Goal: Entertainment & Leisure: Consume media (video, audio)

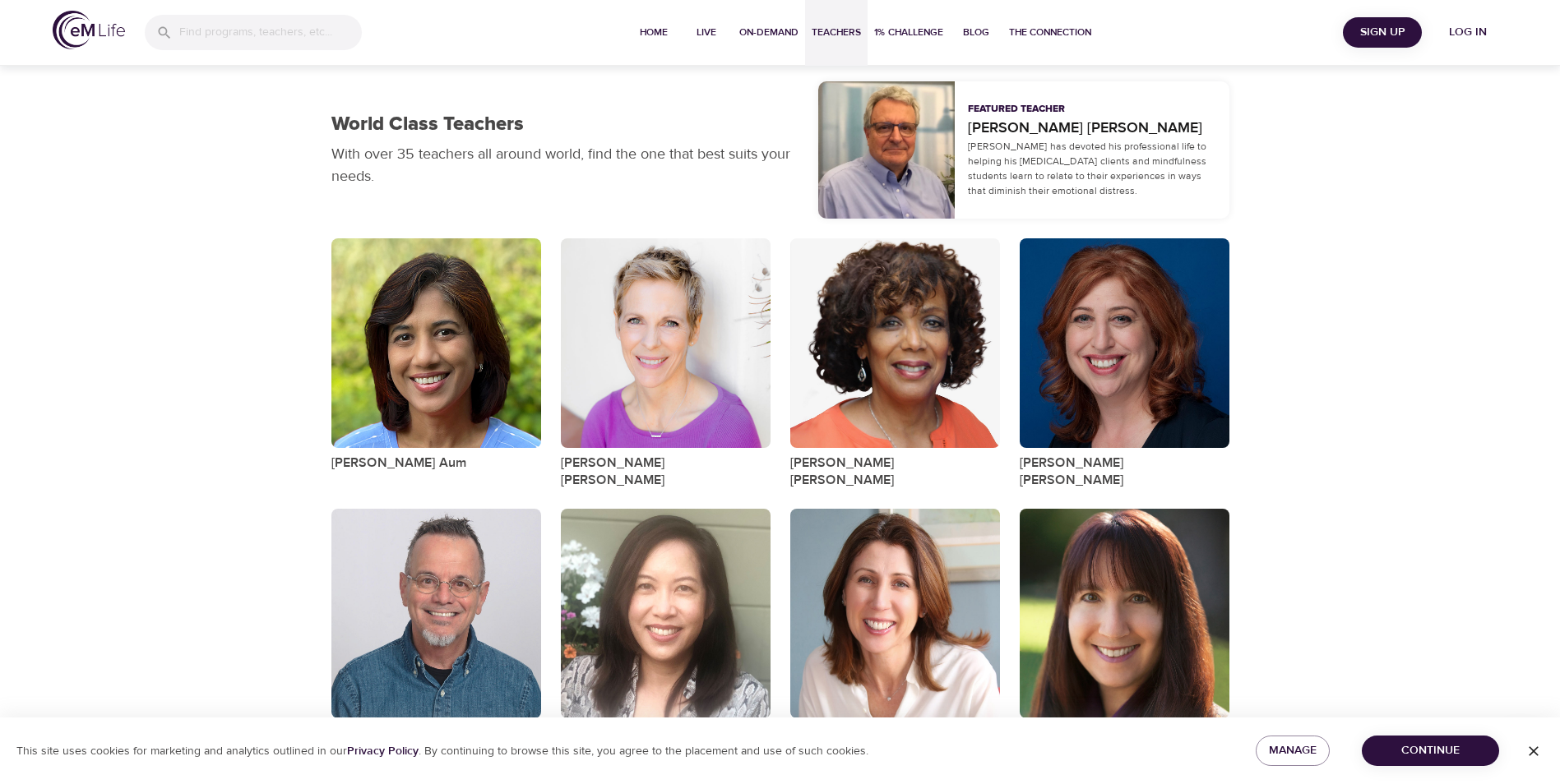
click at [1425, 747] on span "Continue" at bounding box center [1429, 751] width 111 height 21
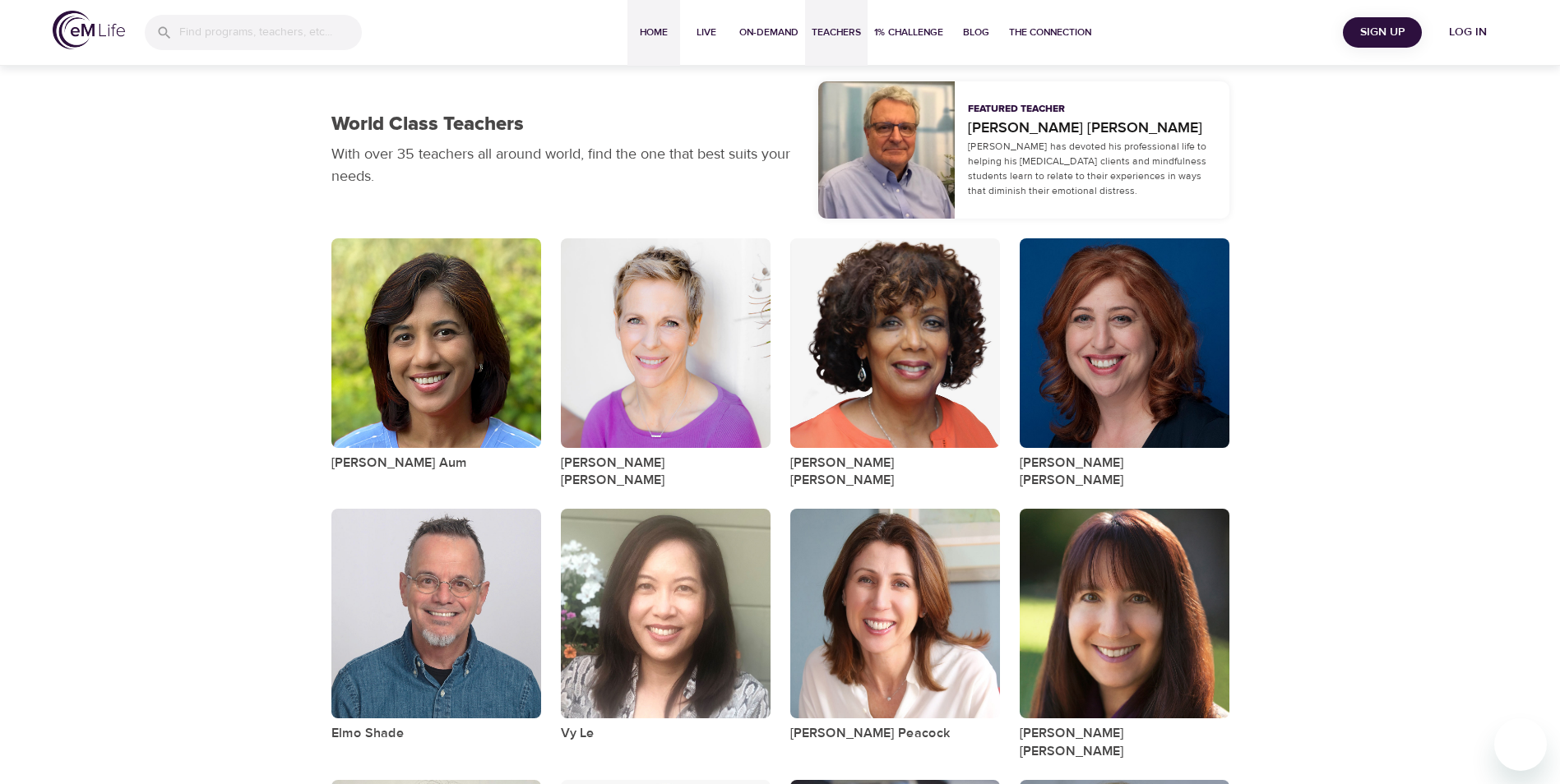
click at [644, 32] on span "Home" at bounding box center [653, 32] width 39 height 17
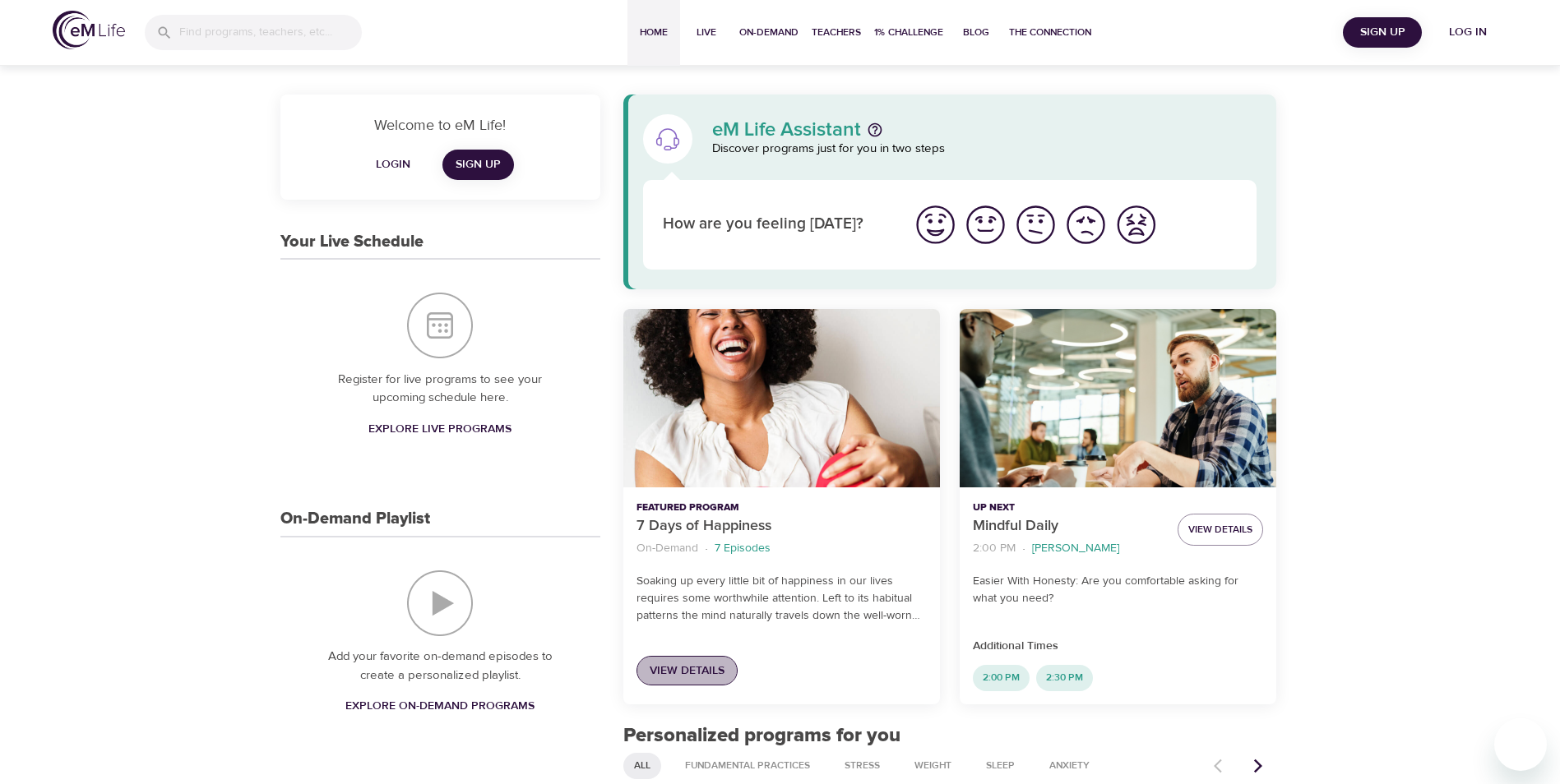
click at [696, 666] on span "View Details" at bounding box center [687, 671] width 75 height 21
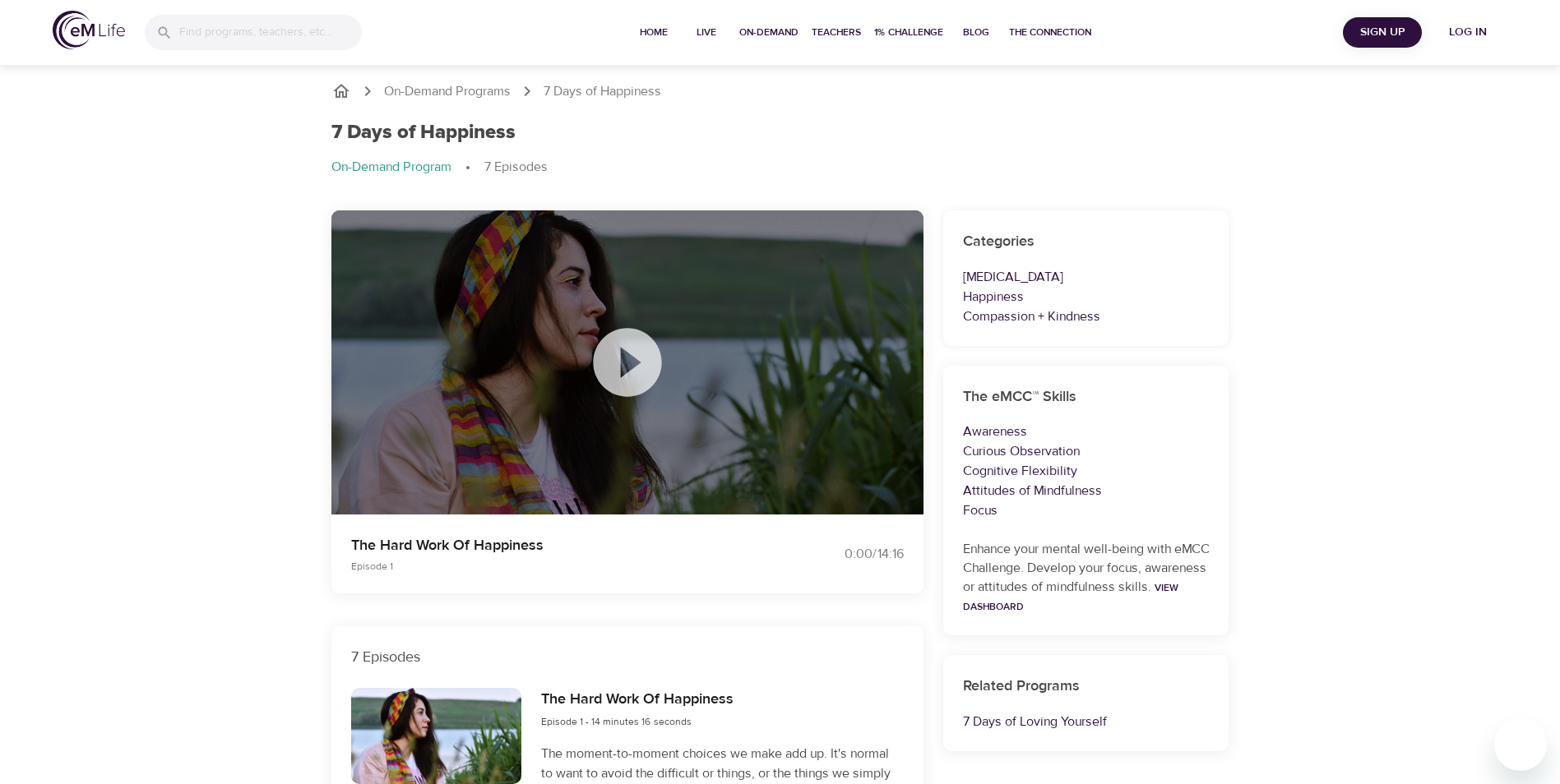
click at [626, 378] on icon at bounding box center [627, 362] width 68 height 68
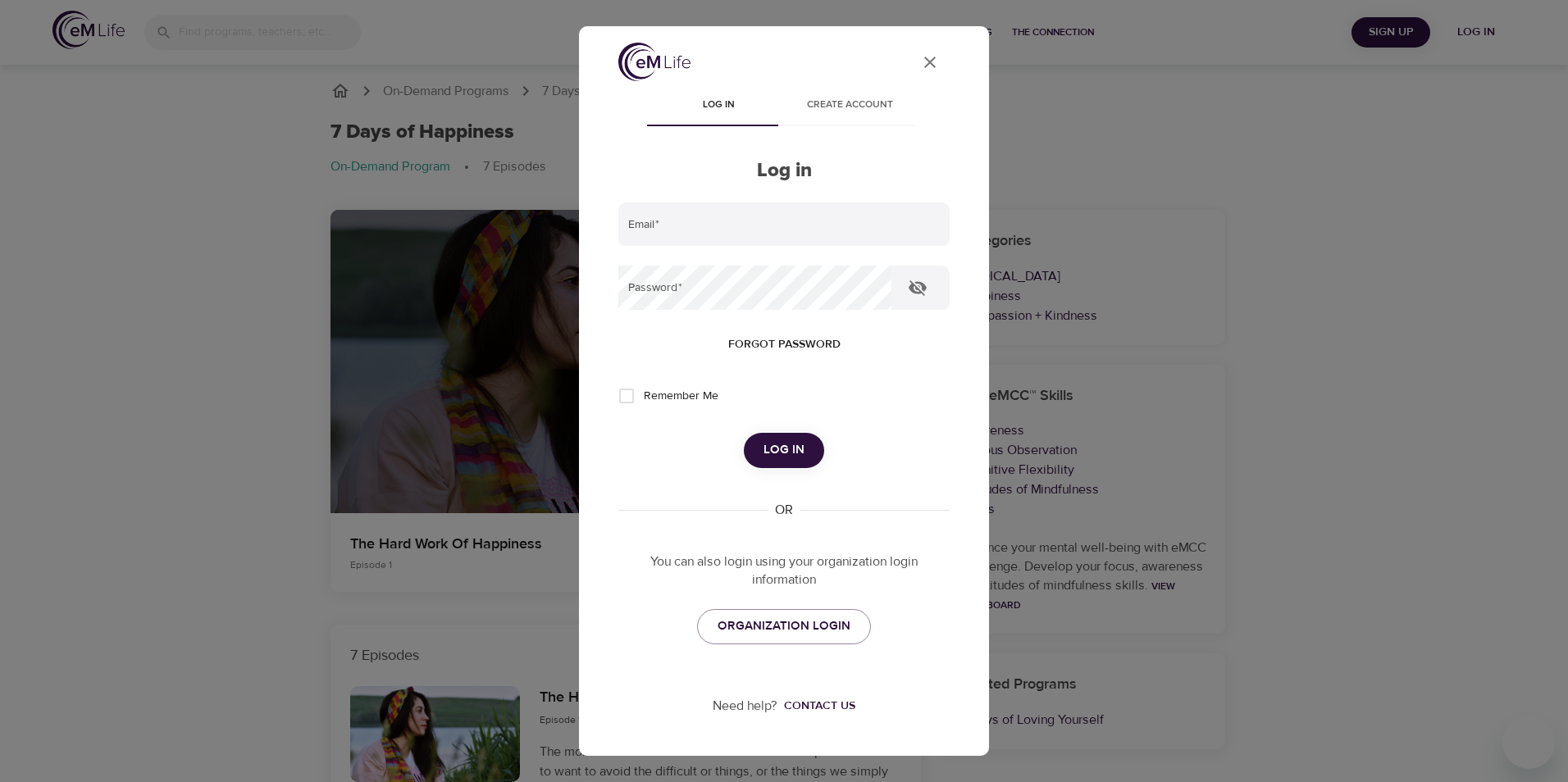
type input "lindas1@uic.edu"
click at [786, 451] on span "Log in" at bounding box center [784, 450] width 41 height 22
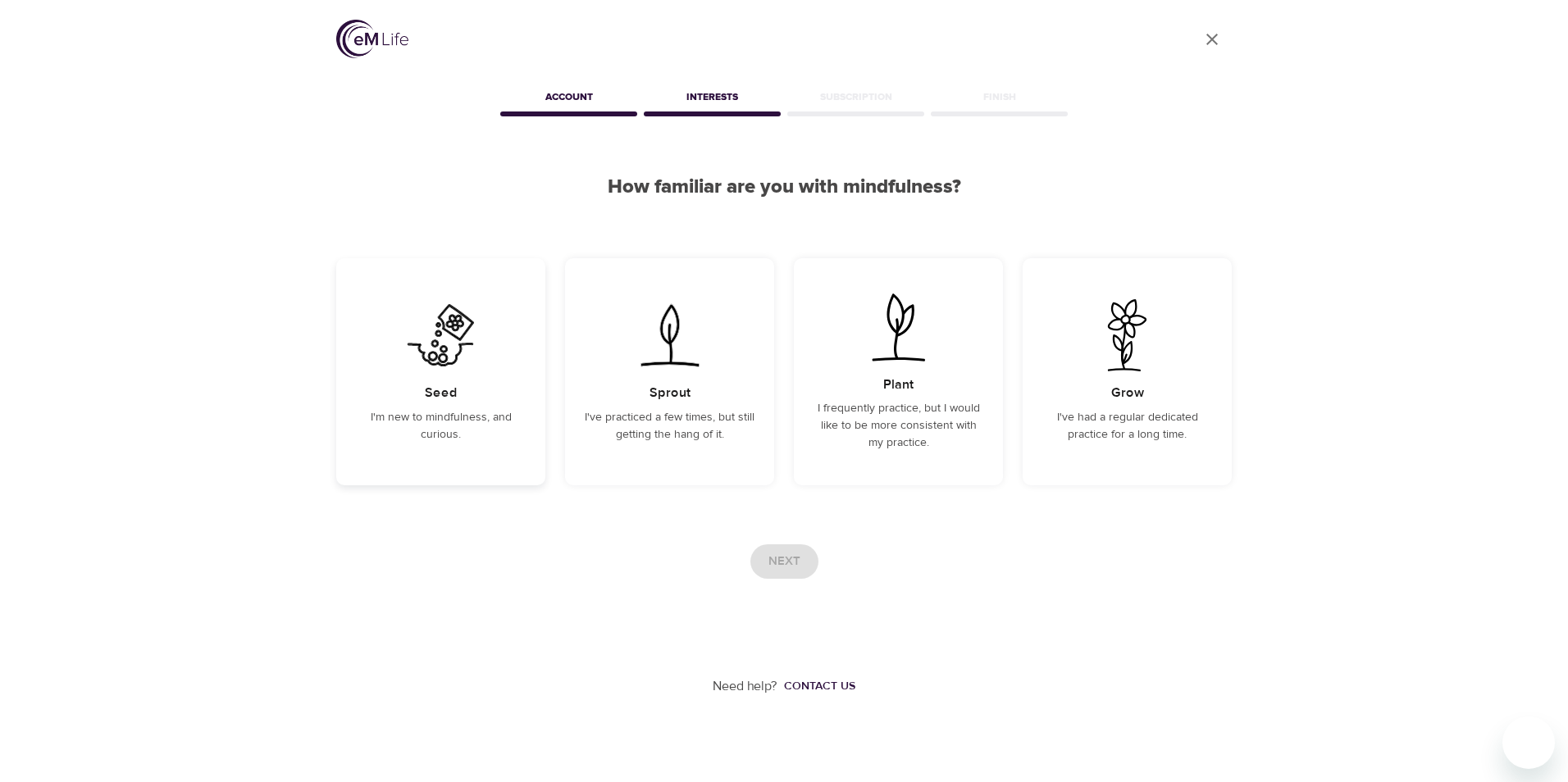
click at [476, 365] on img at bounding box center [441, 335] width 83 height 72
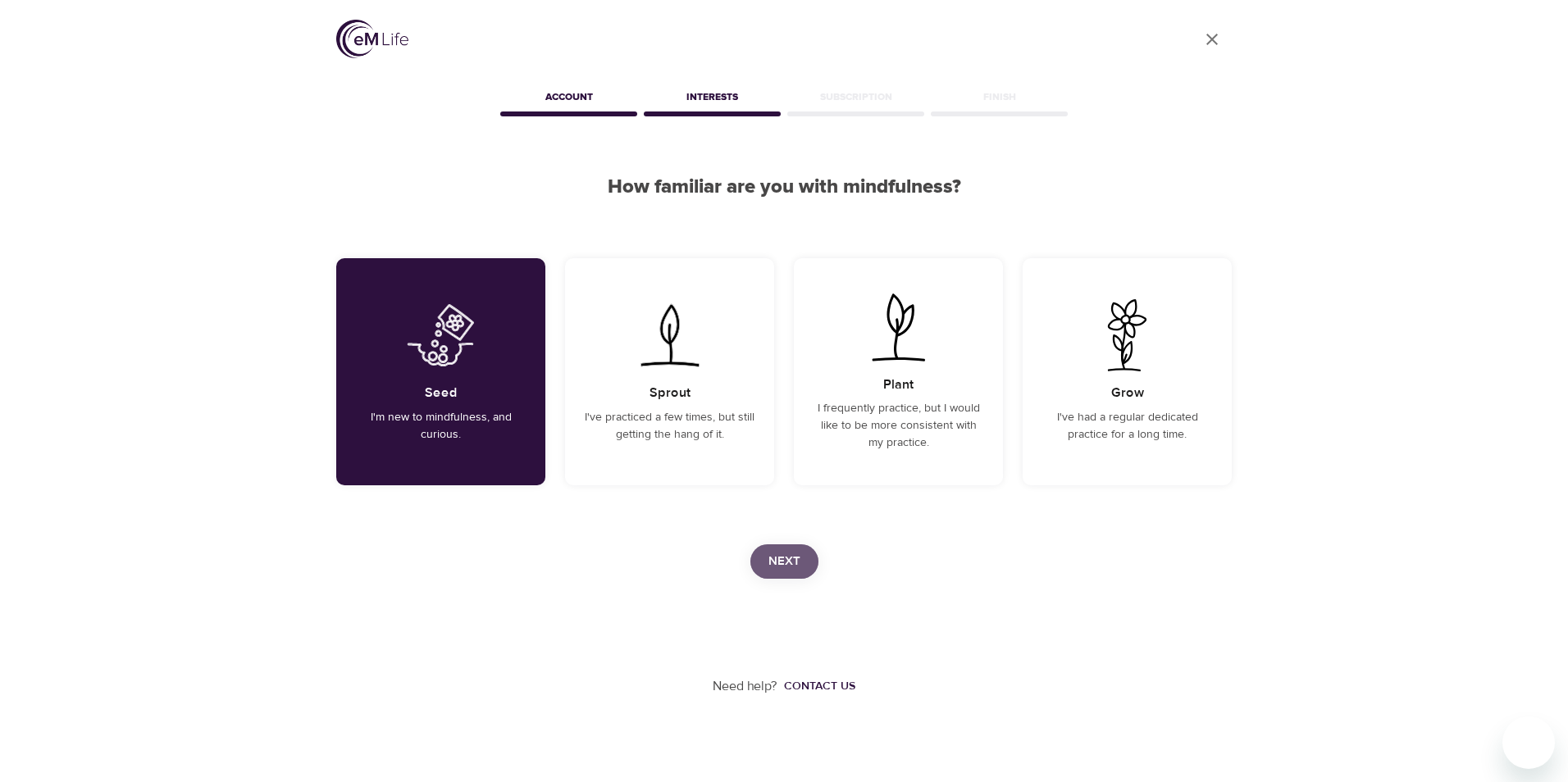
click at [788, 567] on span "Next" at bounding box center [784, 561] width 32 height 22
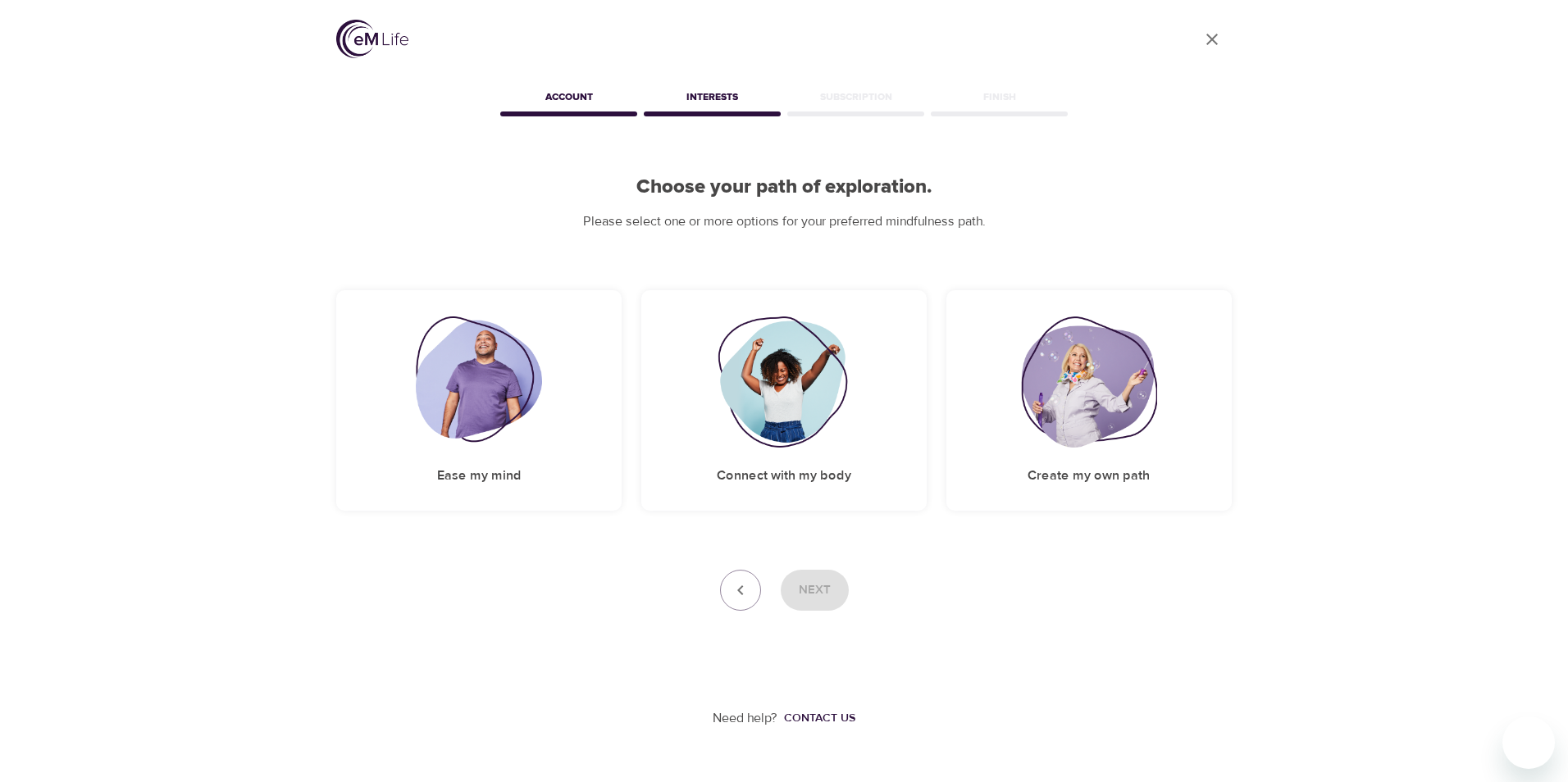
click at [856, 109] on div "Subscription" at bounding box center [855, 100] width 143 height 33
click at [835, 392] on img at bounding box center [784, 382] width 133 height 131
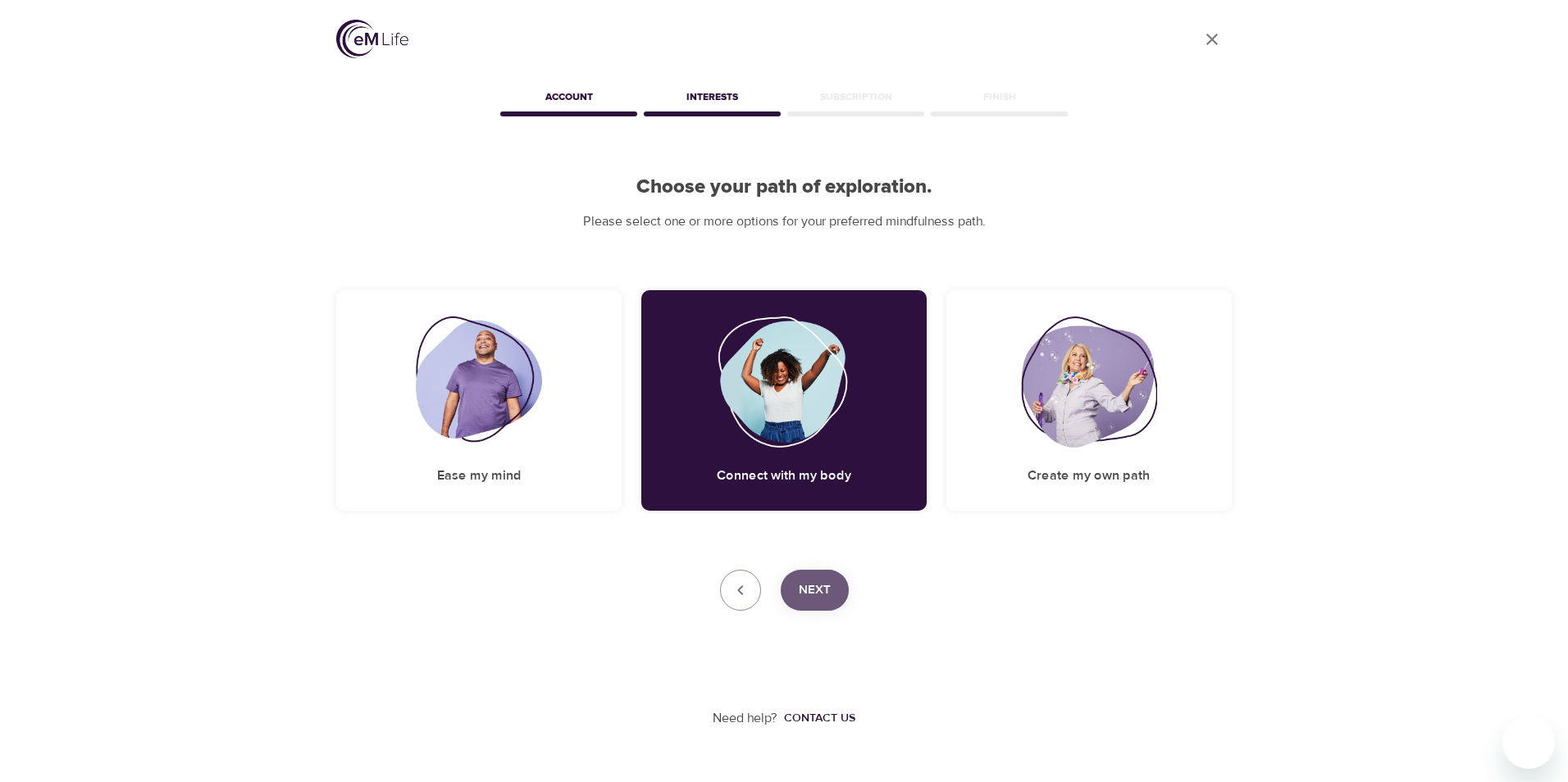
click at [825, 585] on span "Next" at bounding box center [814, 590] width 32 height 22
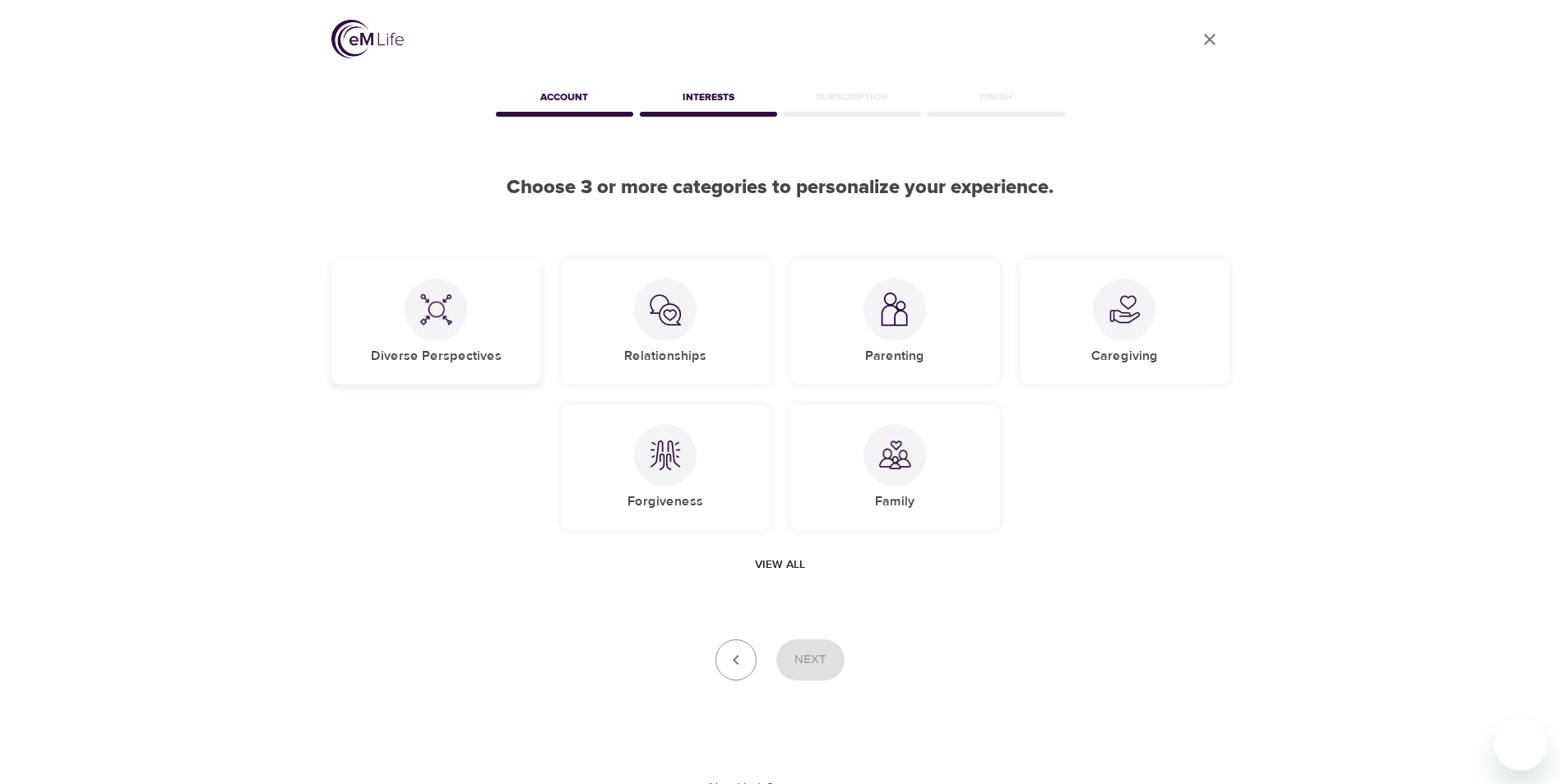
click at [464, 355] on h5 "Diverse Perspectives" at bounding box center [436, 356] width 131 height 17
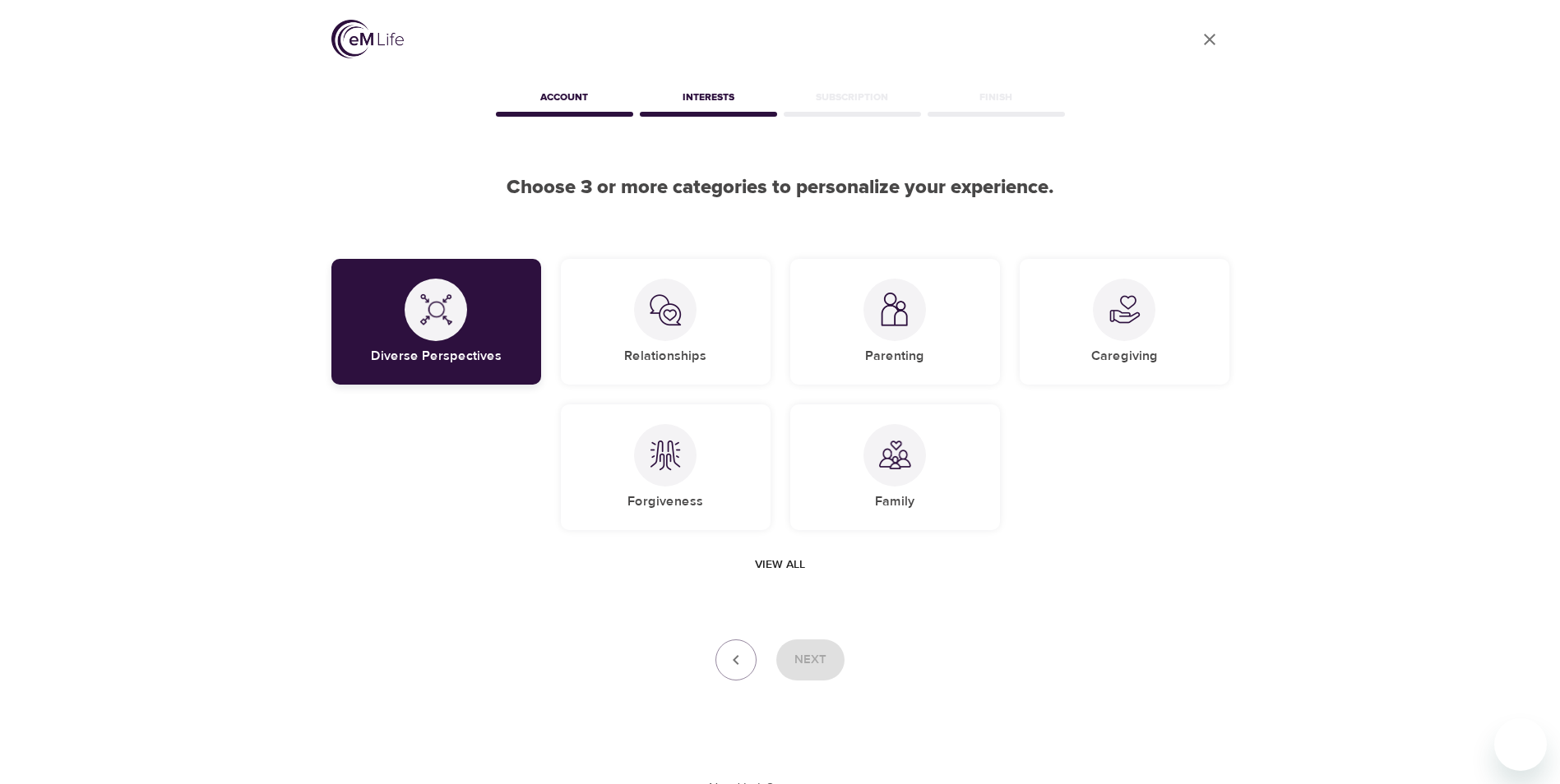
drag, startPoint x: 408, startPoint y: 344, endPoint x: 430, endPoint y: 353, distance: 23.8
click at [418, 347] on div "Diverse Perspectives" at bounding box center [436, 321] width 210 height 126
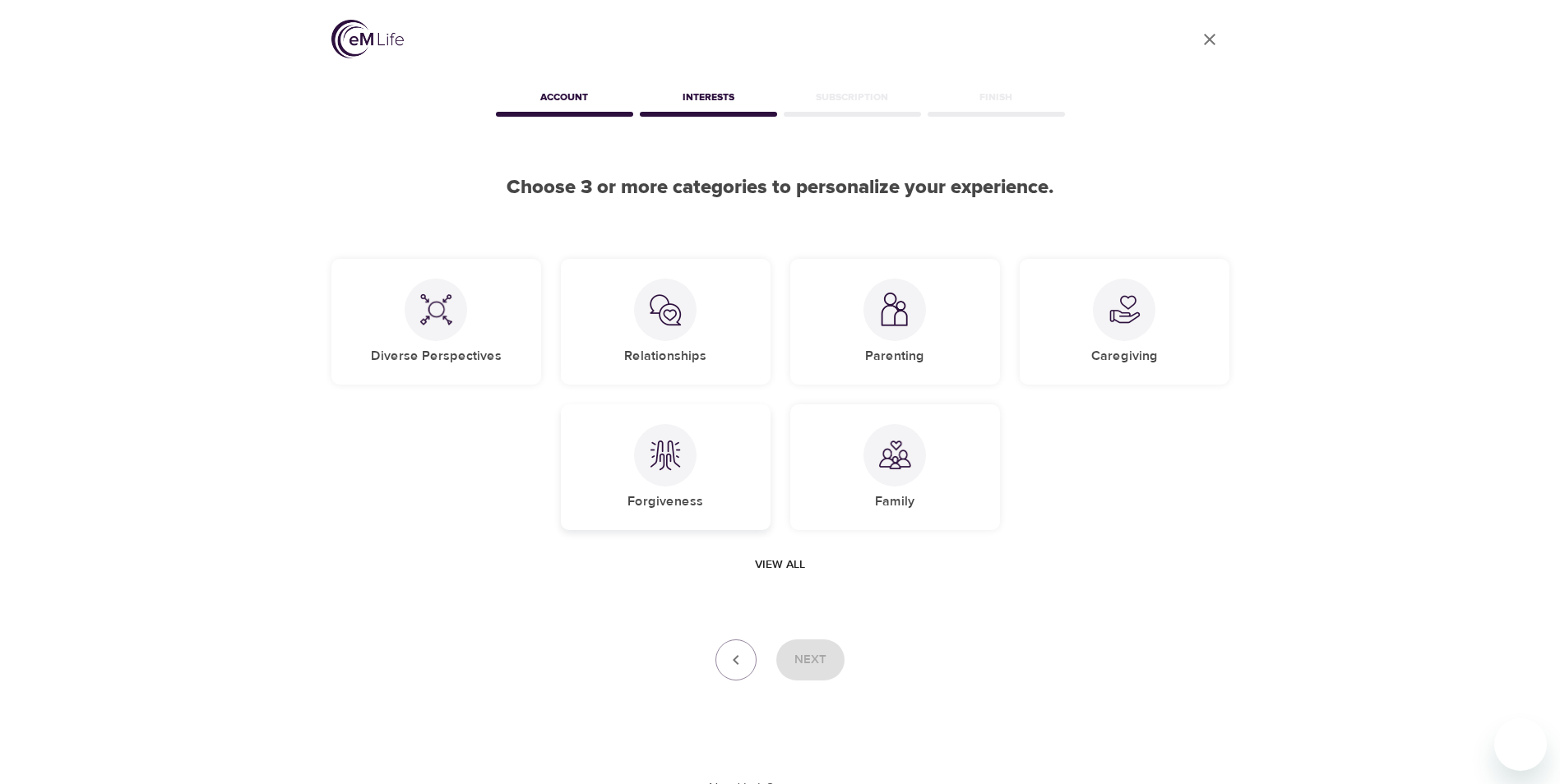
click at [740, 473] on div "Forgiveness" at bounding box center [665, 466] width 210 height 126
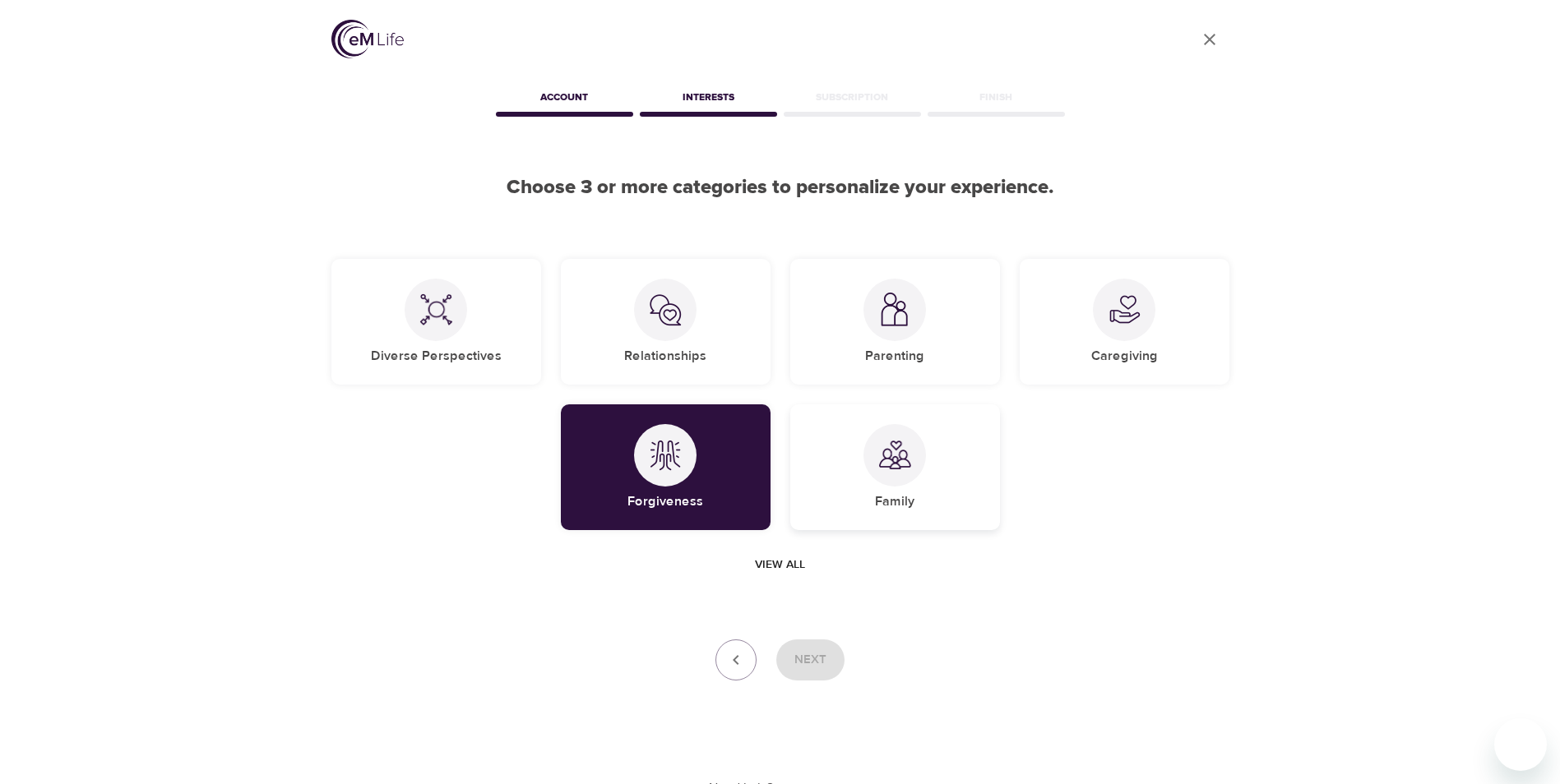
click at [998, 466] on div "Family" at bounding box center [895, 466] width 210 height 126
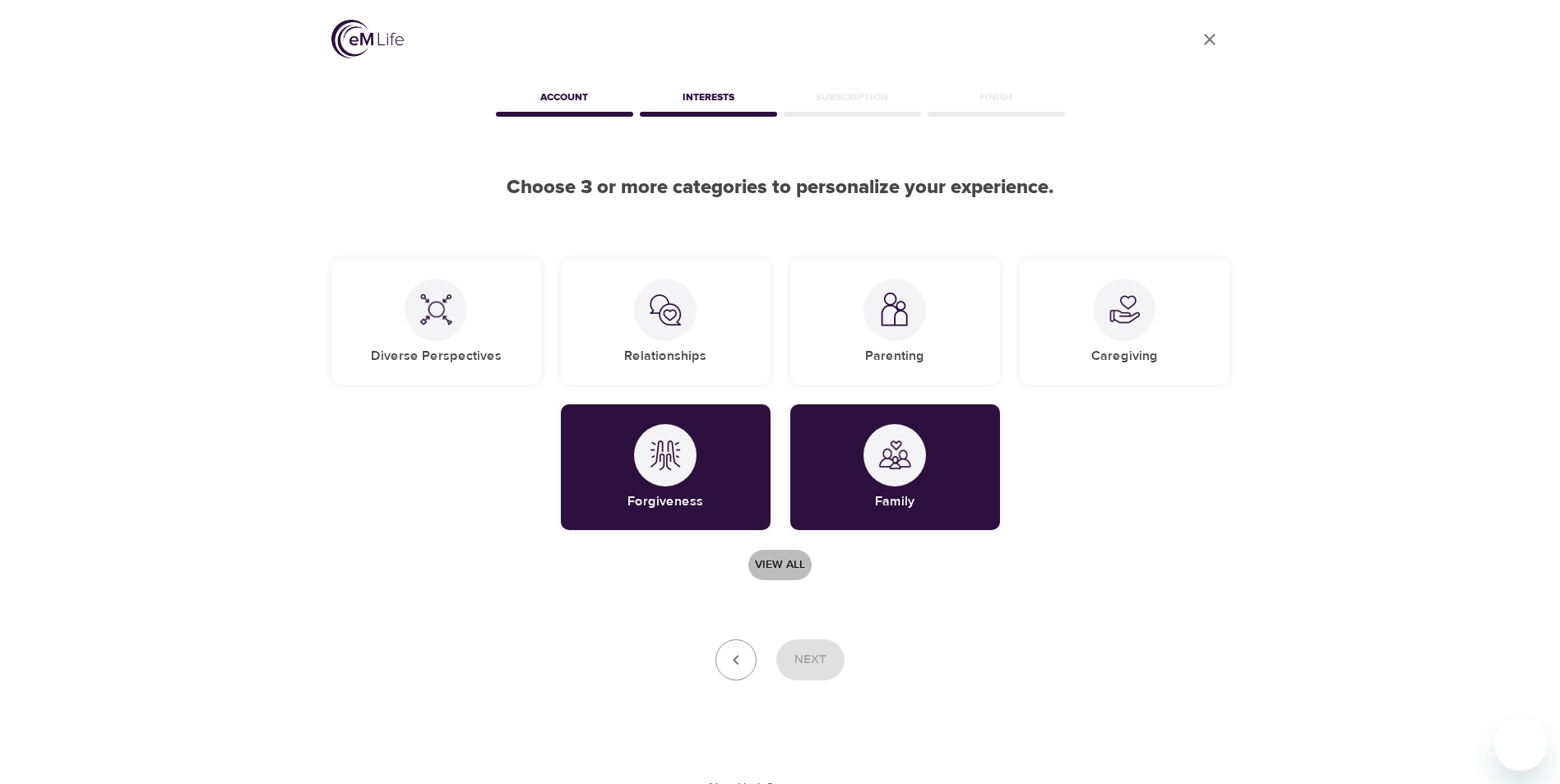
click at [788, 565] on span "View all" at bounding box center [780, 565] width 50 height 21
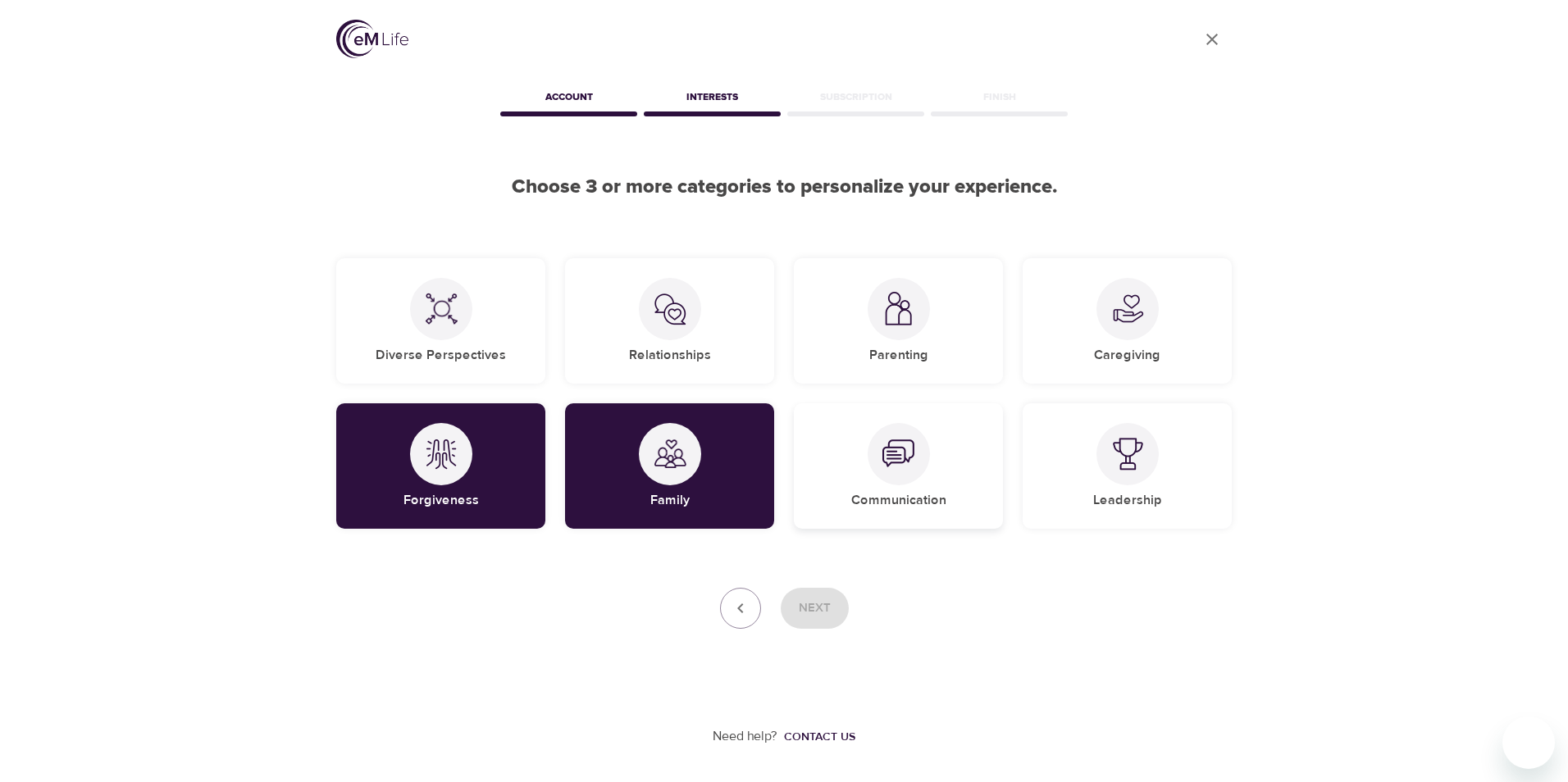
click at [920, 464] on div at bounding box center [898, 454] width 62 height 62
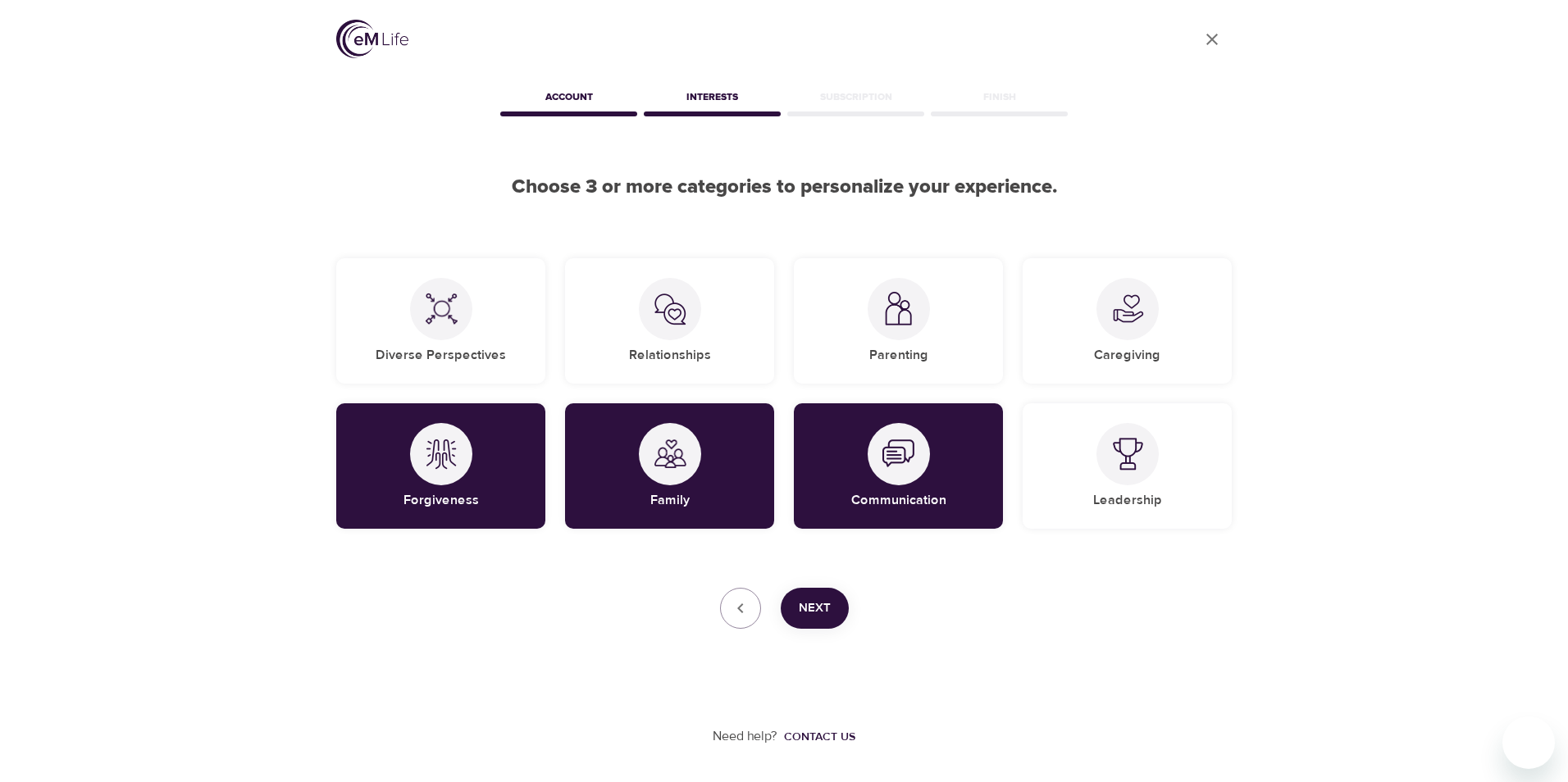
click at [832, 609] on button "Next" at bounding box center [814, 608] width 68 height 41
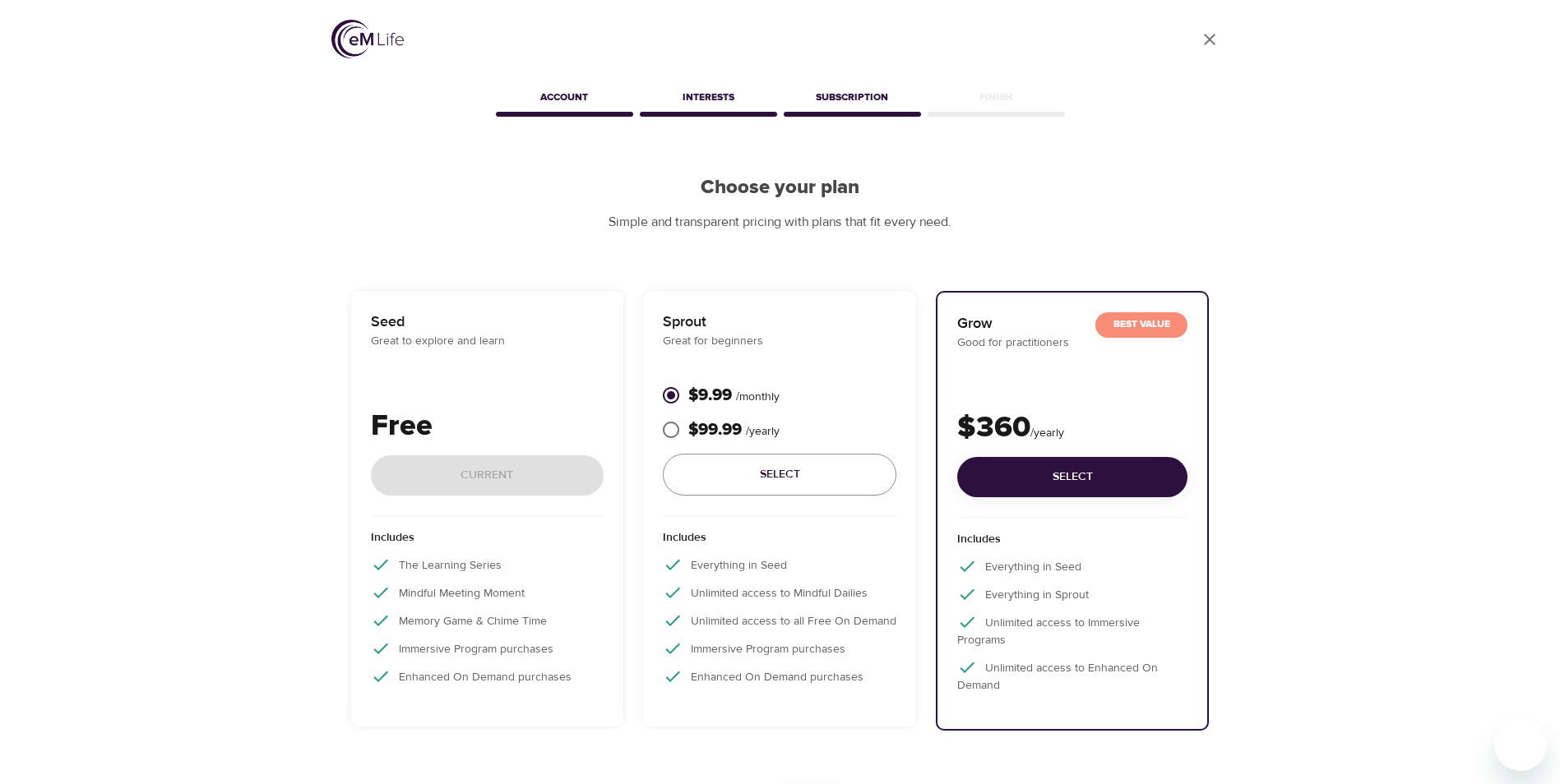
click at [442, 486] on div "Free Current" at bounding box center [487, 460] width 234 height 111
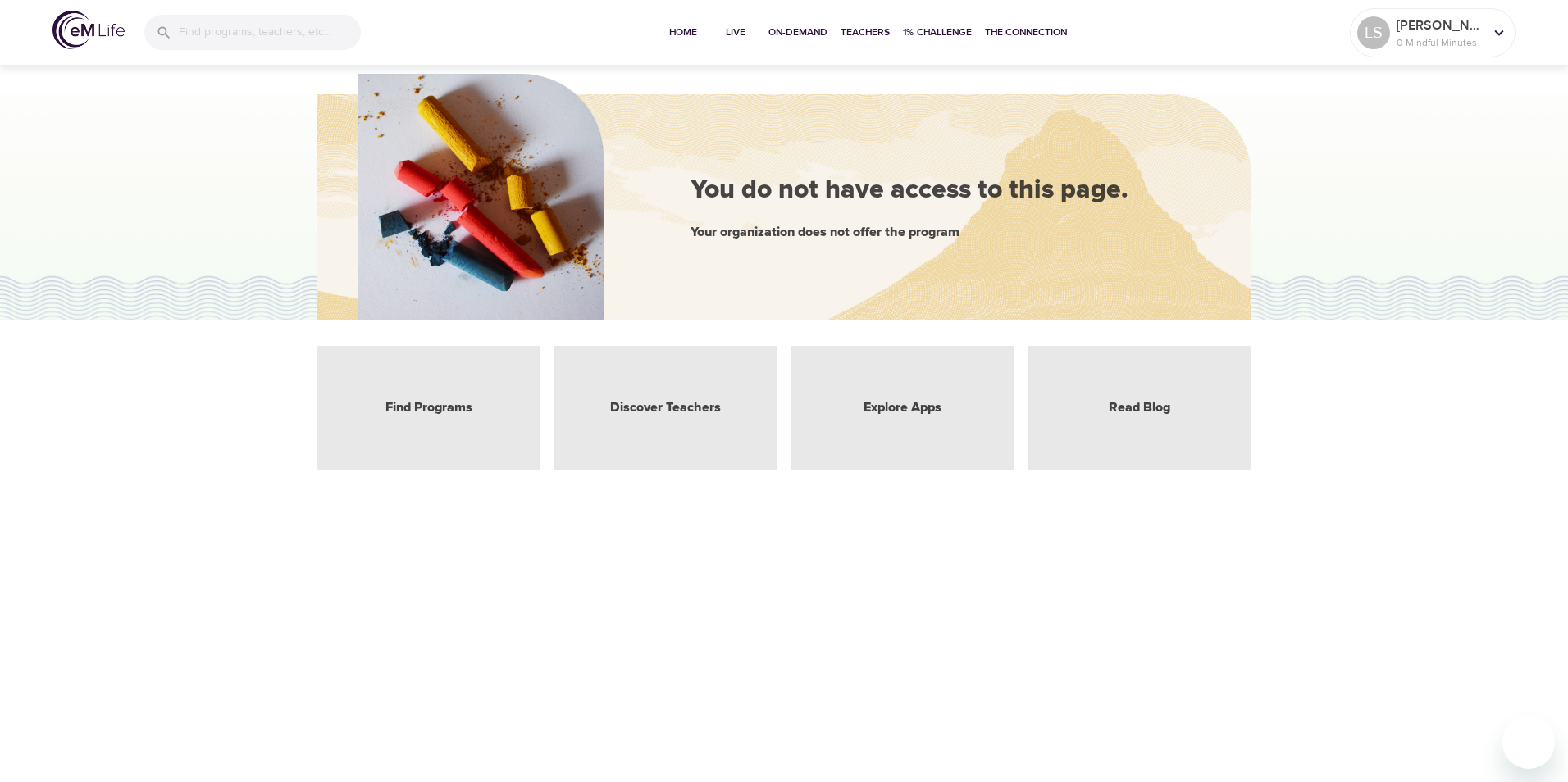
click at [421, 417] on div "Find Programs" at bounding box center [429, 407] width 224 height 124
click at [1432, 34] on p "[PERSON_NAME]" at bounding box center [1439, 26] width 87 height 20
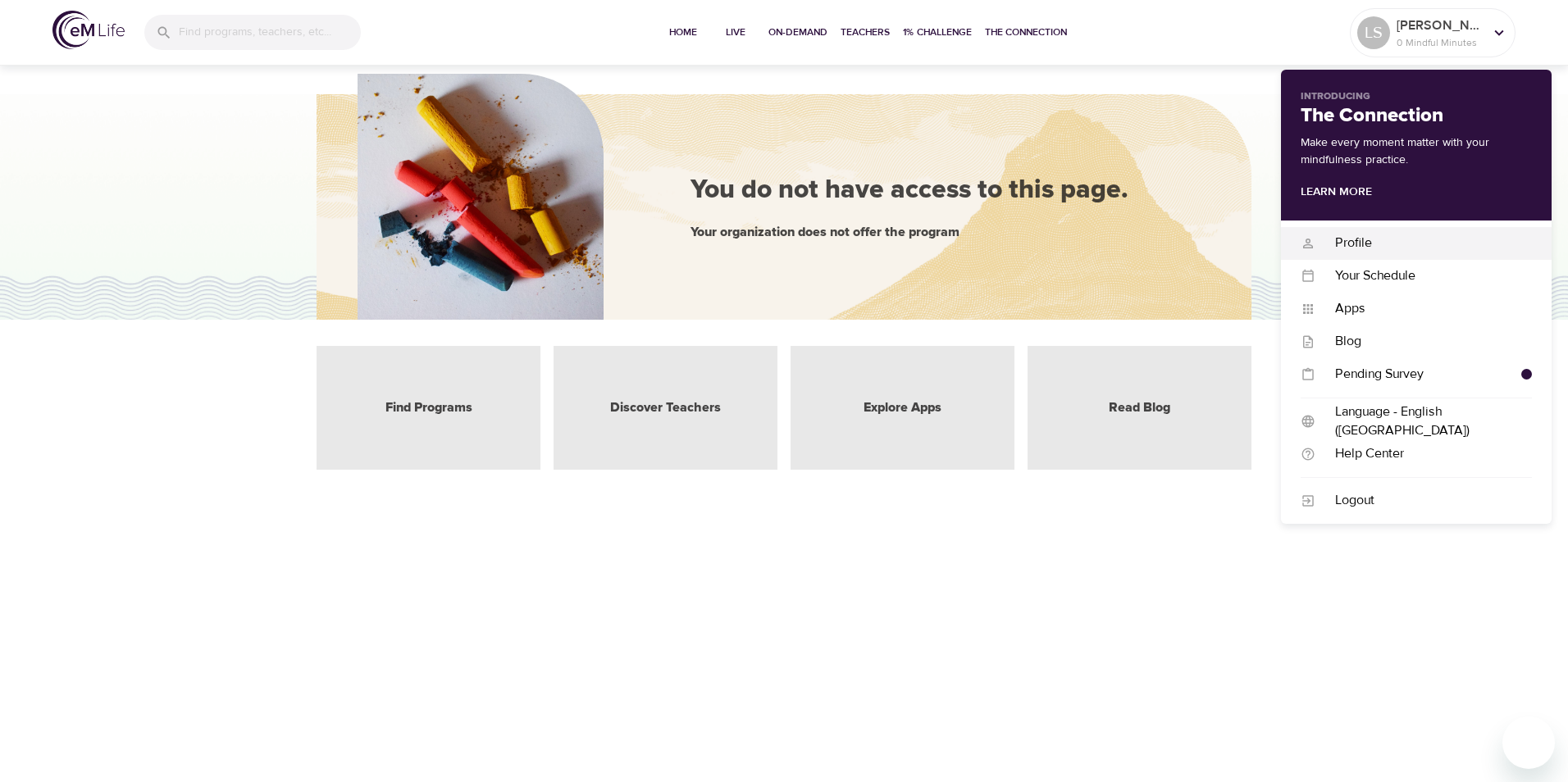
click at [1351, 244] on div "Profile" at bounding box center [1423, 243] width 216 height 19
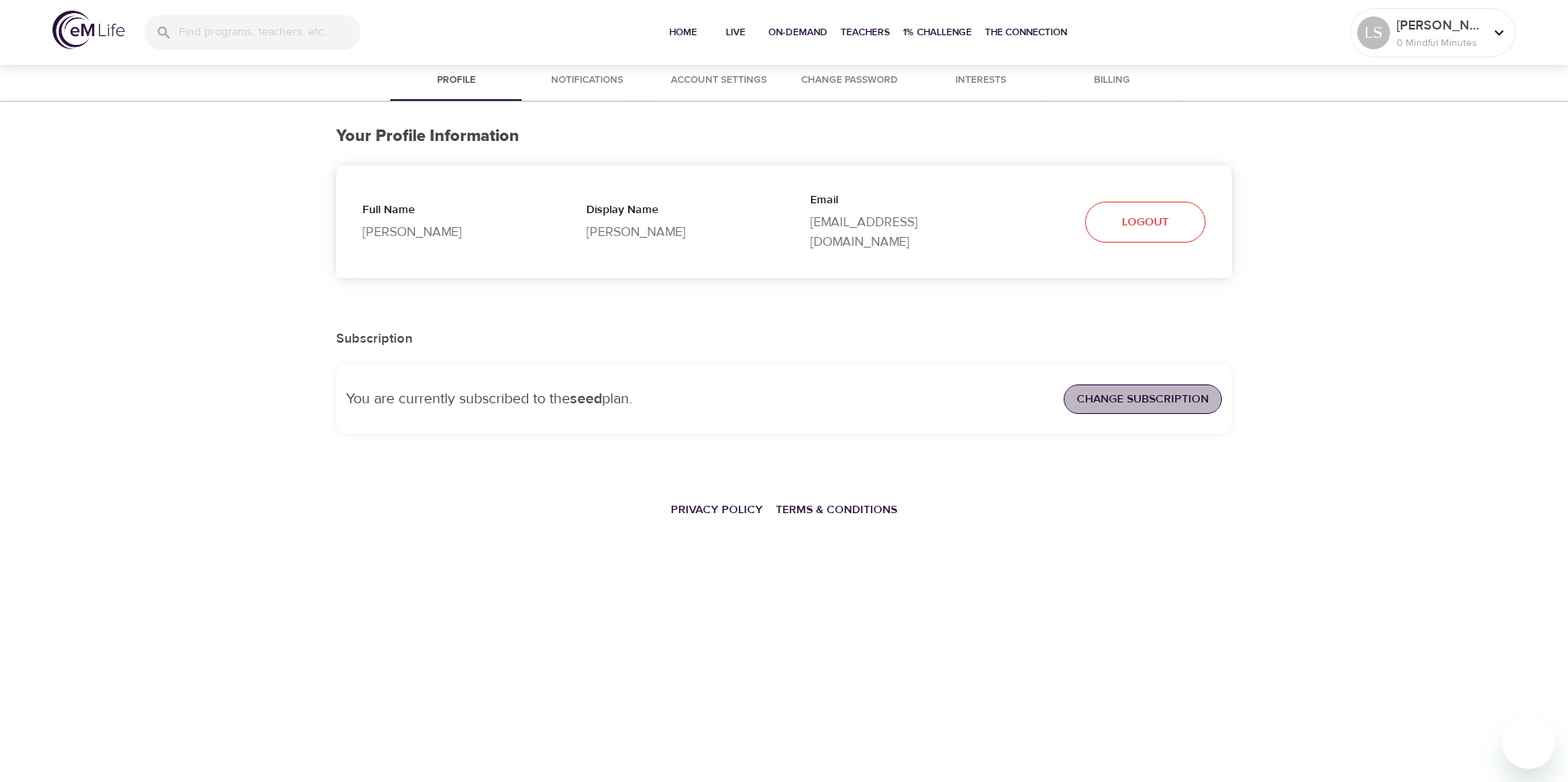
click at [1159, 390] on span "Change Subscription" at bounding box center [1142, 400] width 132 height 21
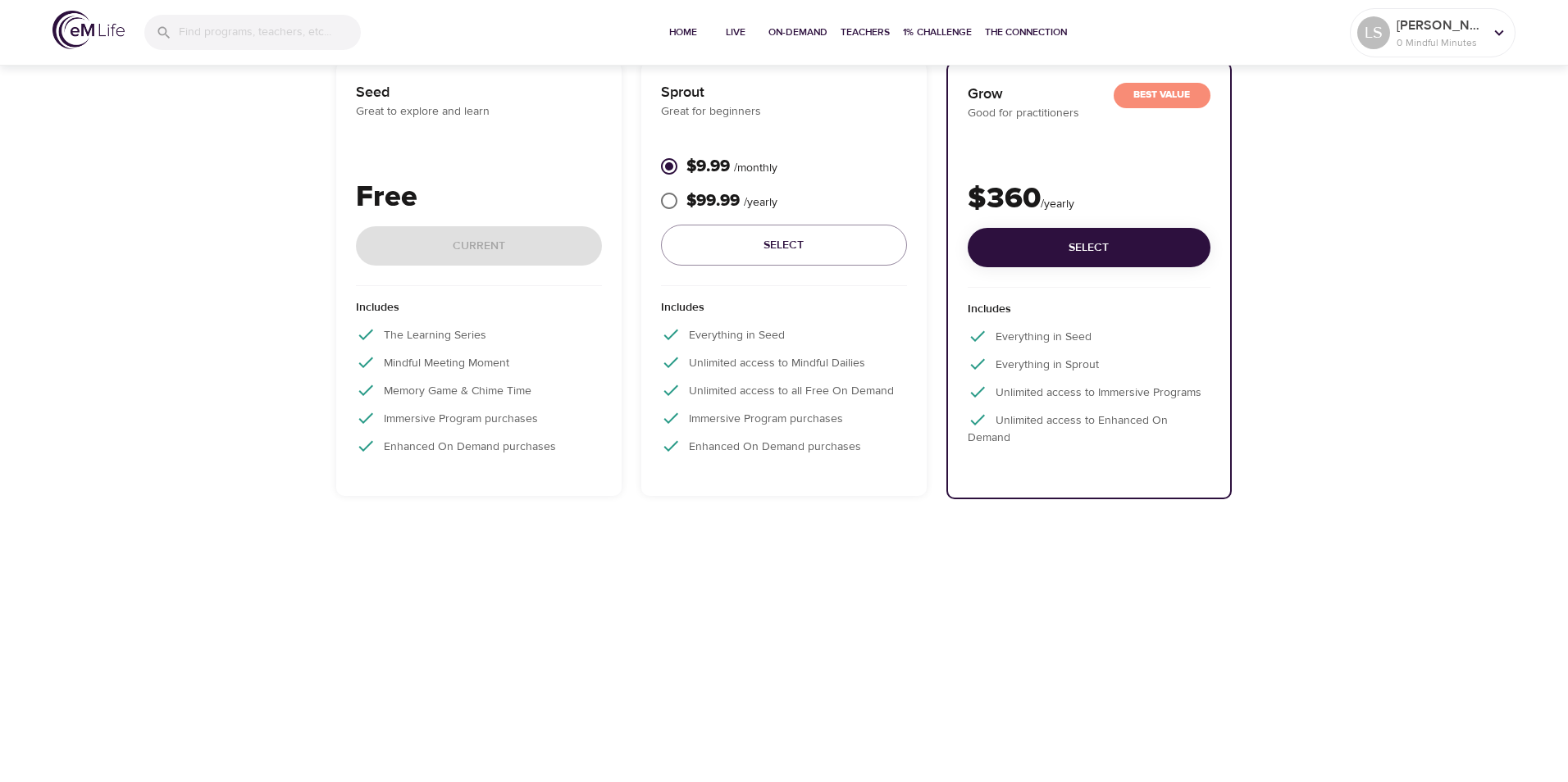
click at [584, 307] on p "Includes" at bounding box center [478, 312] width 246 height 26
click at [604, 308] on div "Seed Great to explore and learn Free Current Includes The Learning Series Mindf…" at bounding box center [478, 279] width 285 height 435
click at [1496, 32] on icon at bounding box center [1499, 32] width 9 height 6
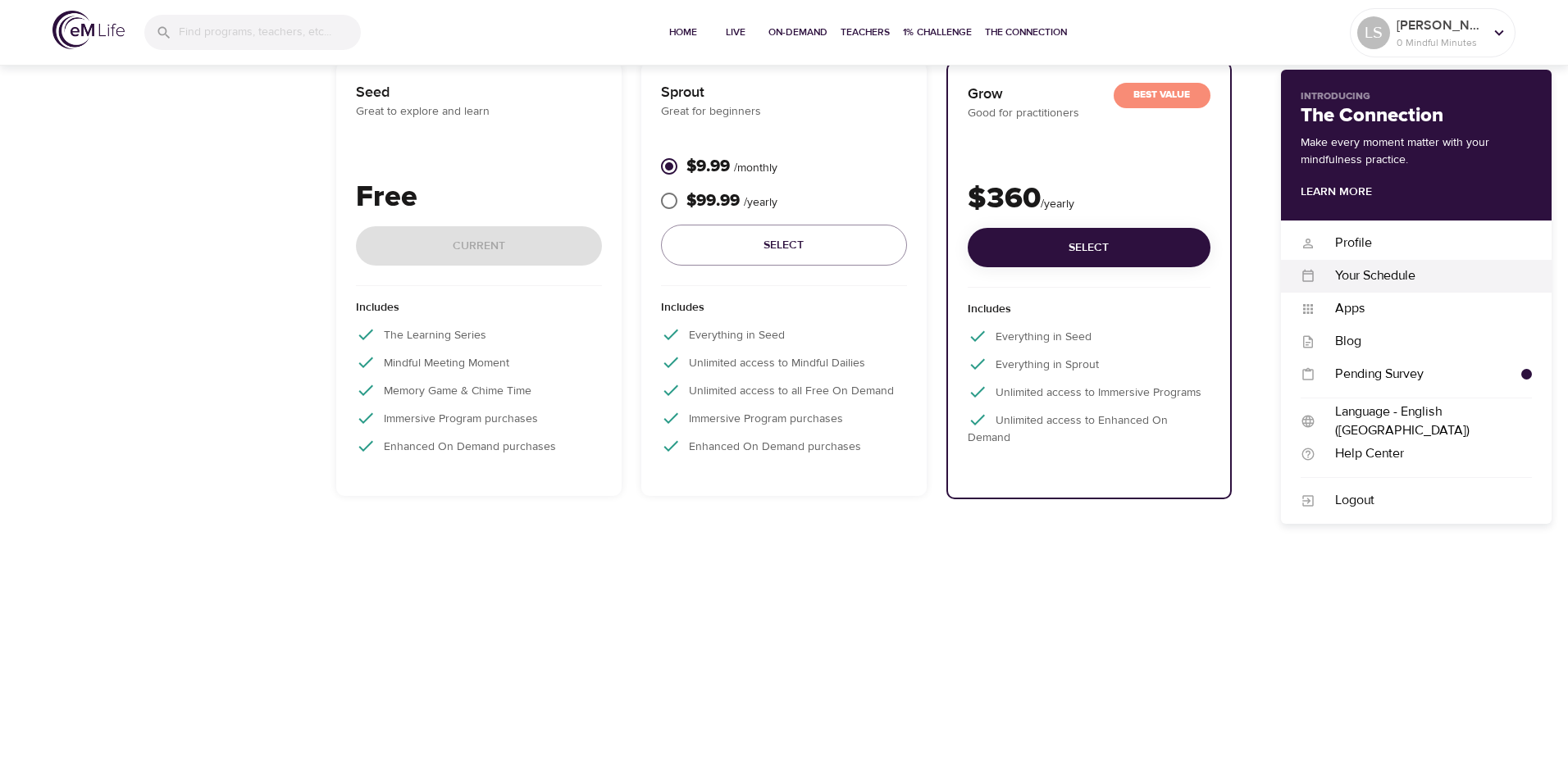
click at [1354, 281] on div "Your Schedule" at bounding box center [1423, 275] width 216 height 19
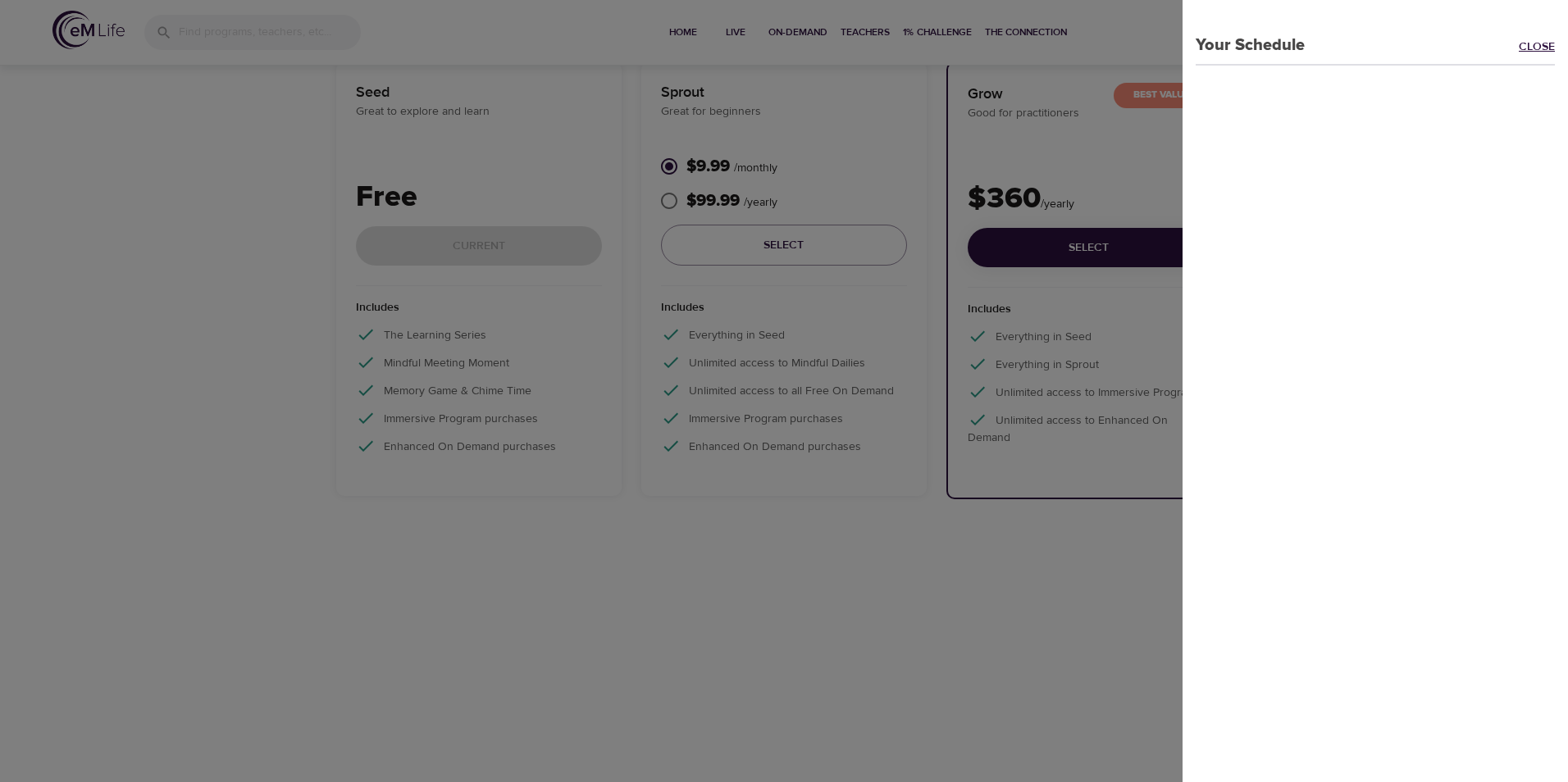
click at [1539, 46] on link "Close" at bounding box center [1542, 47] width 49 height 19
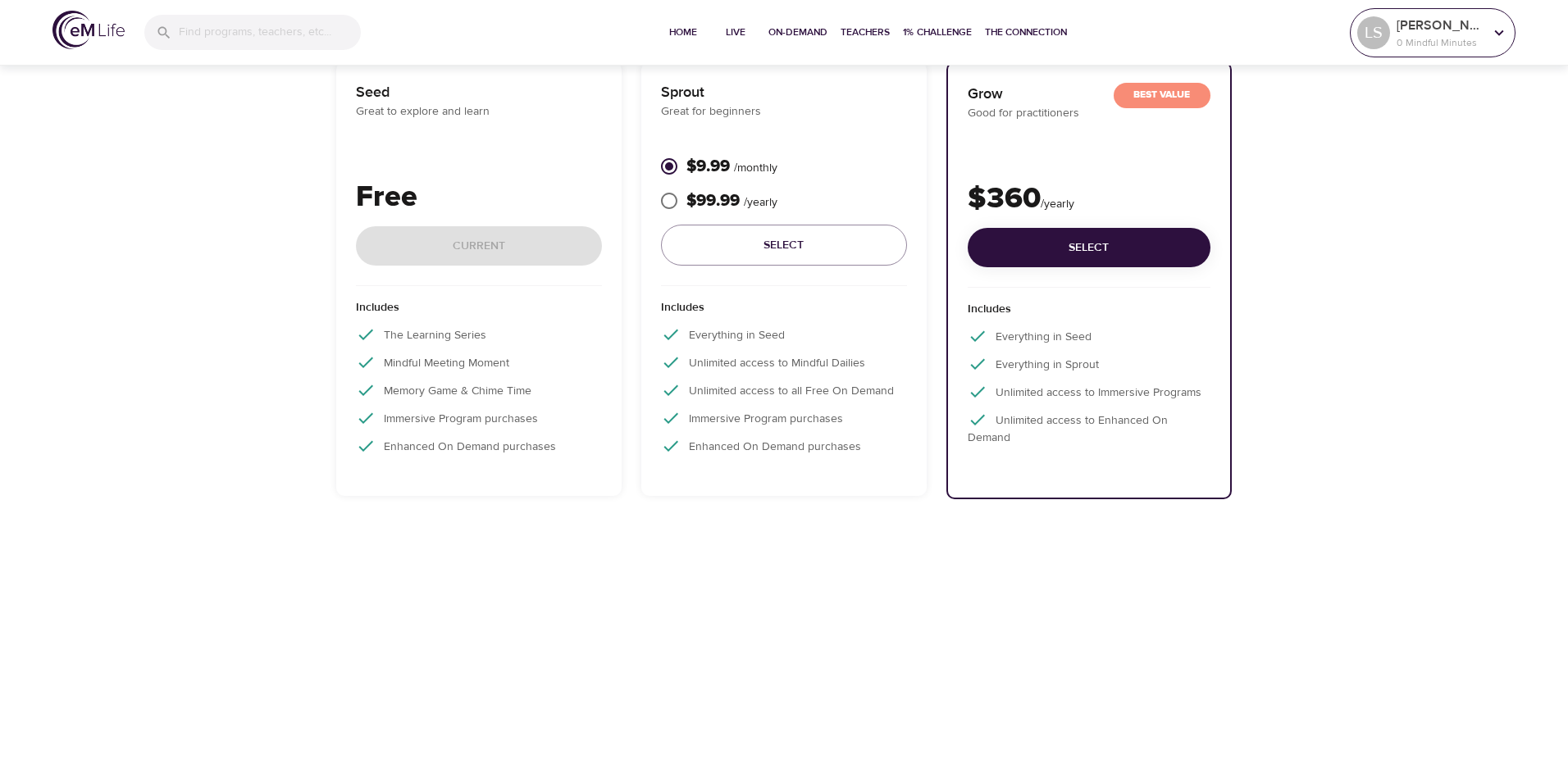
click at [1489, 29] on div at bounding box center [1499, 33] width 25 height 25
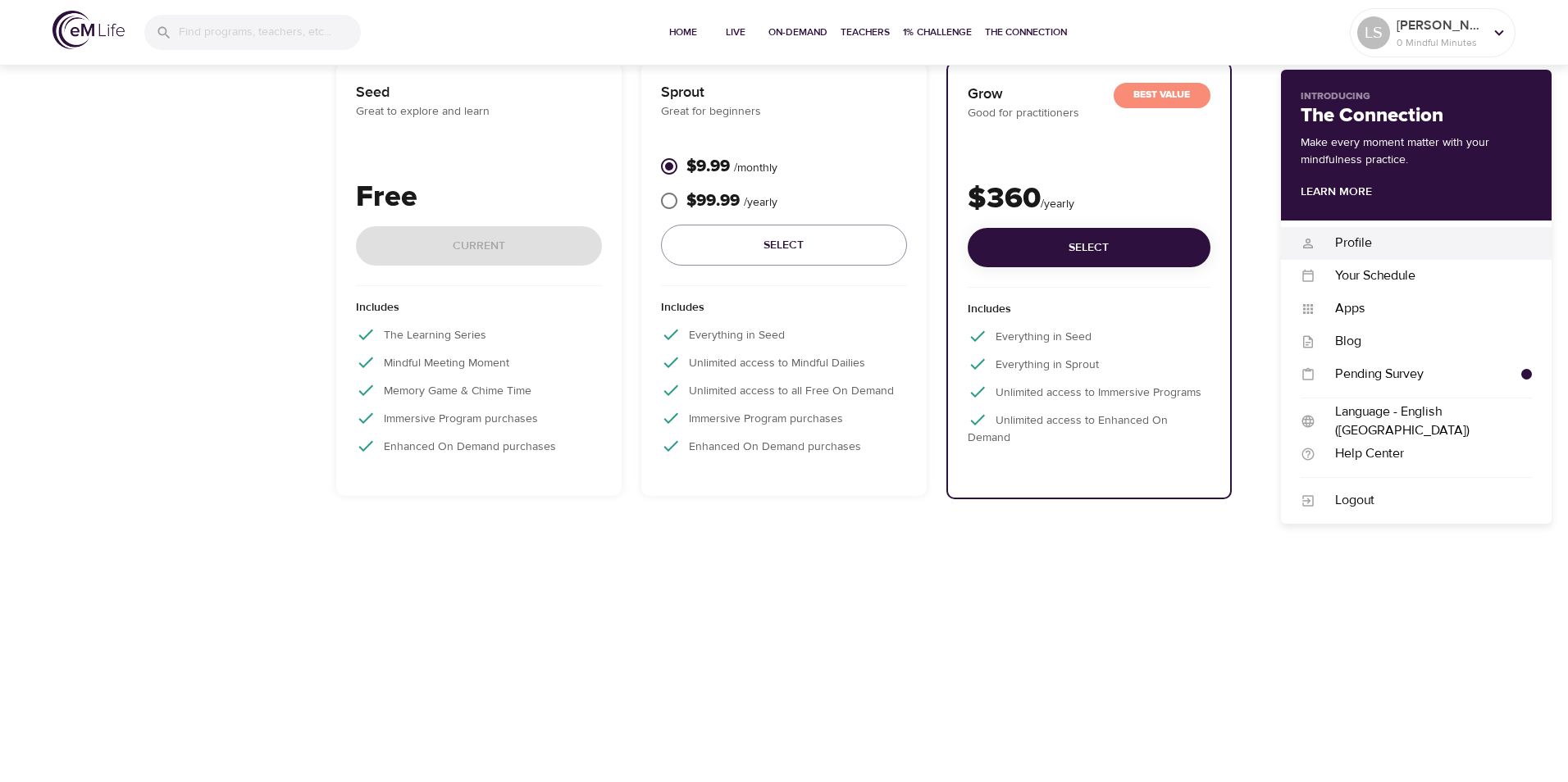
click at [1369, 240] on div "Profile" at bounding box center [1423, 243] width 216 height 19
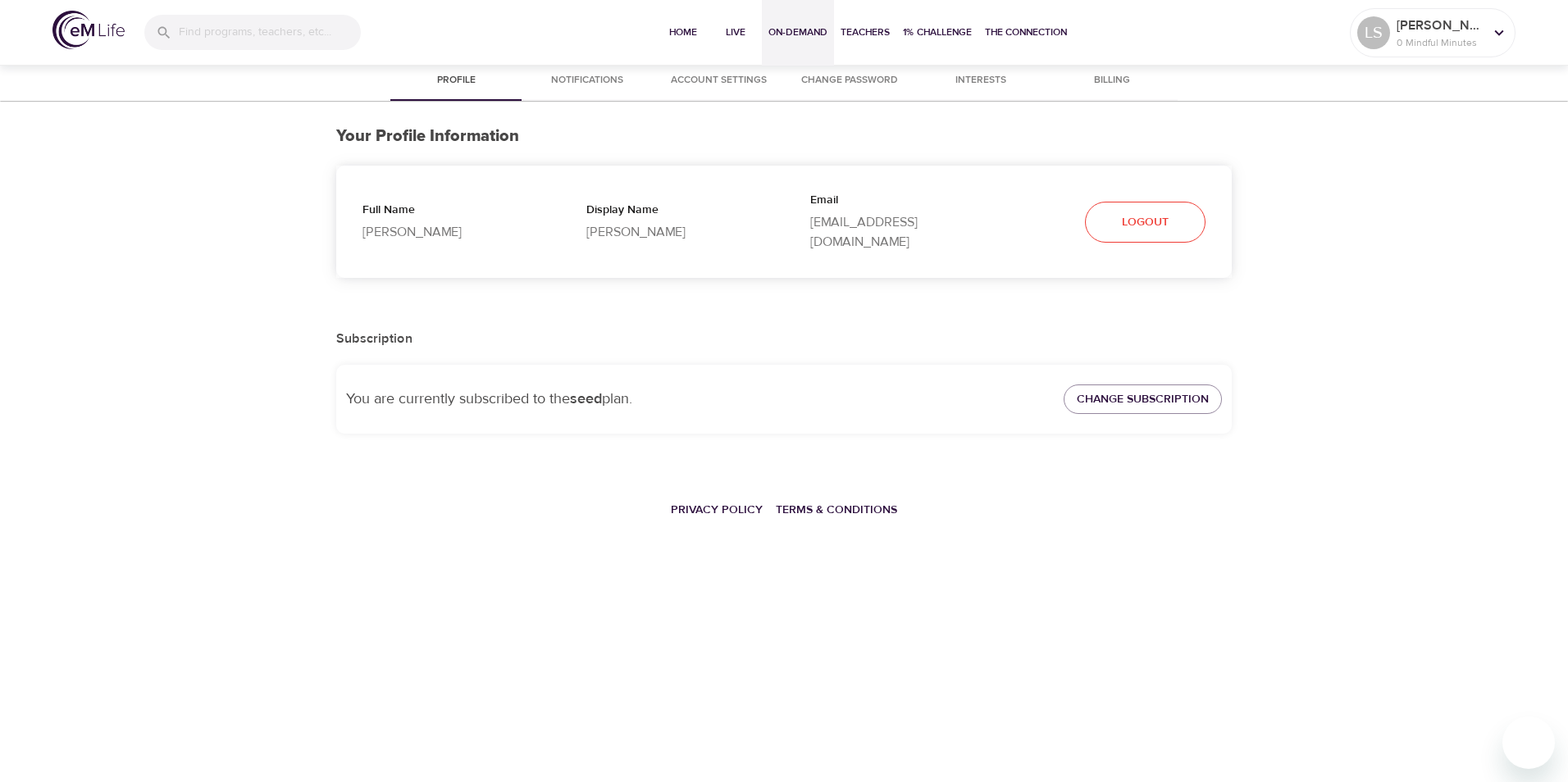
click at [812, 27] on span "On-Demand" at bounding box center [797, 32] width 59 height 17
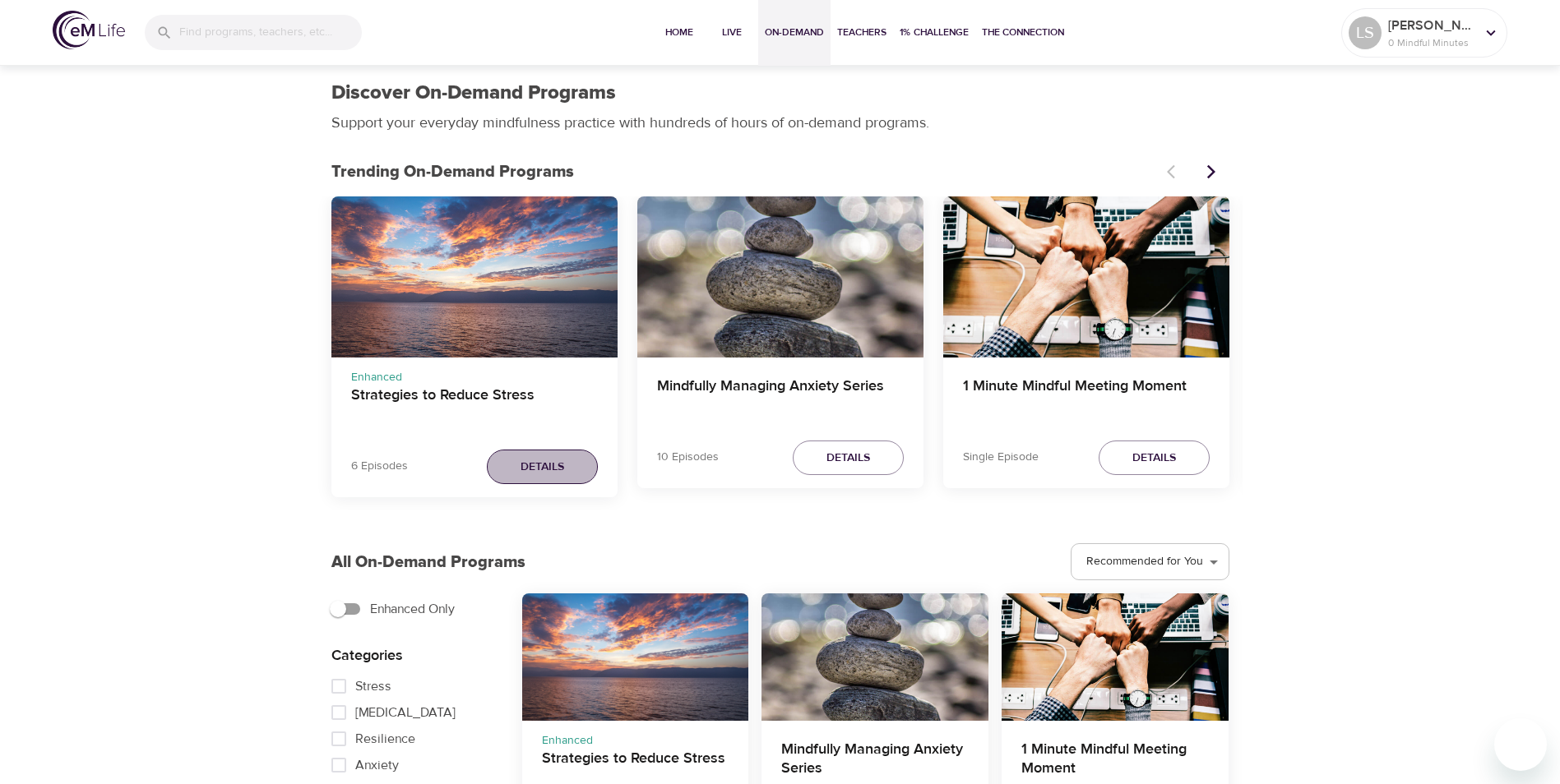
click at [540, 478] on button "Details" at bounding box center [541, 467] width 111 height 36
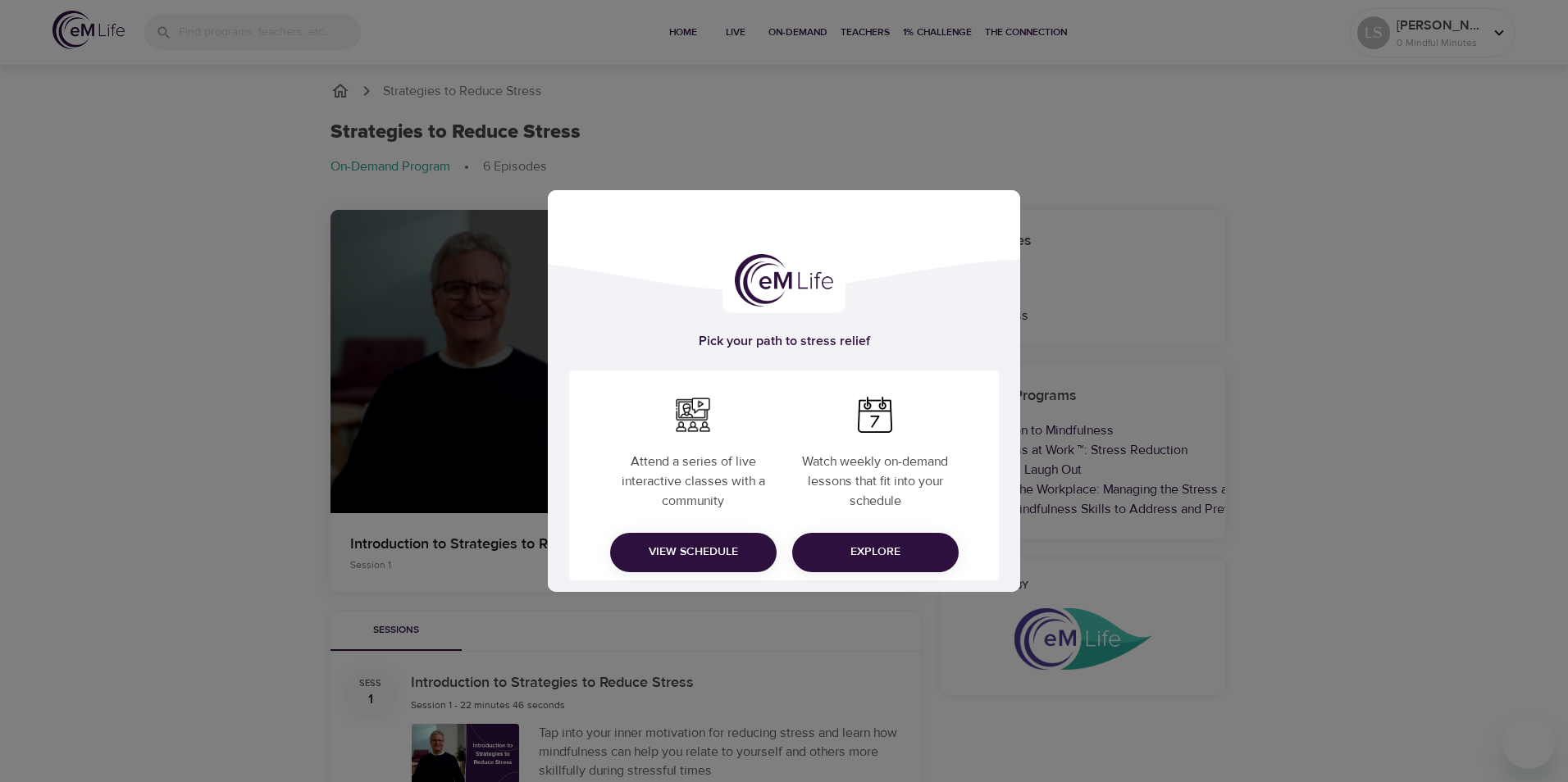
click at [834, 551] on span "Explore" at bounding box center [875, 552] width 140 height 21
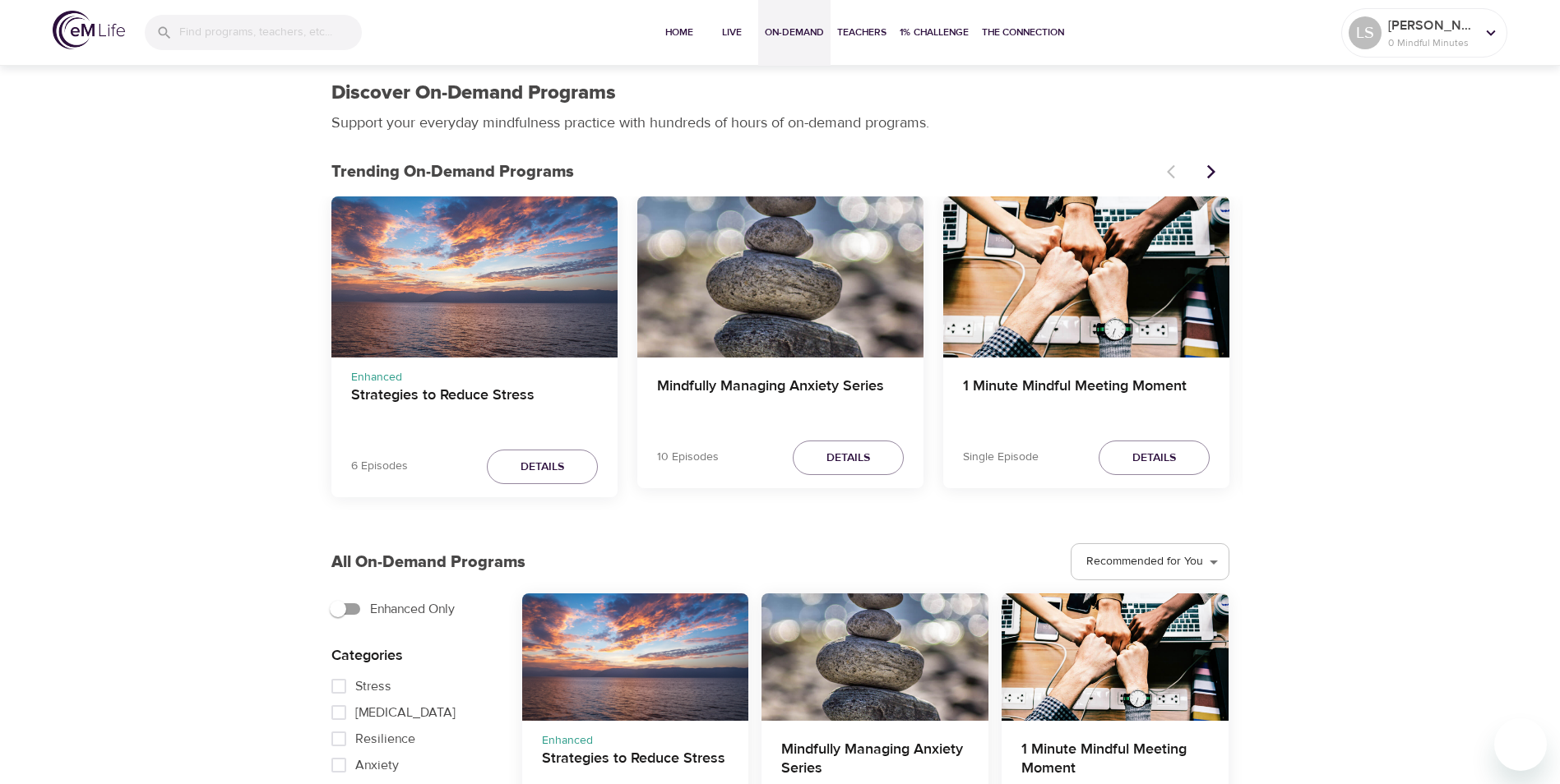
click at [495, 295] on div "Strategies to Reduce Stress" at bounding box center [474, 277] width 286 height 161
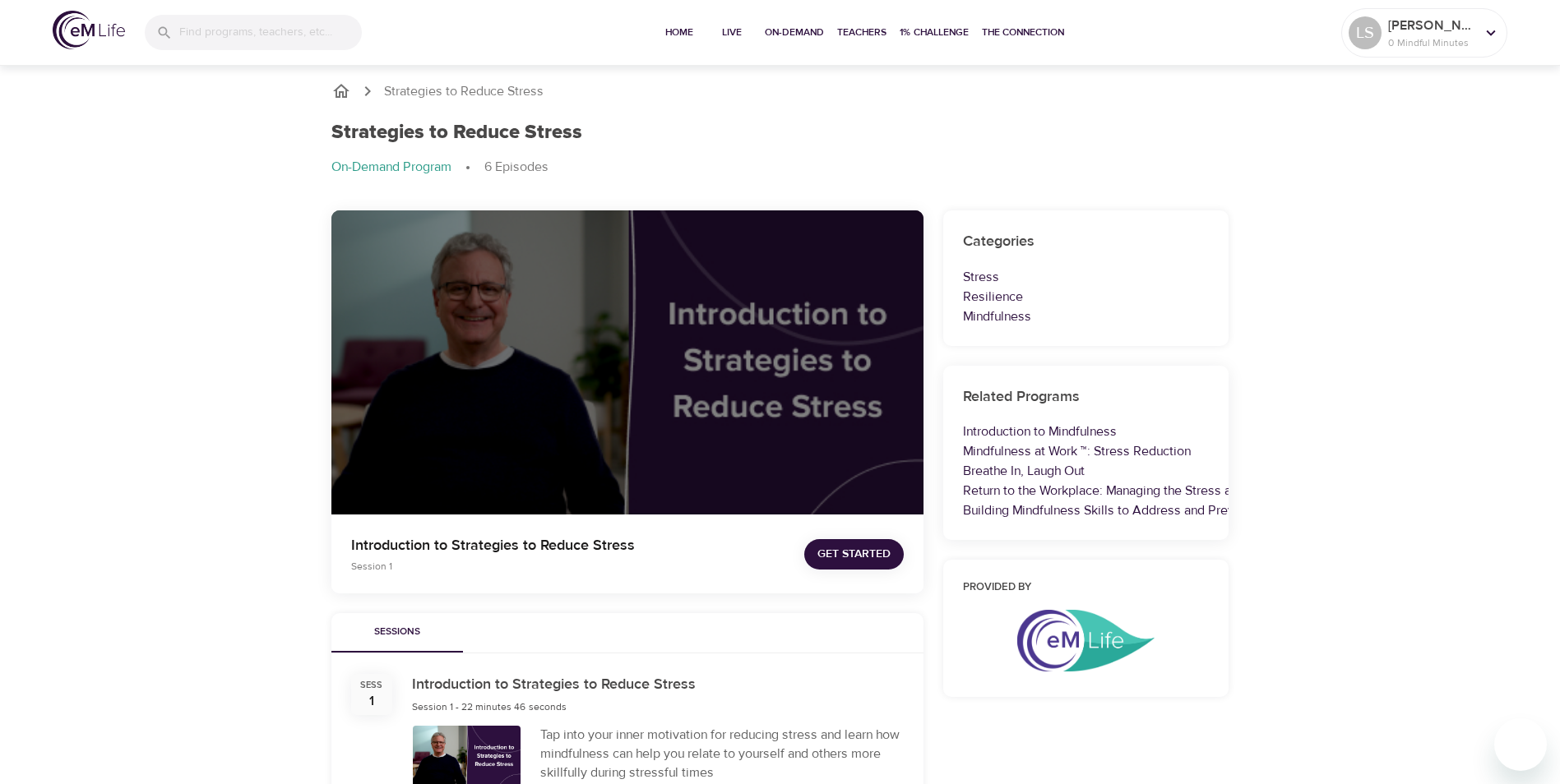
click at [847, 554] on span "Get Started" at bounding box center [854, 555] width 73 height 21
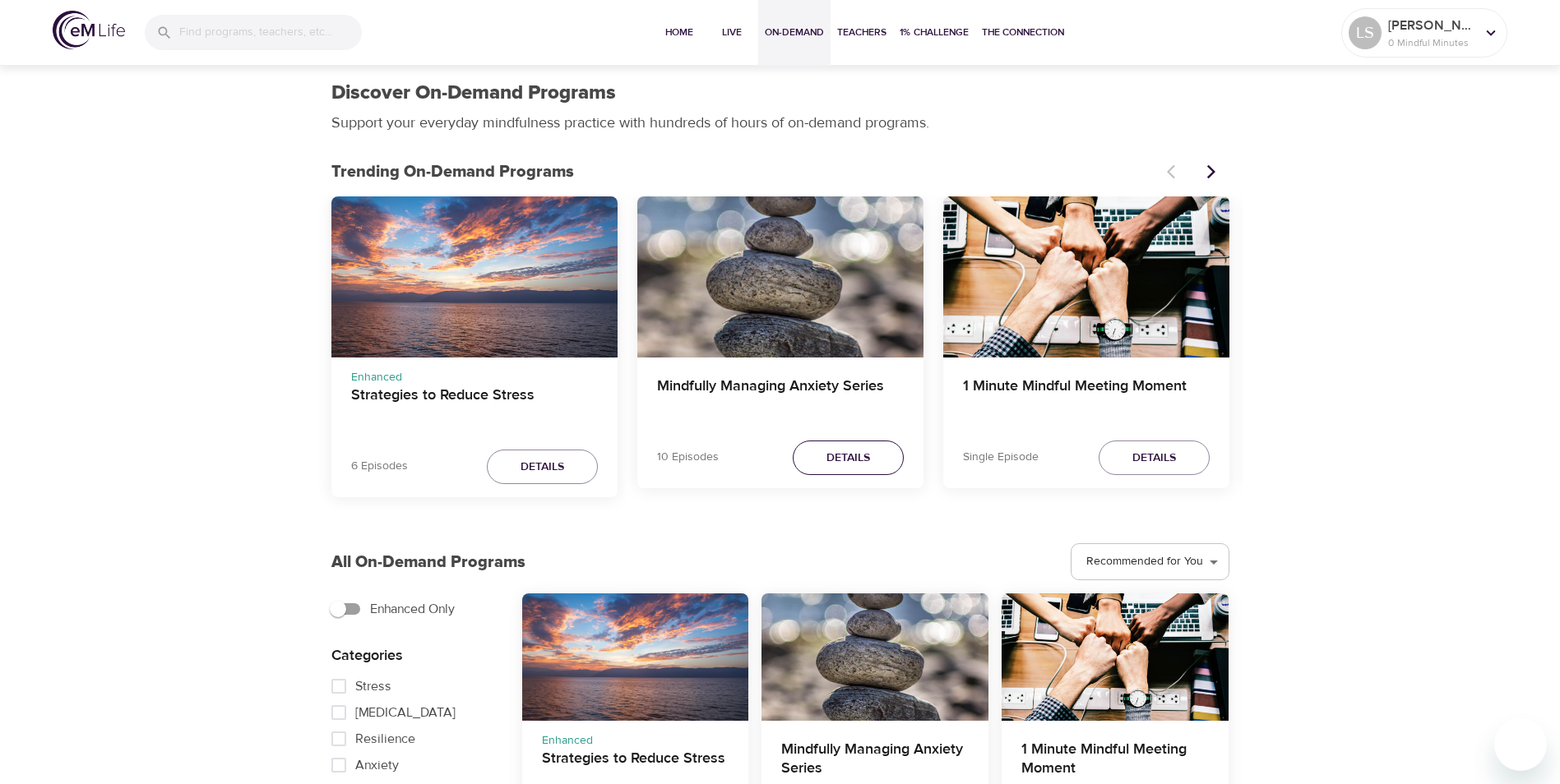
click at [844, 461] on span "Details" at bounding box center [848, 458] width 43 height 21
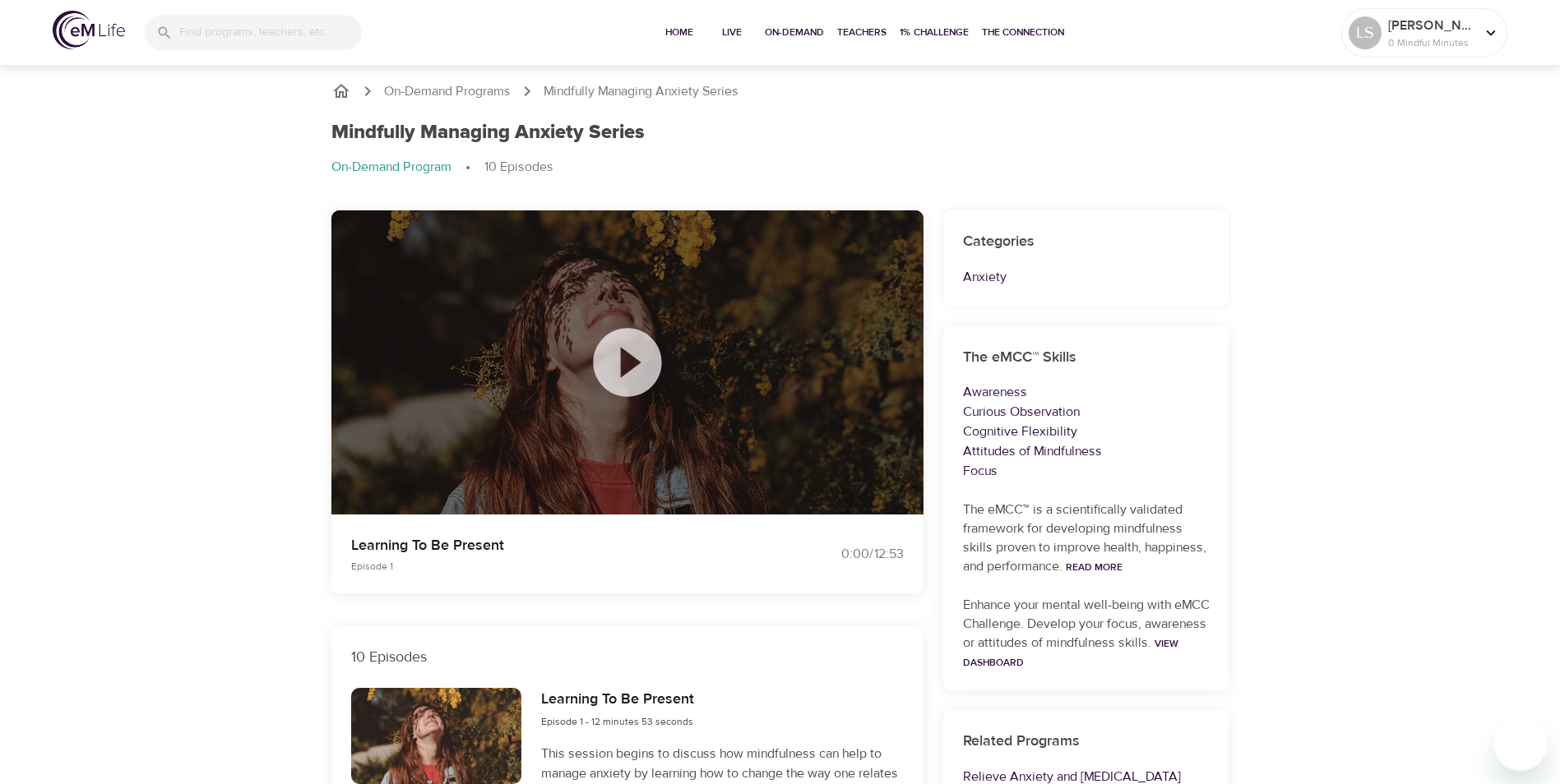
click at [657, 360] on icon at bounding box center [627, 362] width 68 height 68
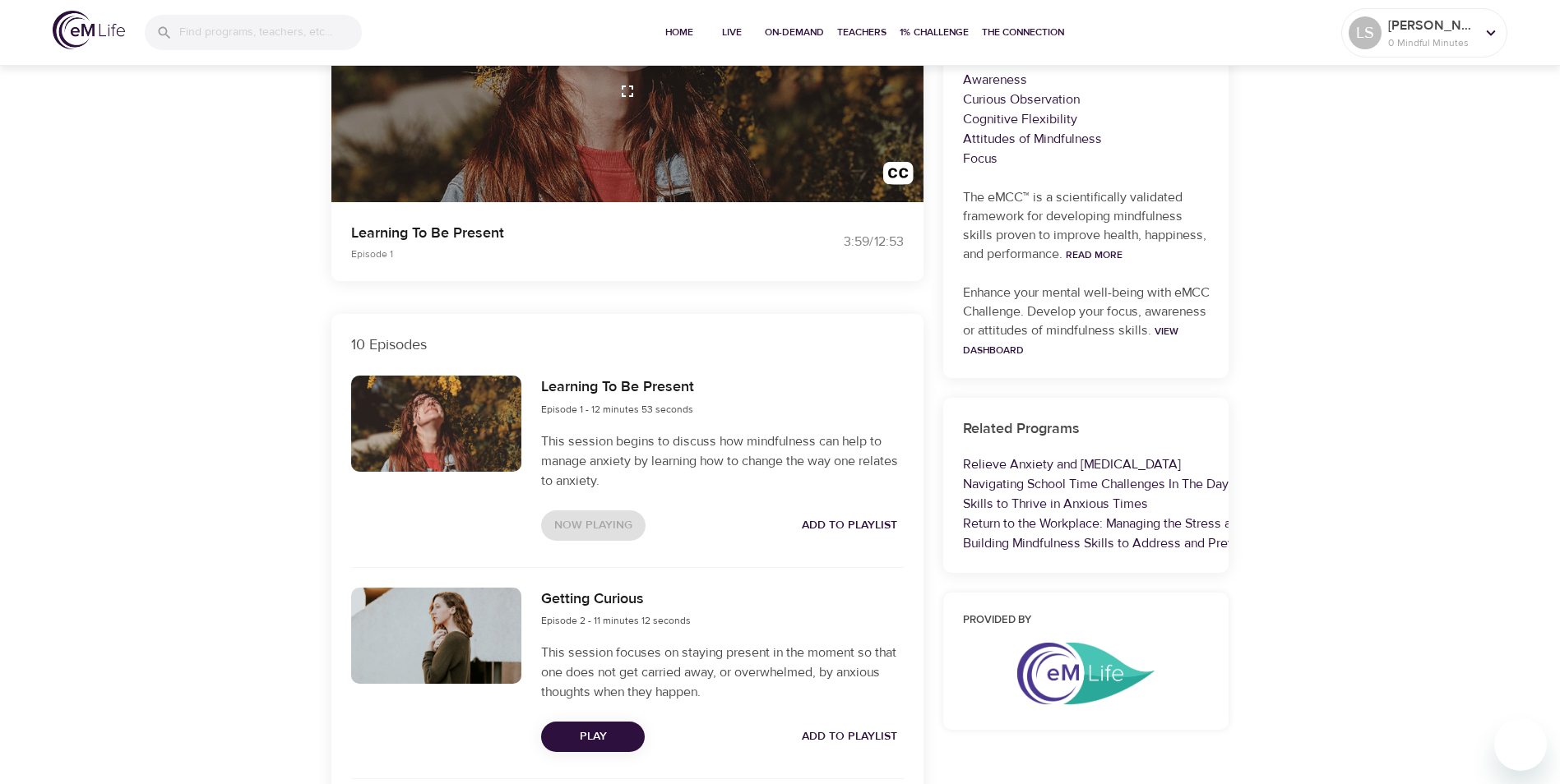
scroll to position [329, 0]
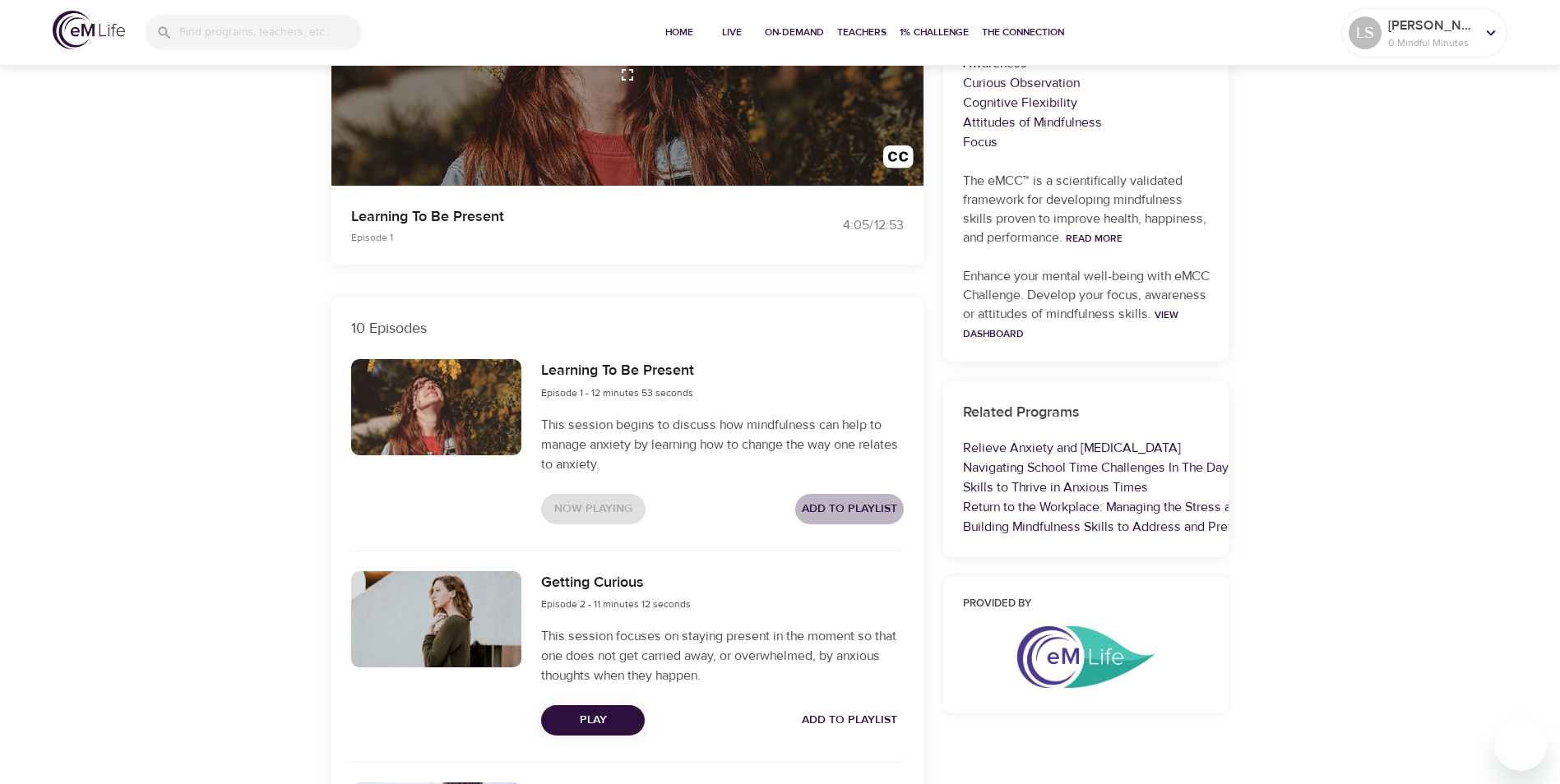
click at [852, 509] on span "Add to Playlist" at bounding box center [849, 509] width 96 height 21
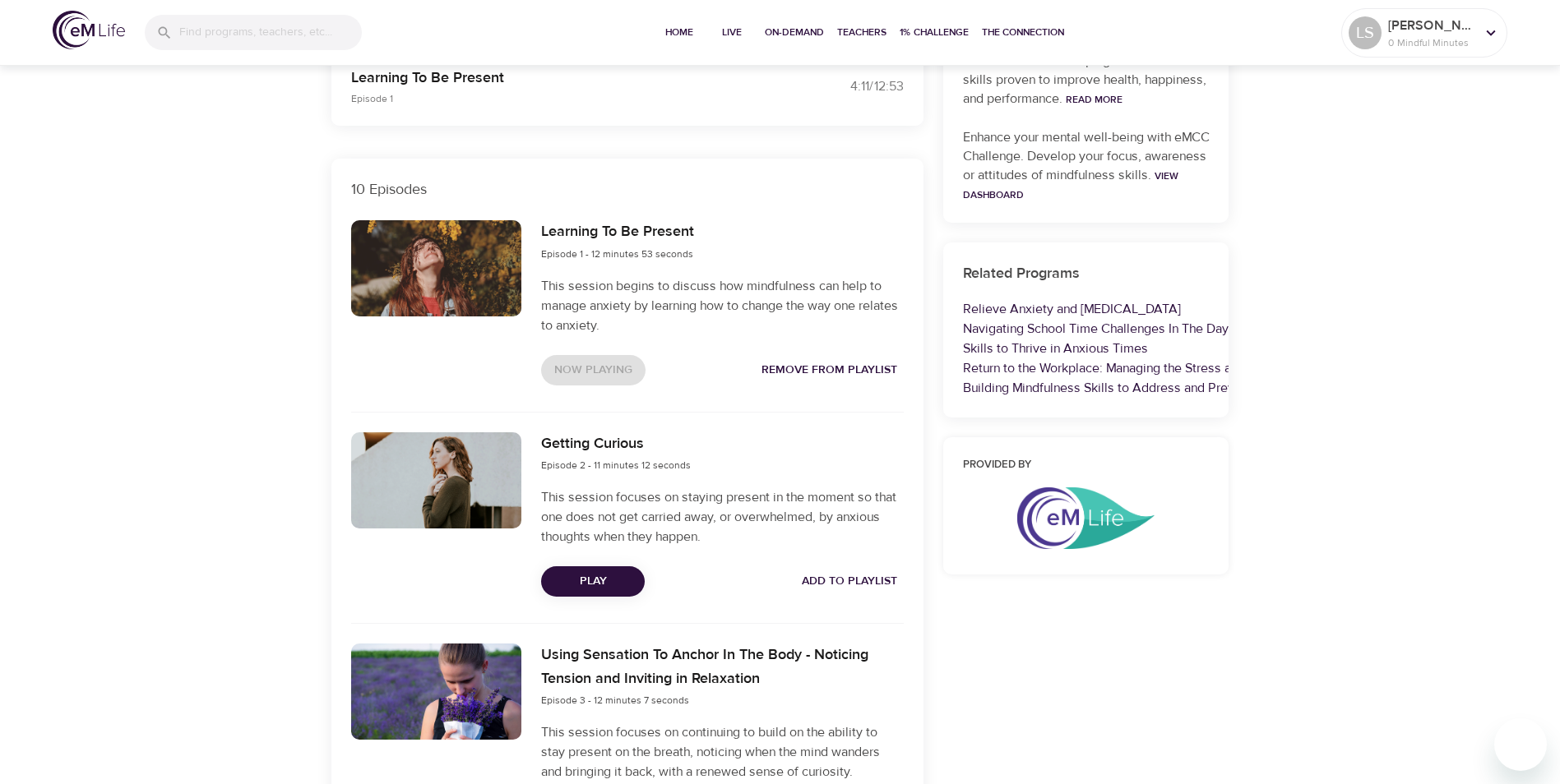
scroll to position [493, 0]
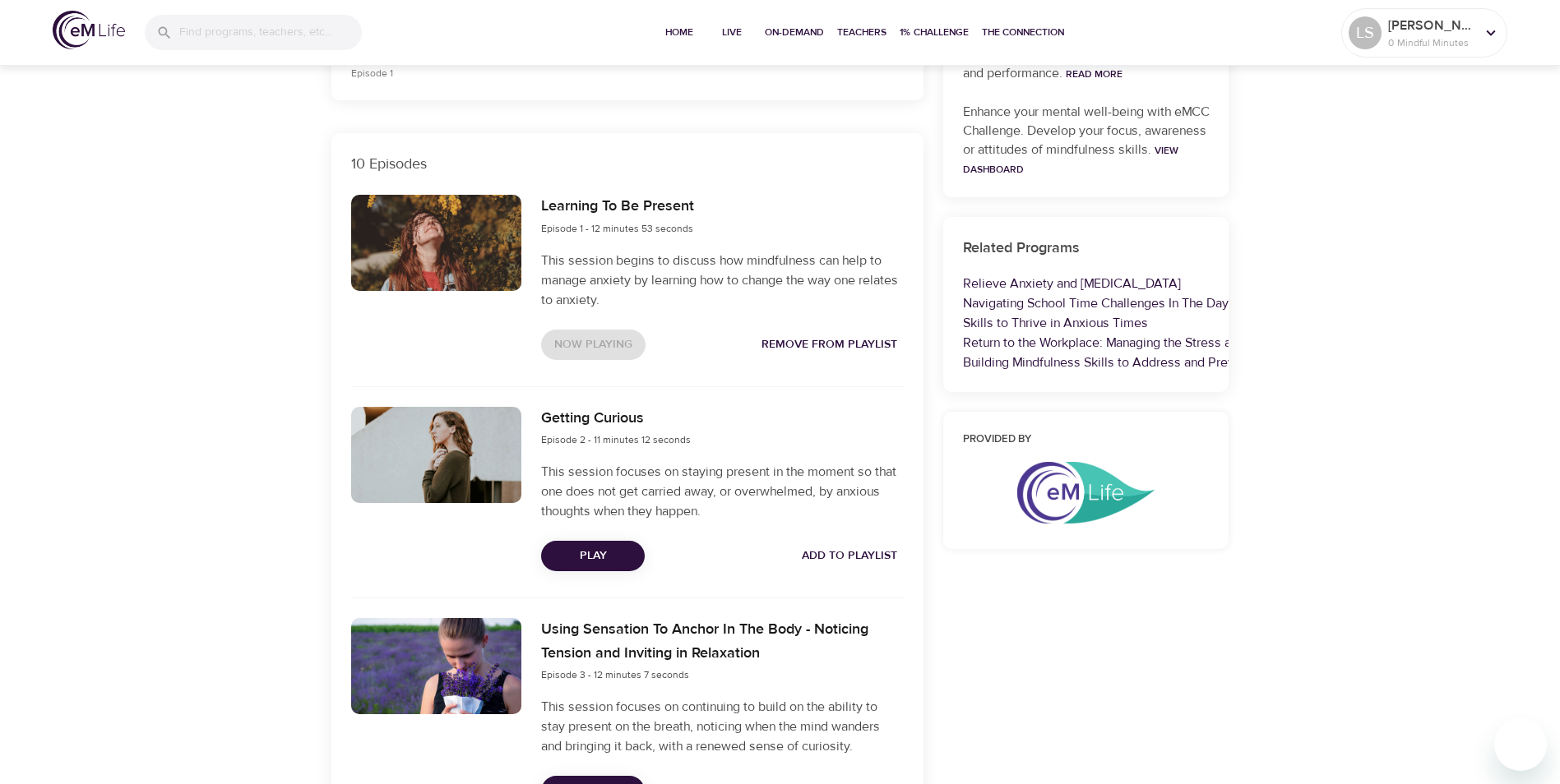
drag, startPoint x: 580, startPoint y: 555, endPoint x: 589, endPoint y: 552, distance: 9.5
click at [582, 555] on span "Play" at bounding box center [592, 556] width 77 height 21
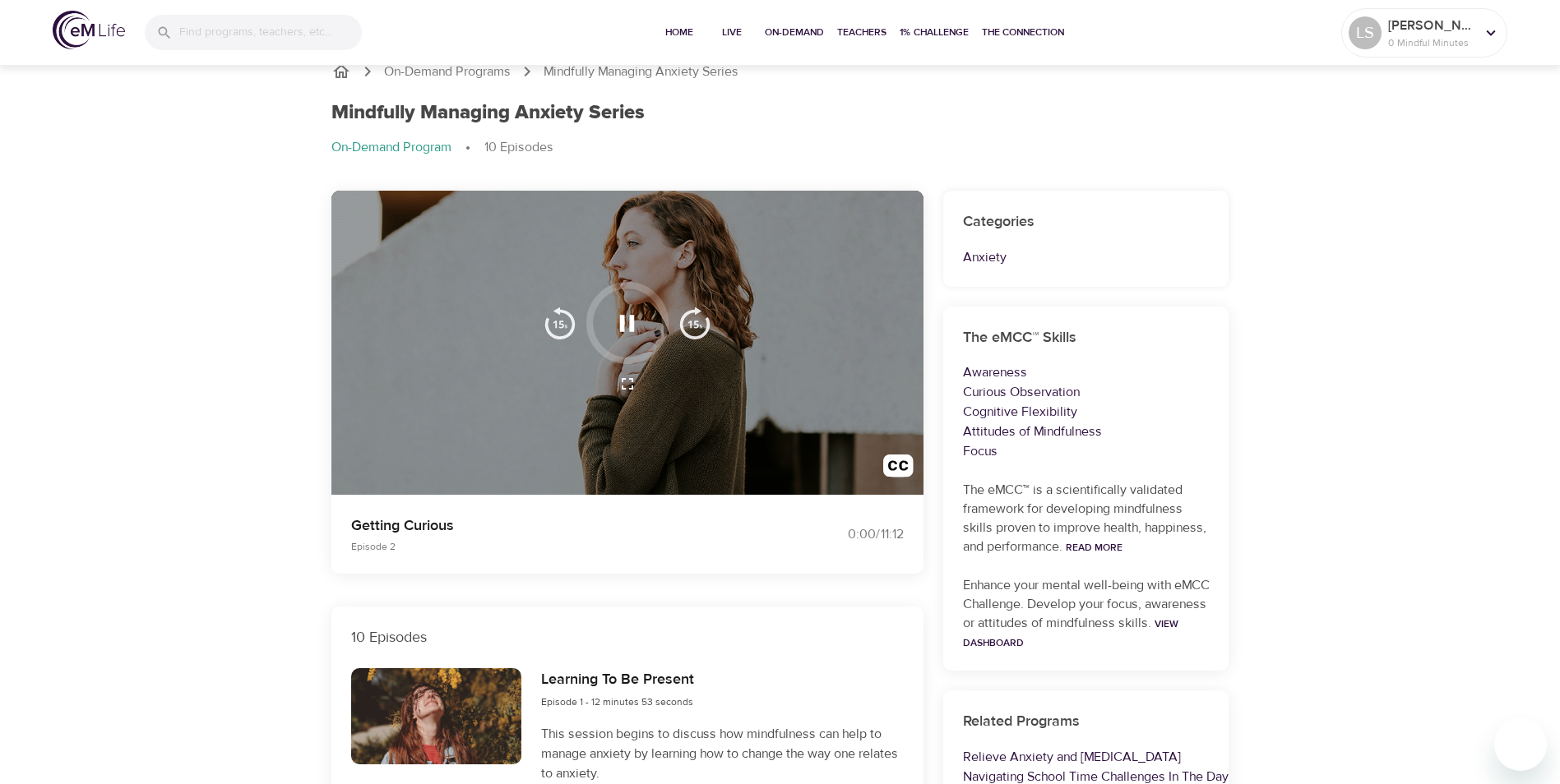
scroll to position [0, 0]
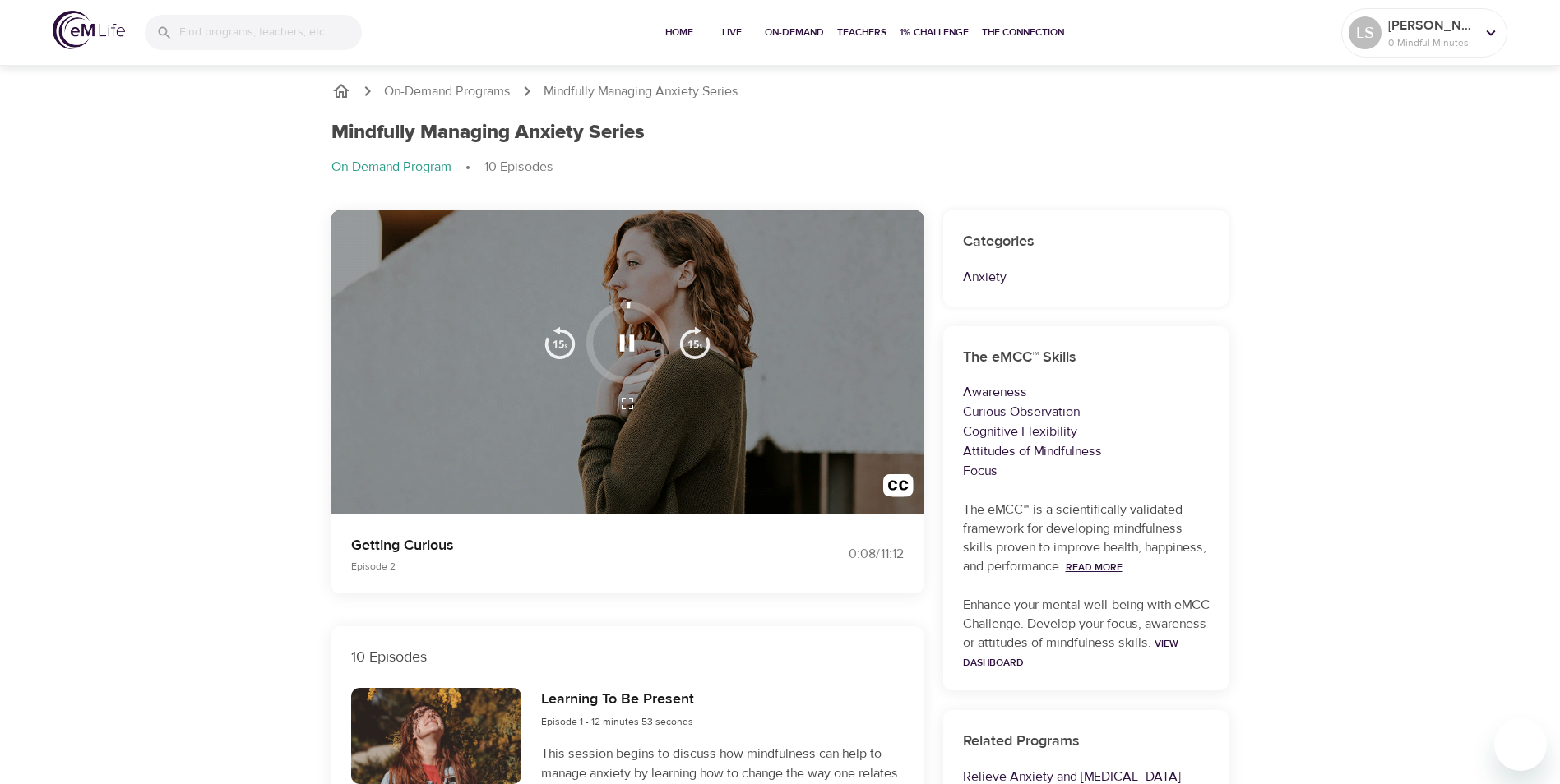
click at [1096, 566] on link "Read More" at bounding box center [1093, 567] width 57 height 13
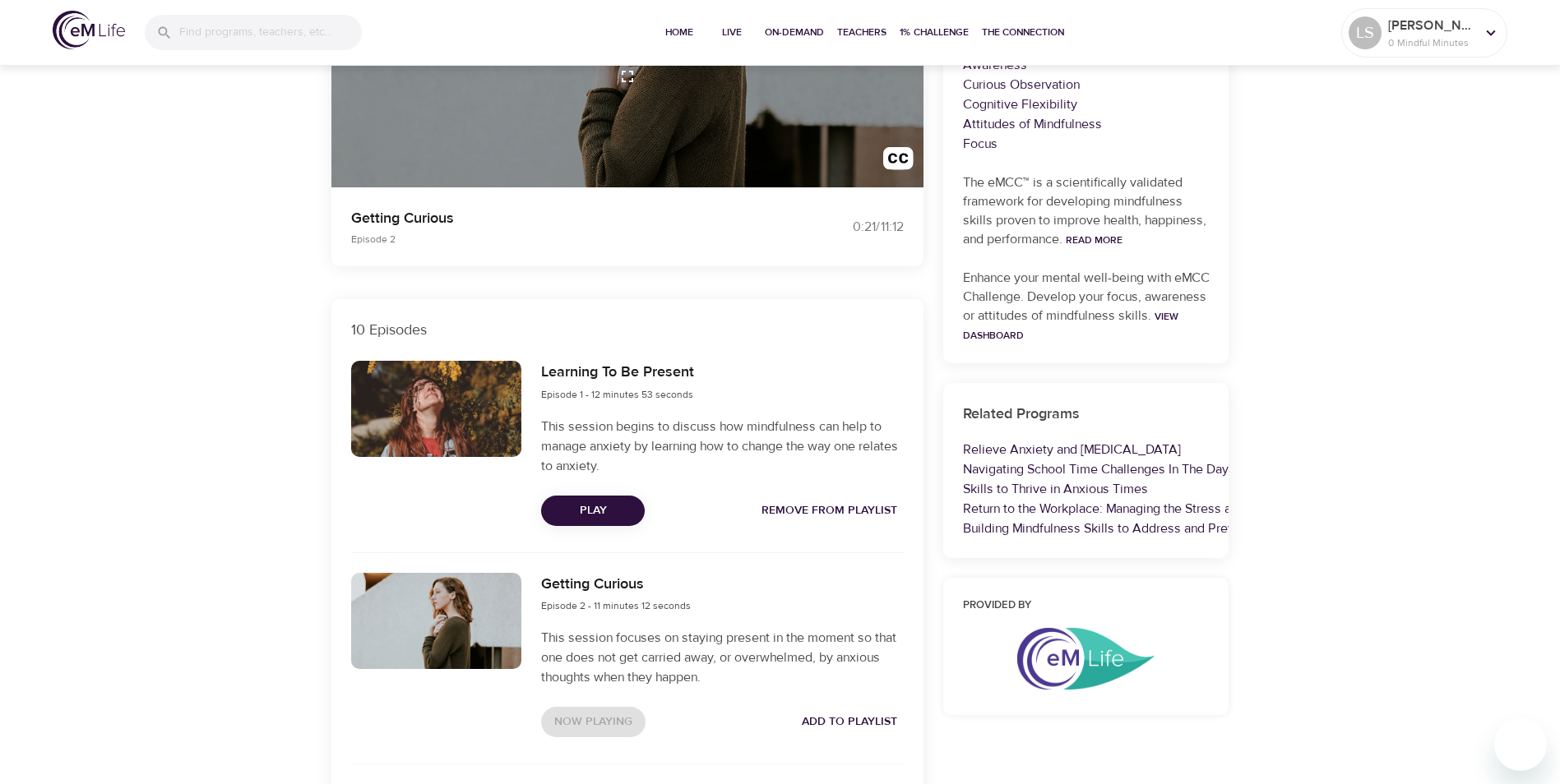
scroll to position [329, 0]
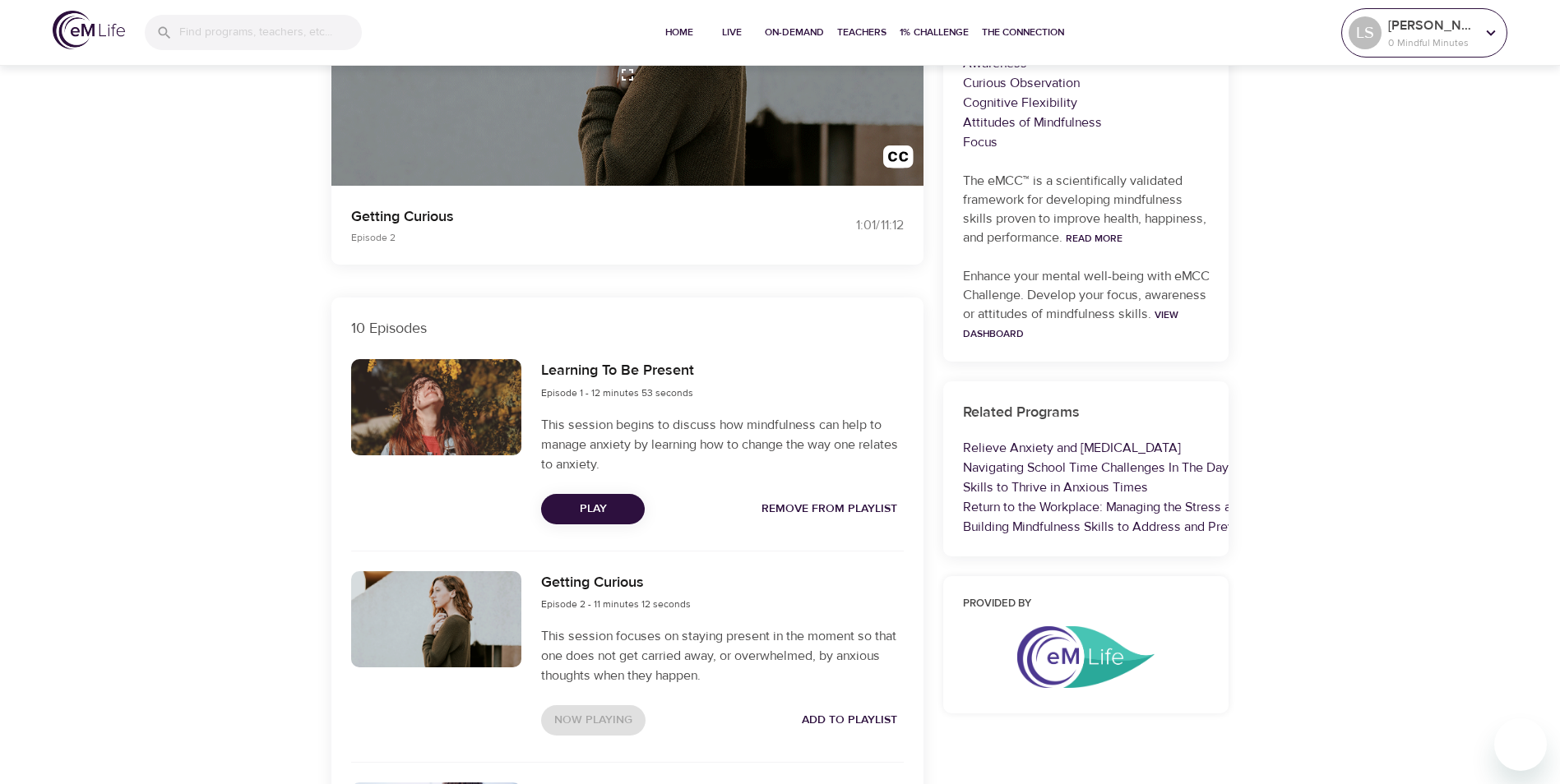
click at [1488, 33] on icon at bounding box center [1491, 32] width 9 height 6
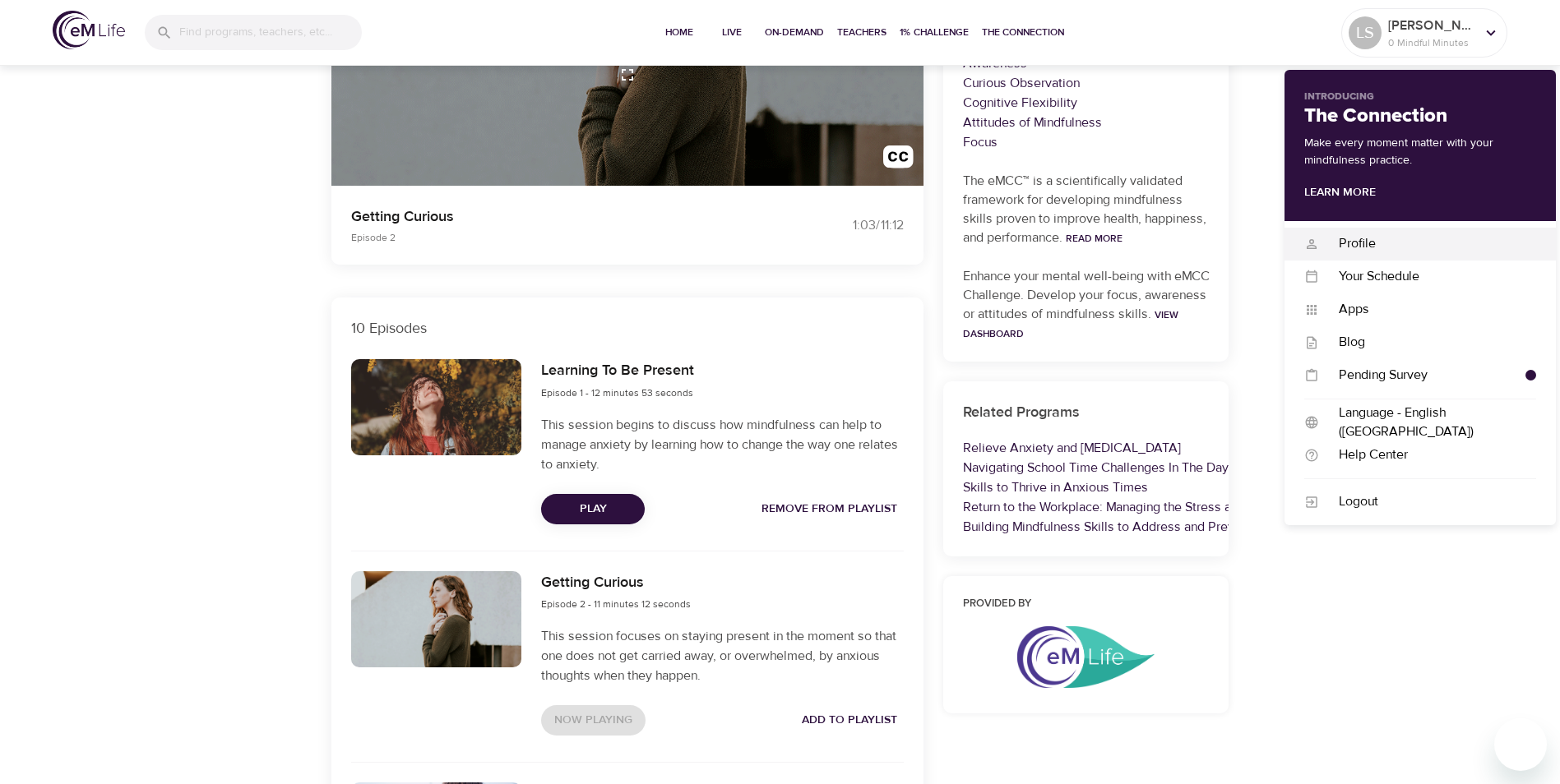
click at [1355, 229] on div "Profile Profile" at bounding box center [1419, 244] width 271 height 33
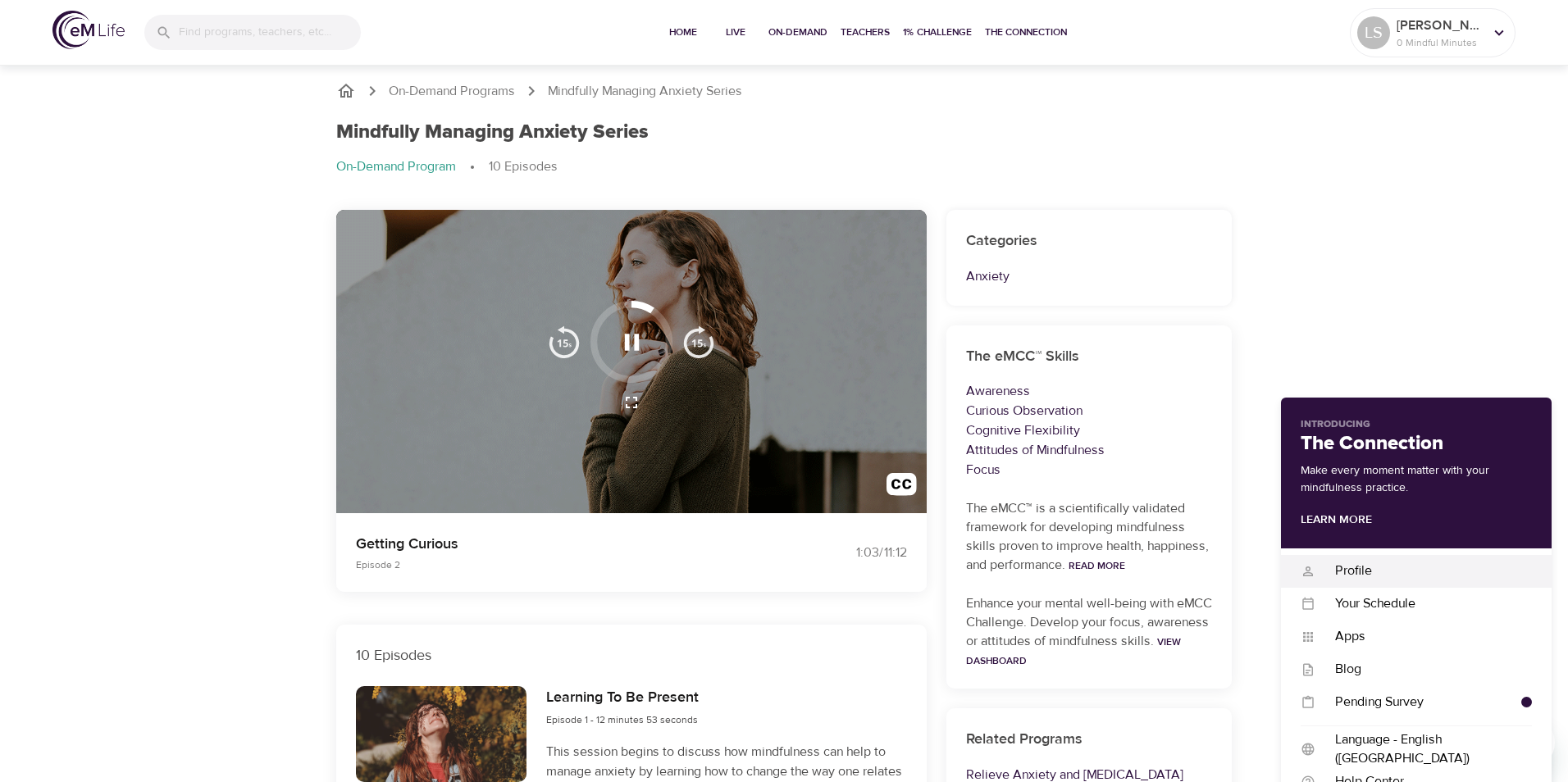
select select "10"
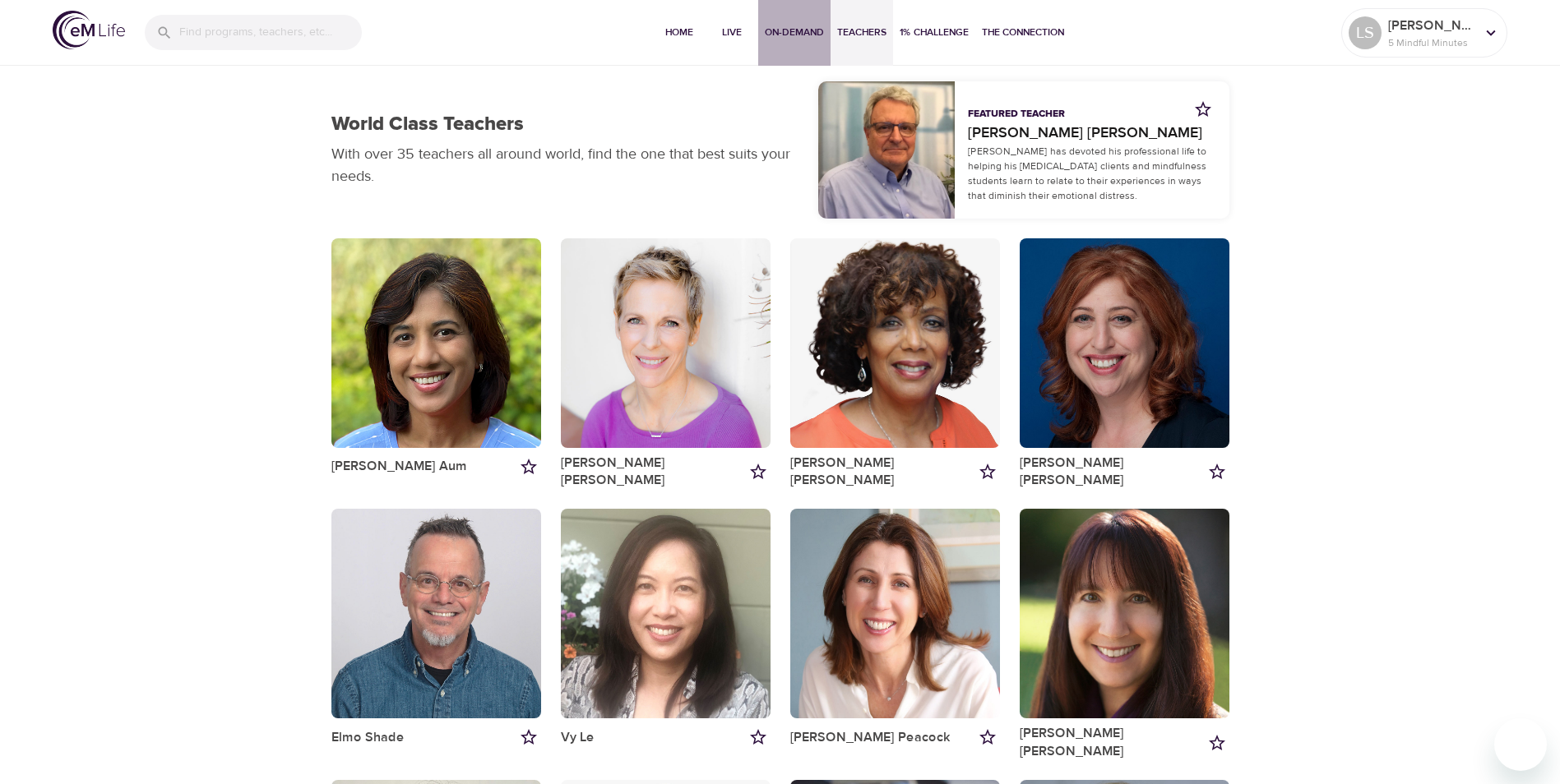
click at [778, 24] on span "On-Demand" at bounding box center [794, 32] width 59 height 17
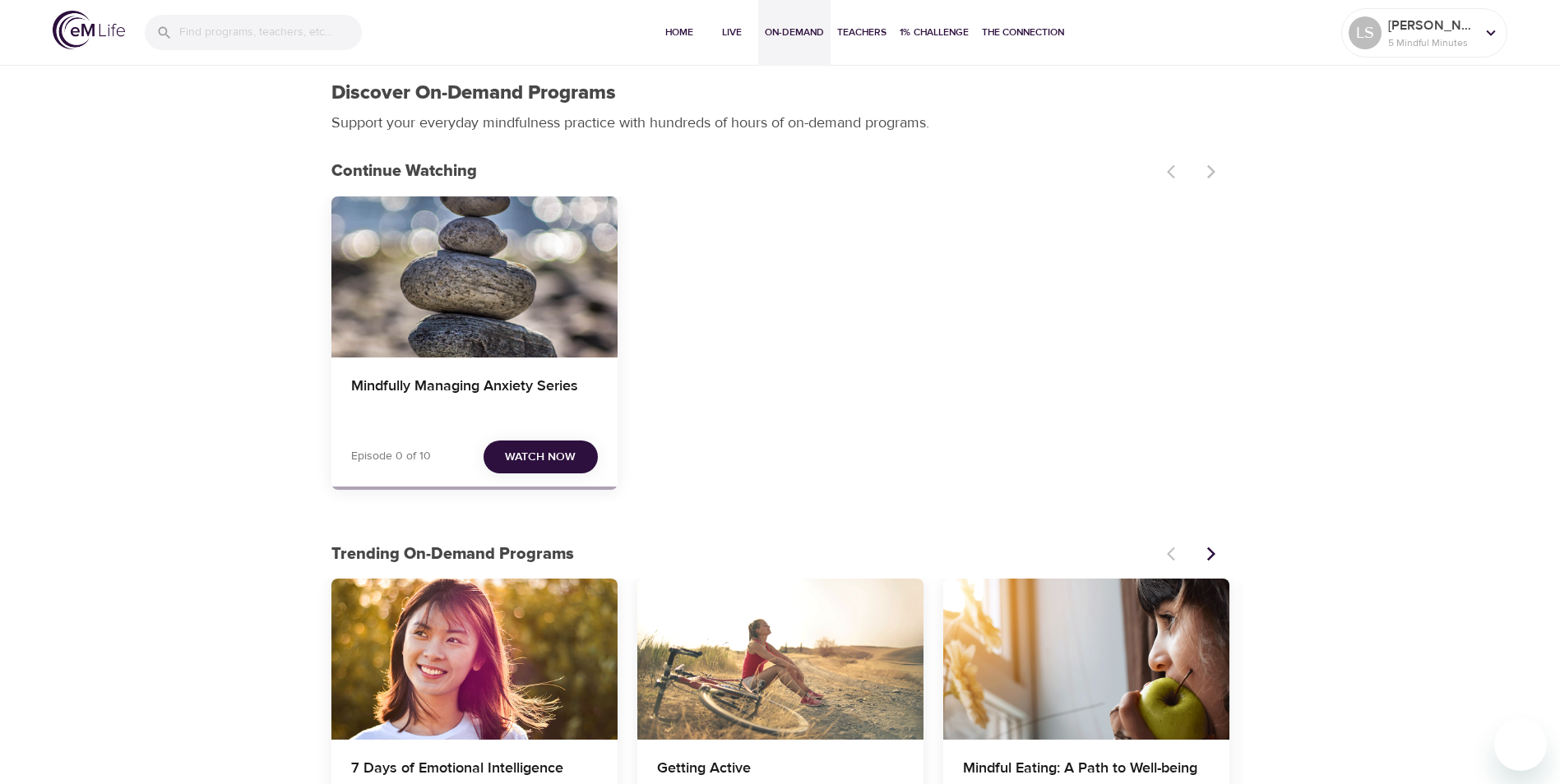
click at [541, 457] on span "Watch Now" at bounding box center [540, 457] width 71 height 21
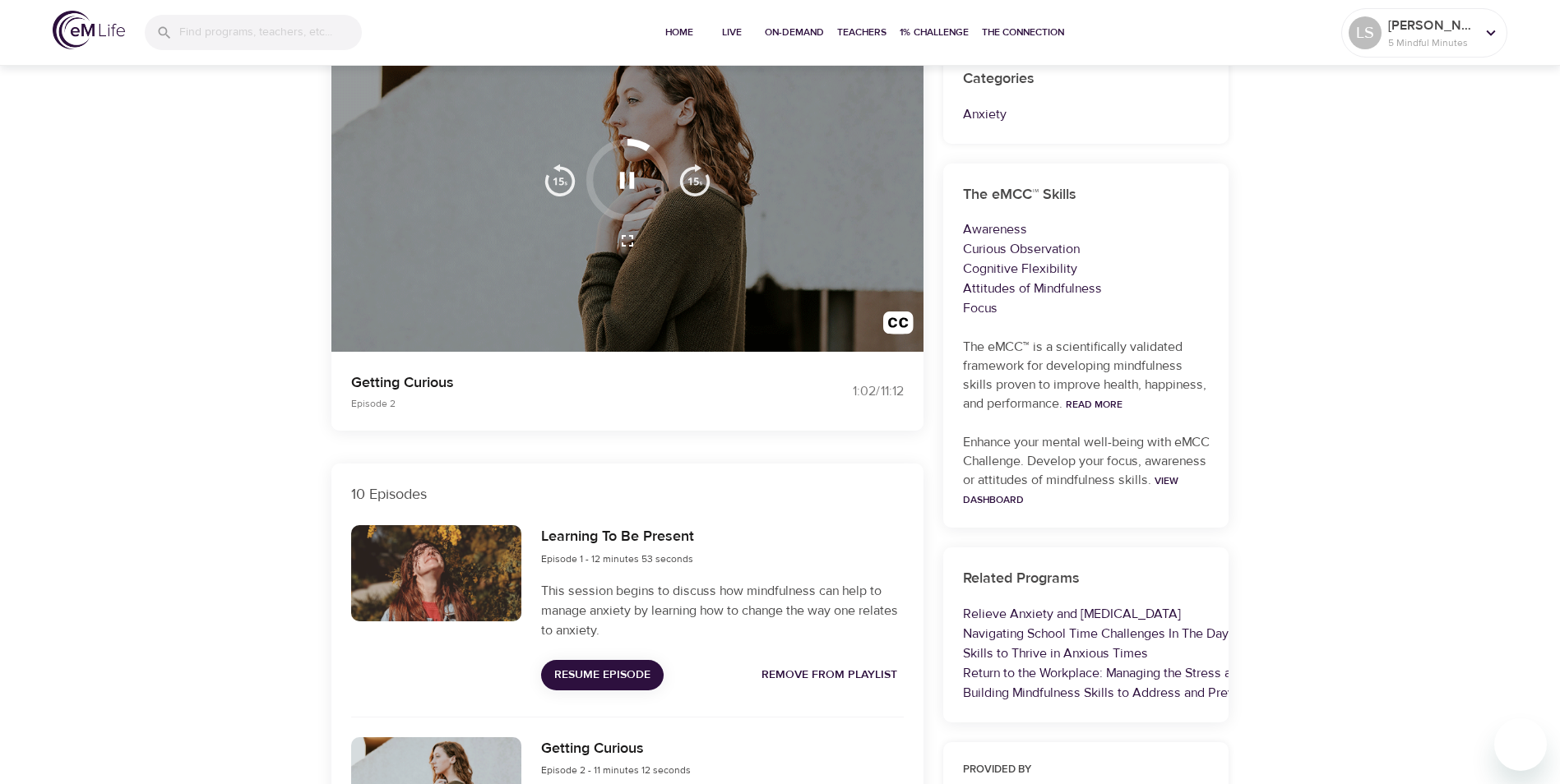
scroll to position [165, 0]
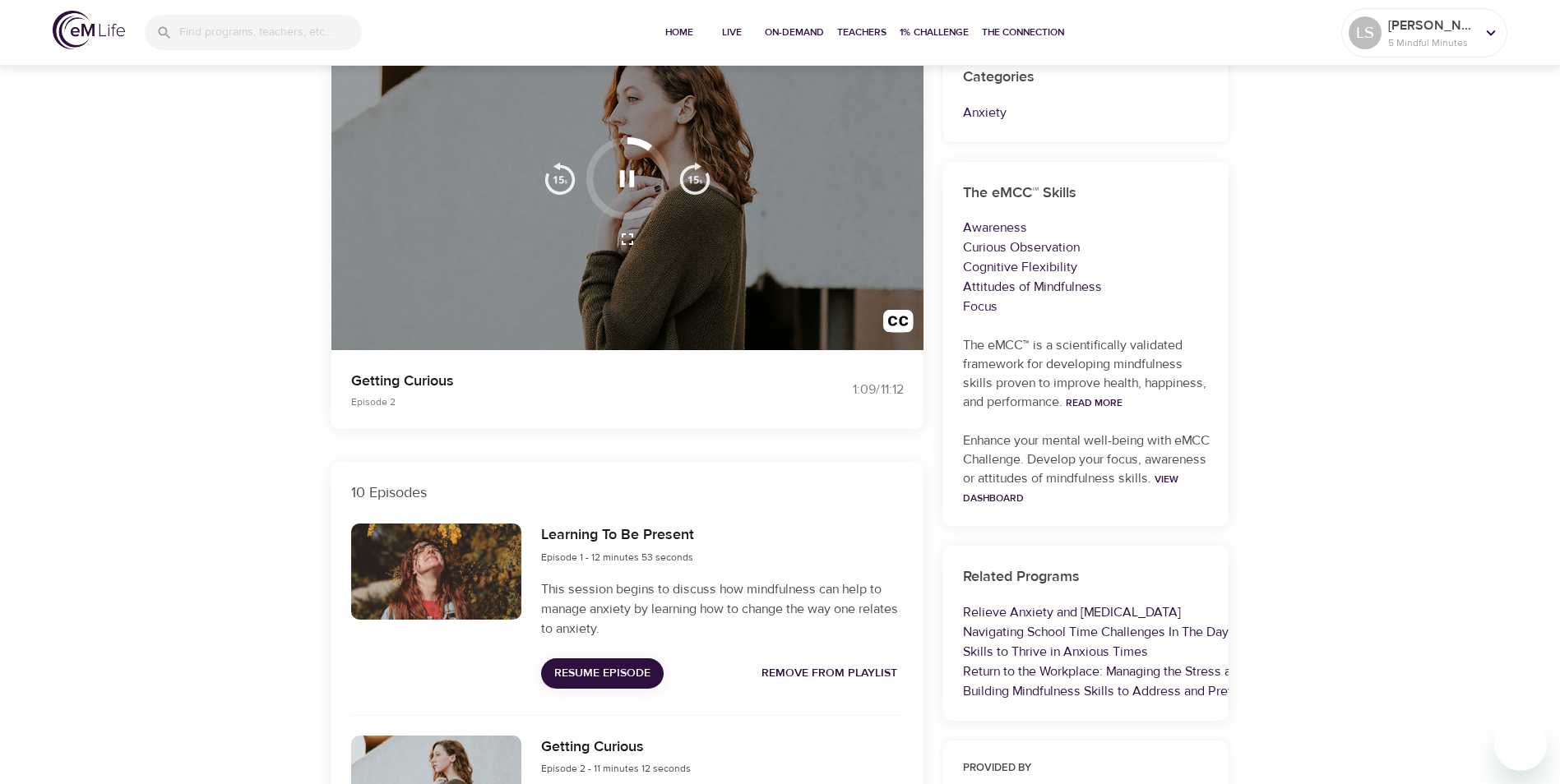
click at [807, 671] on span "Remove from Playlist" at bounding box center [829, 673] width 136 height 21
click at [807, 671] on span "Add to Playlist" at bounding box center [849, 673] width 96 height 21
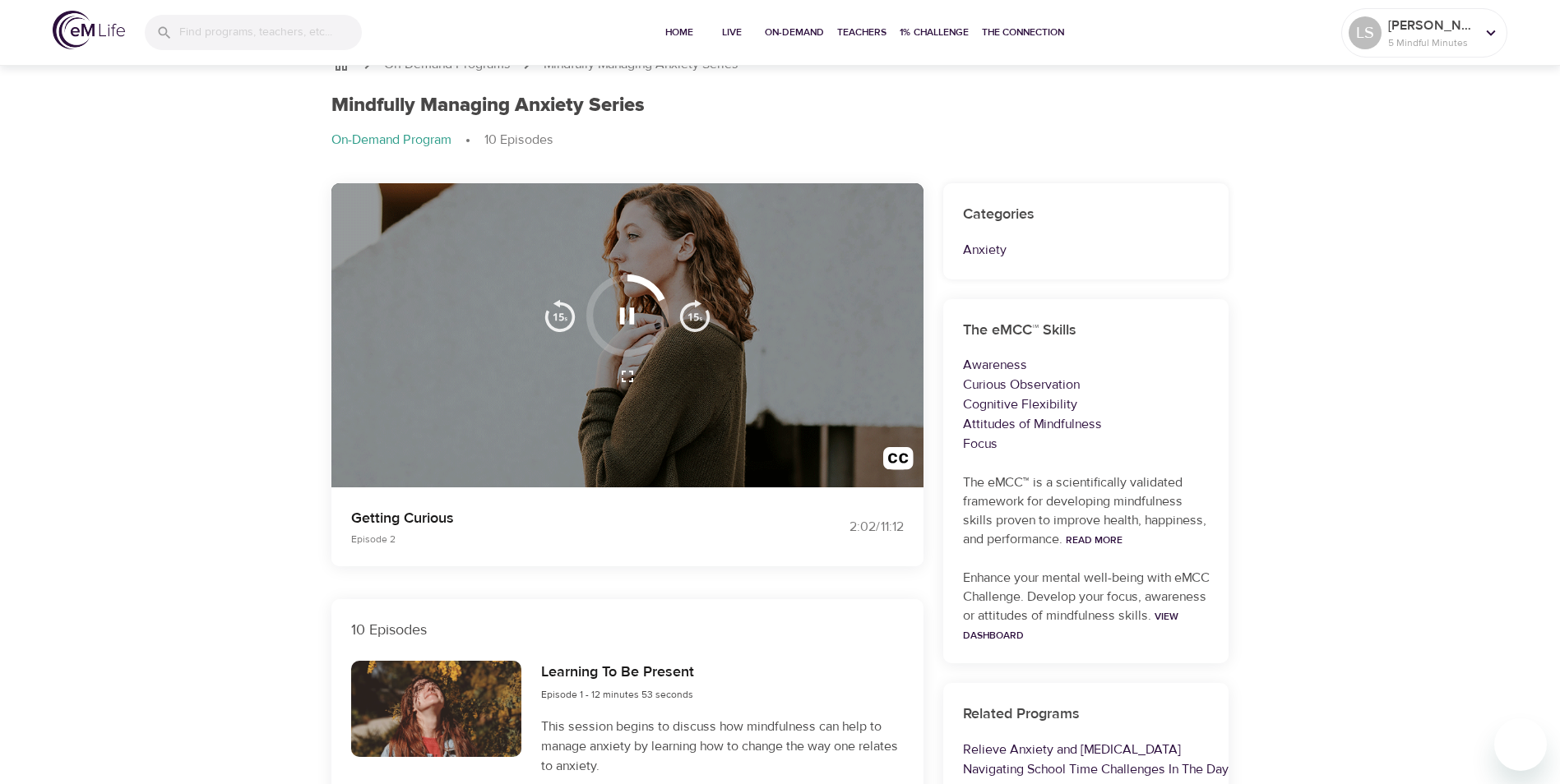
scroll to position [0, 0]
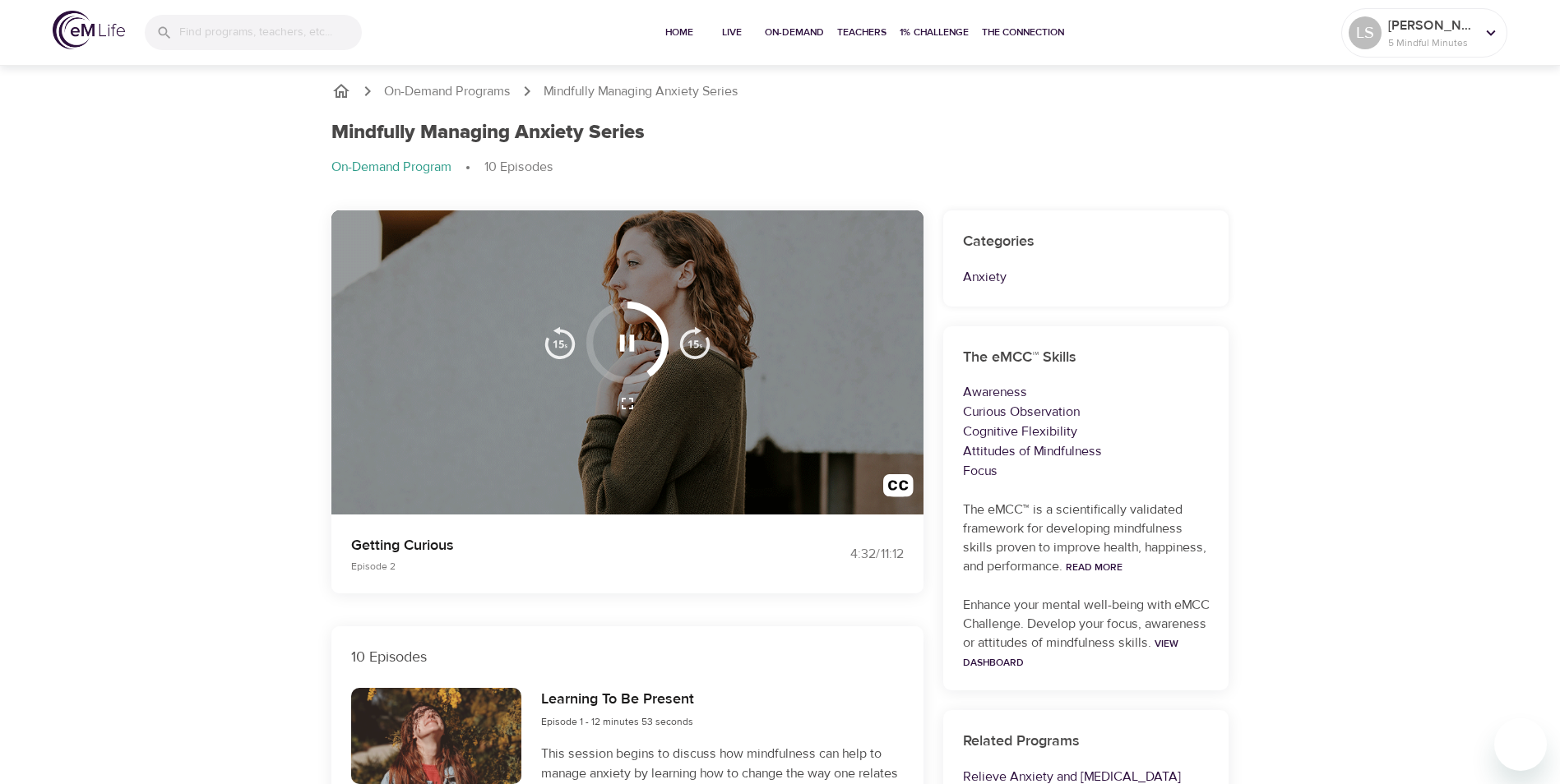
click at [624, 351] on icon "button" at bounding box center [627, 343] width 29 height 29
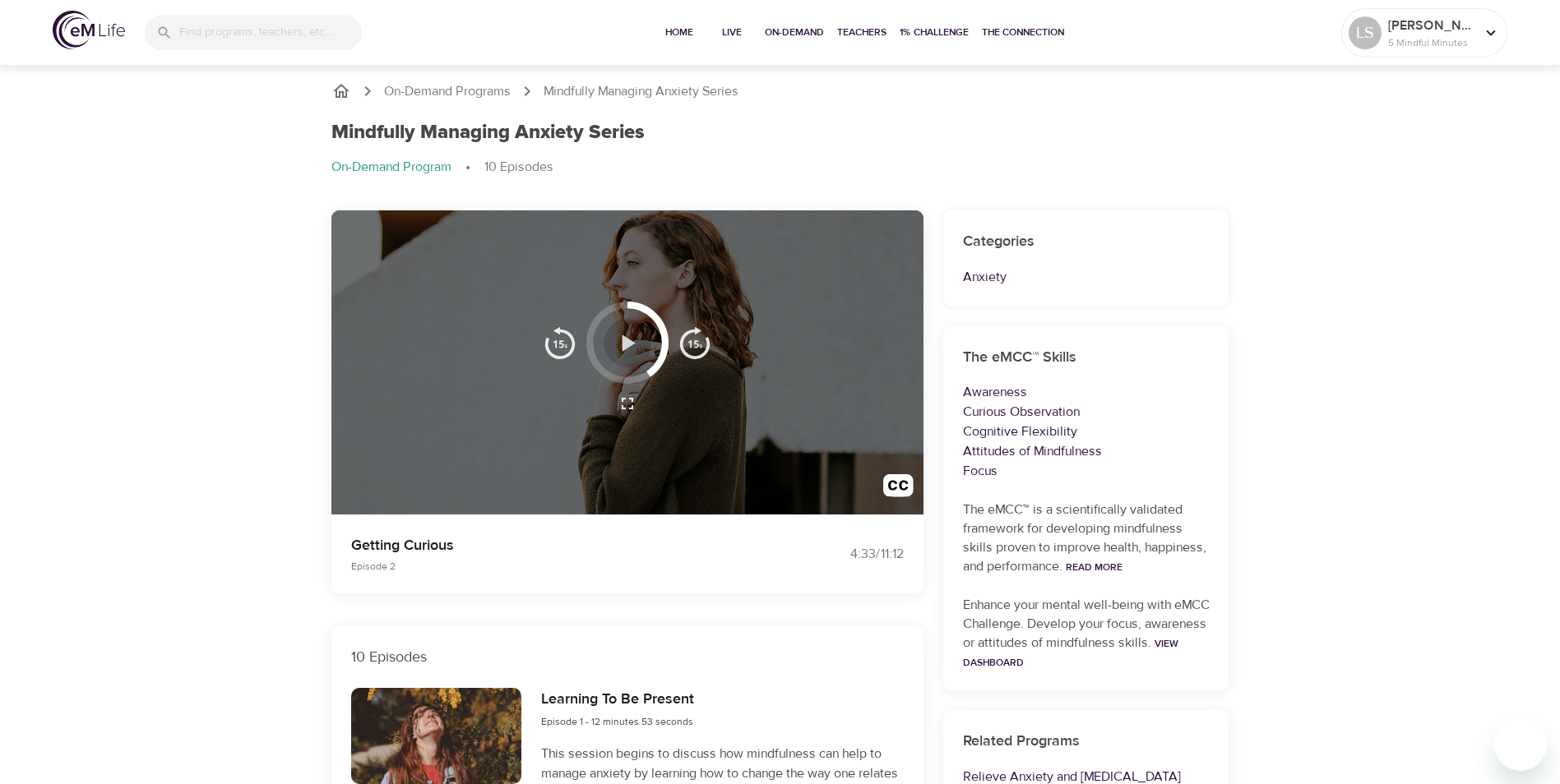
click at [624, 351] on icon "button" at bounding box center [627, 343] width 29 height 29
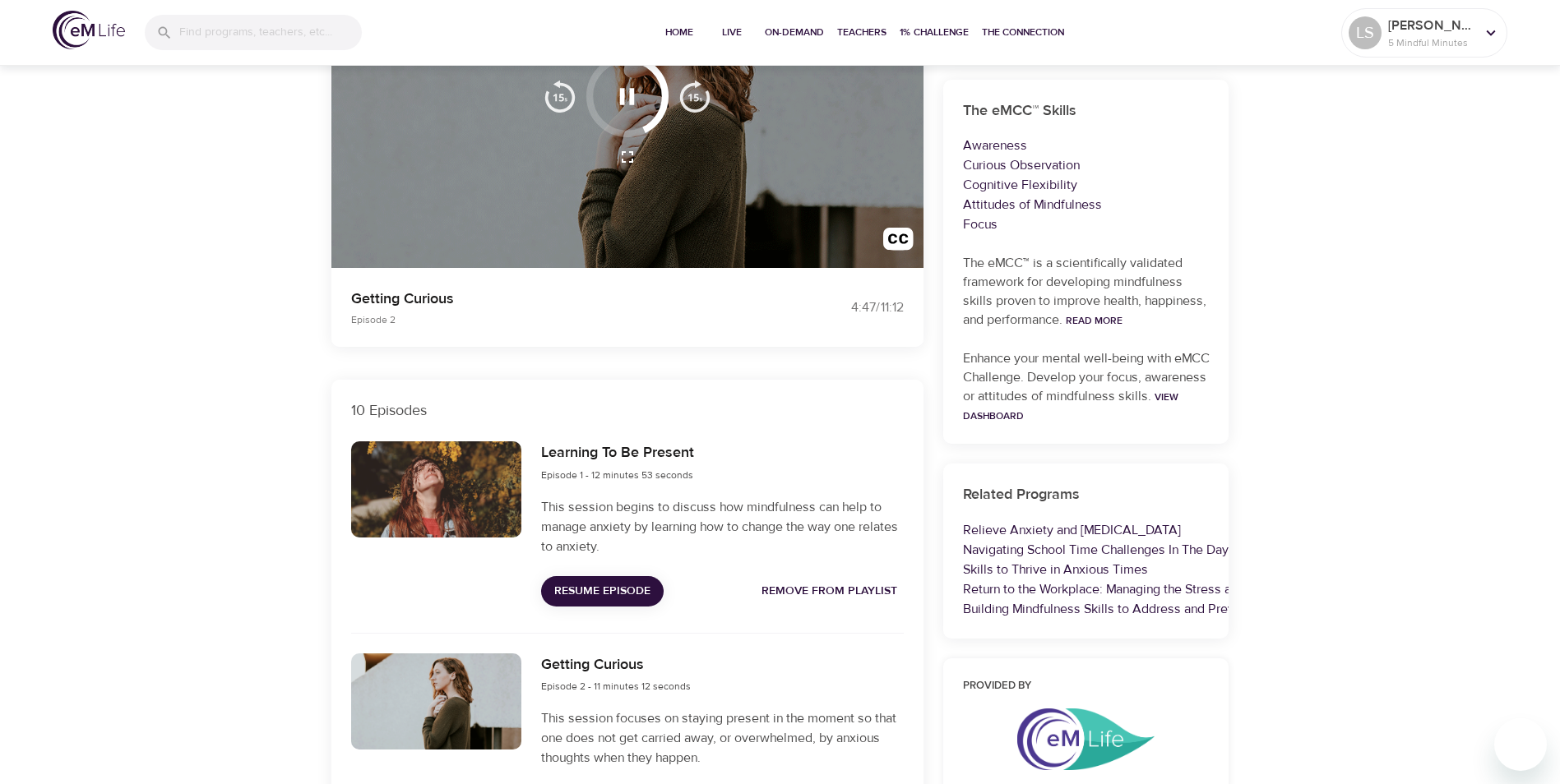
scroll to position [575, 0]
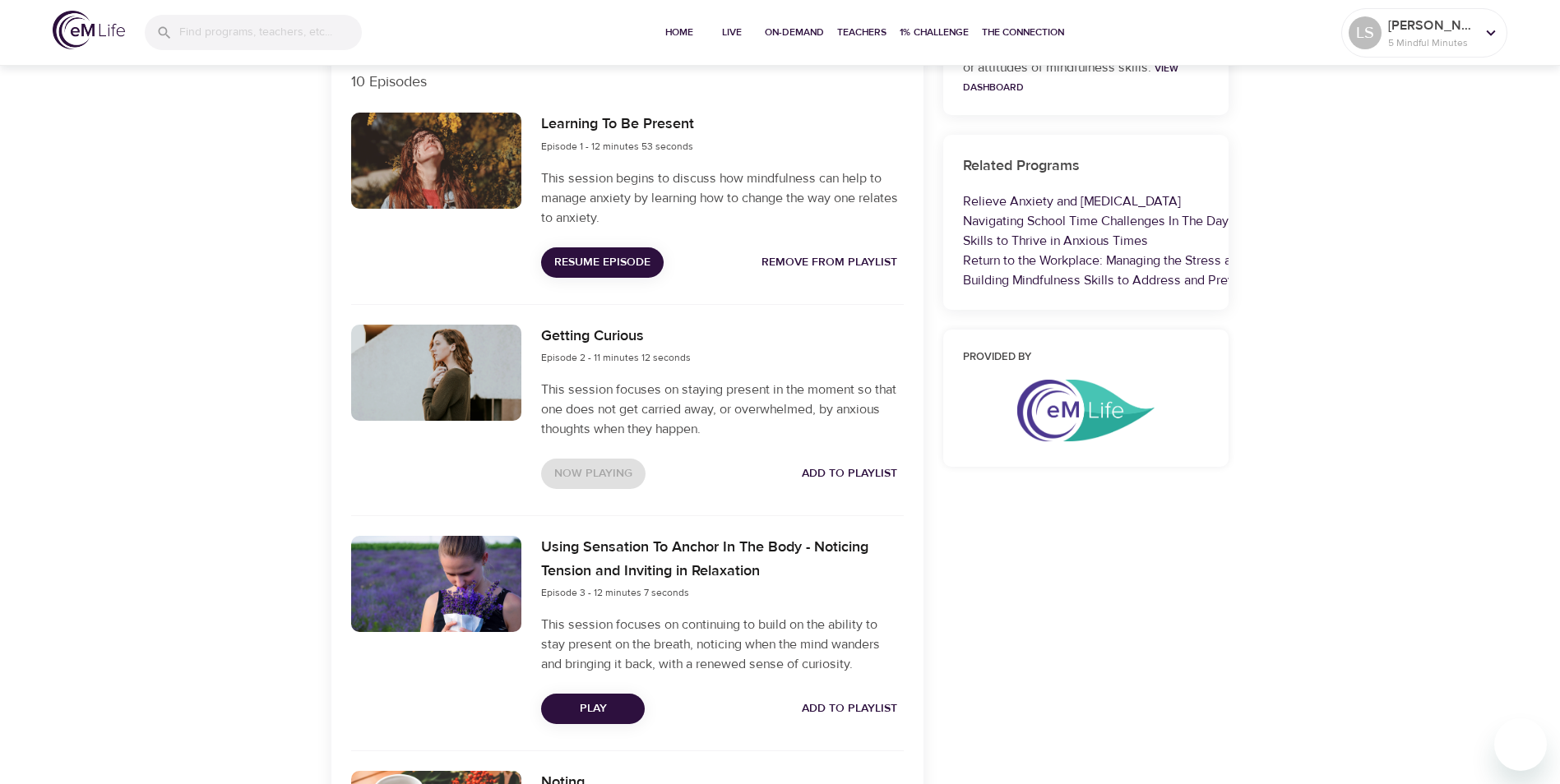
click at [605, 712] on span "Play" at bounding box center [592, 708] width 77 height 21
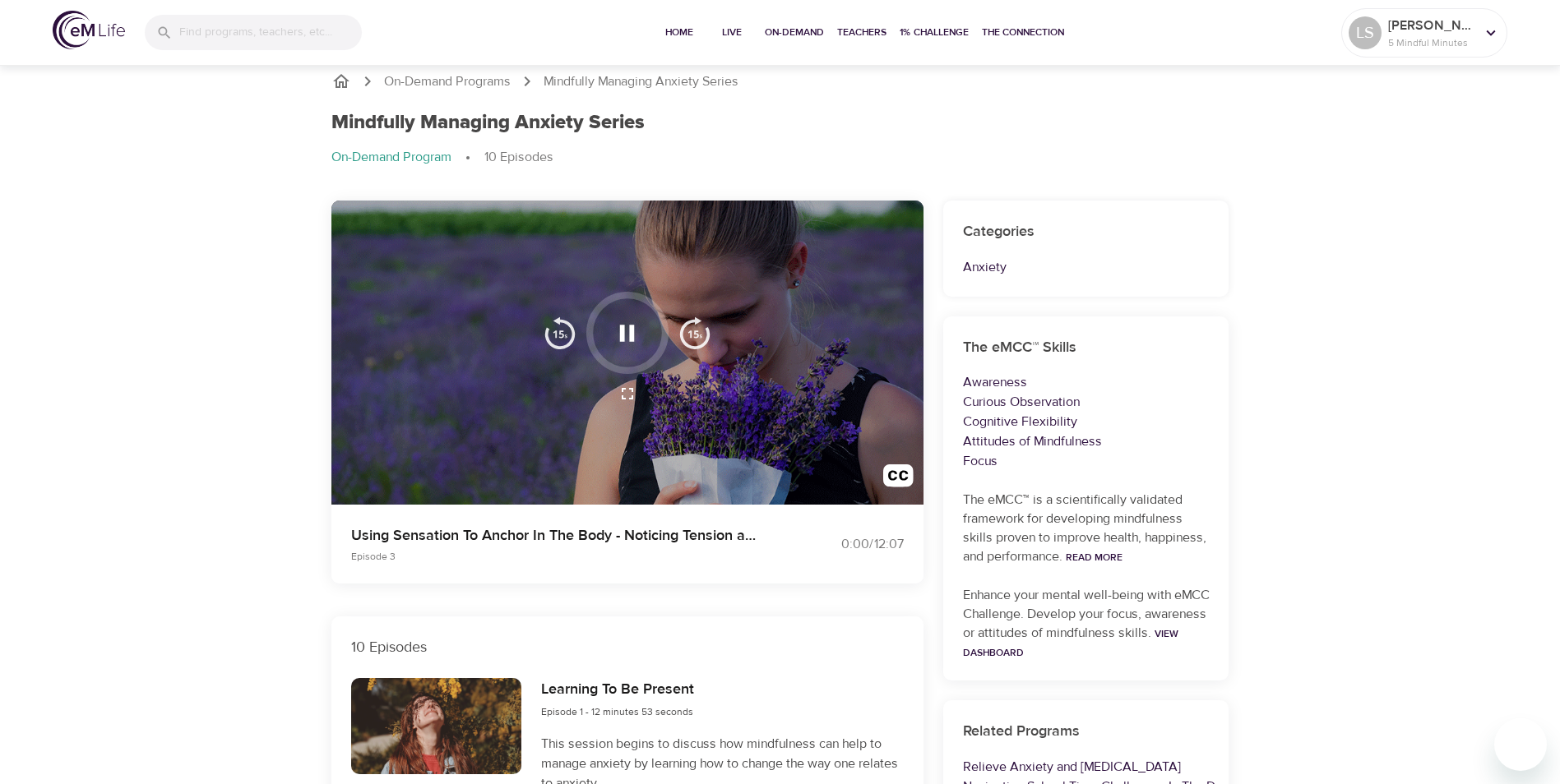
scroll to position [0, 0]
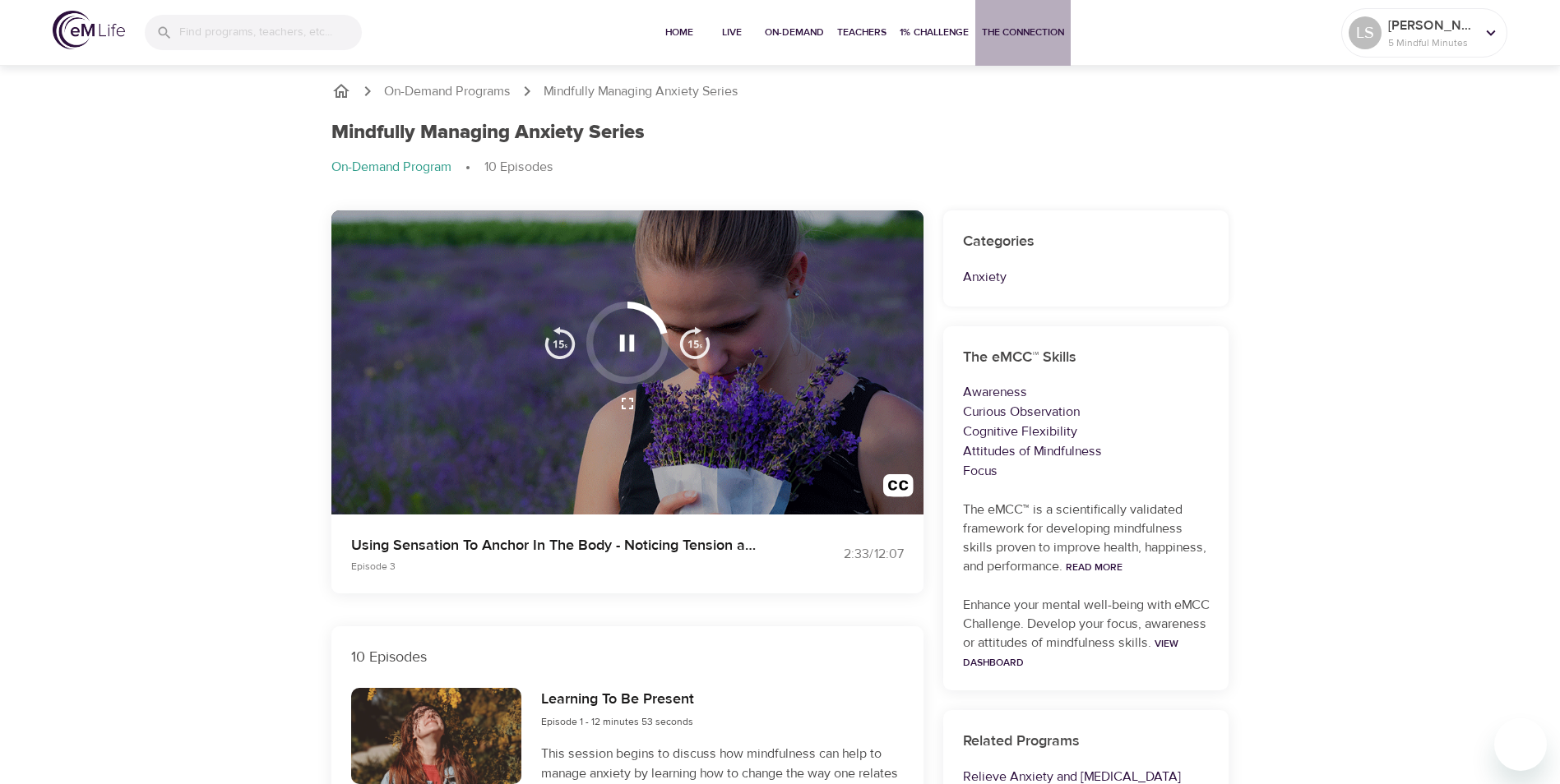
click at [1048, 32] on span "The Connection" at bounding box center [1023, 32] width 82 height 17
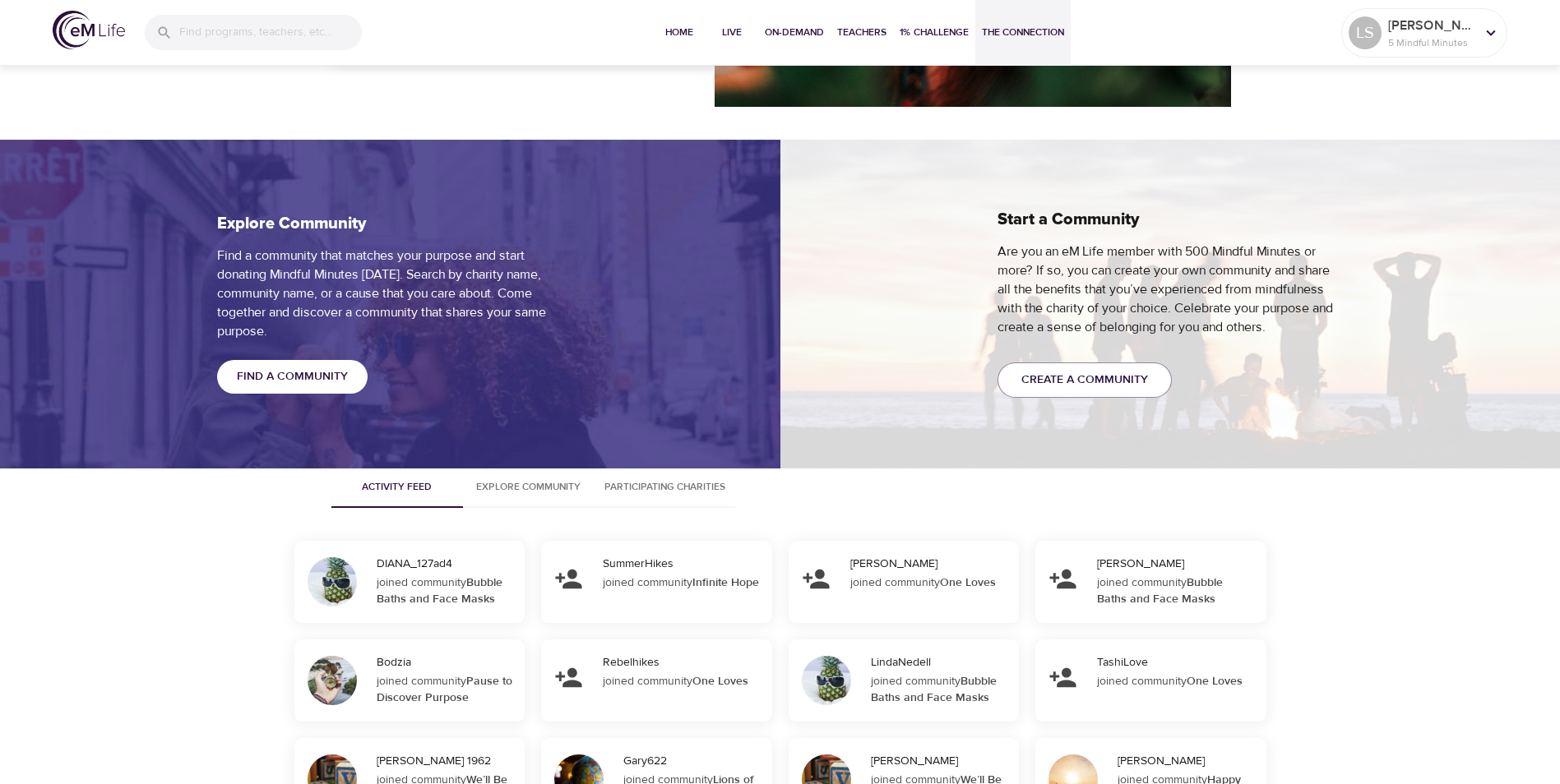
scroll to position [1113, 0]
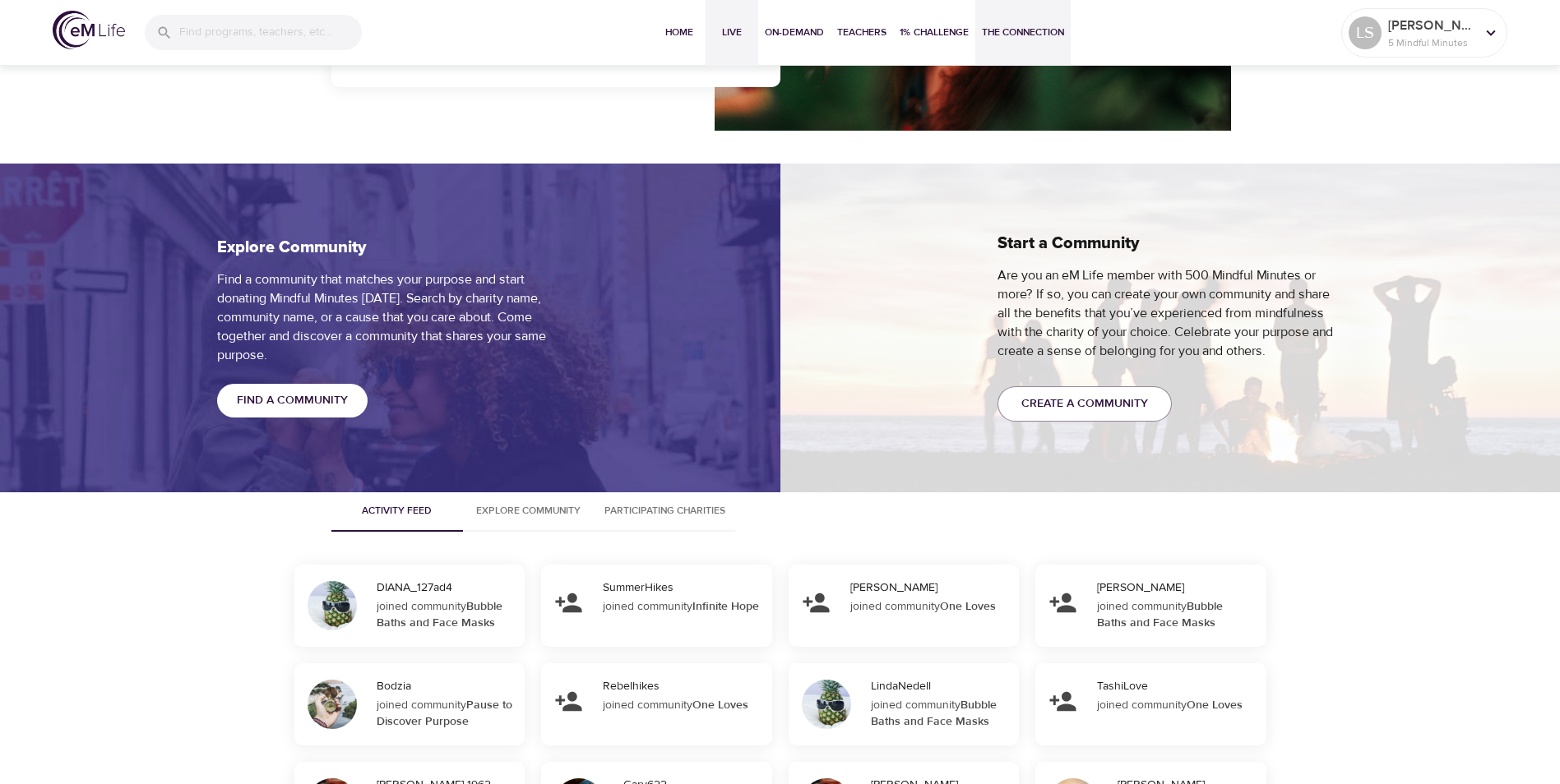
click at [728, 27] on span "Live" at bounding box center [731, 32] width 39 height 17
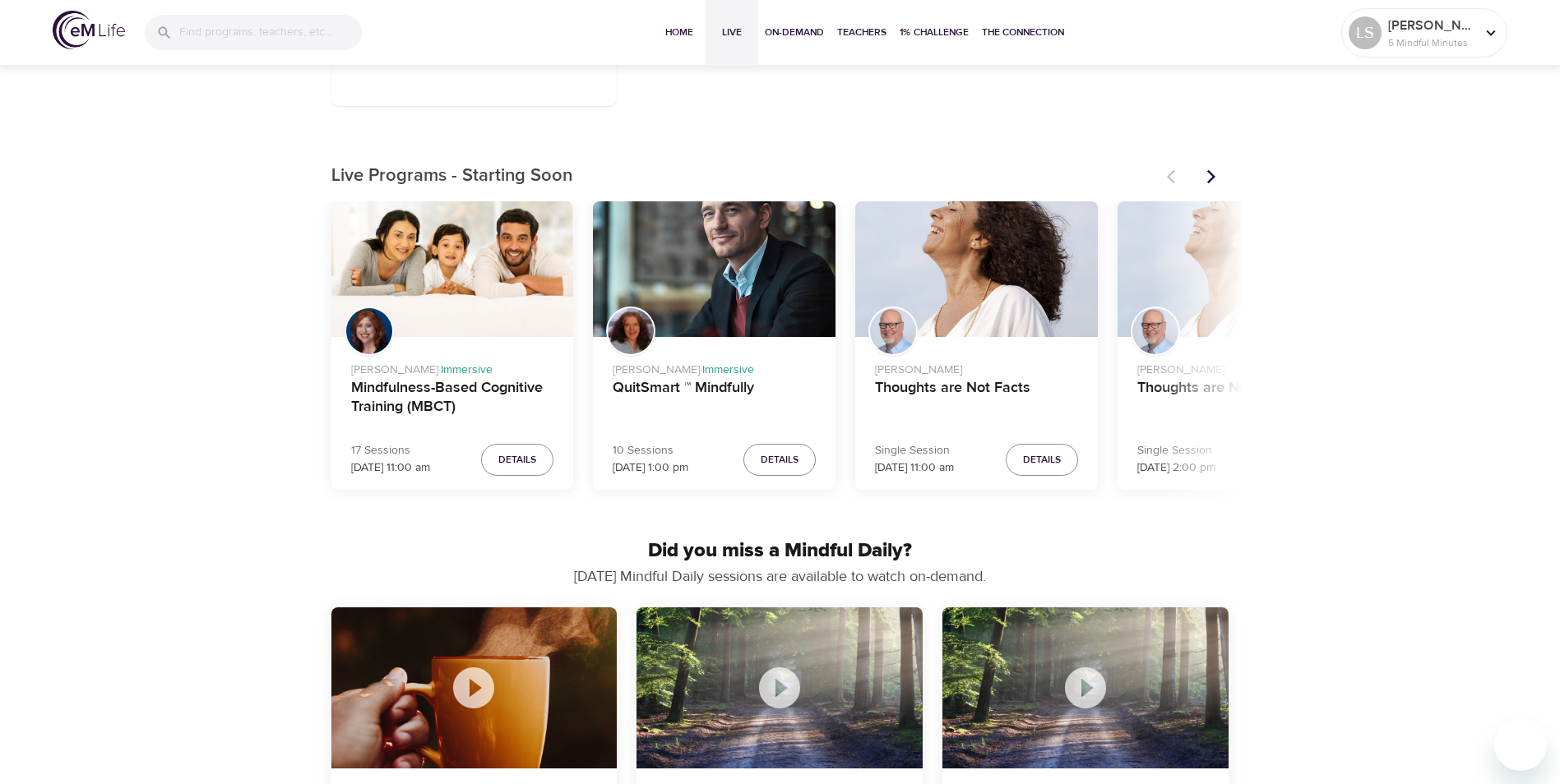
scroll to position [575, 0]
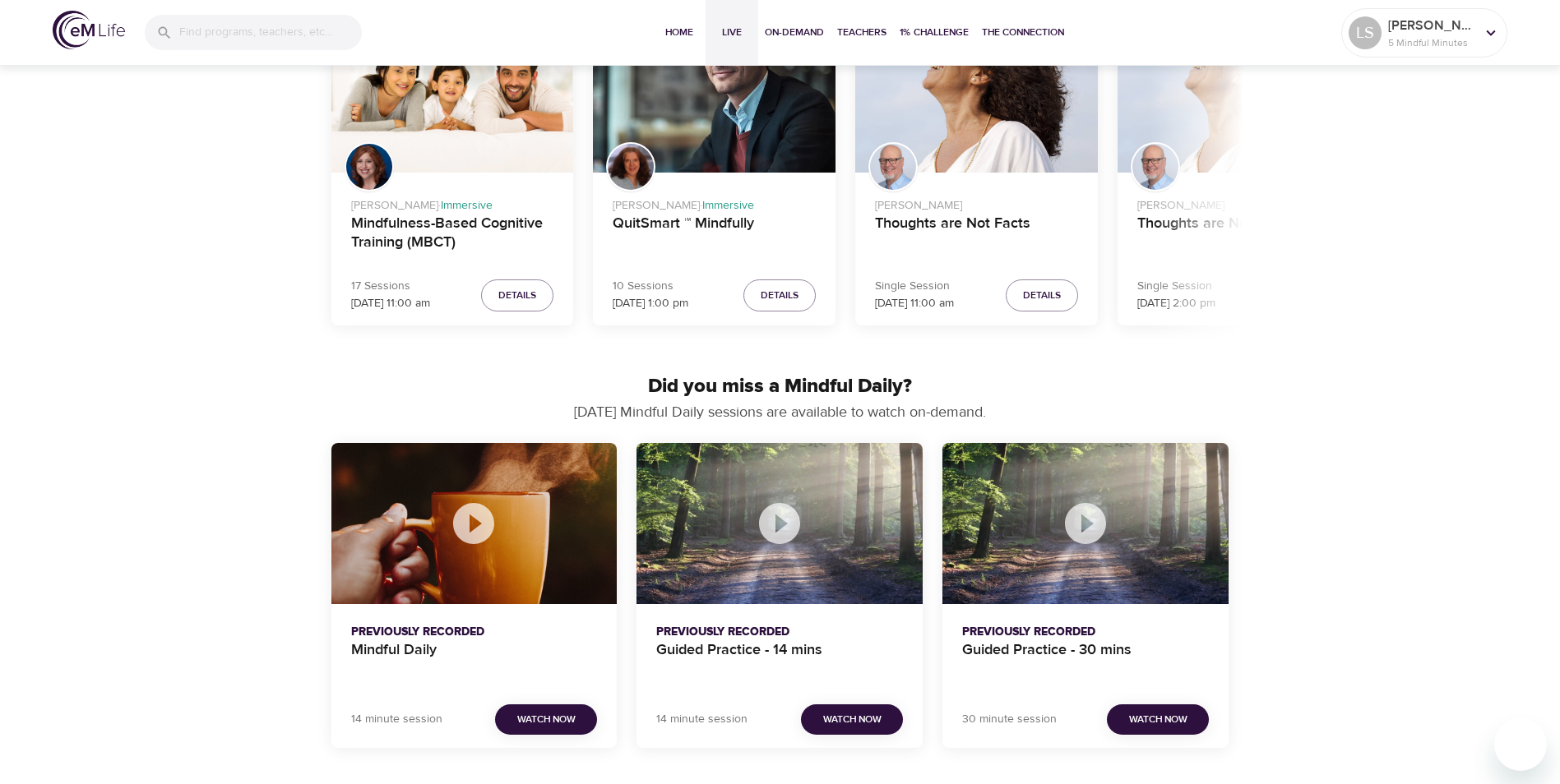
click at [780, 521] on icon "Guided Practice - 14 mins" at bounding box center [779, 523] width 49 height 49
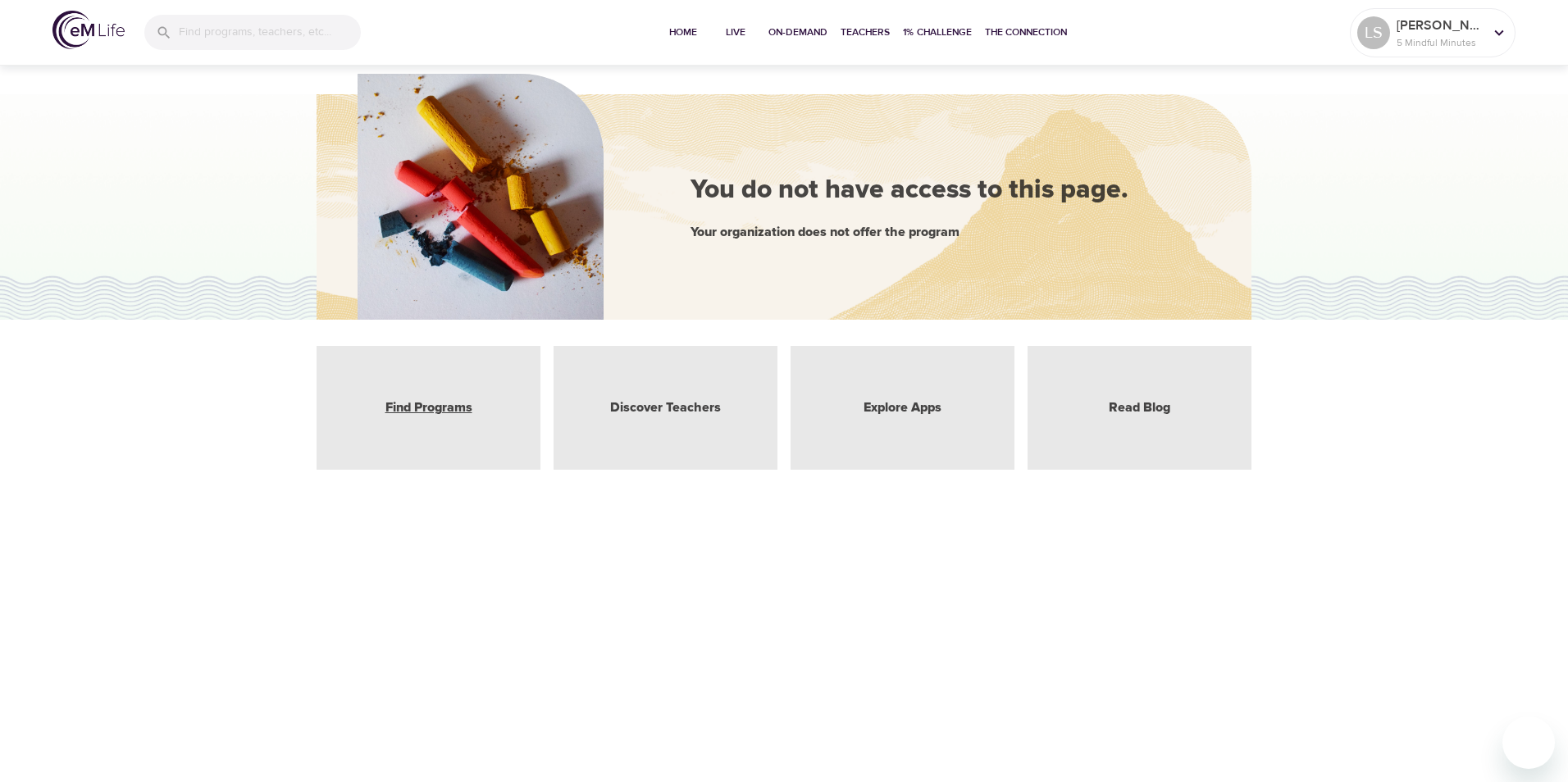
click at [439, 400] on link "Find Programs" at bounding box center [429, 408] width 87 height 19
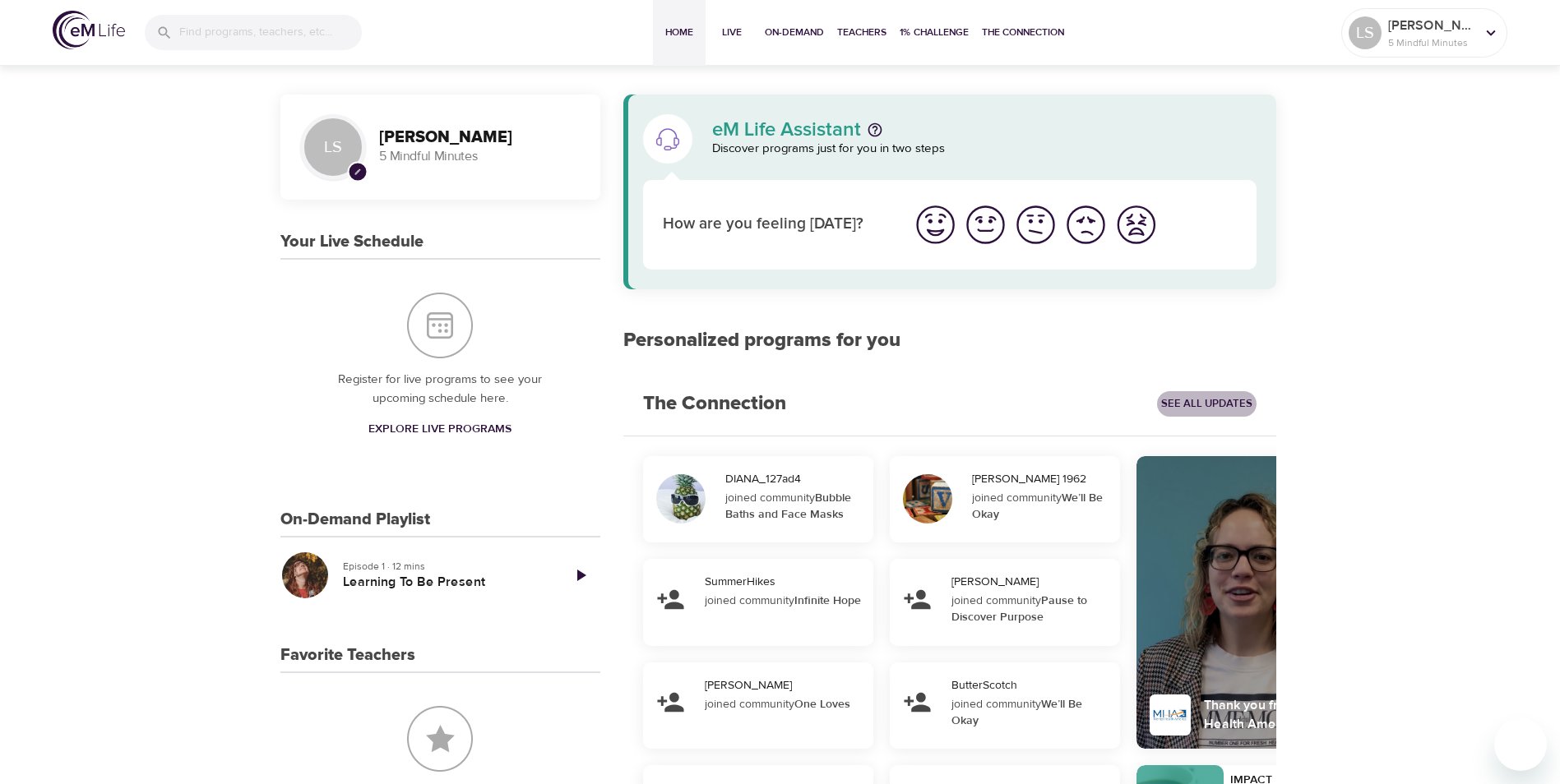
click at [1196, 398] on span "See All Updates" at bounding box center [1207, 404] width 91 height 19
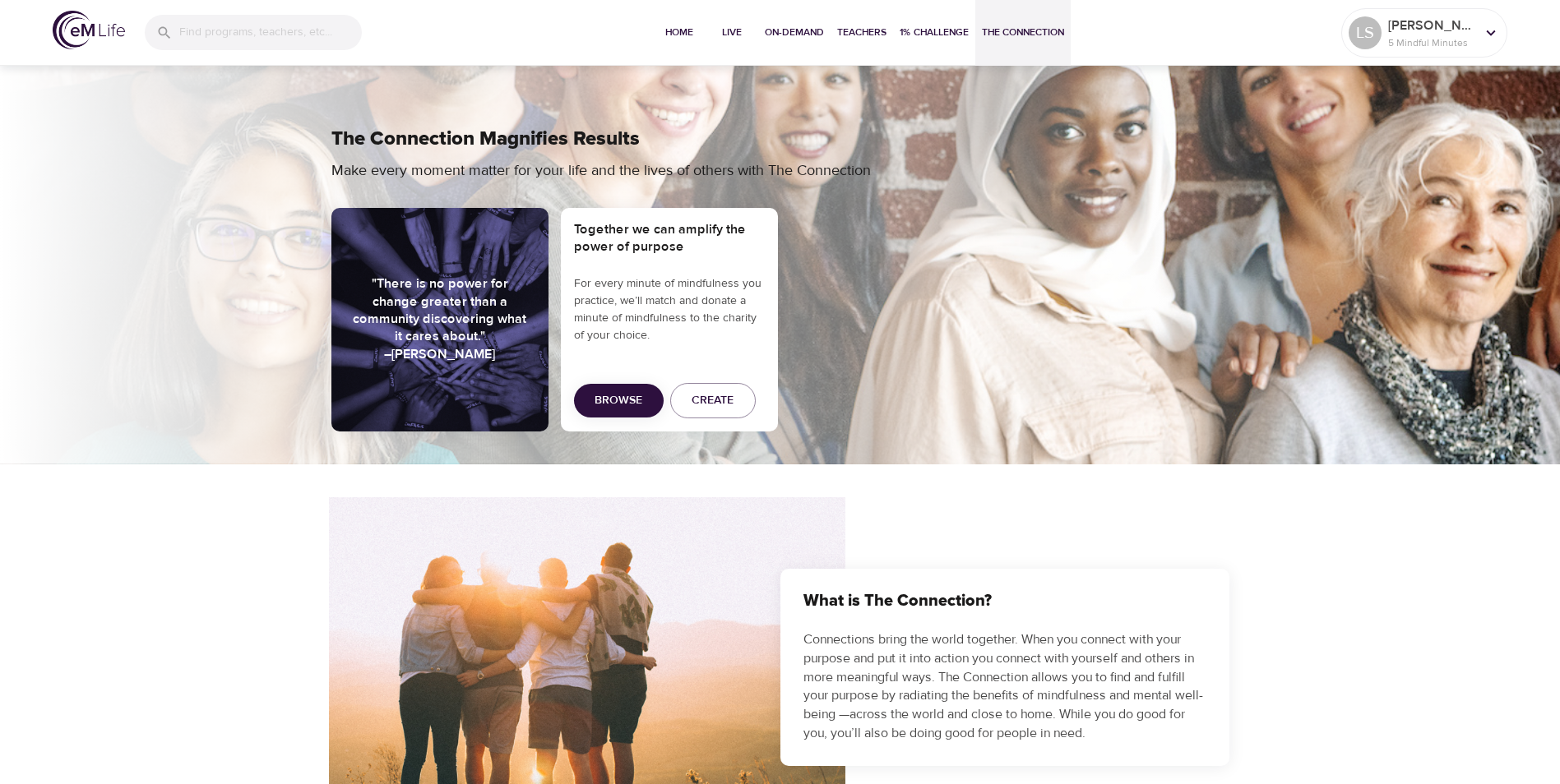
click at [638, 400] on span "Browse" at bounding box center [618, 401] width 47 height 21
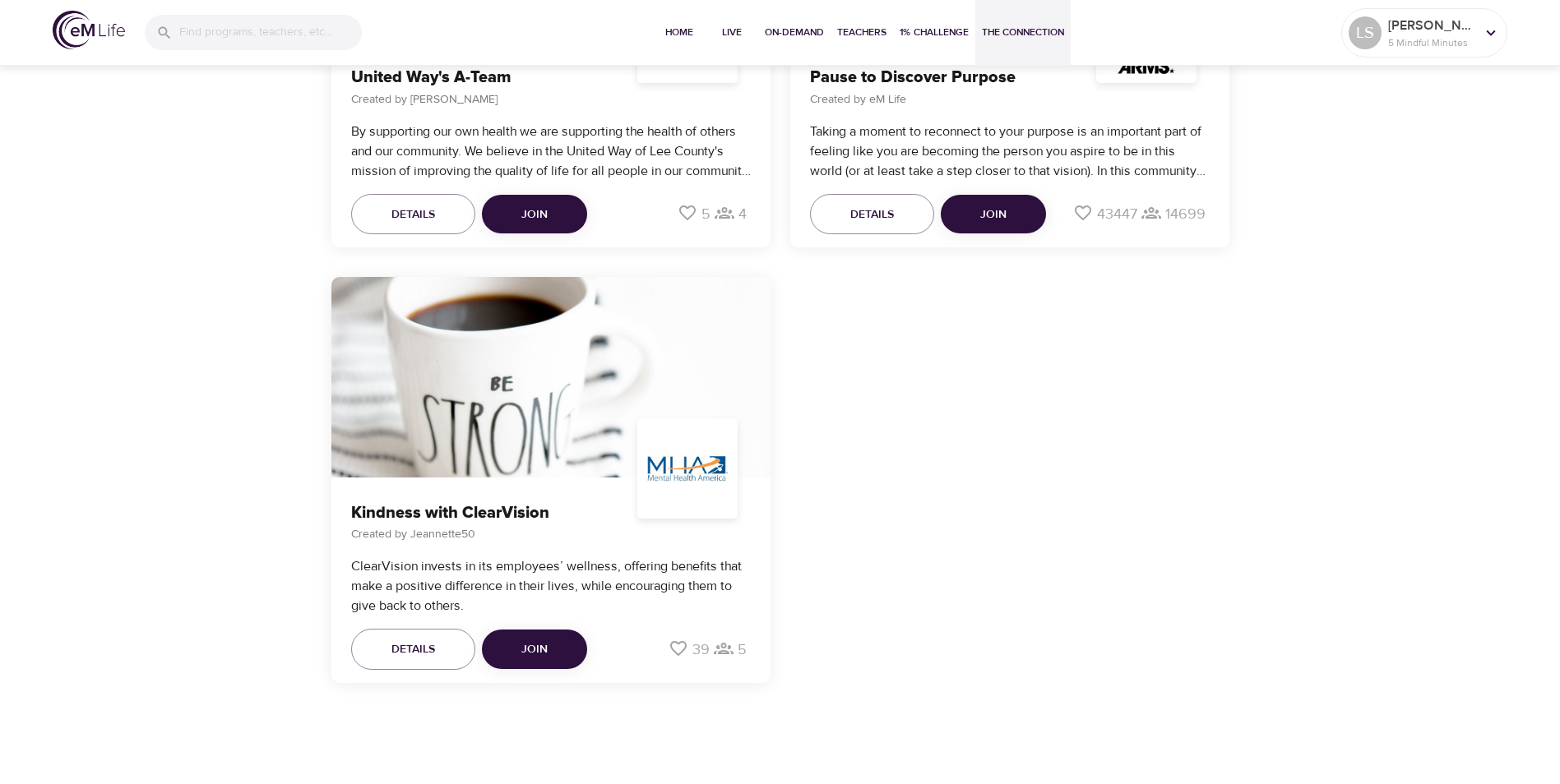
scroll to position [7100, 0]
click at [676, 648] on icon at bounding box center [679, 648] width 20 height 20
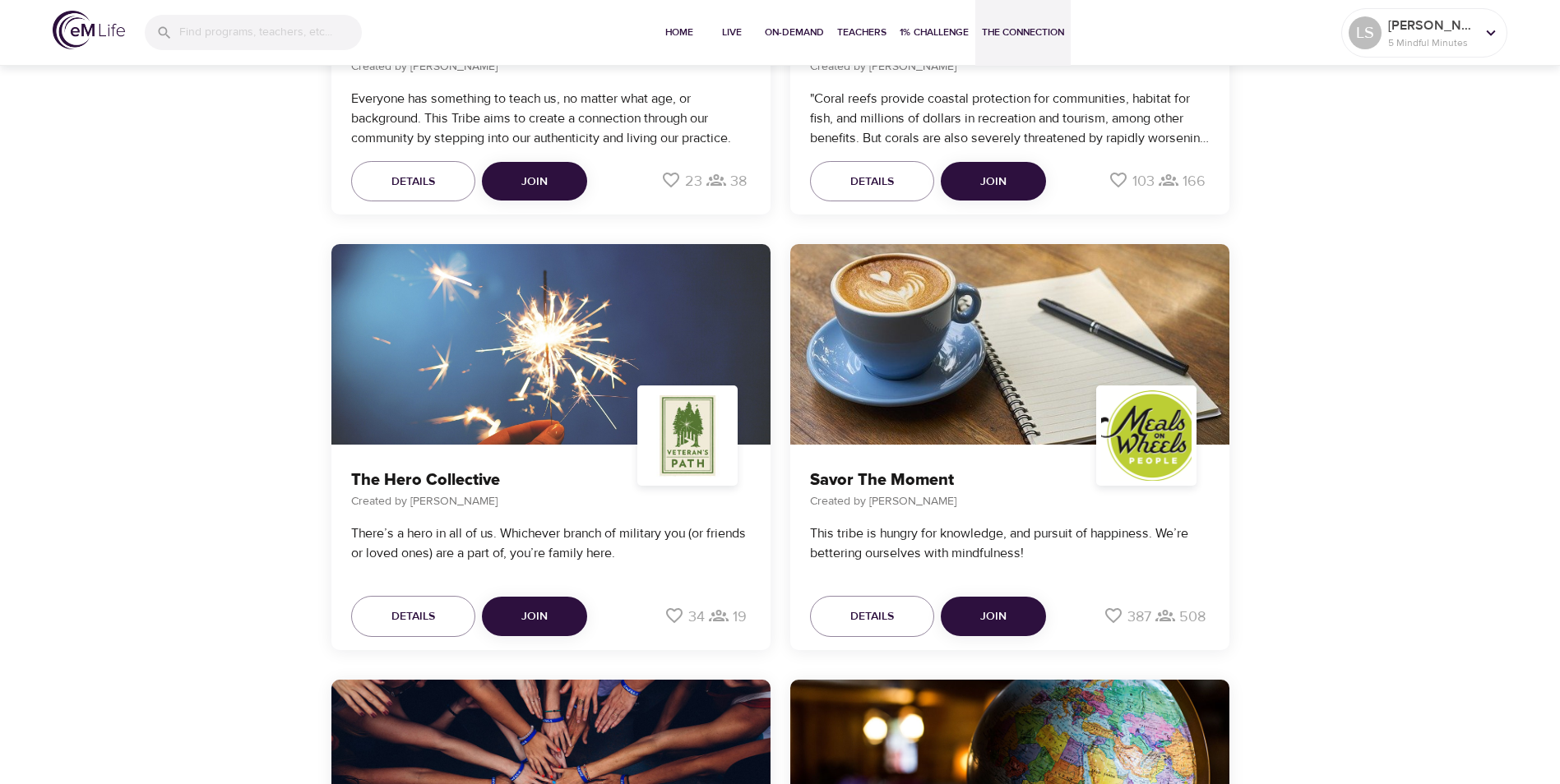
scroll to position [5374, 0]
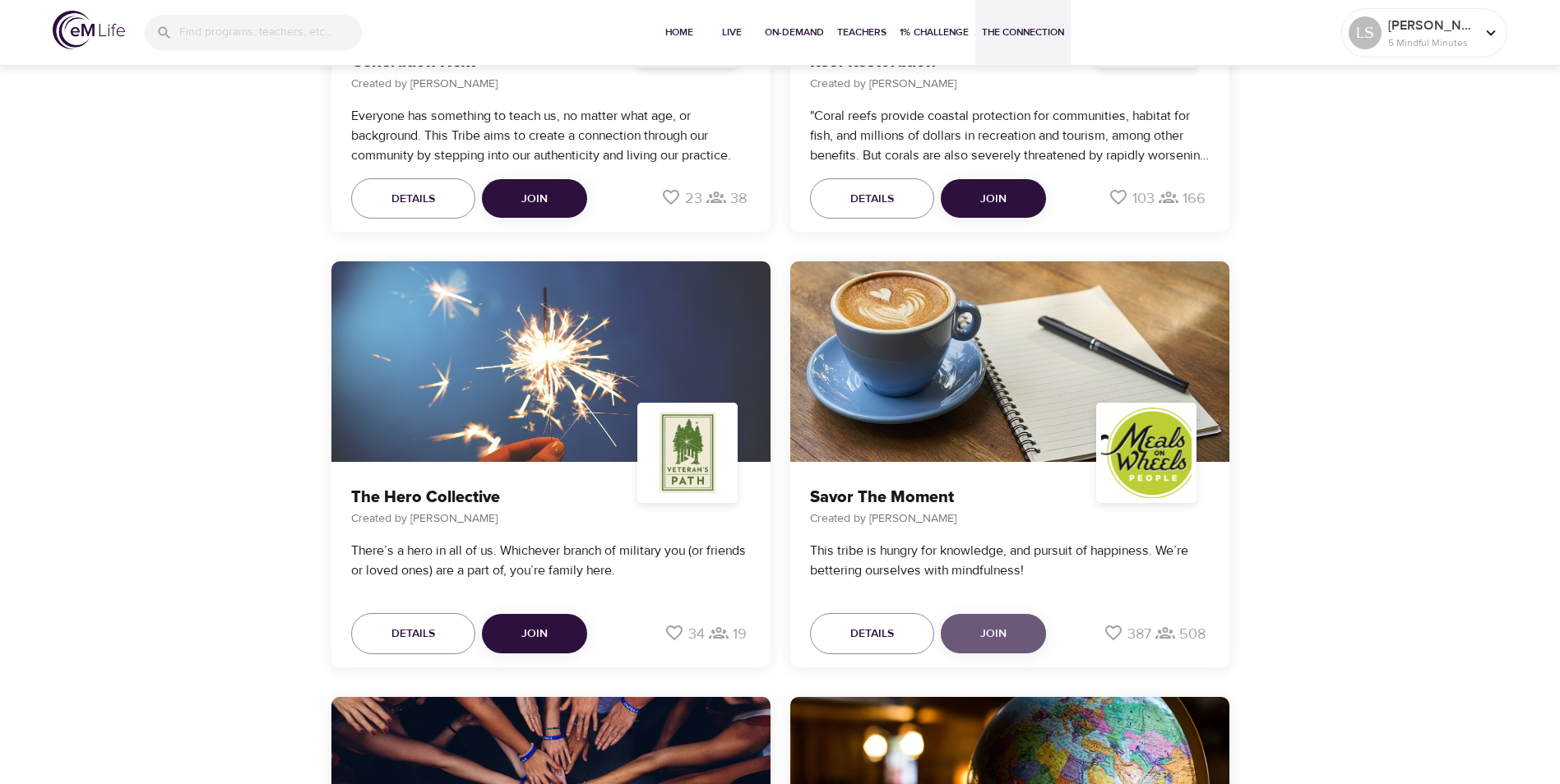
click at [988, 630] on span "Join" at bounding box center [994, 634] width 27 height 21
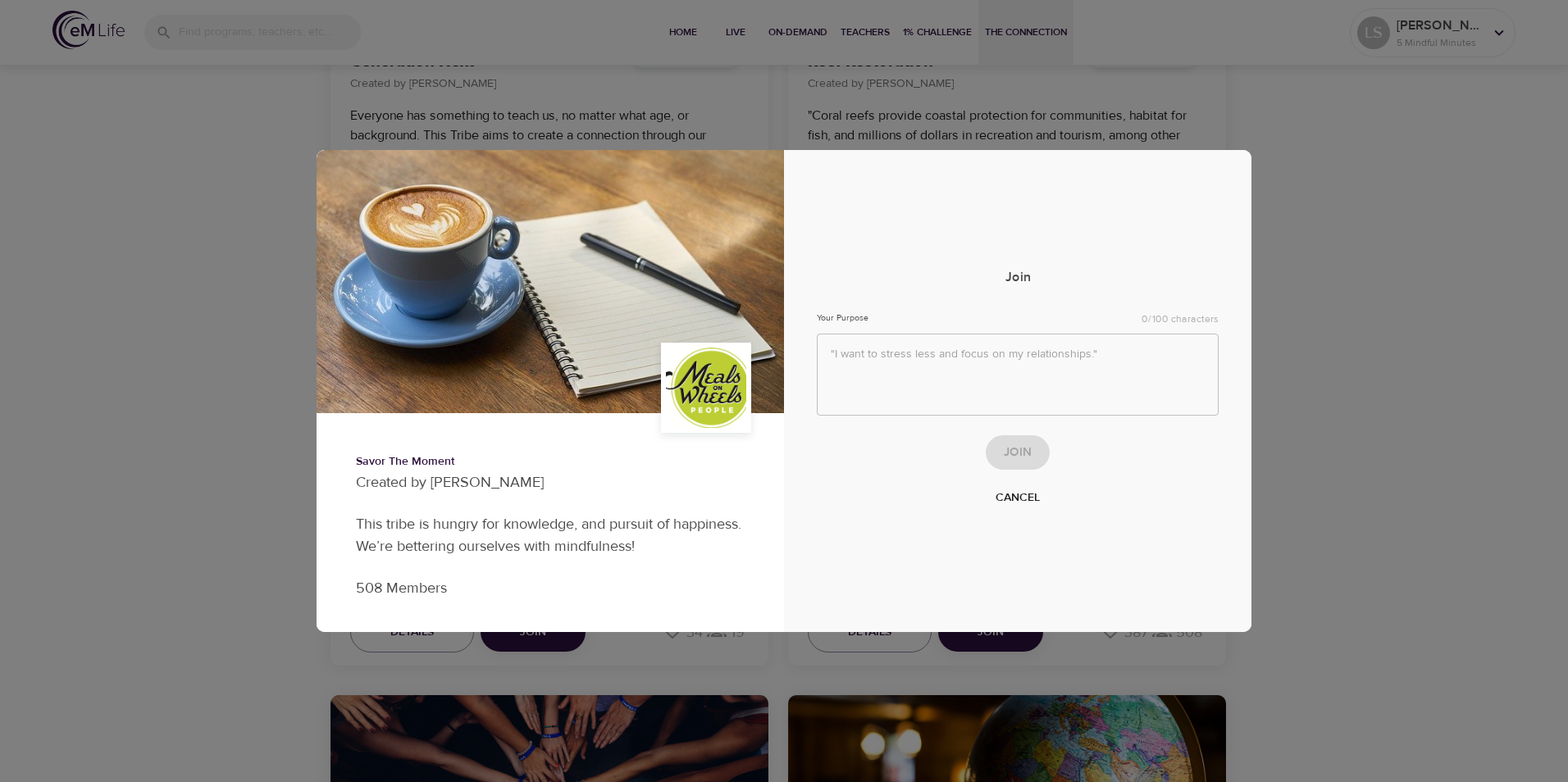
click at [1386, 248] on div "Savor The Moment Created by Mel Beu This tribe is hungry for knowledge, and pur…" at bounding box center [784, 391] width 1568 height 782
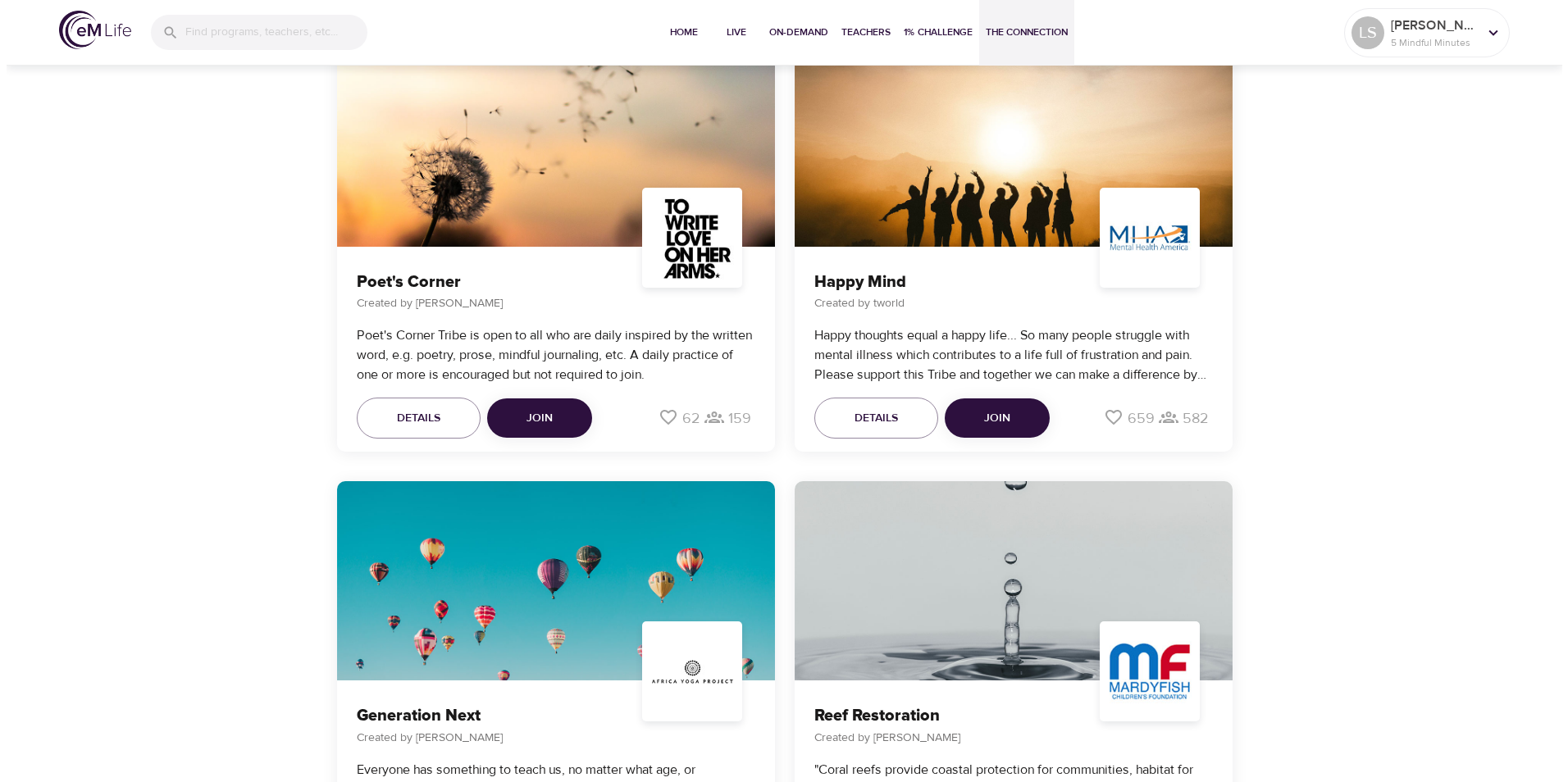
scroll to position [4704, 0]
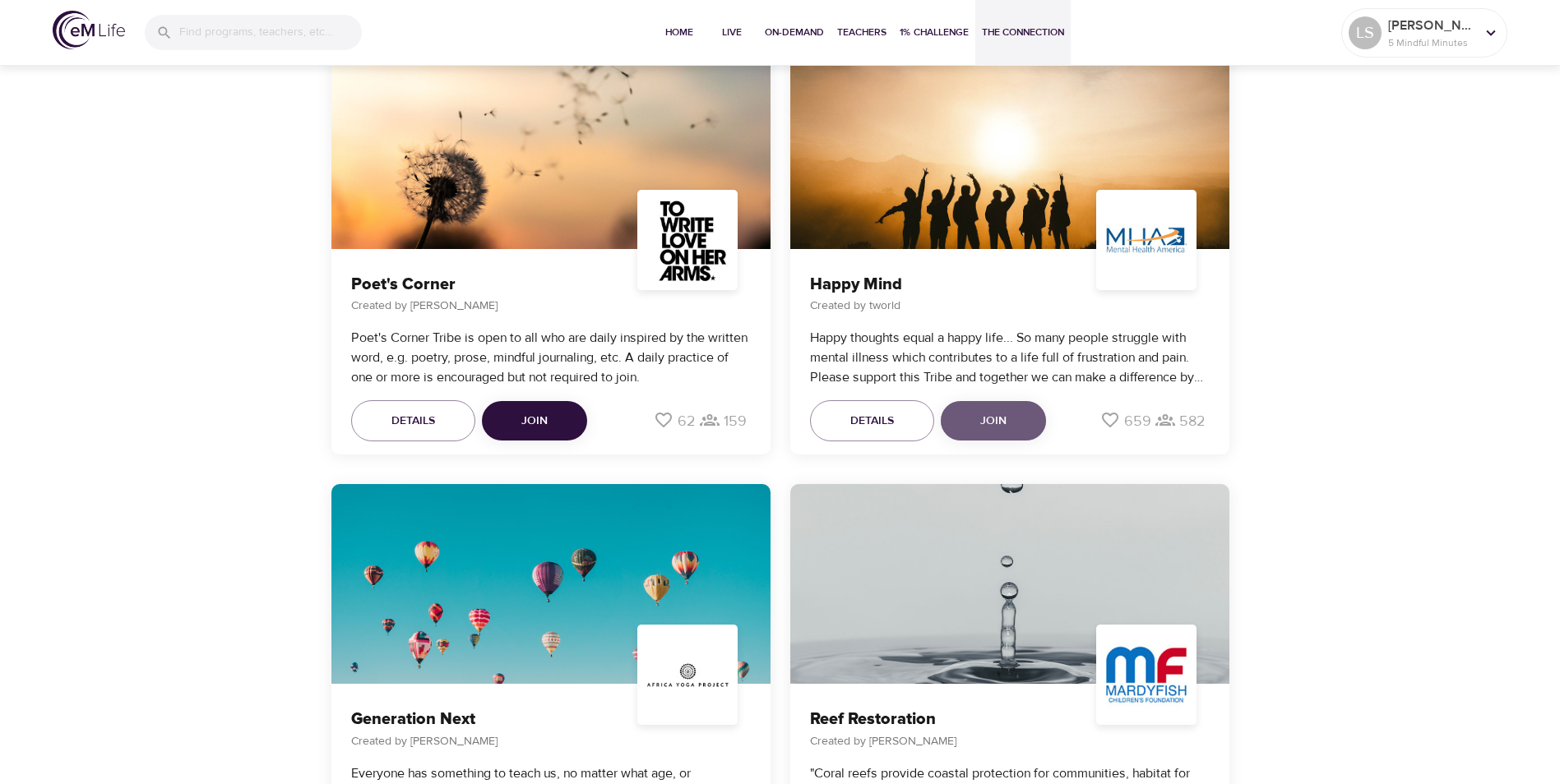
click at [1000, 412] on span "Join" at bounding box center [994, 421] width 27 height 21
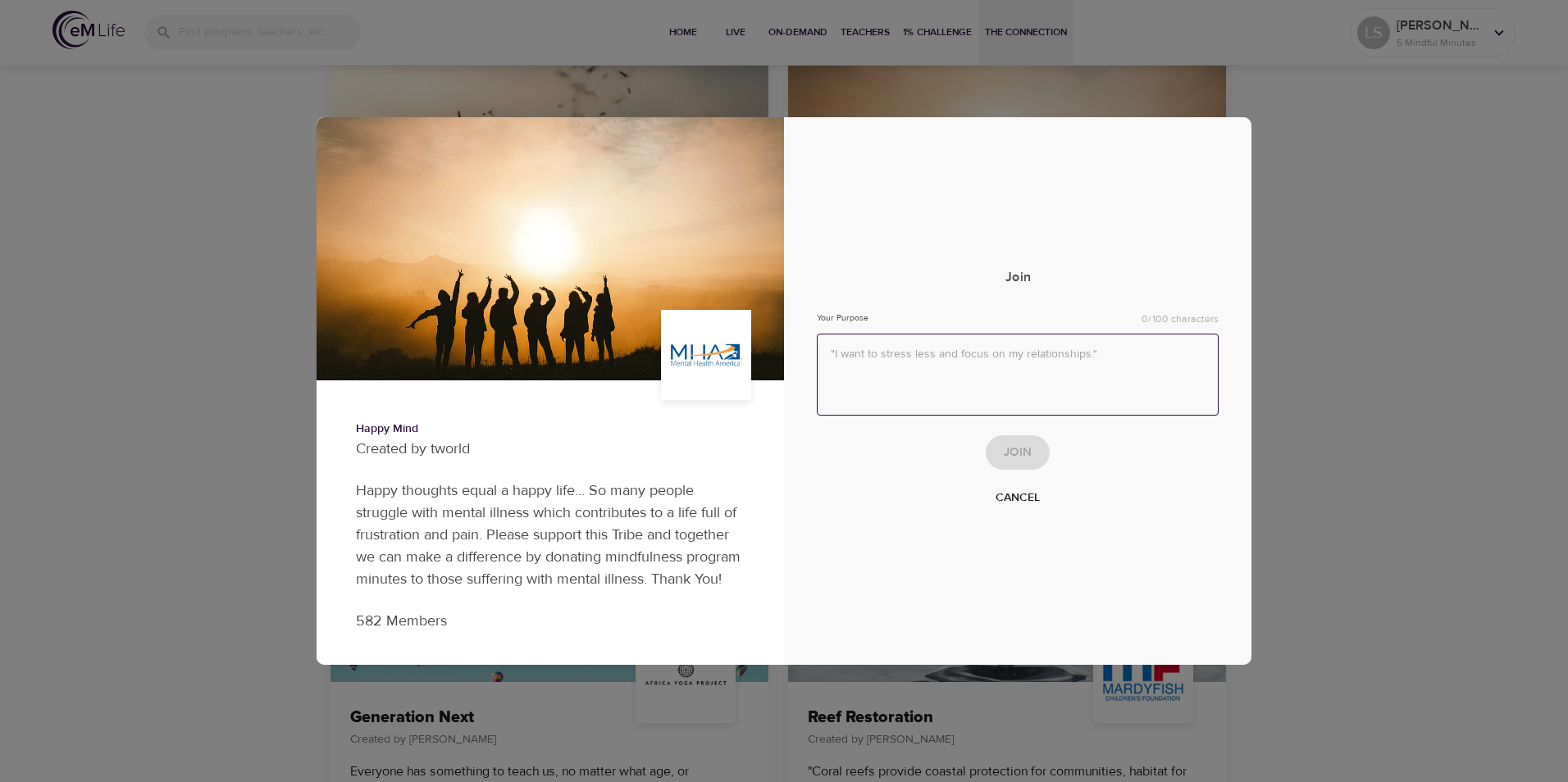
click at [847, 350] on textarea at bounding box center [1017, 375] width 401 height 83
click at [836, 355] on textarea "i want to be happy and stress less and not as retiring in the coming yeras" at bounding box center [1017, 375] width 401 height 83
click at [1046, 353] on textarea "I want to be happy and stress less and not as retiring in the coming yeras" at bounding box center [1017, 375] width 401 height 83
click at [1046, 349] on textarea "I want to be happy and stress less and not as retiring in the coming yeras" at bounding box center [1017, 375] width 401 height 83
type textarea "I want to be happy and stress less as I get older."
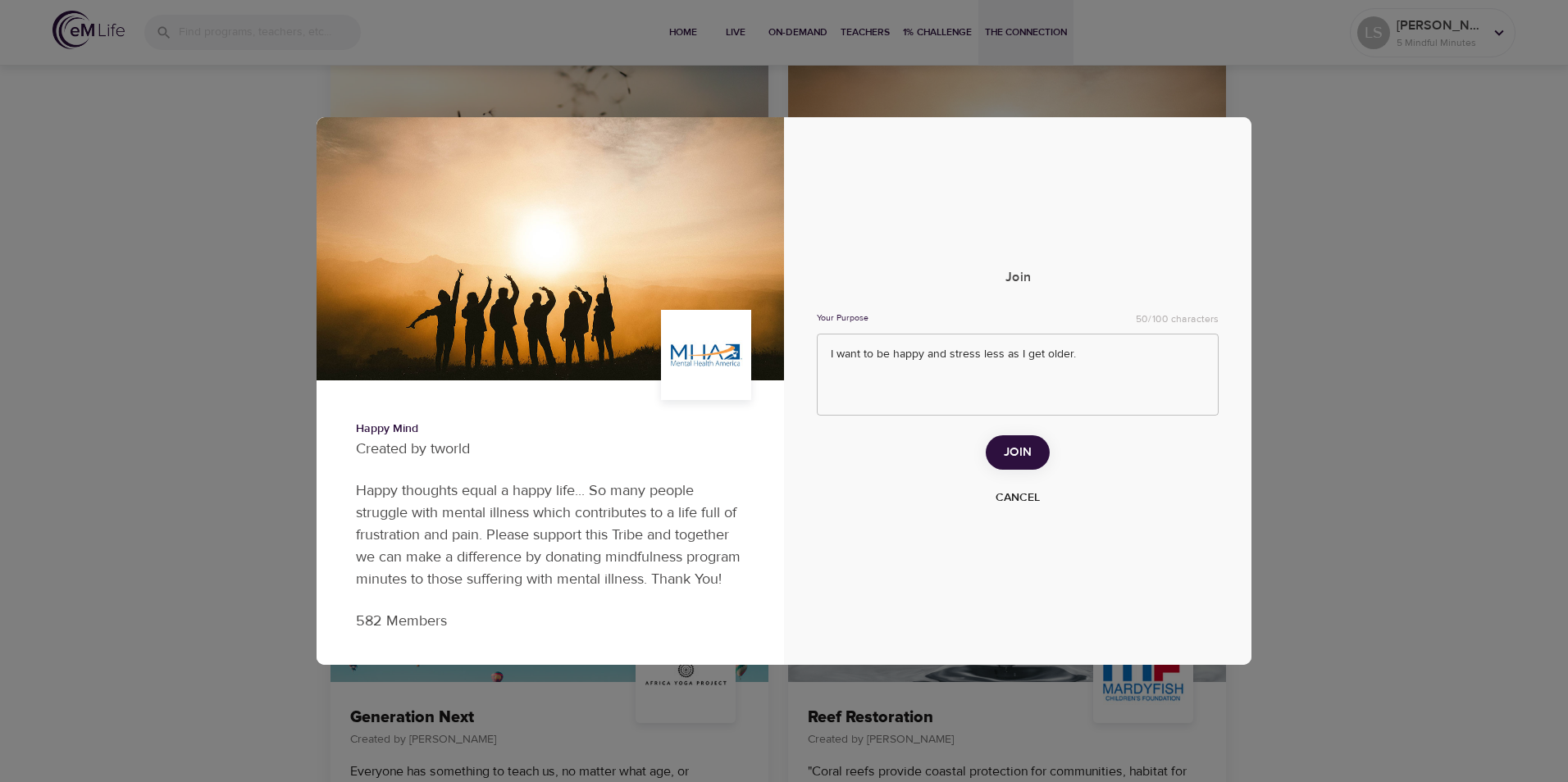
click at [1007, 458] on span "Join" at bounding box center [1017, 453] width 28 height 22
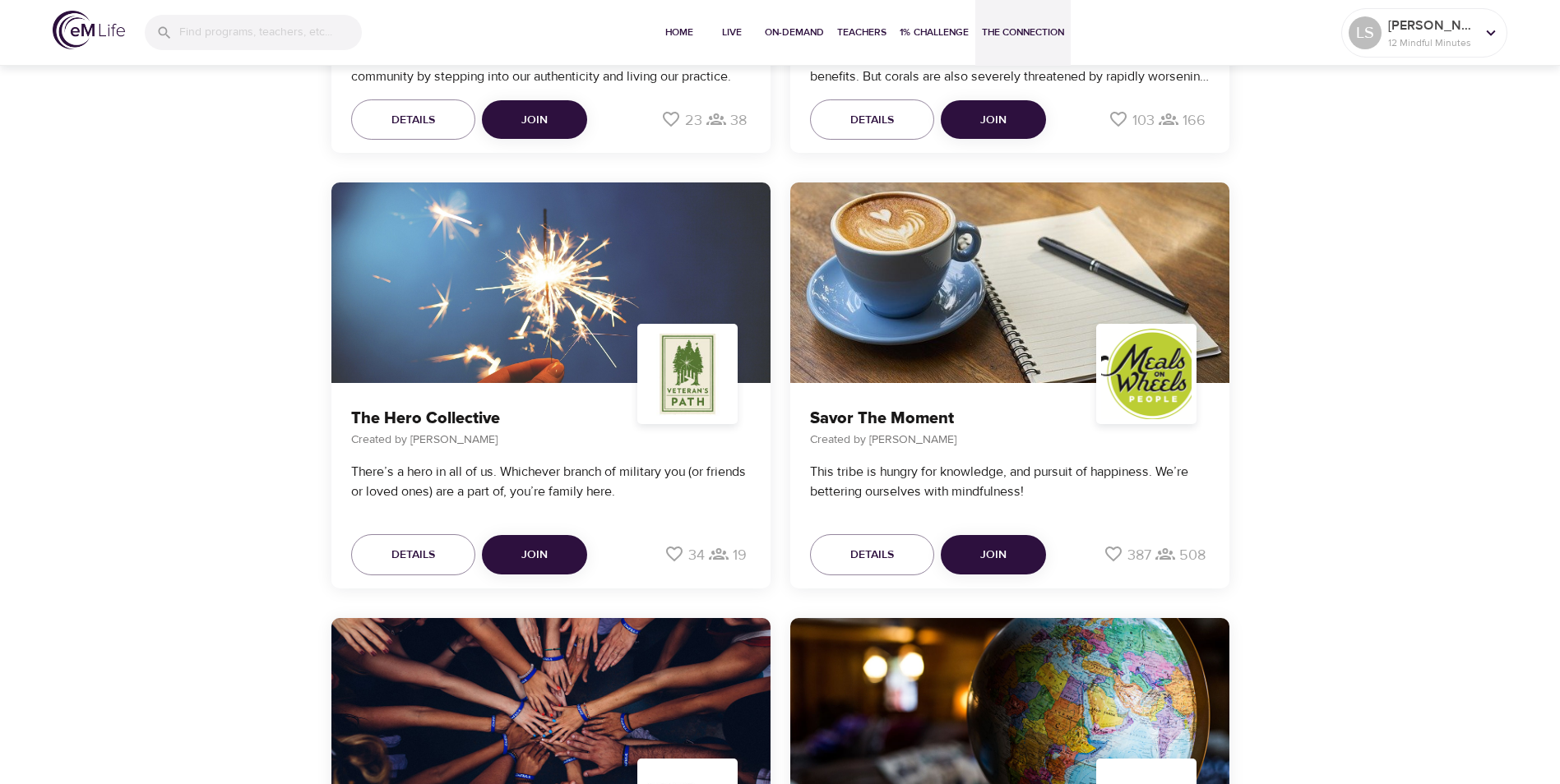
scroll to position [4205, 0]
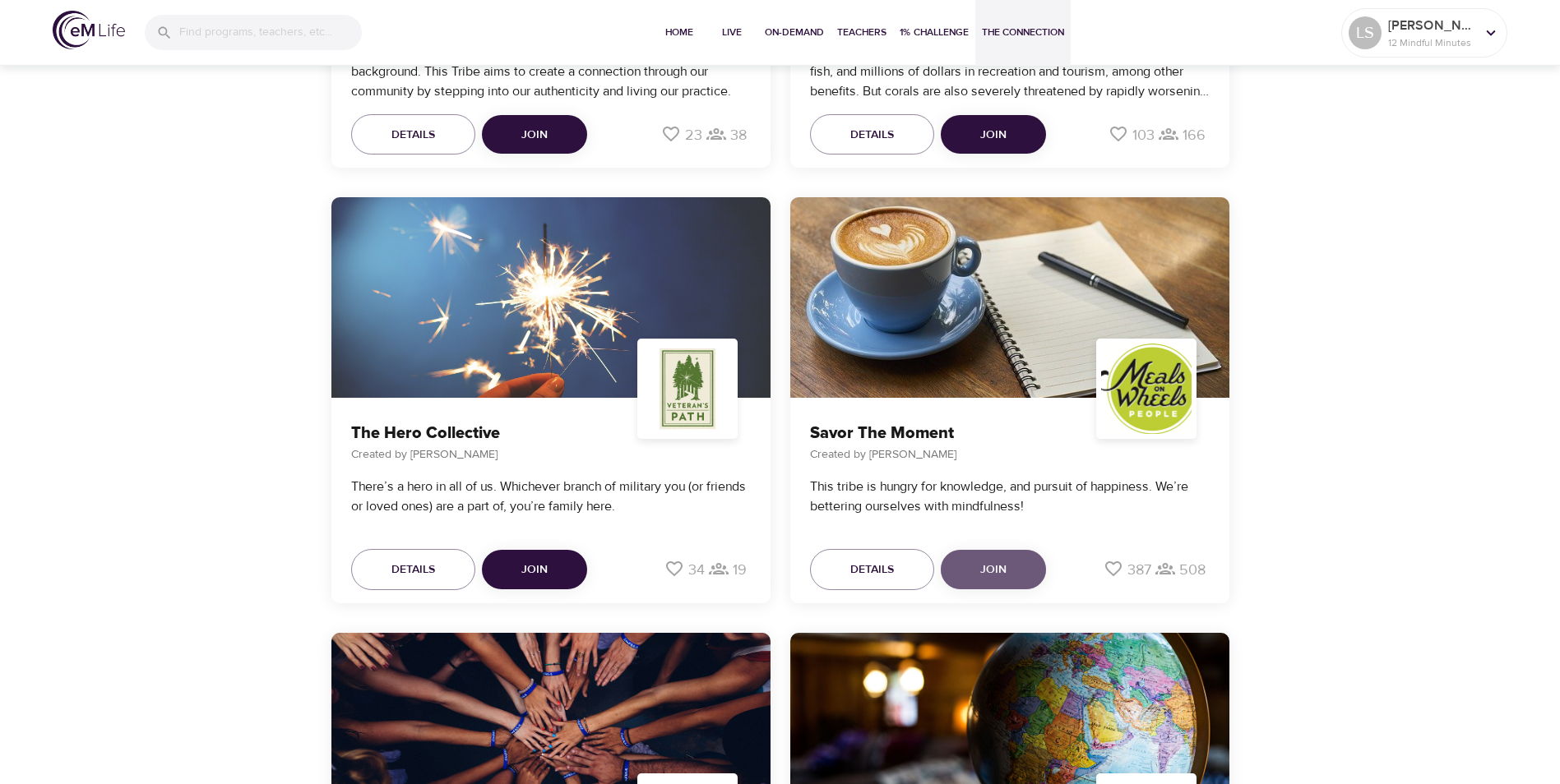
click at [990, 573] on span "Join" at bounding box center [994, 570] width 27 height 21
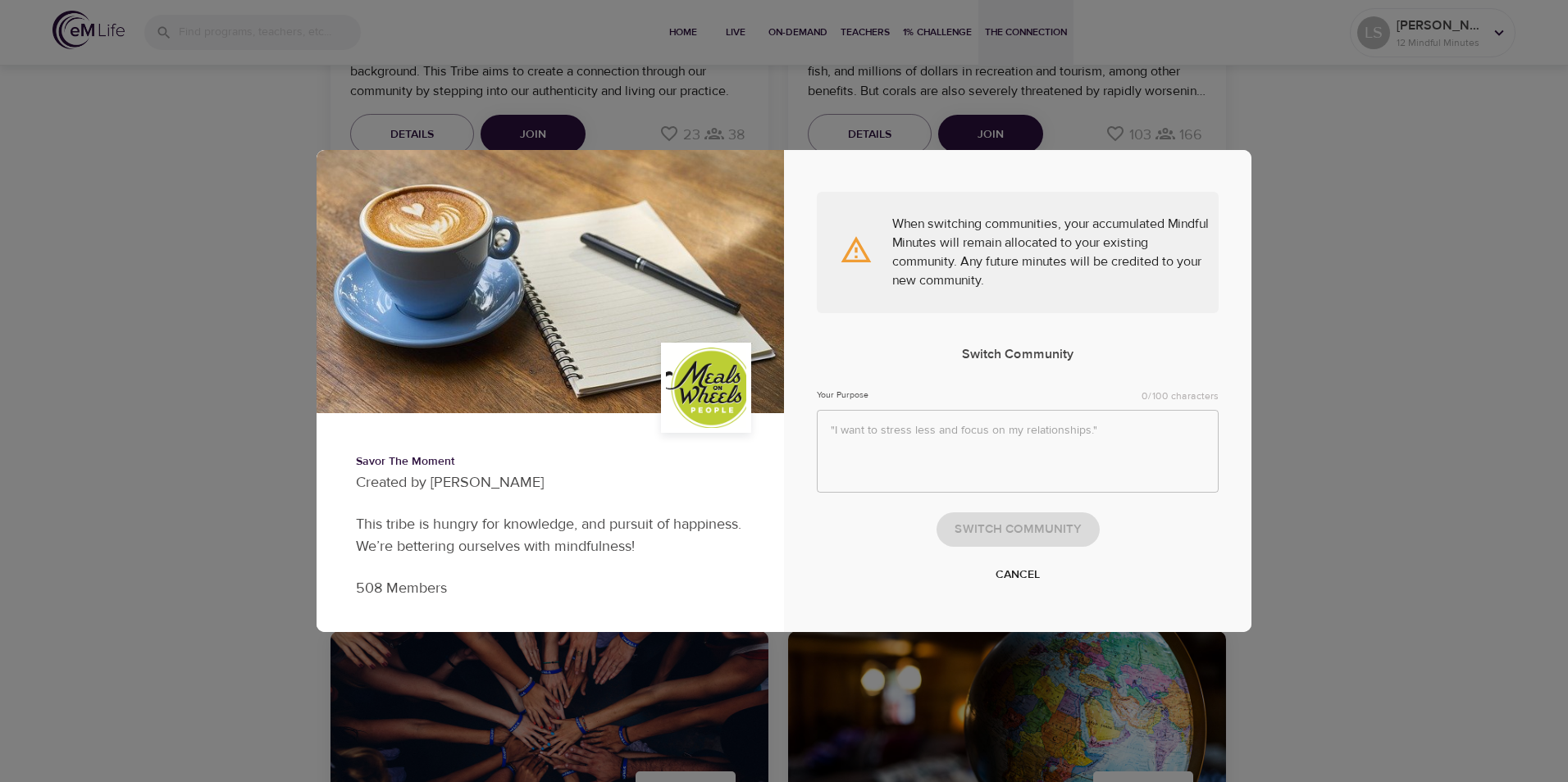
click at [1311, 280] on div "Savor The Moment Created by Mel Beu This tribe is hungry for knowledge, and pur…" at bounding box center [784, 391] width 1568 height 782
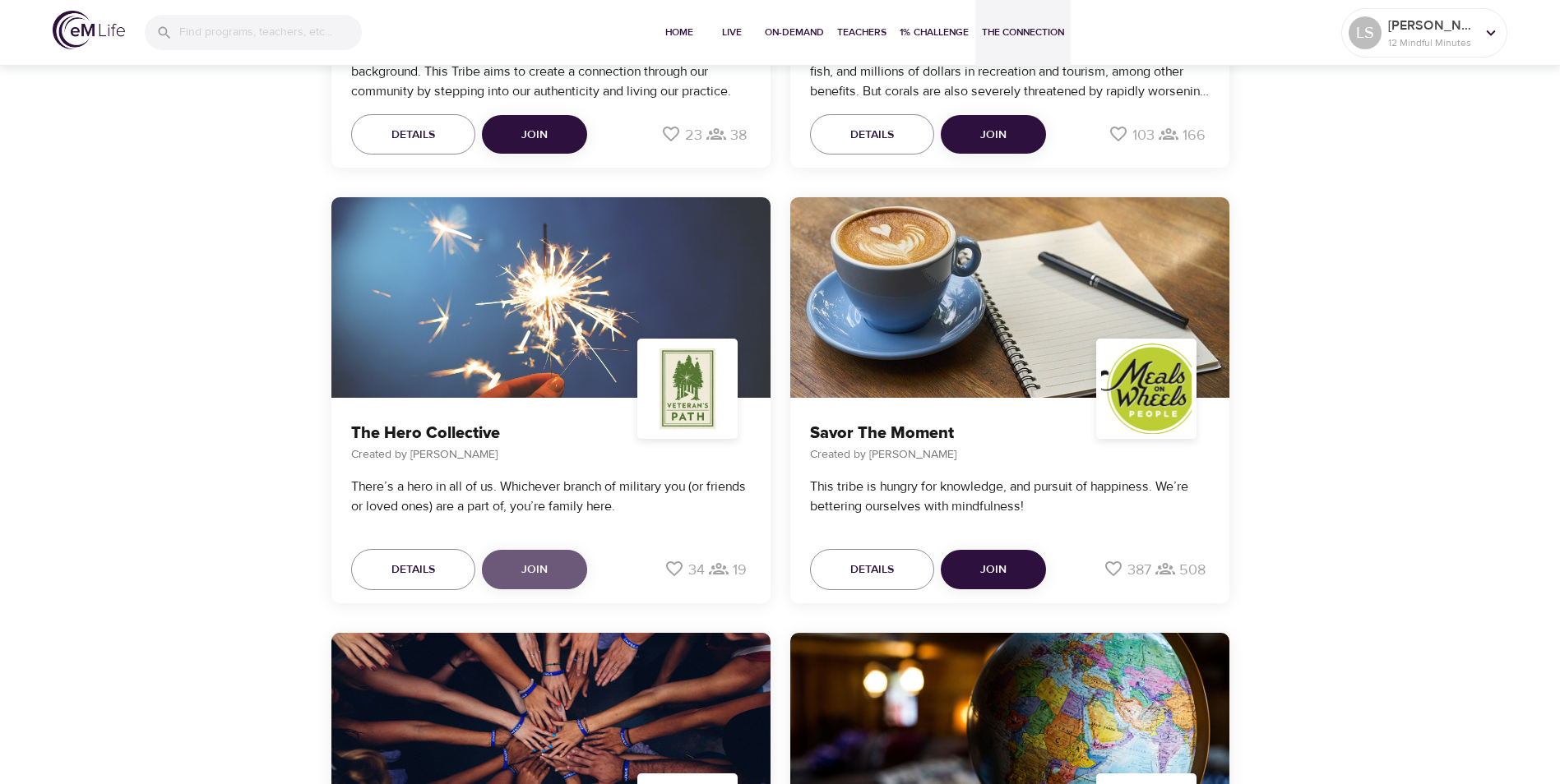
click at [533, 574] on span "Join" at bounding box center [535, 570] width 27 height 21
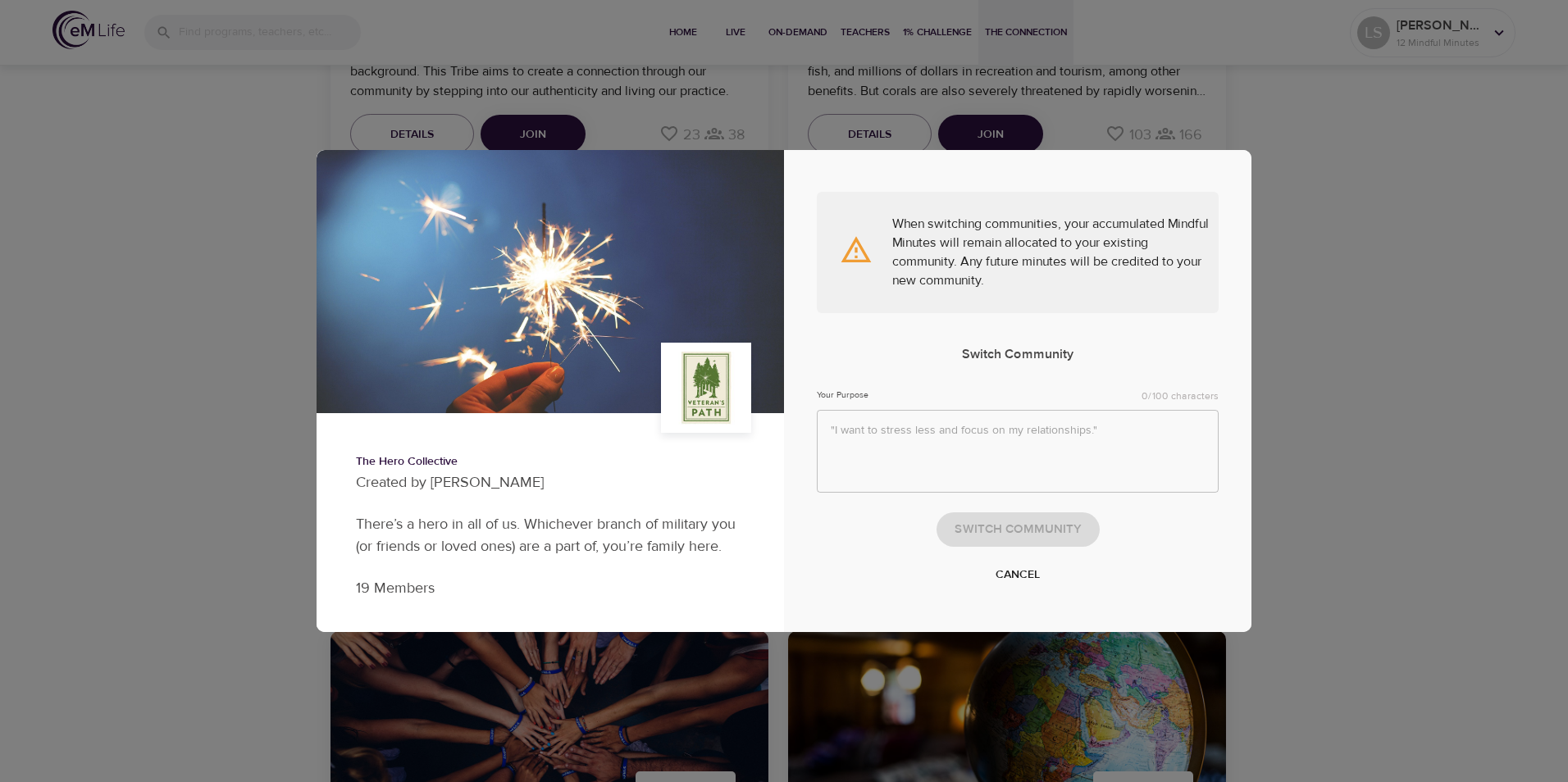
click at [1355, 240] on div "The Hero Collective Created by Mel Beu There’s a hero in all of us. Whichever b…" at bounding box center [784, 391] width 1568 height 782
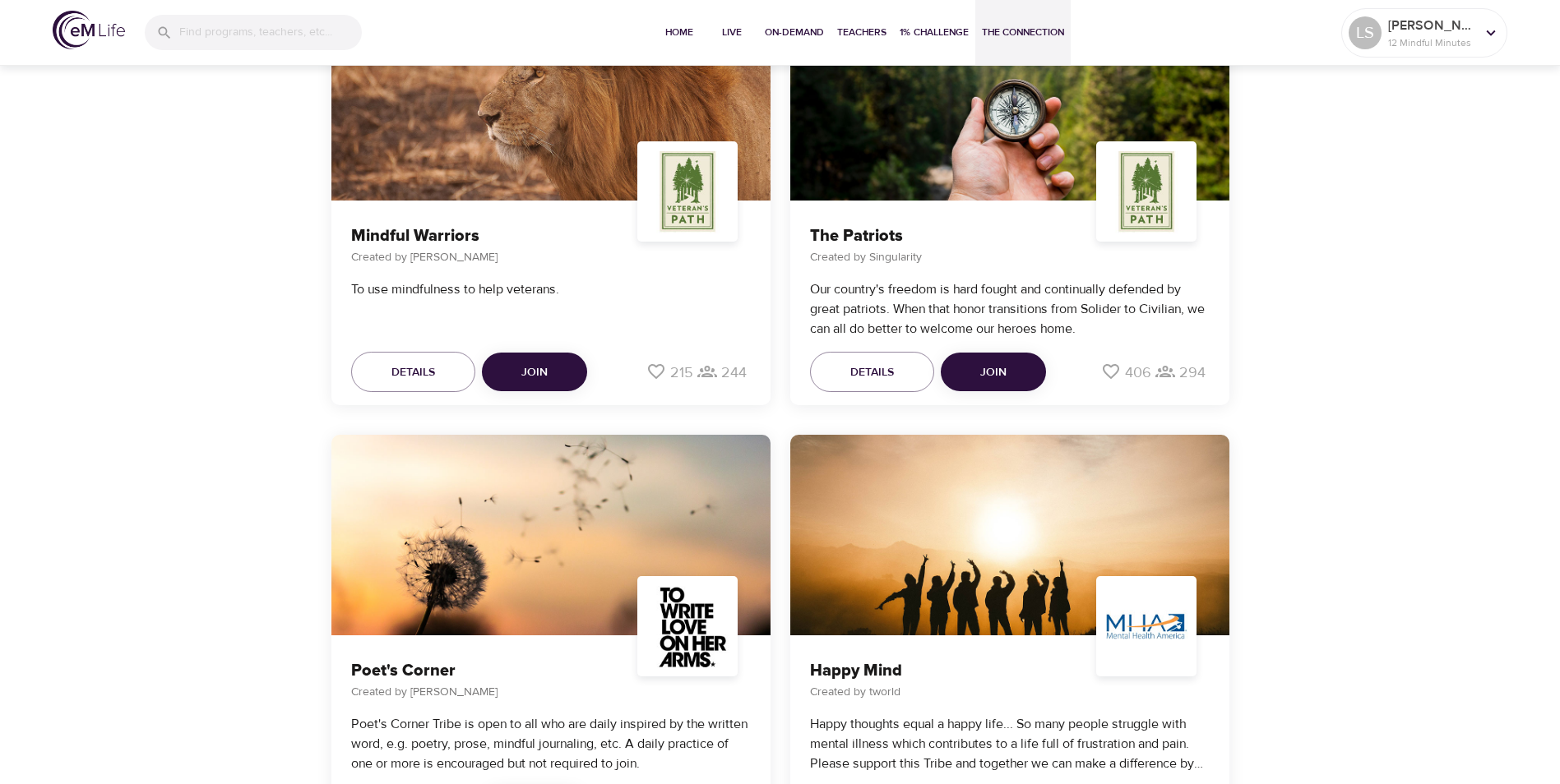
scroll to position [3054, 0]
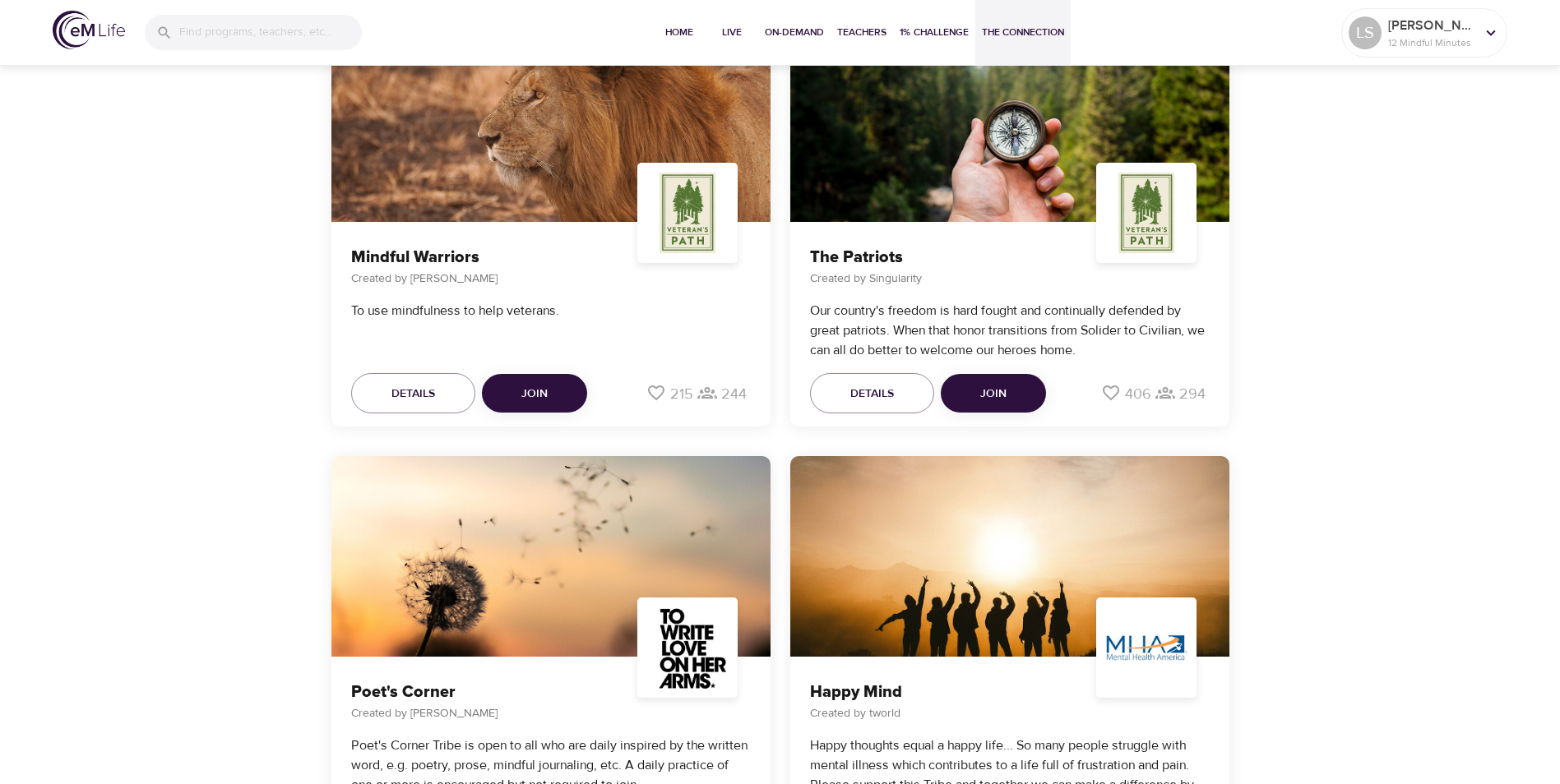
click at [995, 538] on div at bounding box center [1010, 556] width 439 height 200
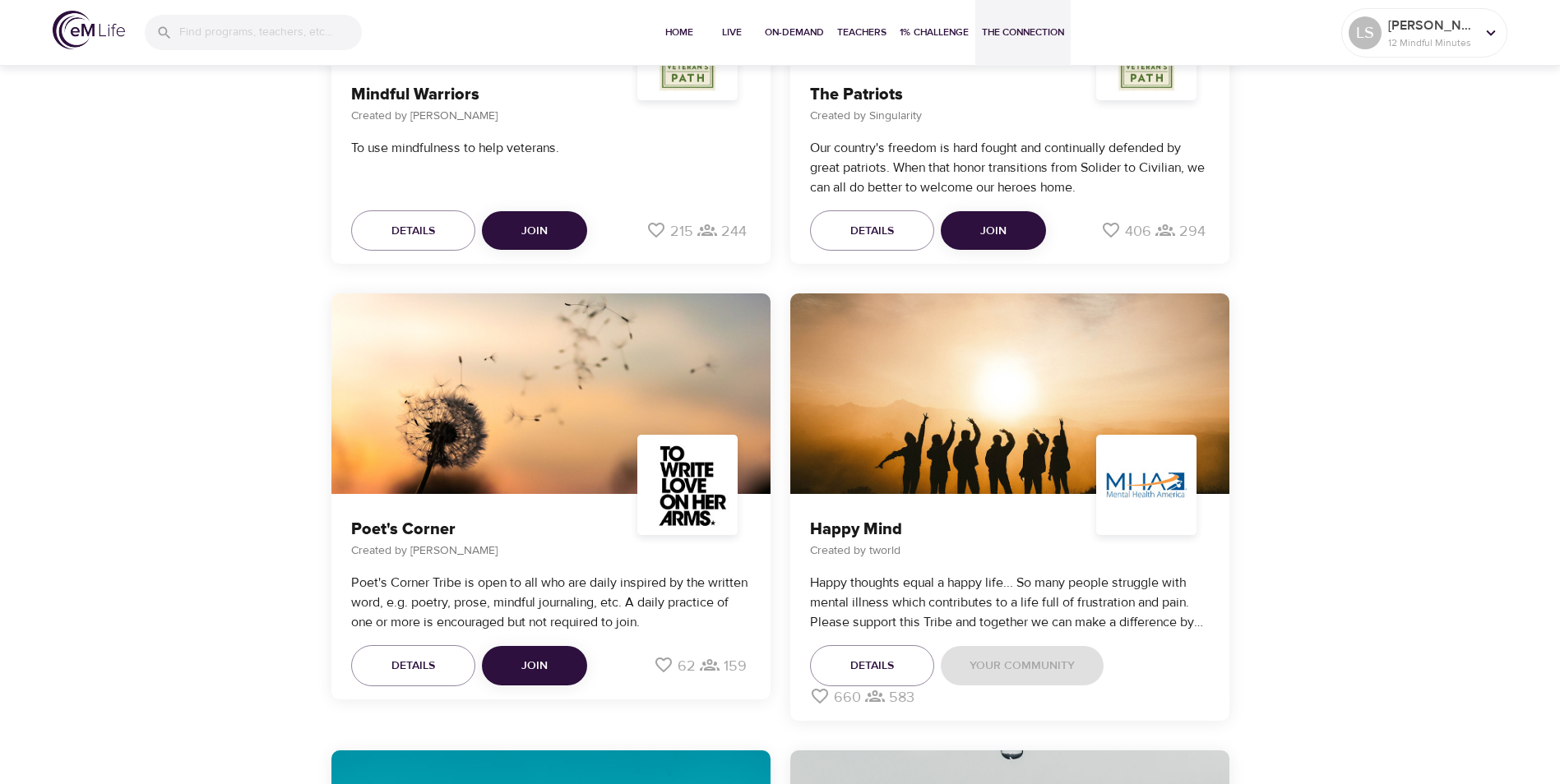
scroll to position [3218, 0]
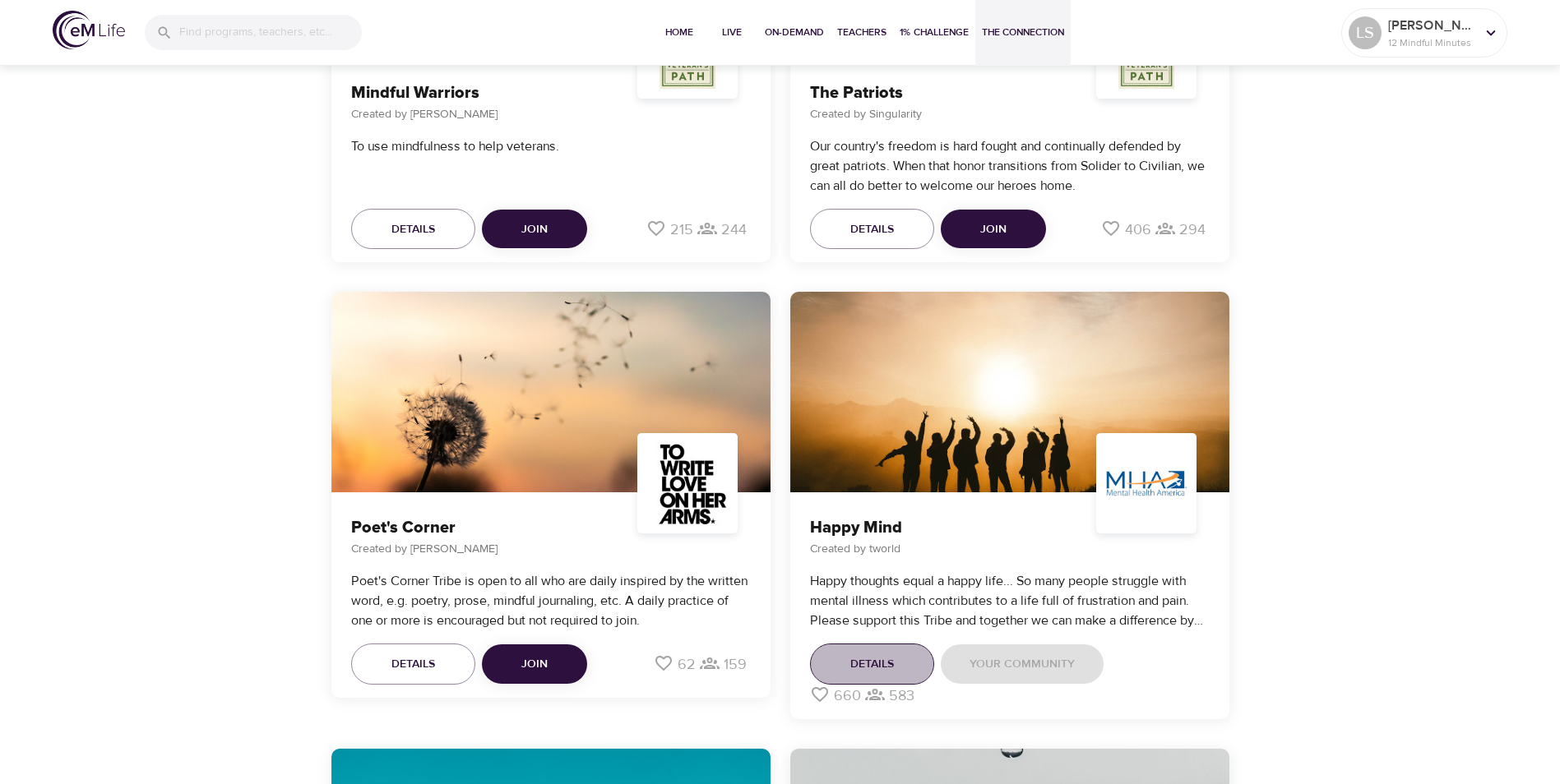
click at [915, 667] on button "Details" at bounding box center [871, 663] width 124 height 41
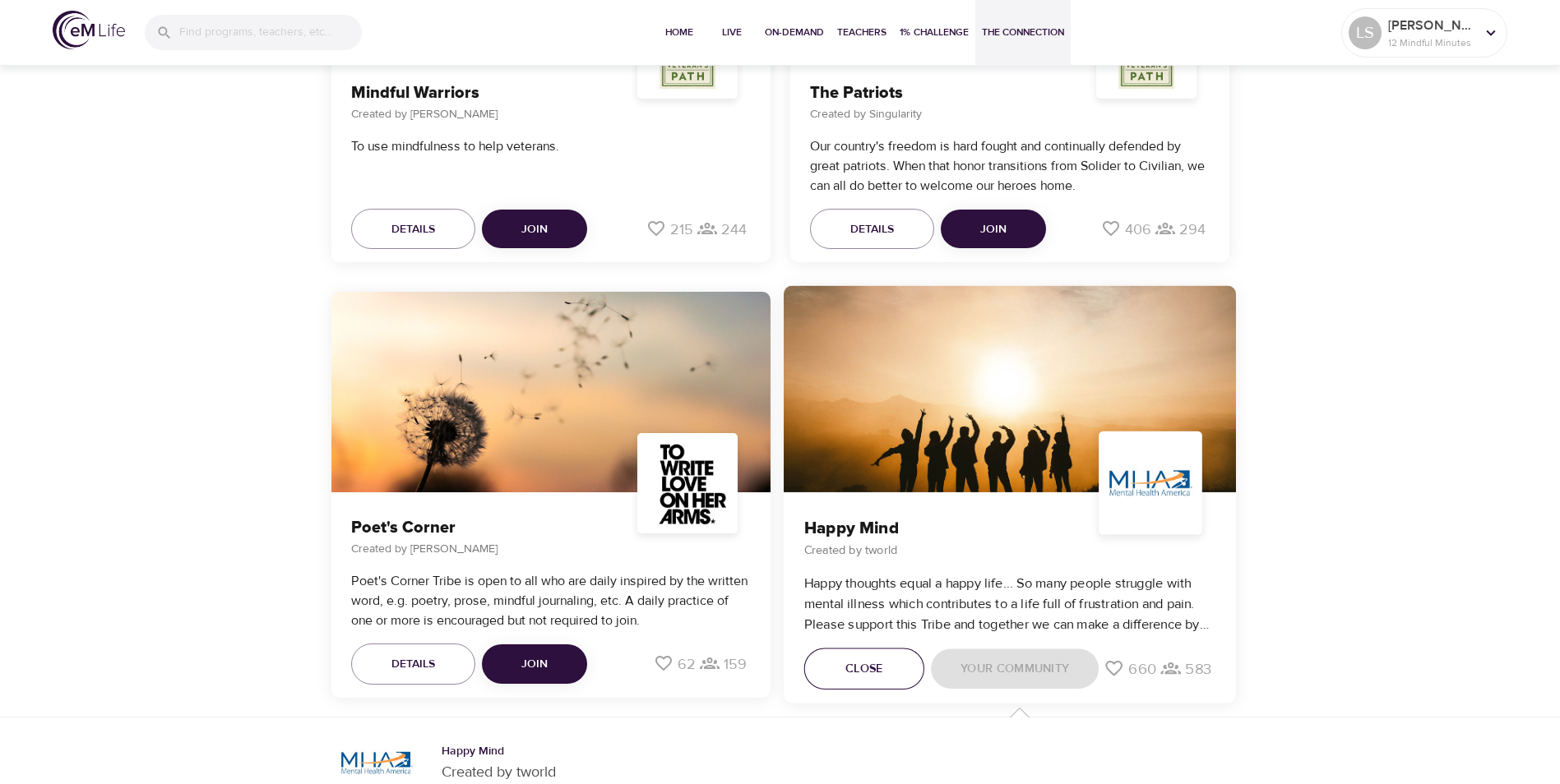
click at [915, 667] on button "Close" at bounding box center [863, 669] width 120 height 42
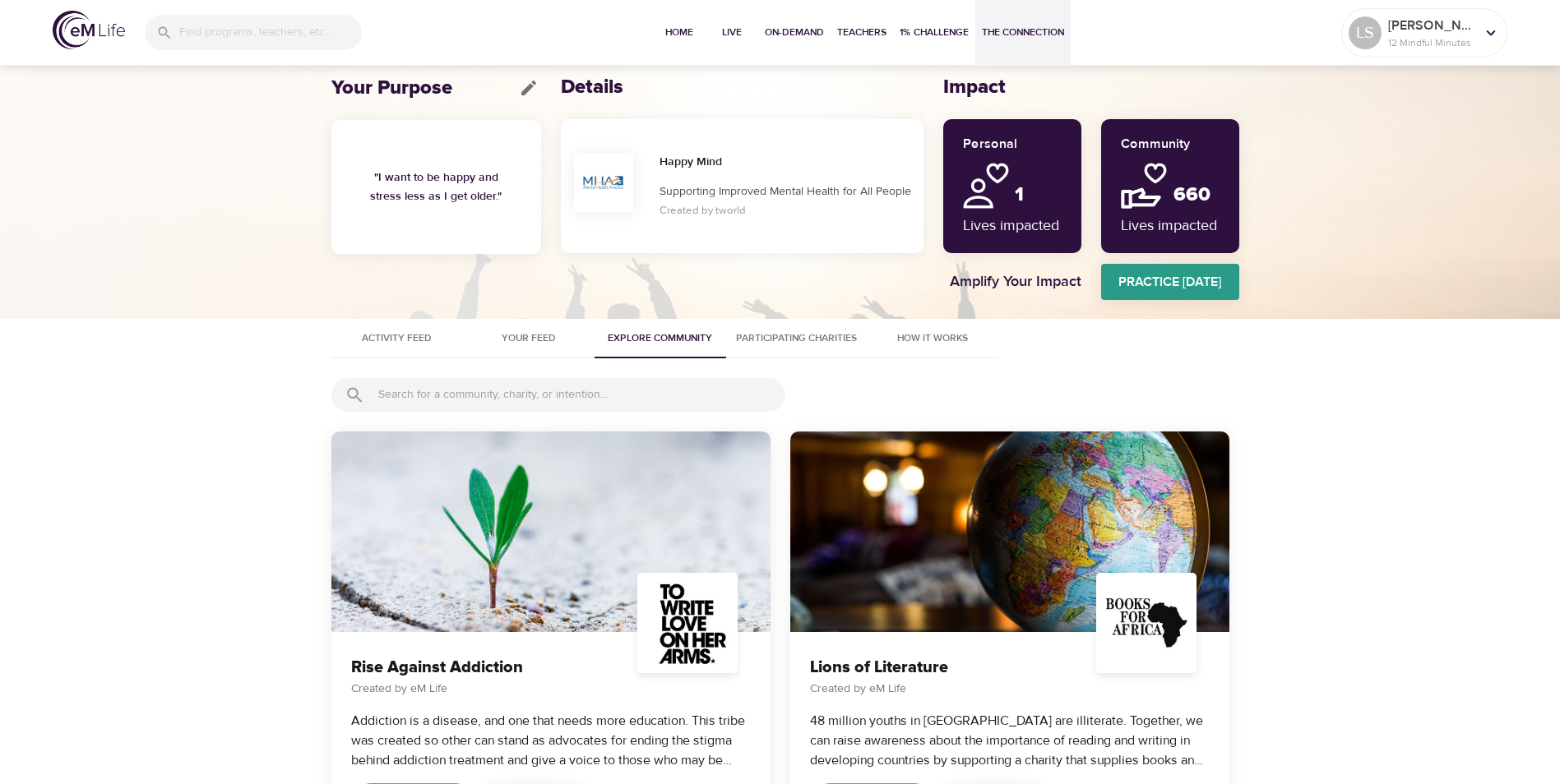
scroll to position [0, 0]
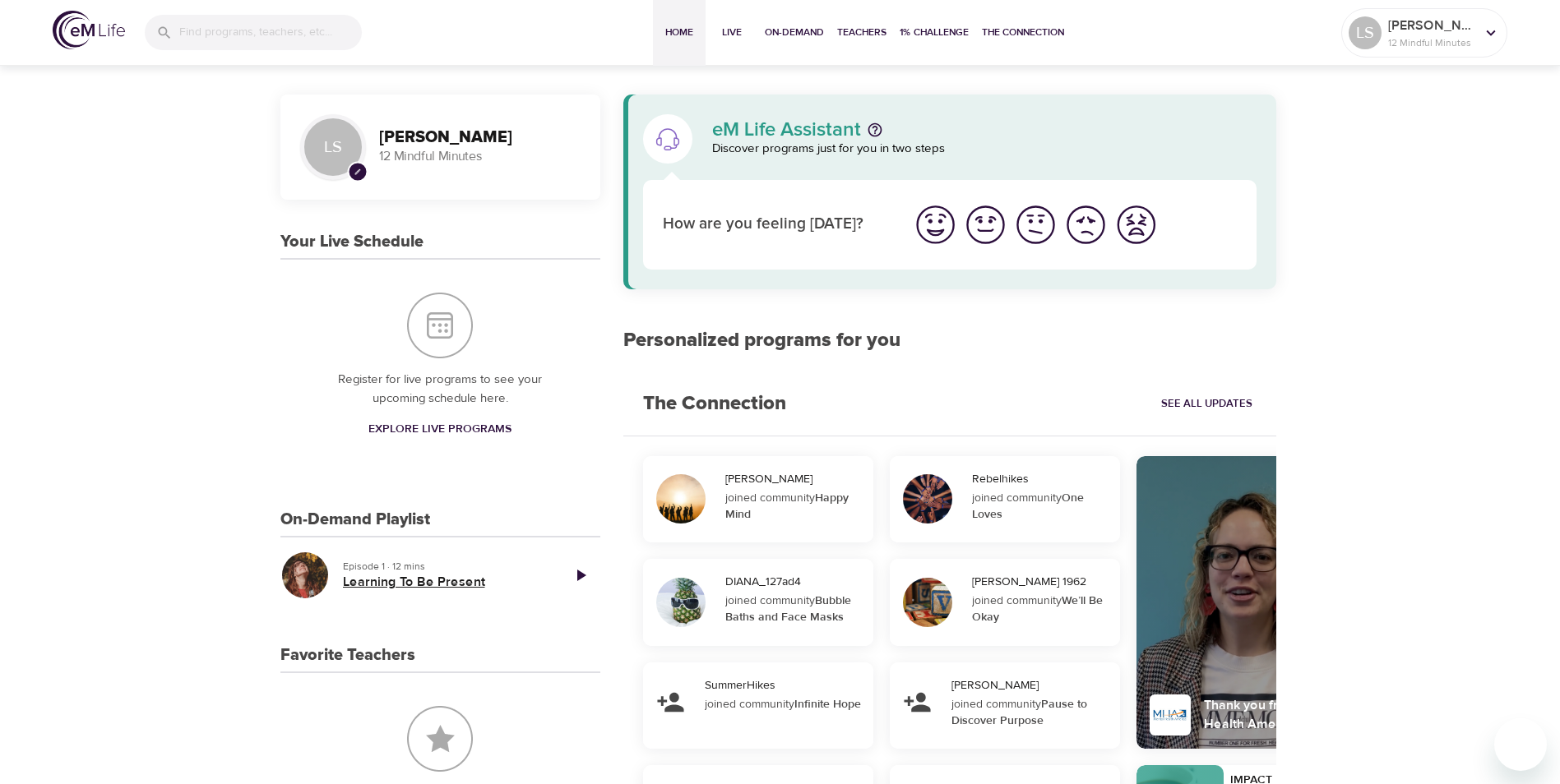
click at [381, 580] on h5 "Learning To Be Present" at bounding box center [445, 582] width 205 height 17
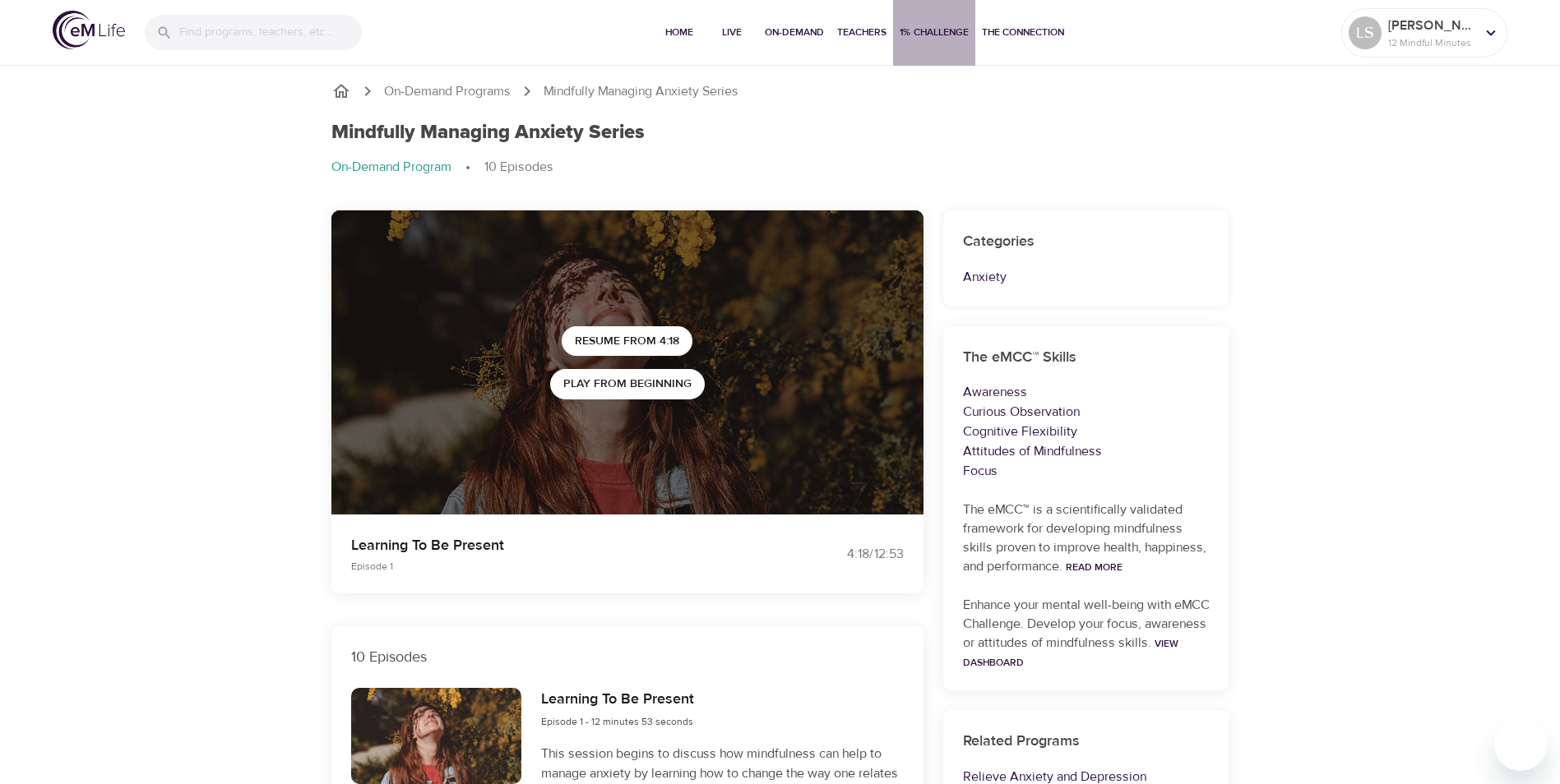
click at [926, 34] on span "1% Challenge" at bounding box center [934, 32] width 69 height 17
click at [687, 39] on span "Home" at bounding box center [679, 32] width 39 height 17
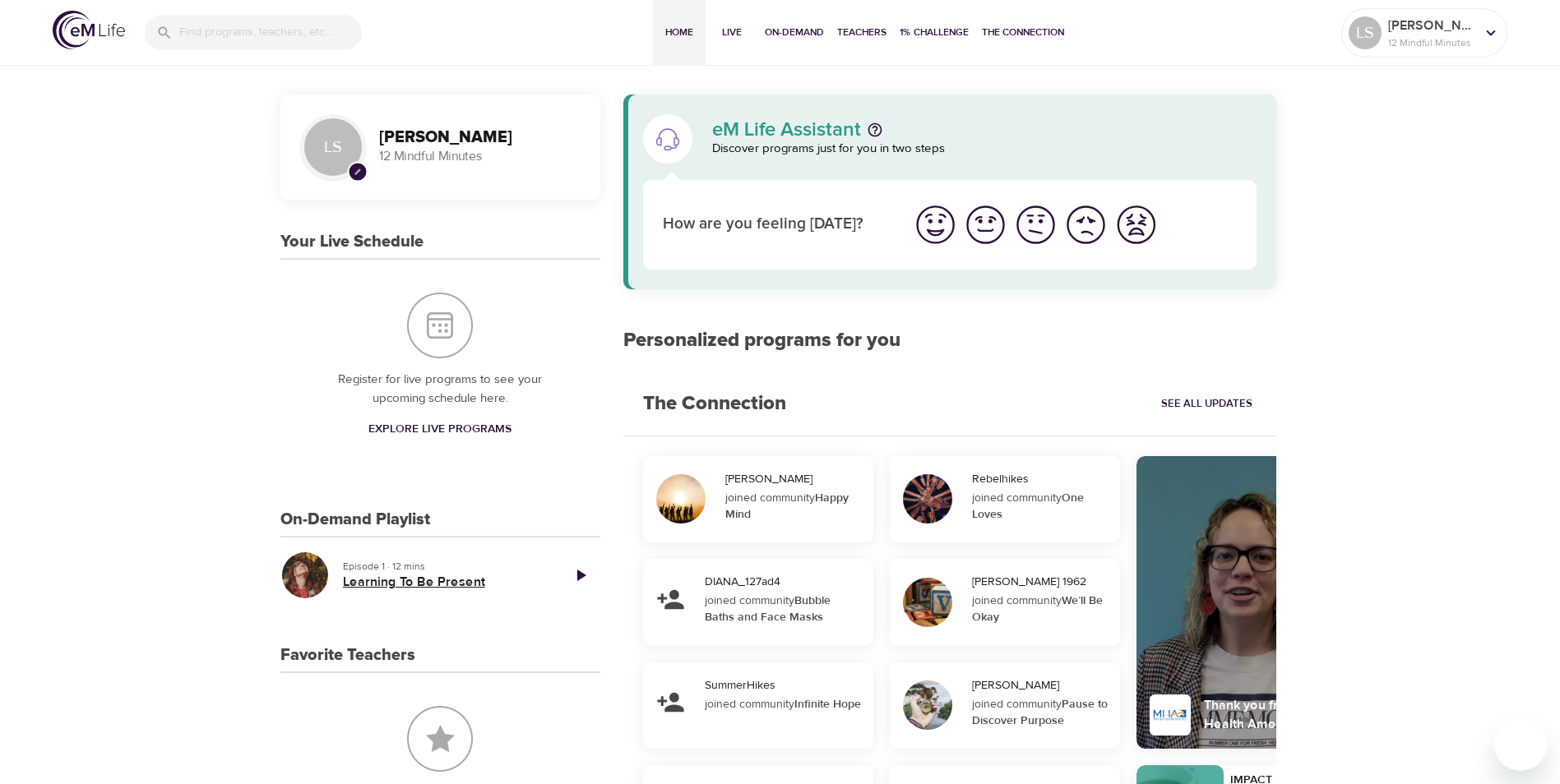
click at [363, 585] on h5 "Learning To Be Present" at bounding box center [445, 582] width 205 height 17
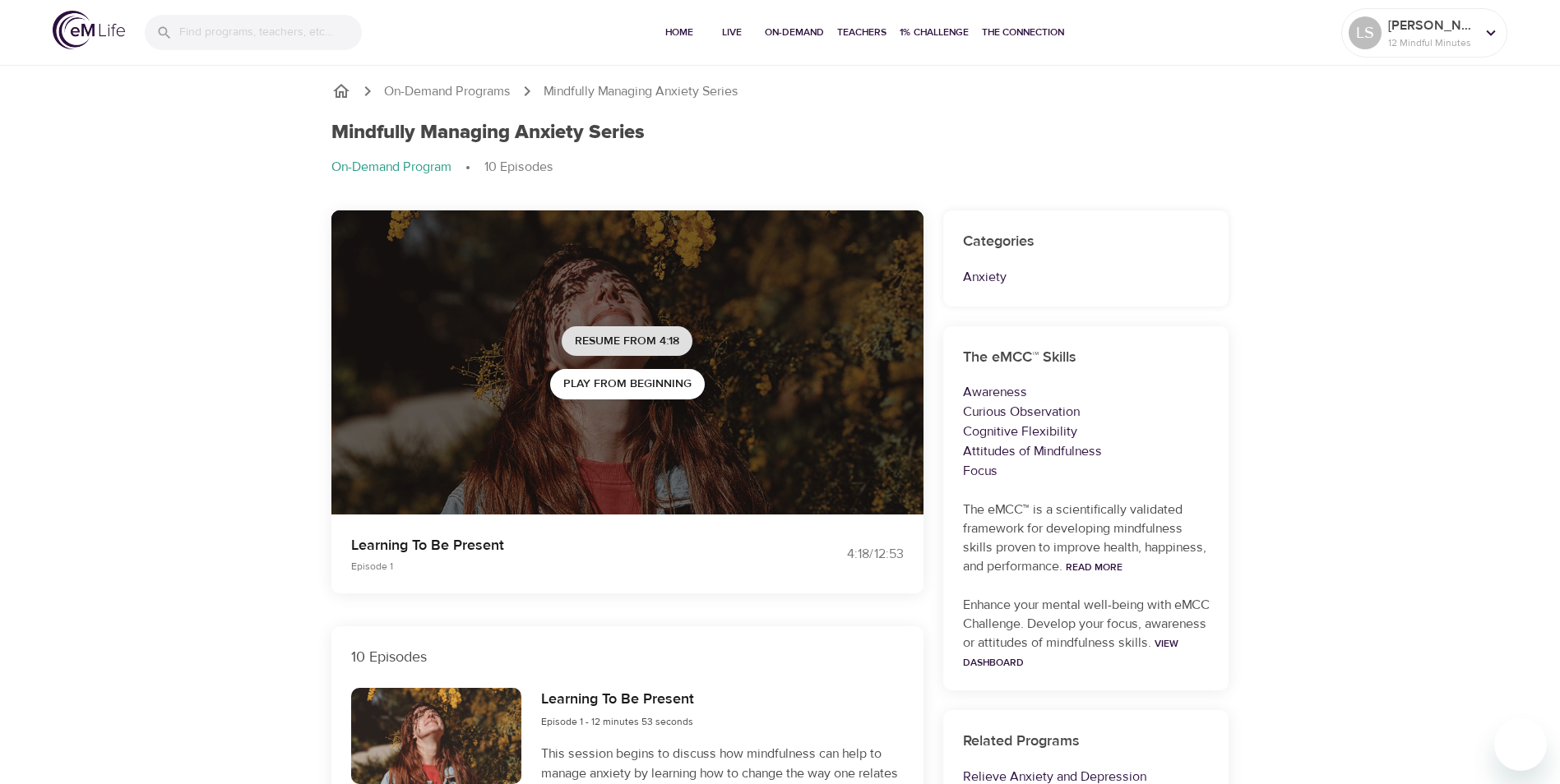
click at [649, 347] on span "Resume from 4:18" at bounding box center [627, 341] width 105 height 21
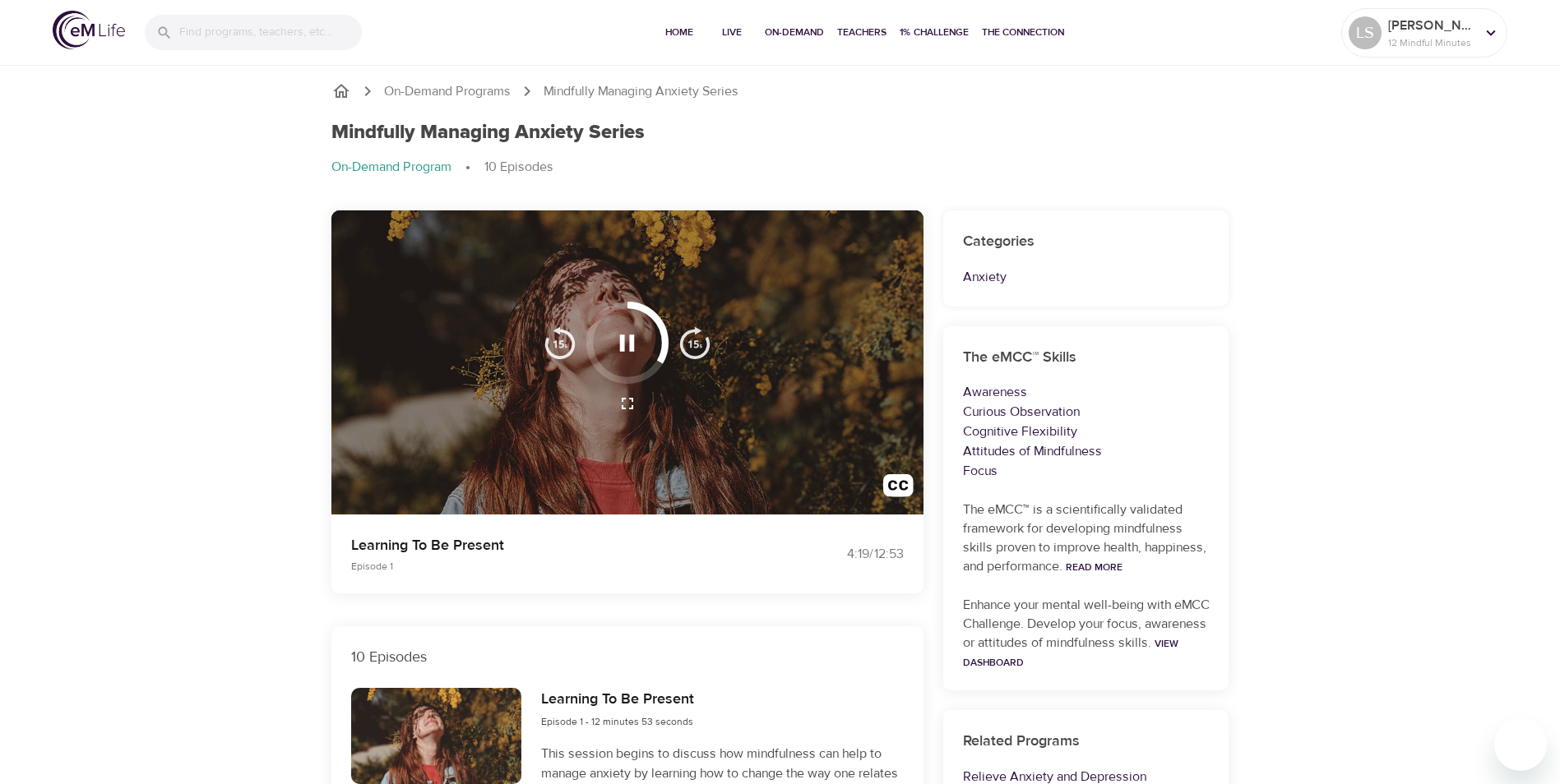
click at [629, 348] on icon "button" at bounding box center [627, 343] width 29 height 29
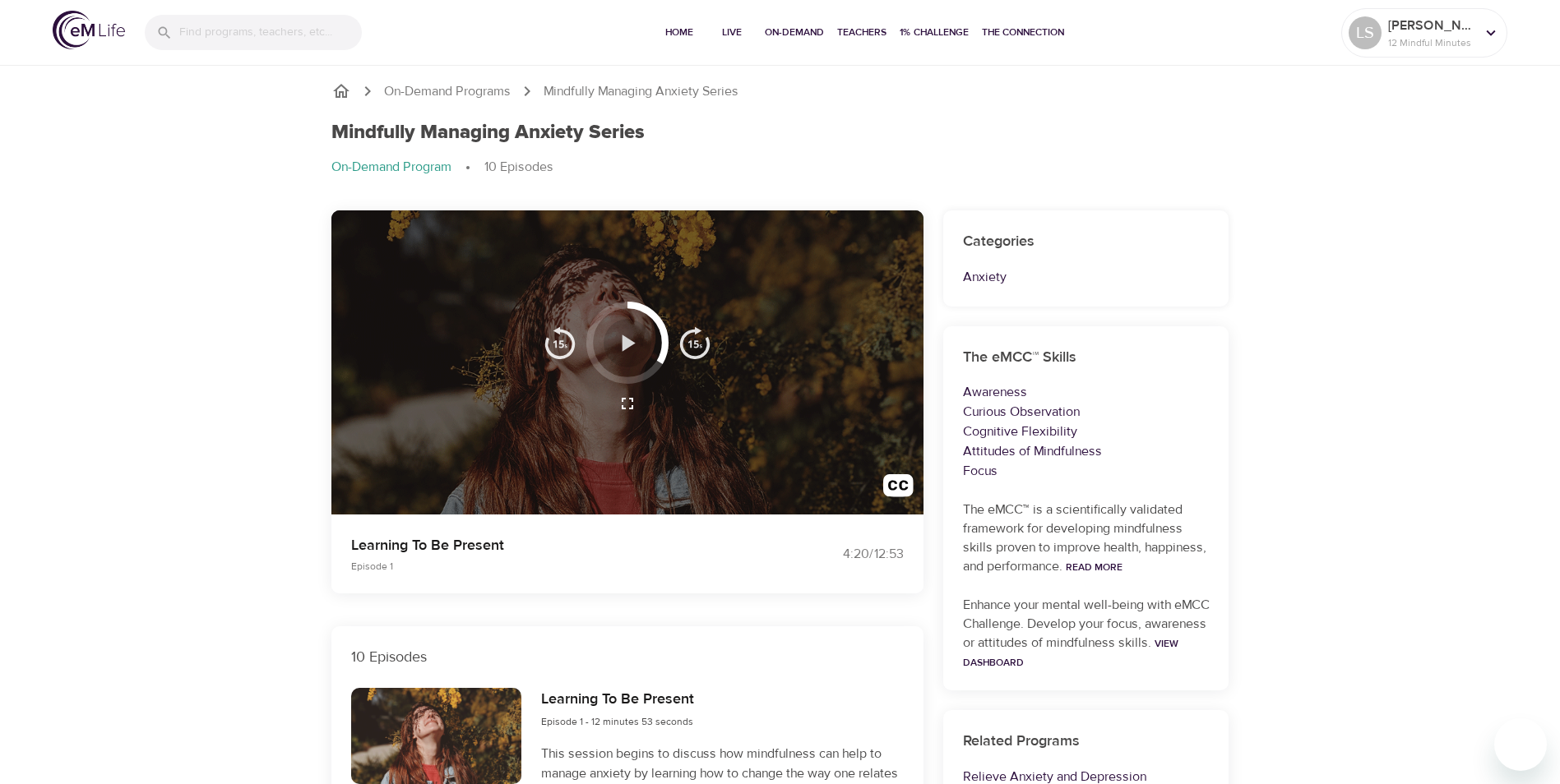
click at [629, 348] on icon "button" at bounding box center [627, 343] width 29 height 29
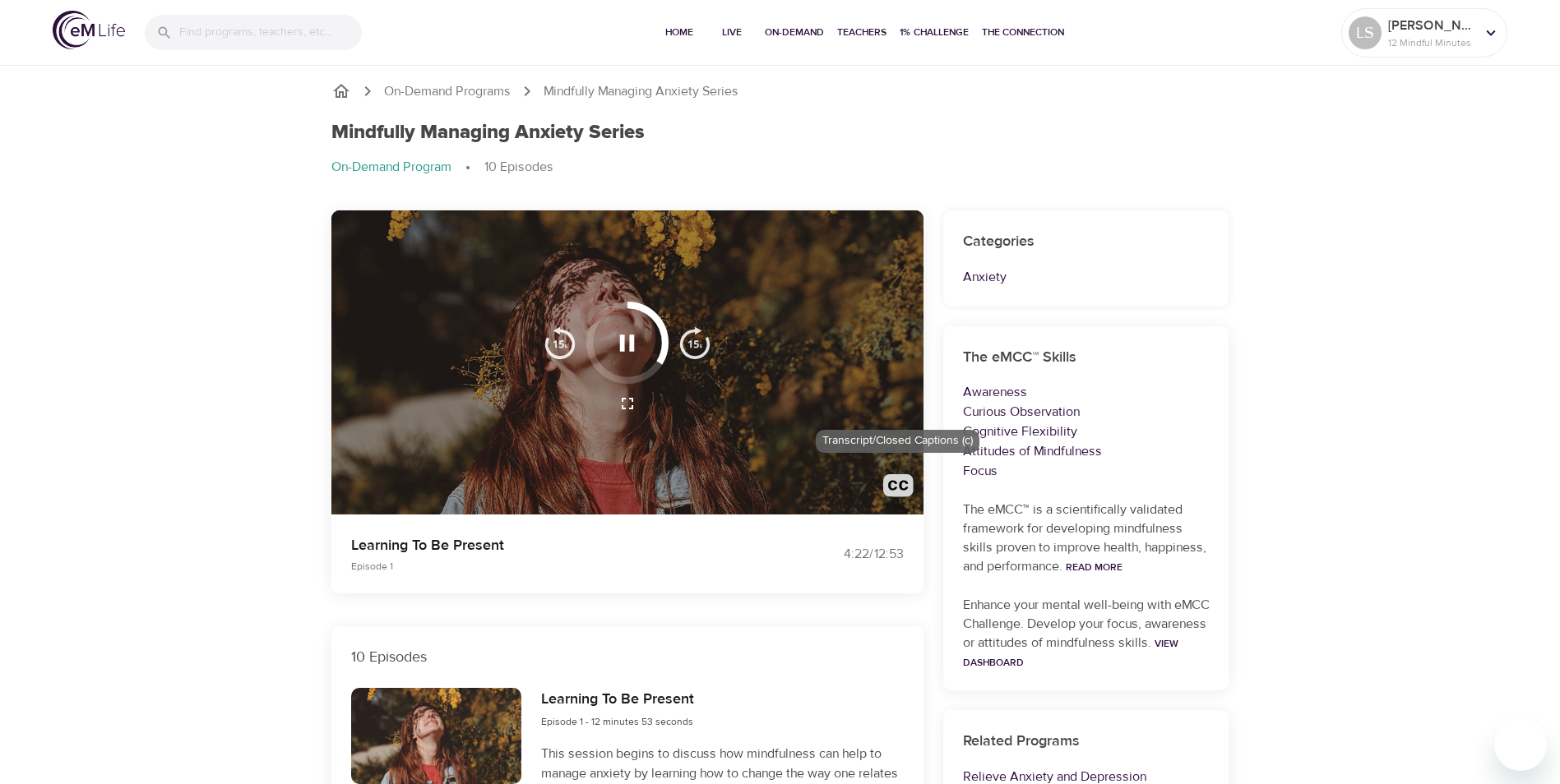
click at [901, 490] on img "button" at bounding box center [898, 490] width 31 height 31
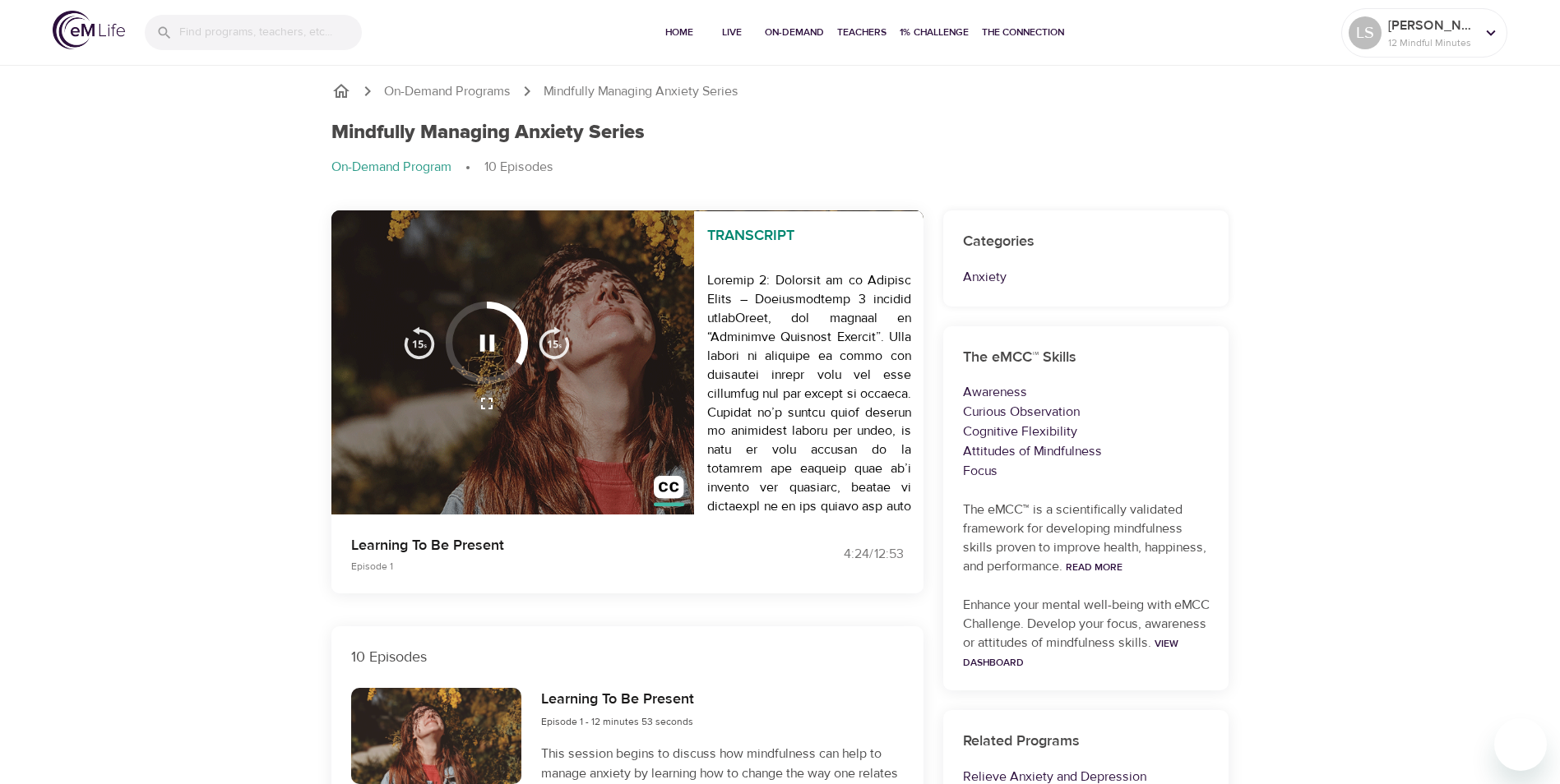
click at [479, 456] on div "Transcript" at bounding box center [627, 362] width 592 height 305
click at [555, 454] on div "Transcript" at bounding box center [627, 362] width 592 height 305
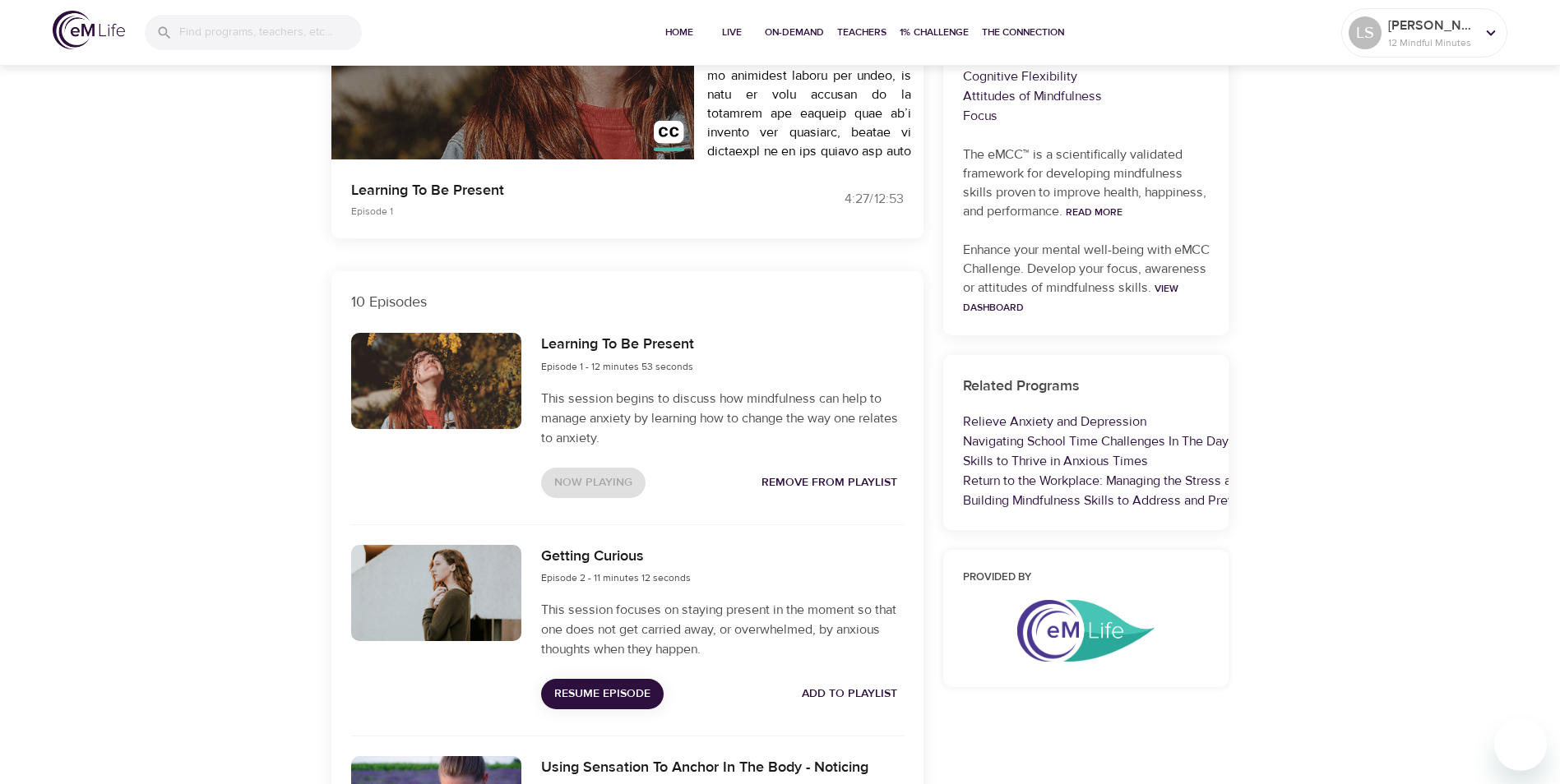
scroll to position [493, 0]
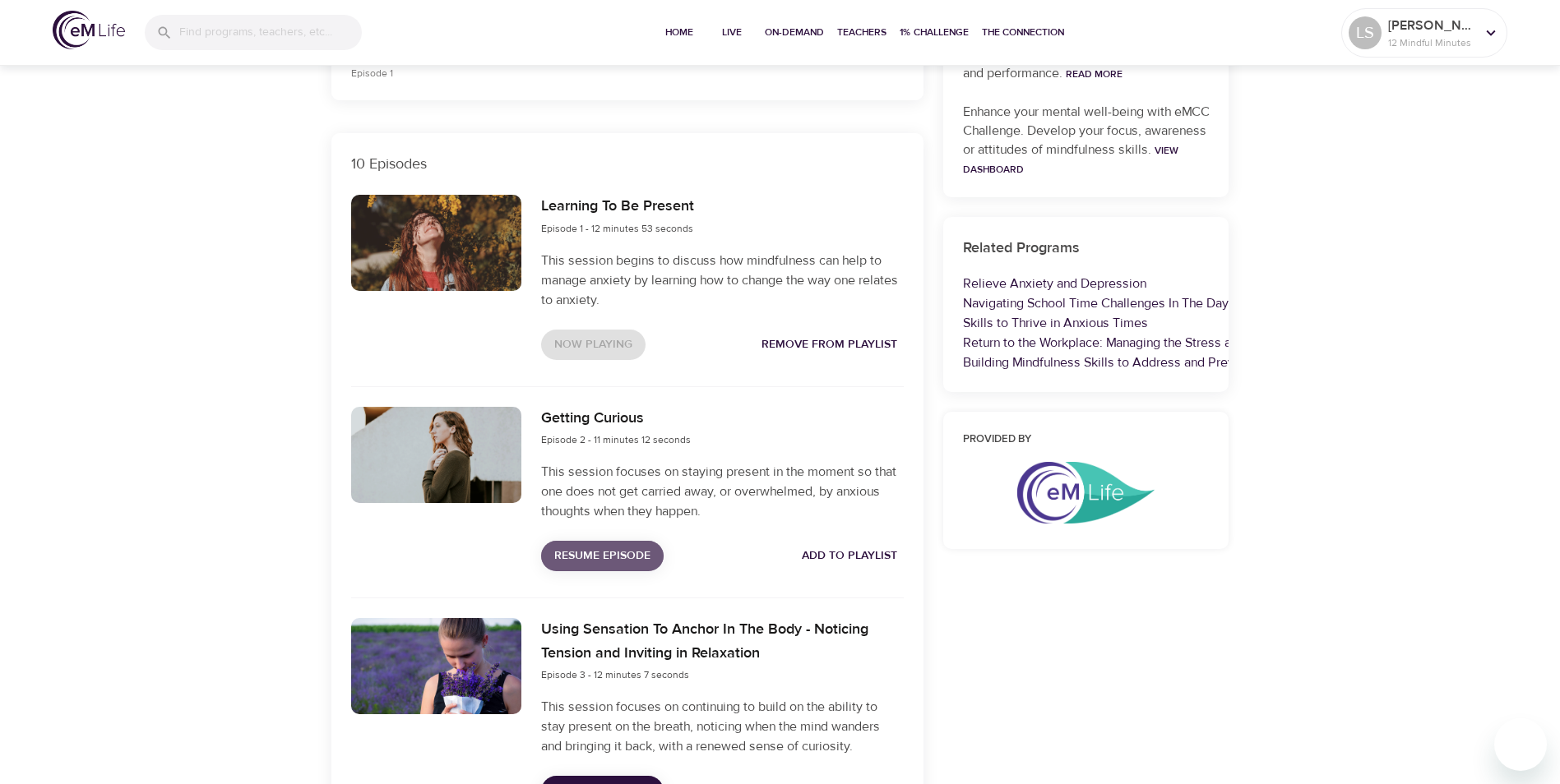
click at [572, 562] on span "Resume Episode" at bounding box center [602, 556] width 96 height 21
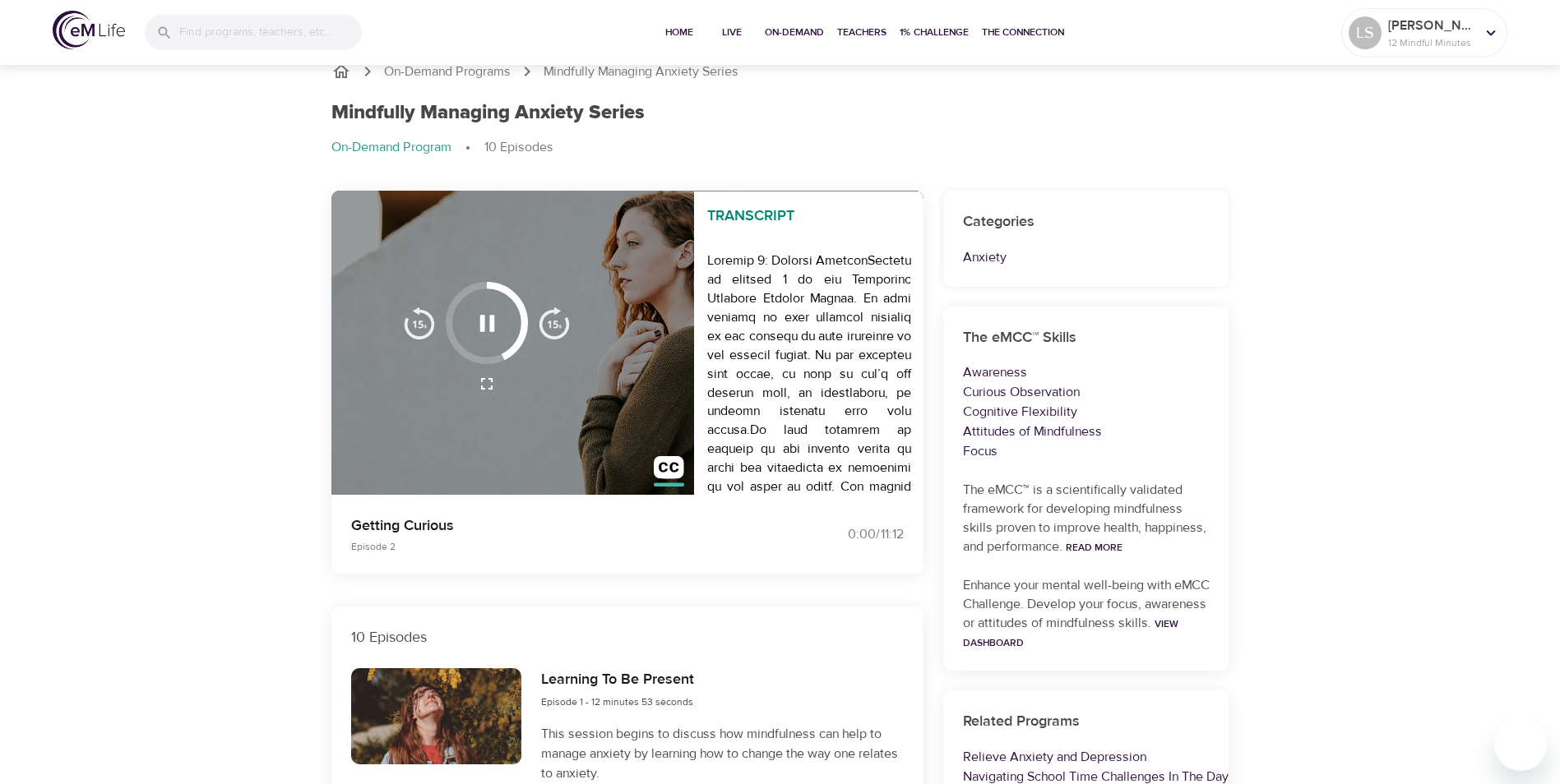
scroll to position [0, 0]
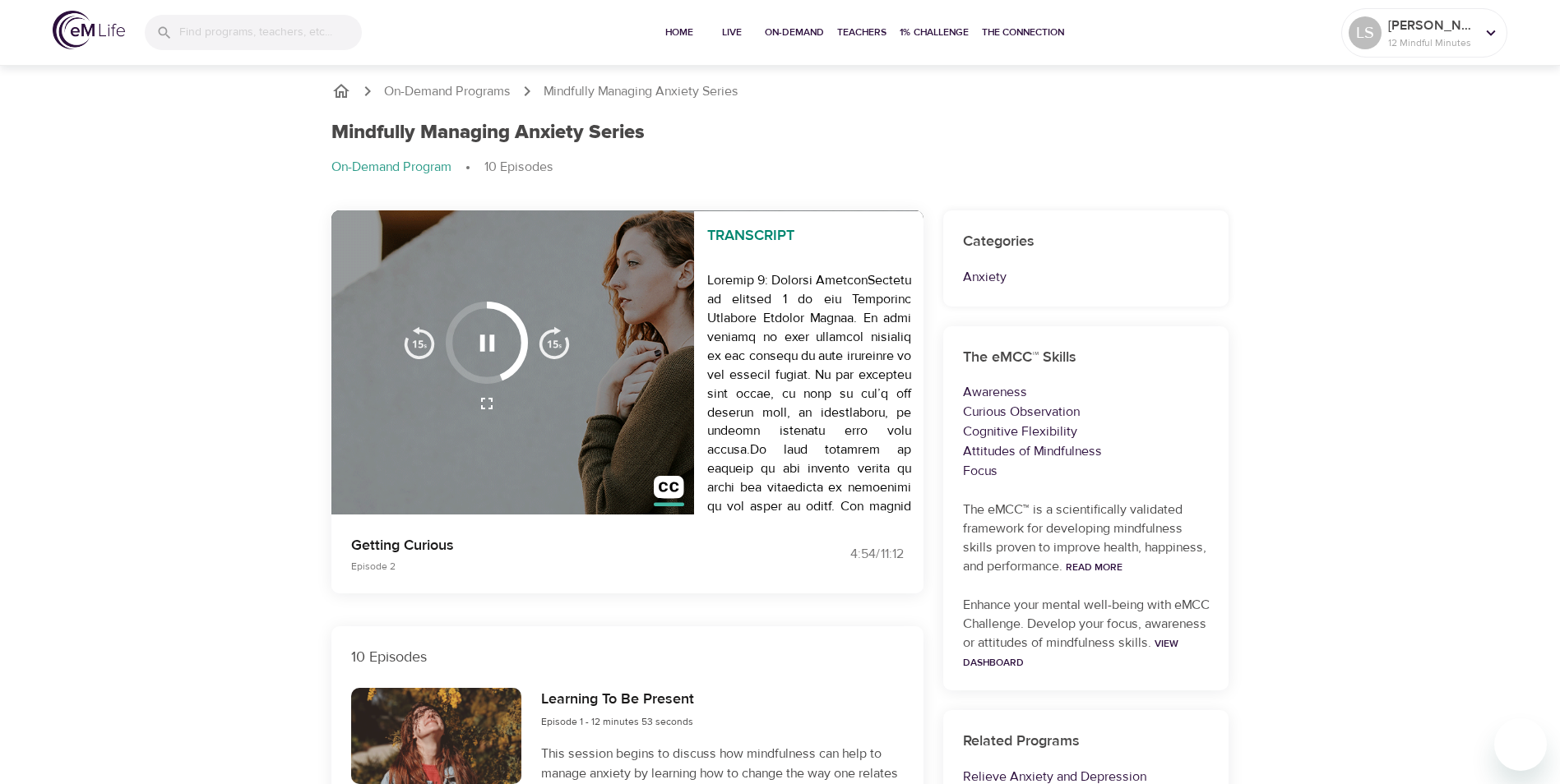
click at [491, 352] on icon "button" at bounding box center [487, 343] width 29 height 29
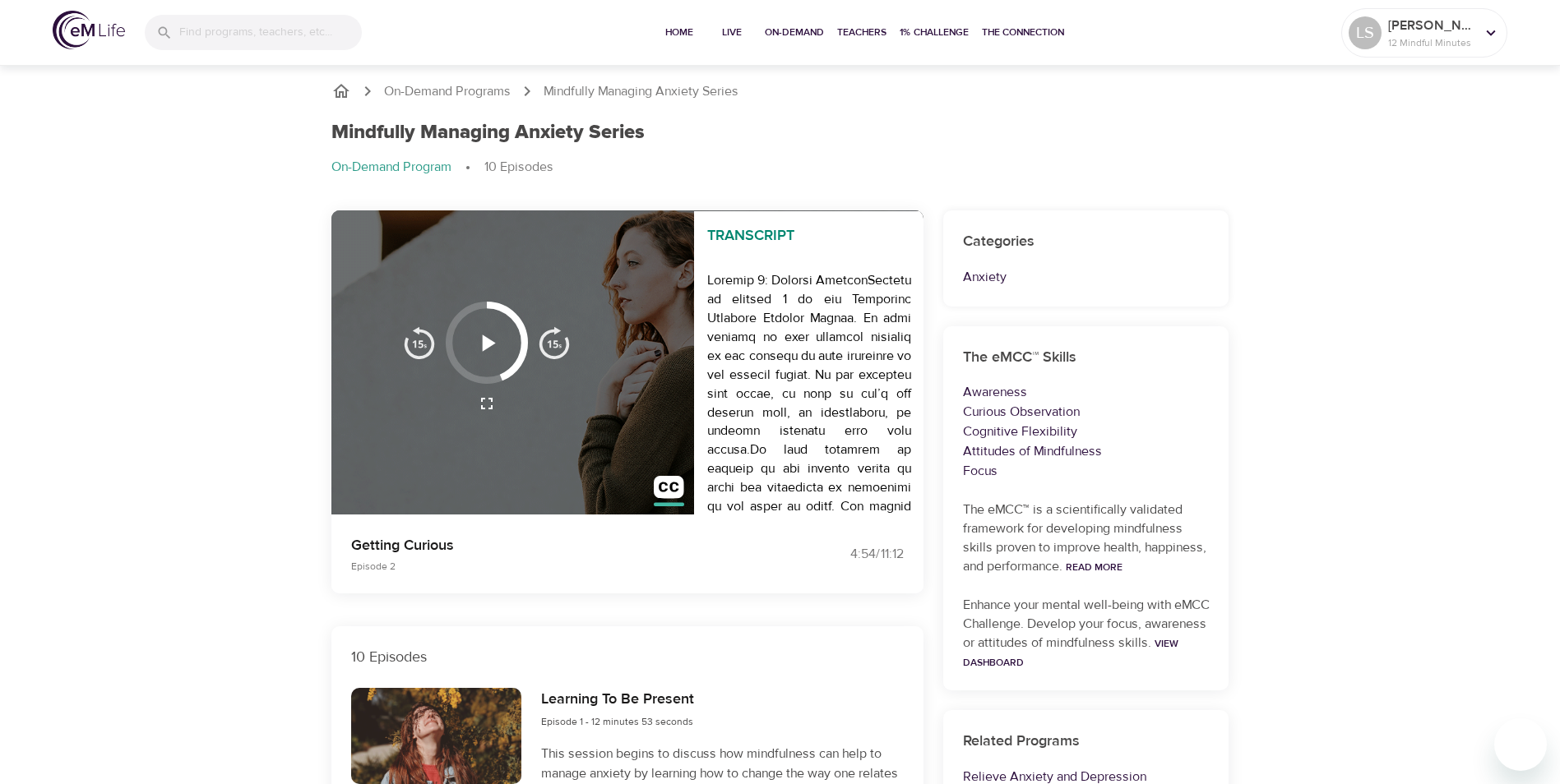
click at [491, 352] on icon "button" at bounding box center [487, 343] width 29 height 29
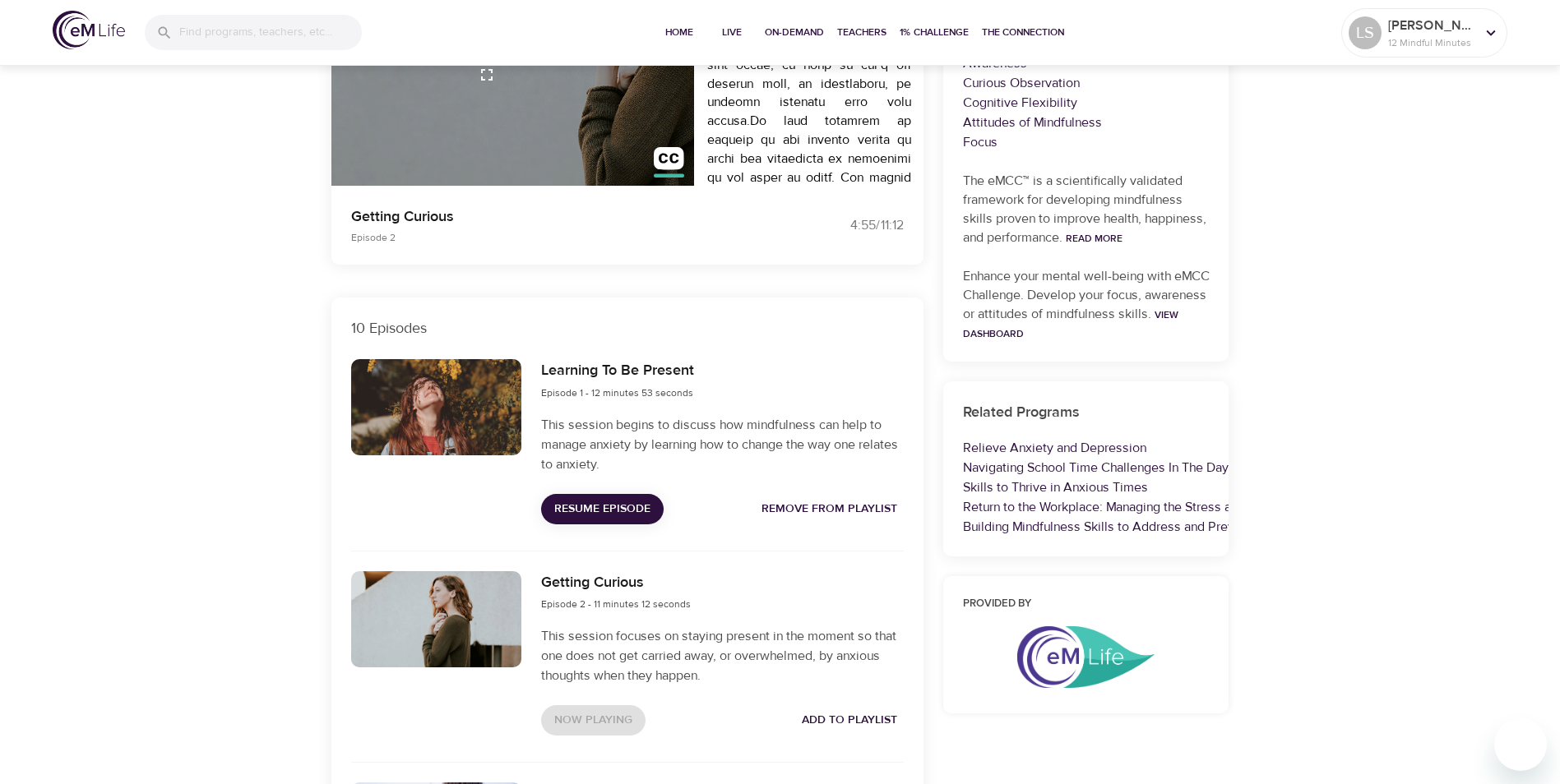
scroll to position [658, 0]
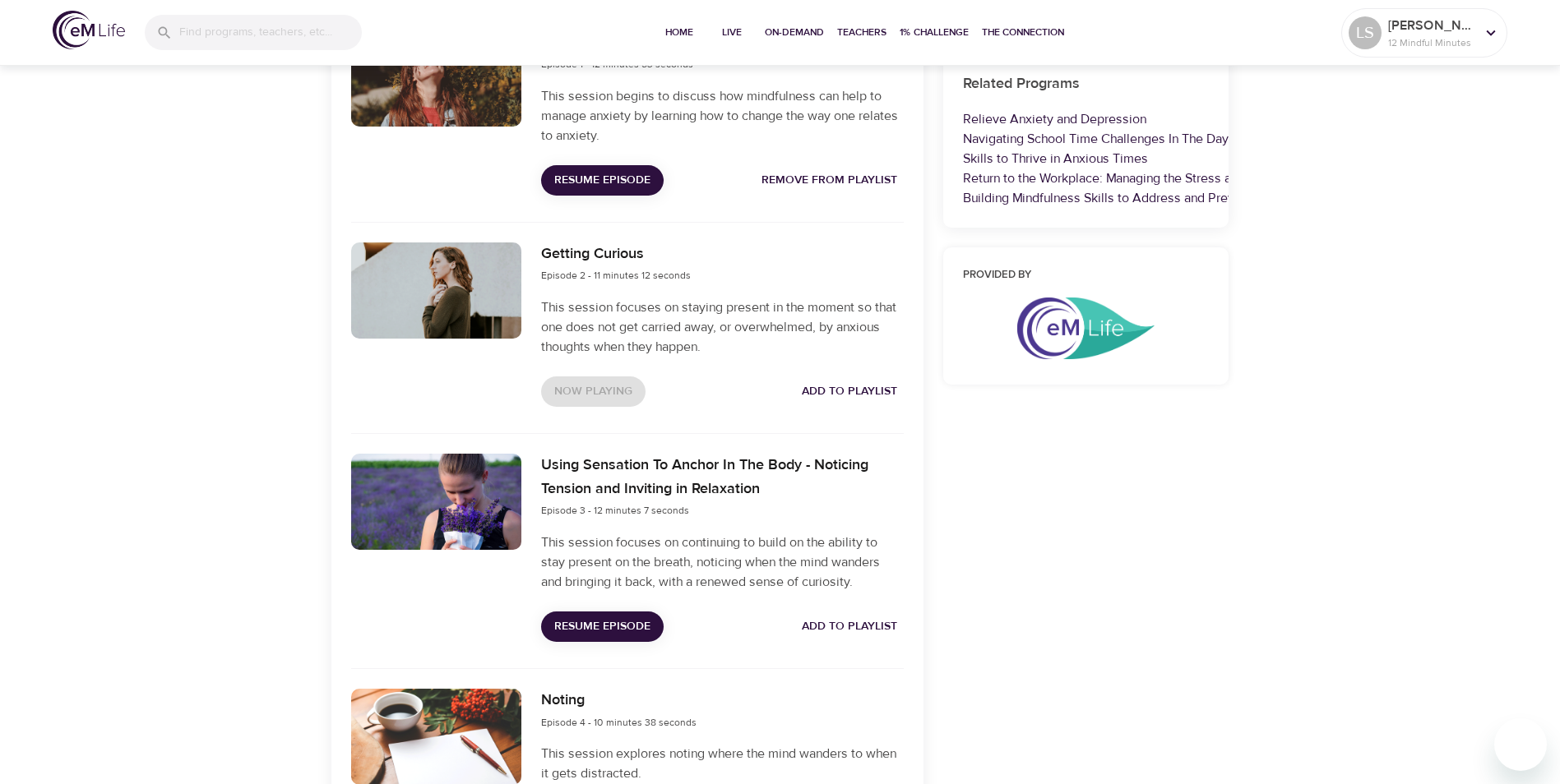
click at [598, 390] on div "Now Playing Add to Playlist" at bounding box center [722, 392] width 362 height 31
click at [412, 298] on div at bounding box center [437, 291] width 171 height 96
click at [605, 185] on span "Resume Episode" at bounding box center [602, 180] width 96 height 21
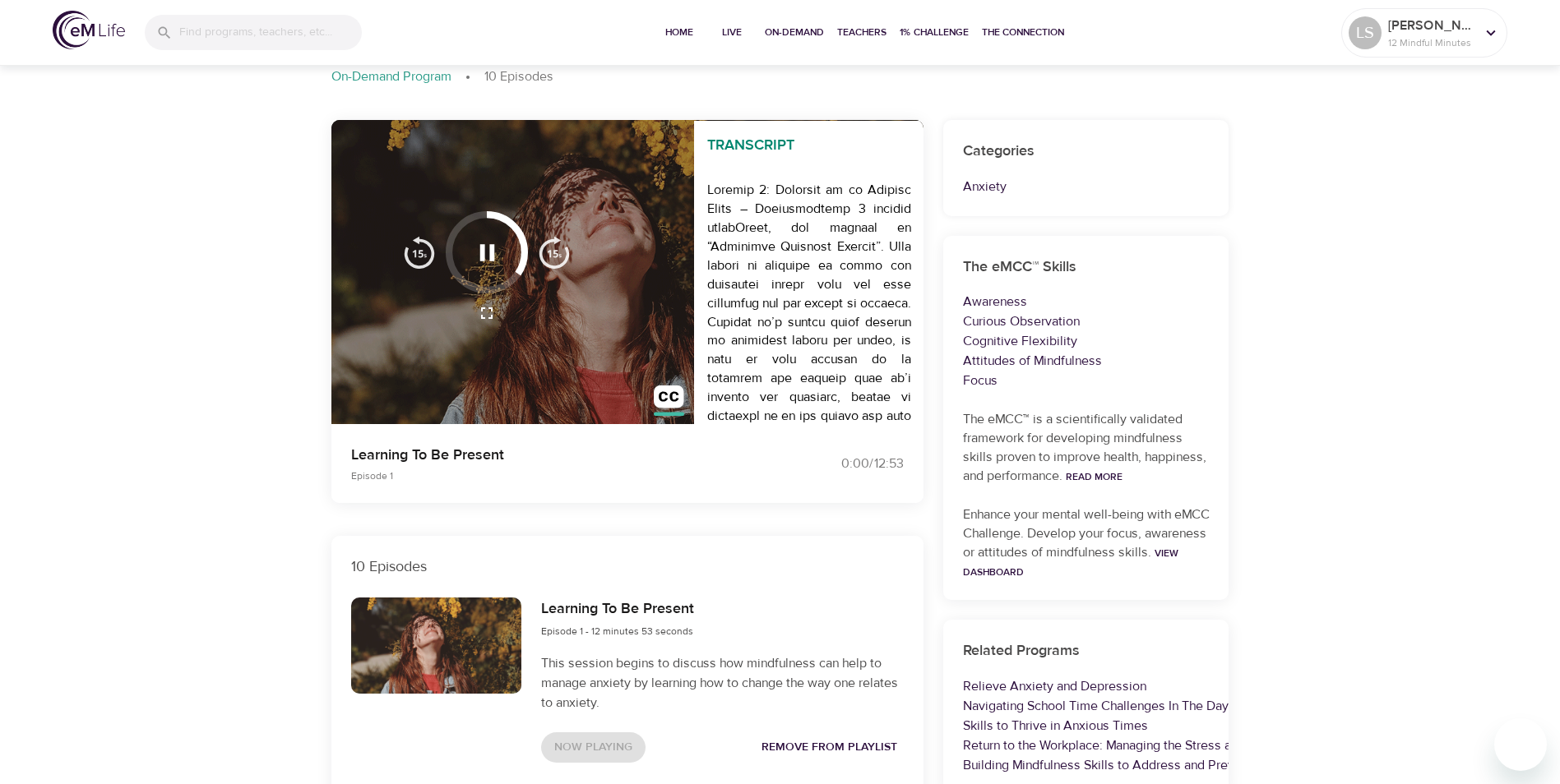
scroll to position [0, 0]
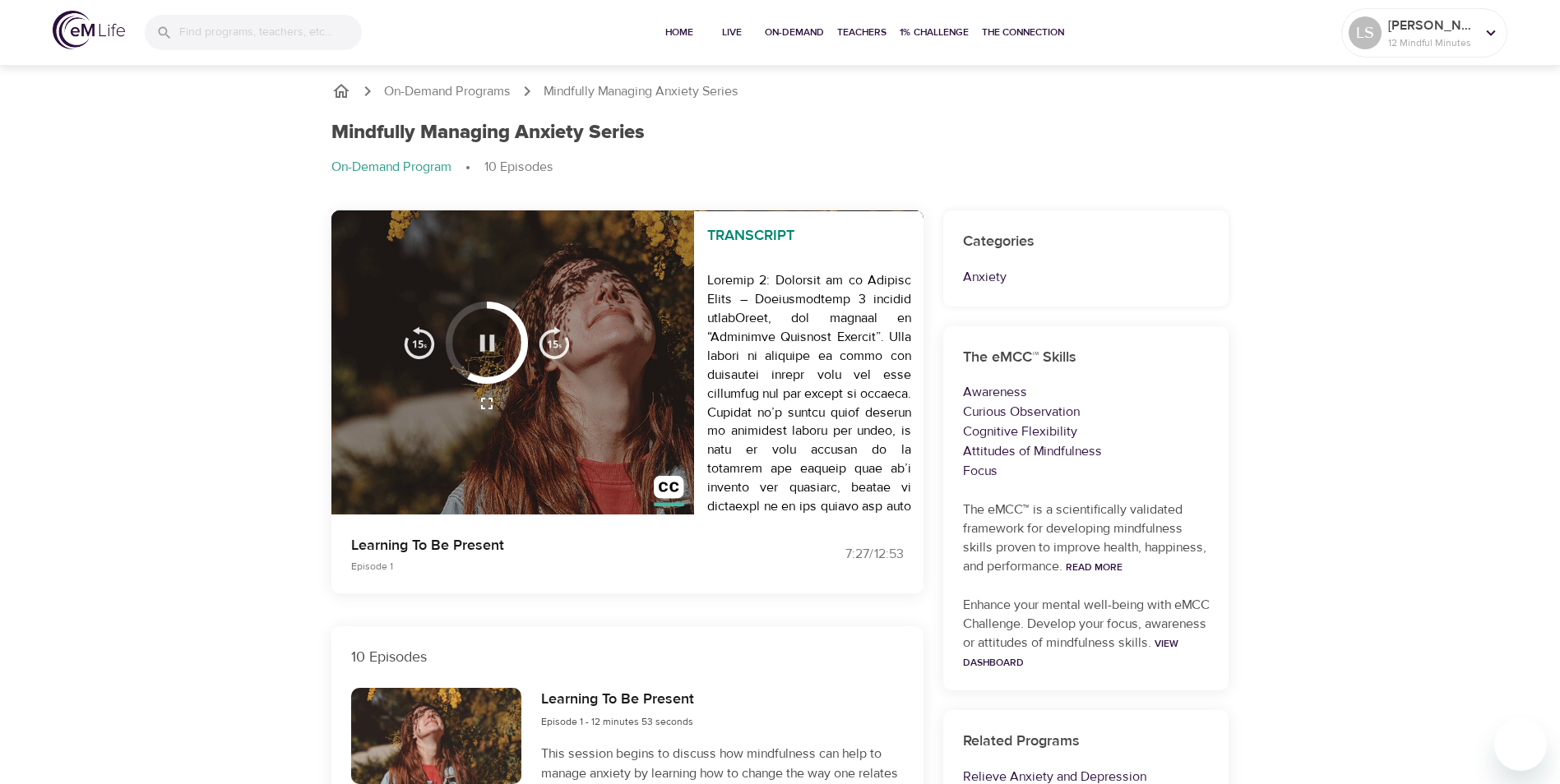
click at [485, 349] on icon "button" at bounding box center [487, 343] width 29 height 29
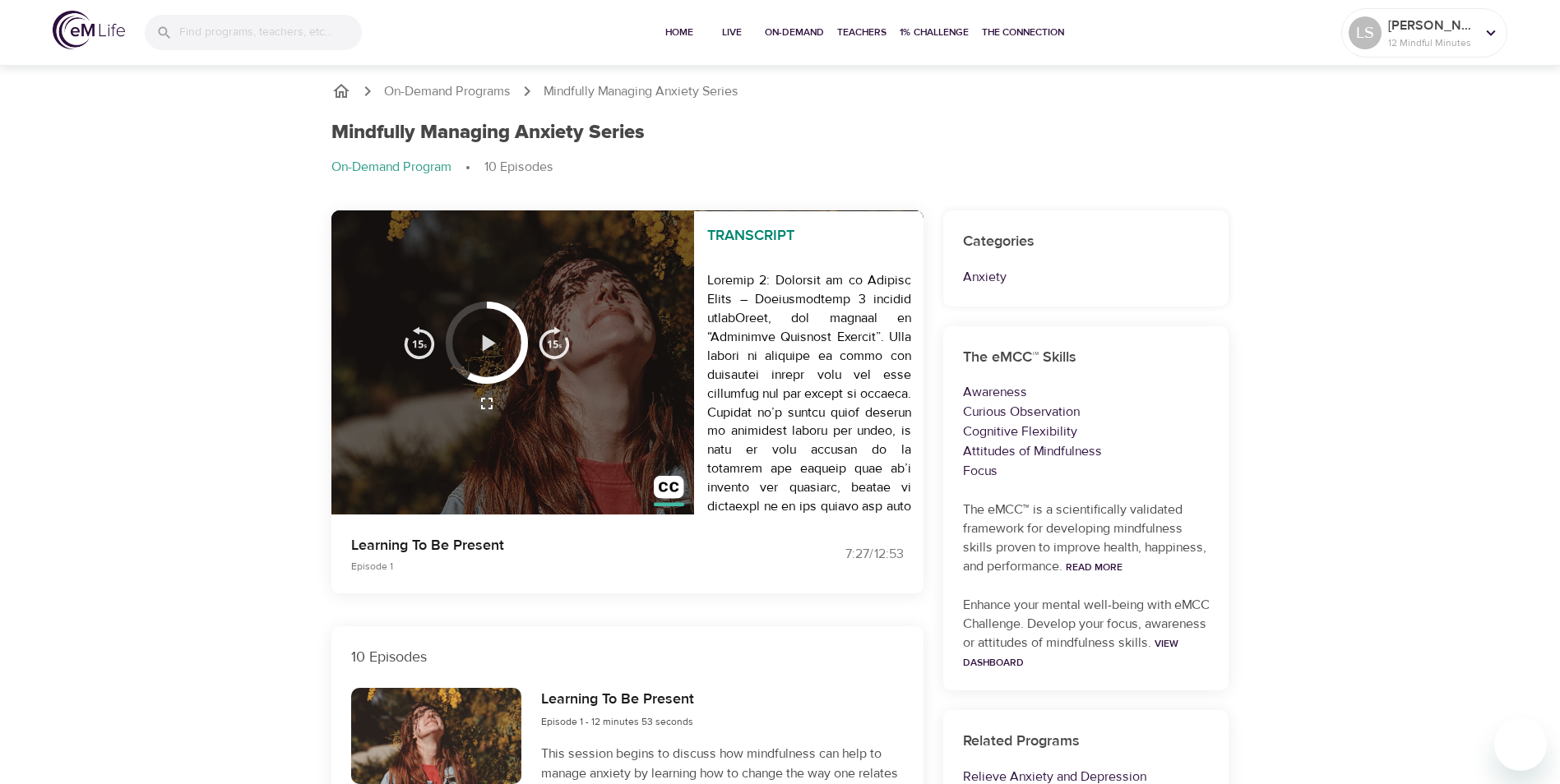
click at [485, 349] on icon "button" at bounding box center [487, 343] width 29 height 29
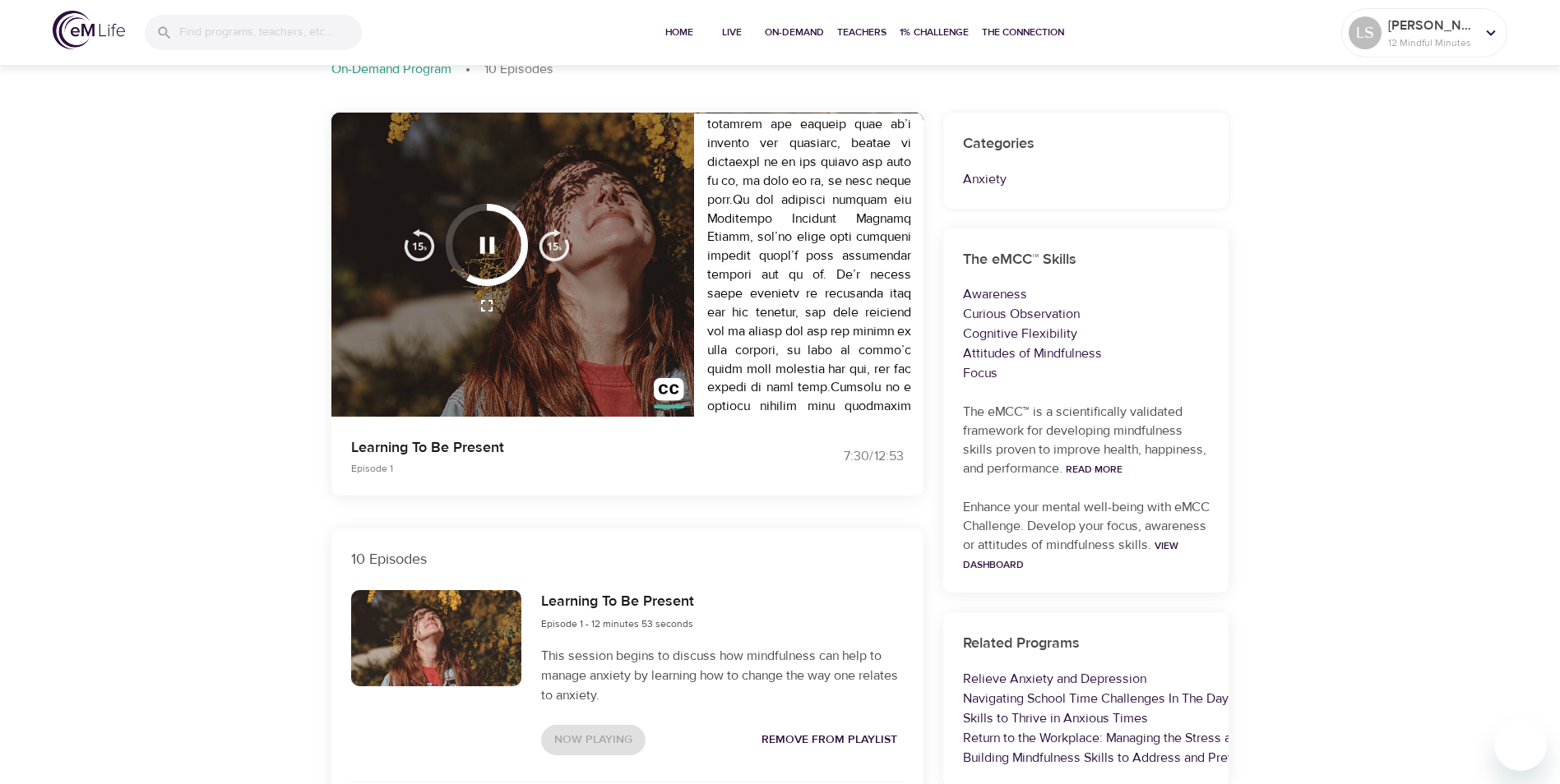
scroll to position [329, 0]
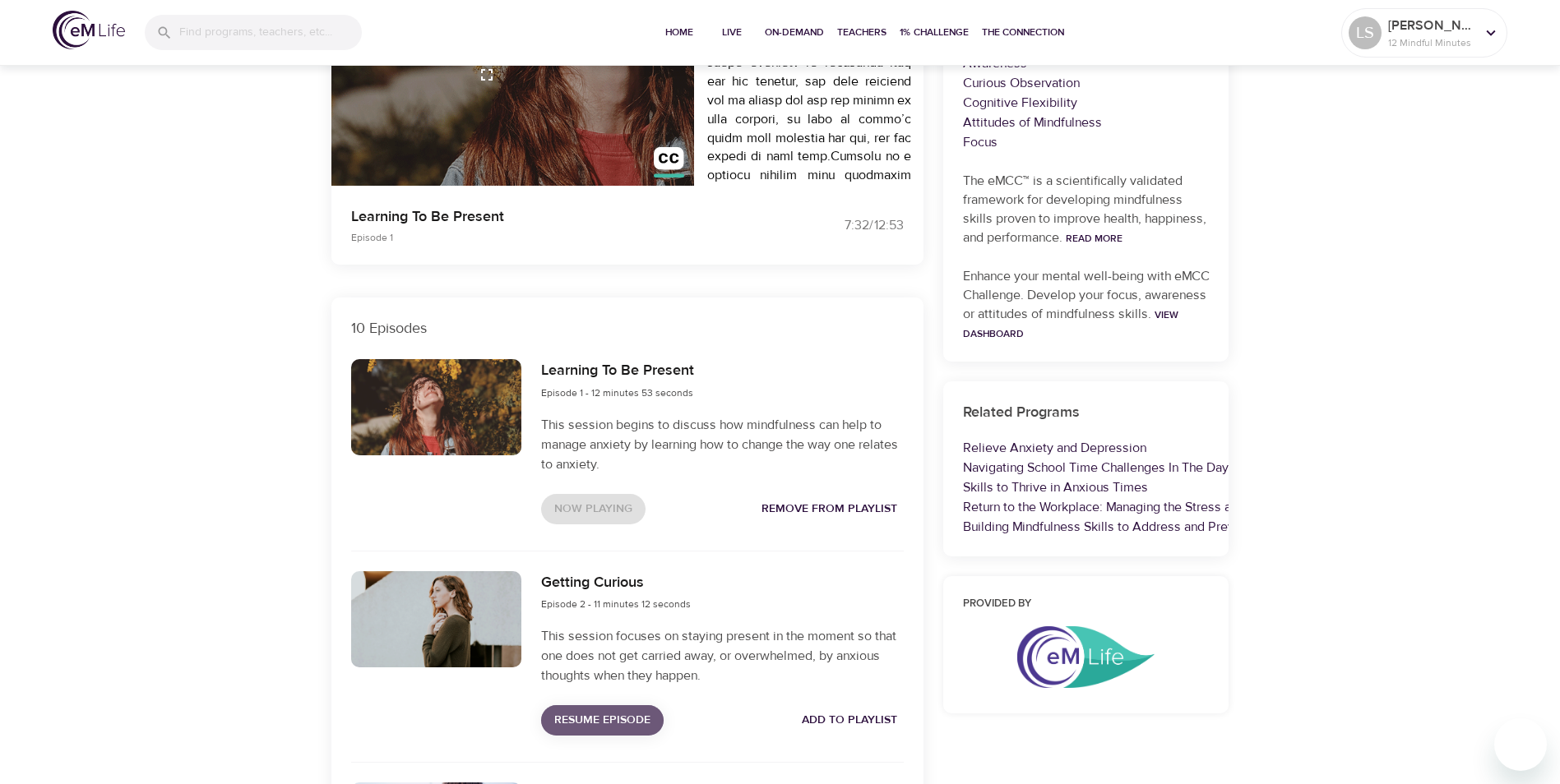
click at [634, 714] on span "Resume Episode" at bounding box center [602, 720] width 96 height 21
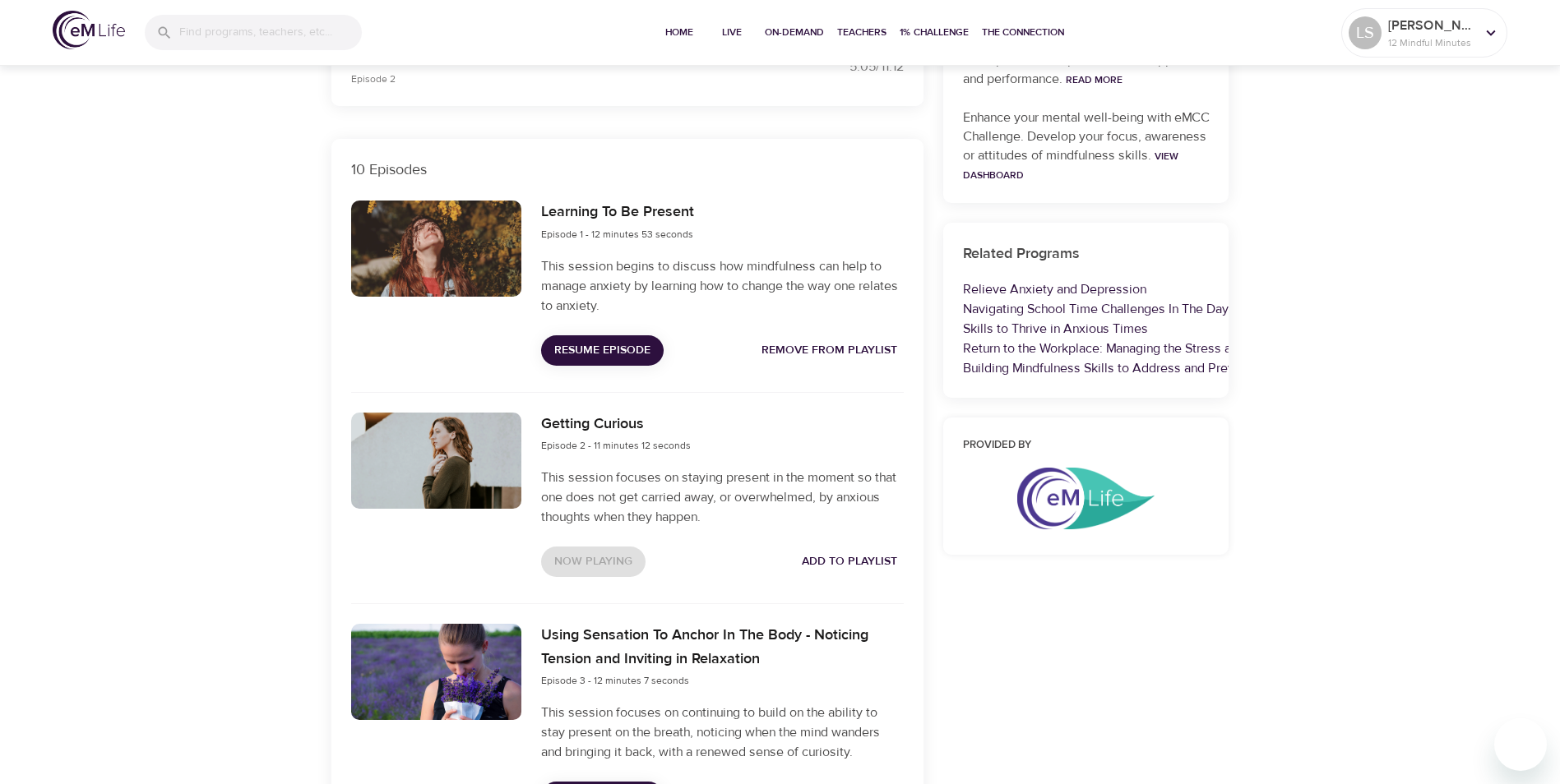
scroll to position [658, 0]
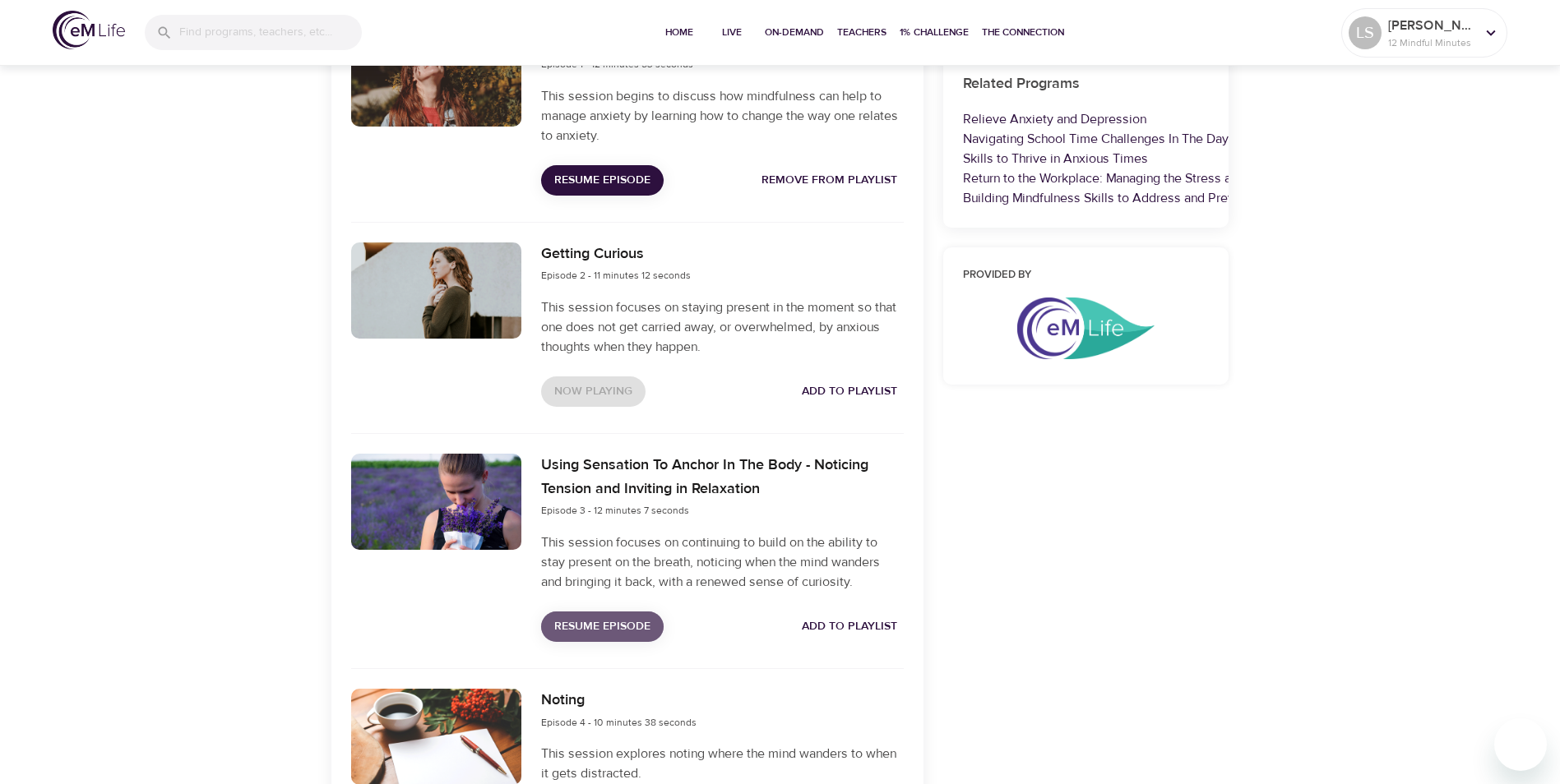
click at [603, 629] on span "Resume Episode" at bounding box center [602, 627] width 96 height 21
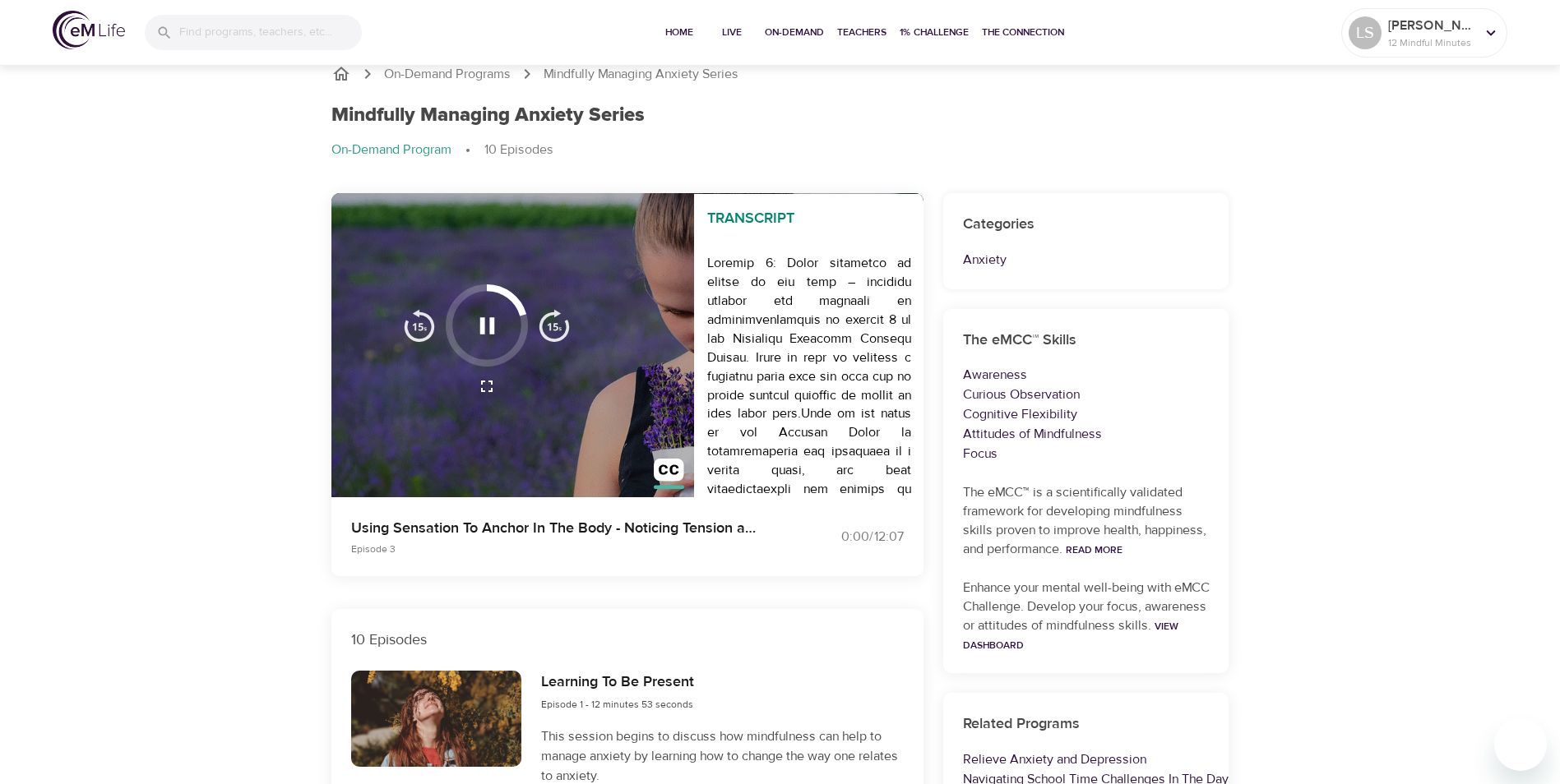
scroll to position [0, 0]
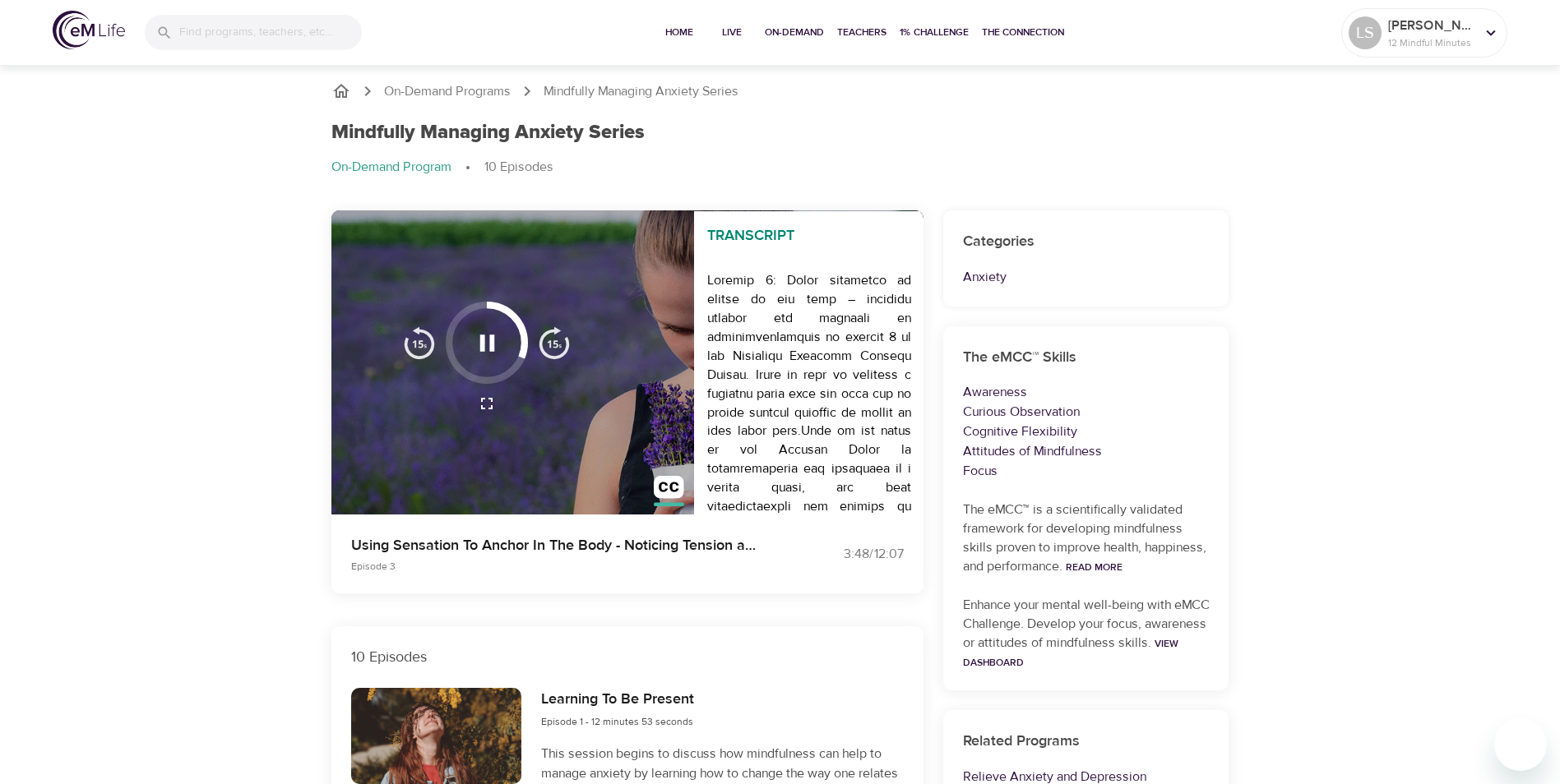
click at [476, 348] on icon "button" at bounding box center [487, 343] width 29 height 29
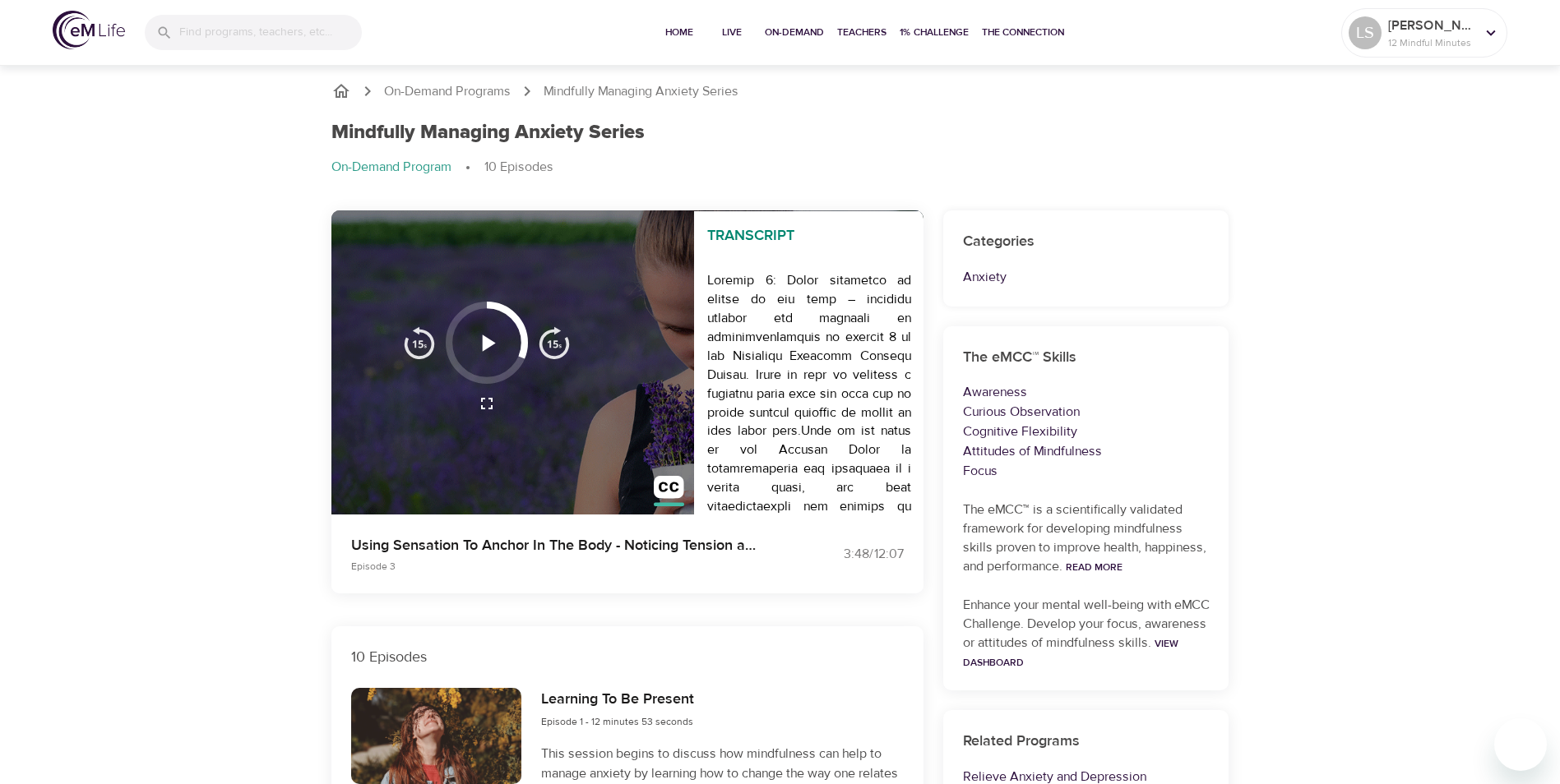
click at [476, 348] on icon "button" at bounding box center [487, 343] width 29 height 29
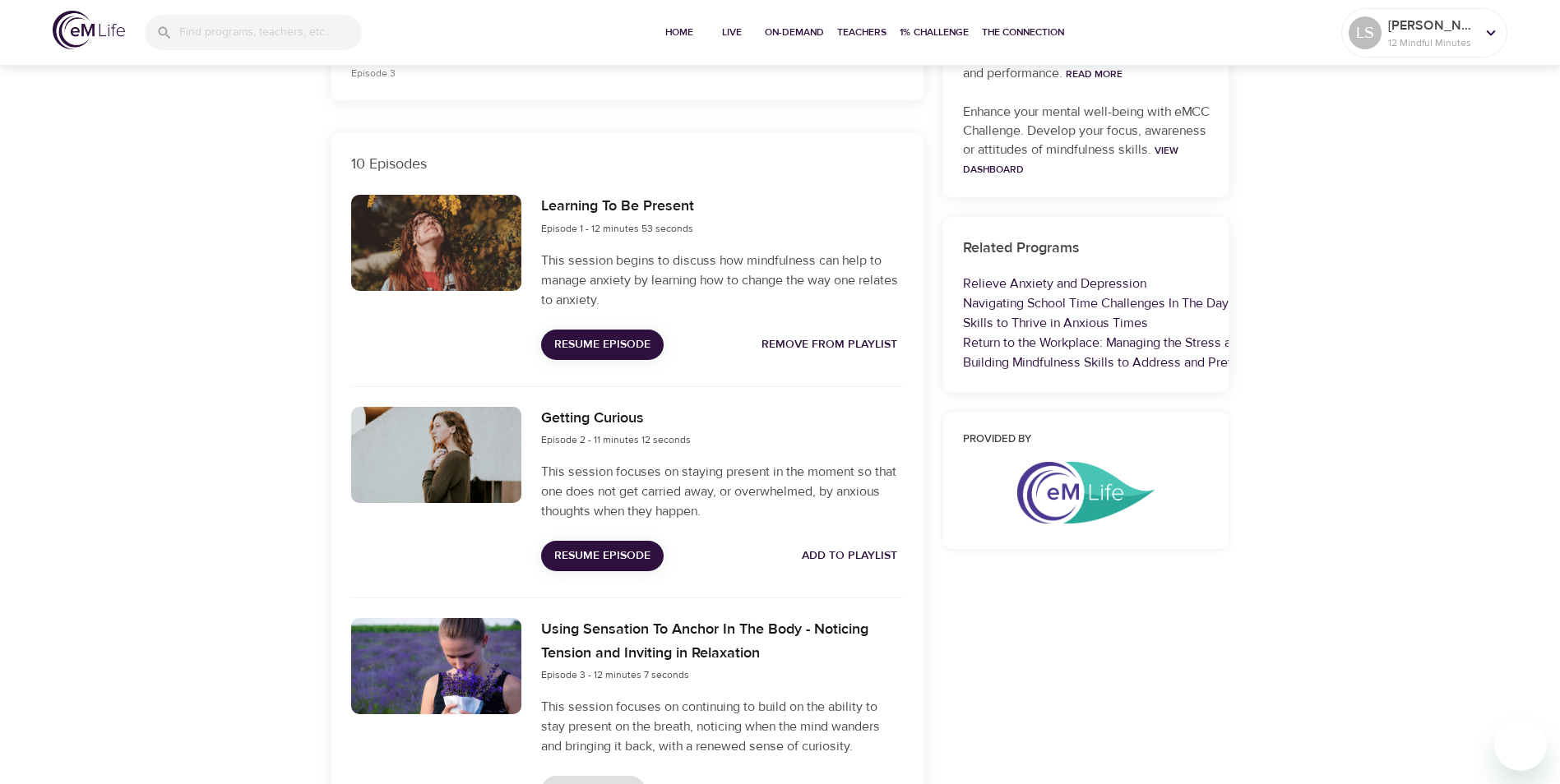
scroll to position [740, 0]
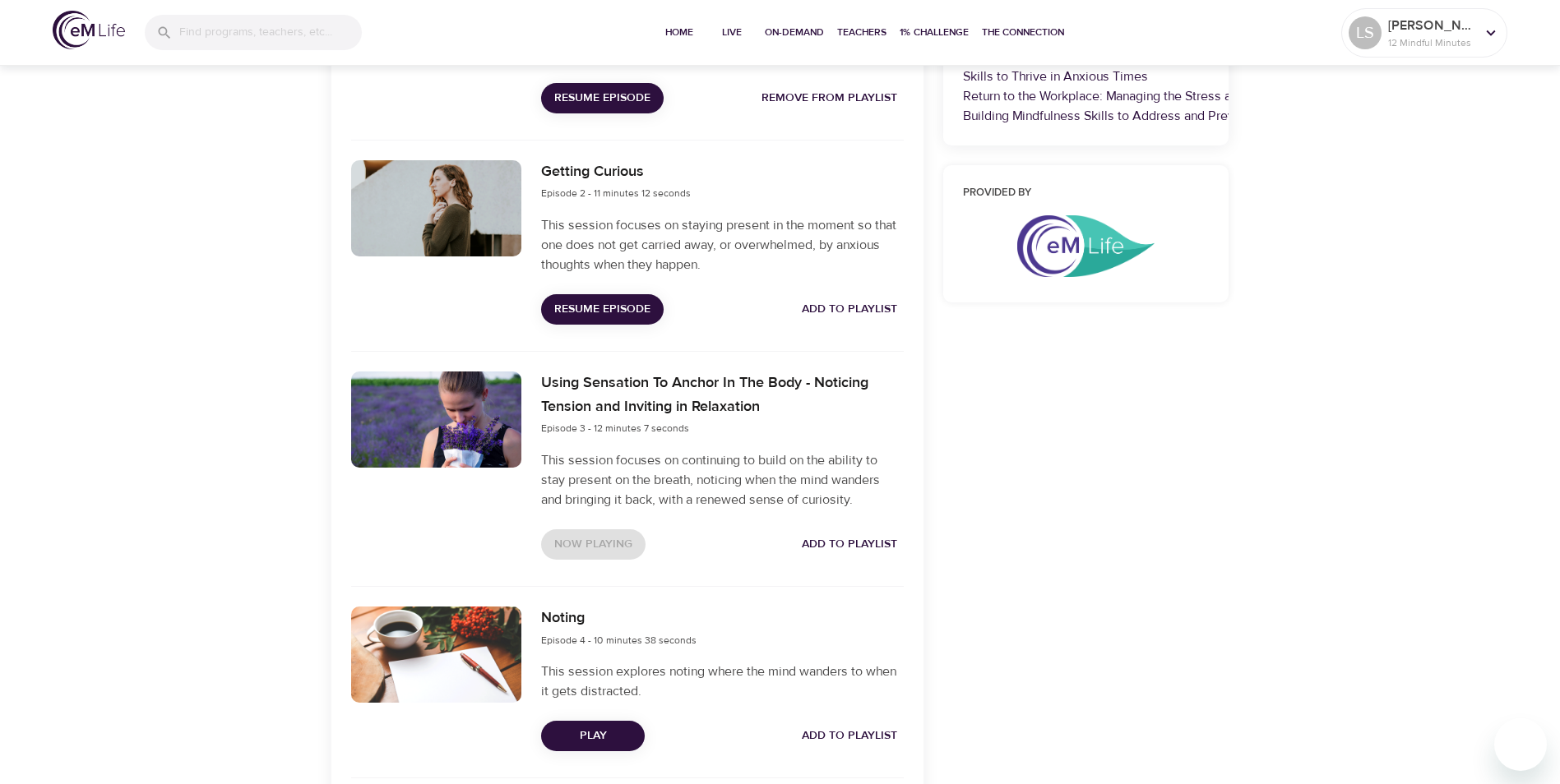
click at [607, 102] on span "Resume Episode" at bounding box center [602, 98] width 96 height 21
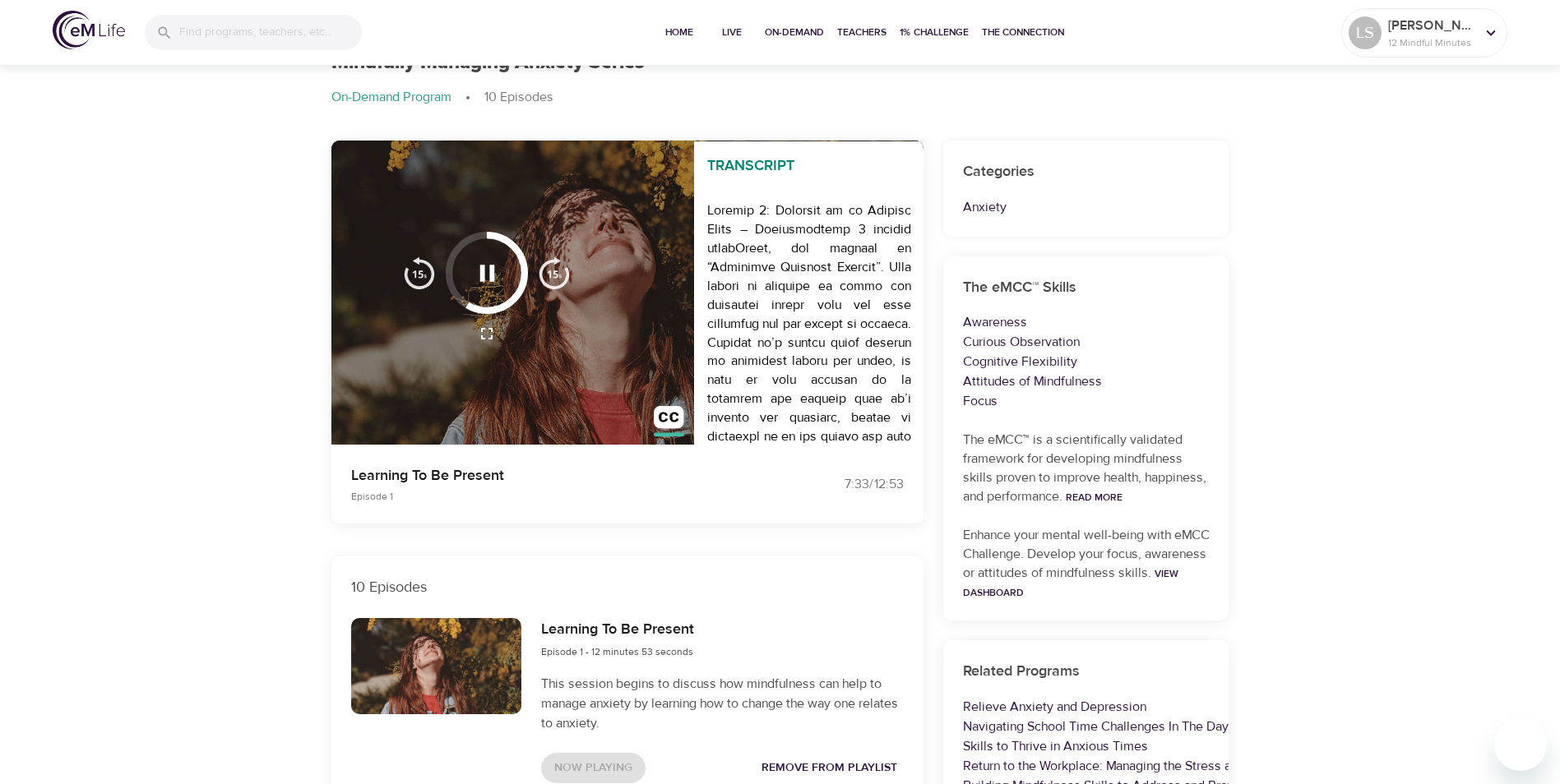
scroll to position [165, 0]
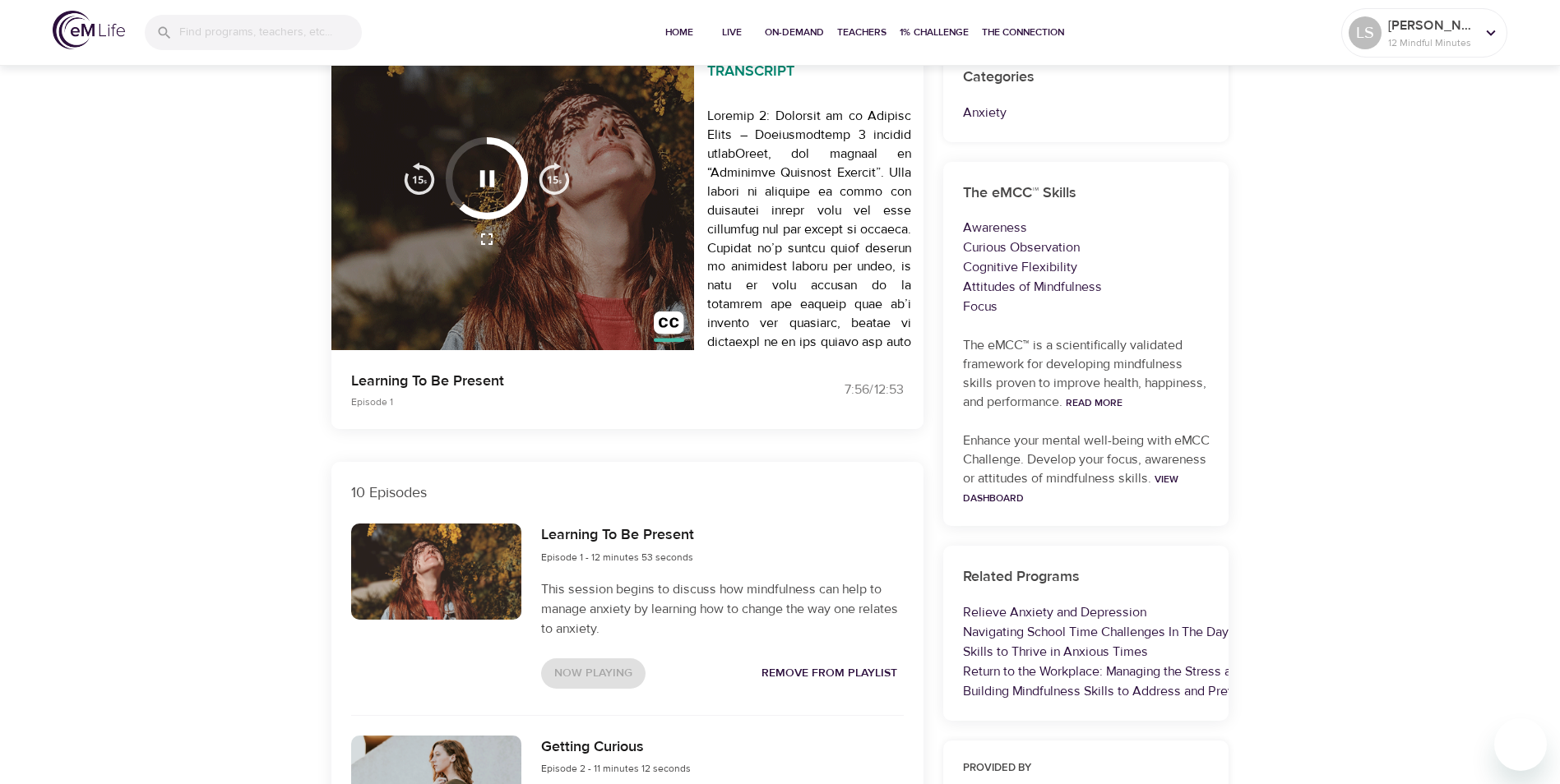
click at [482, 153] on div at bounding box center [486, 178] width 82 height 82
click at [480, 175] on icon "button" at bounding box center [486, 179] width 15 height 17
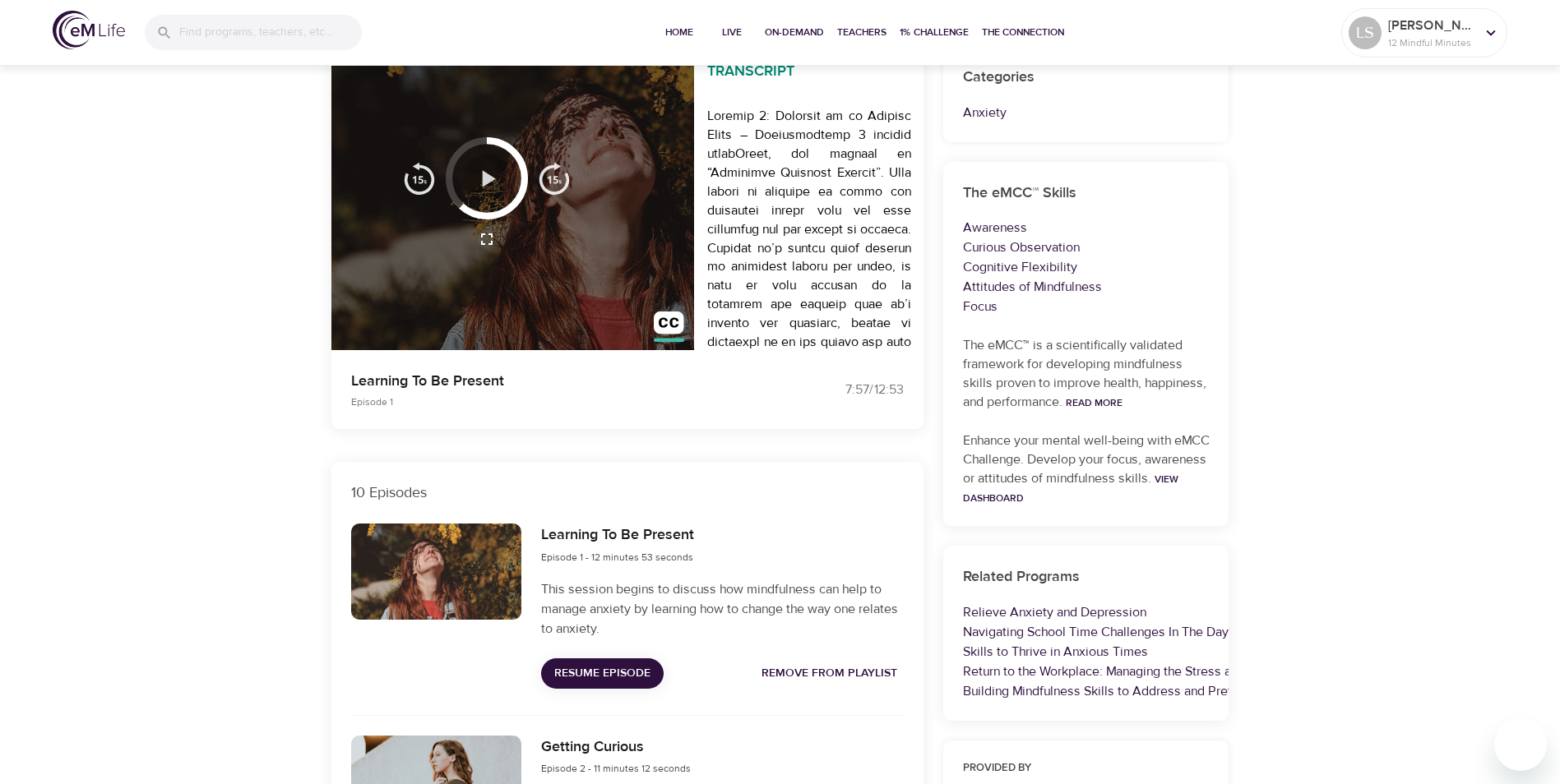
click at [480, 175] on icon "button" at bounding box center [487, 179] width 29 height 29
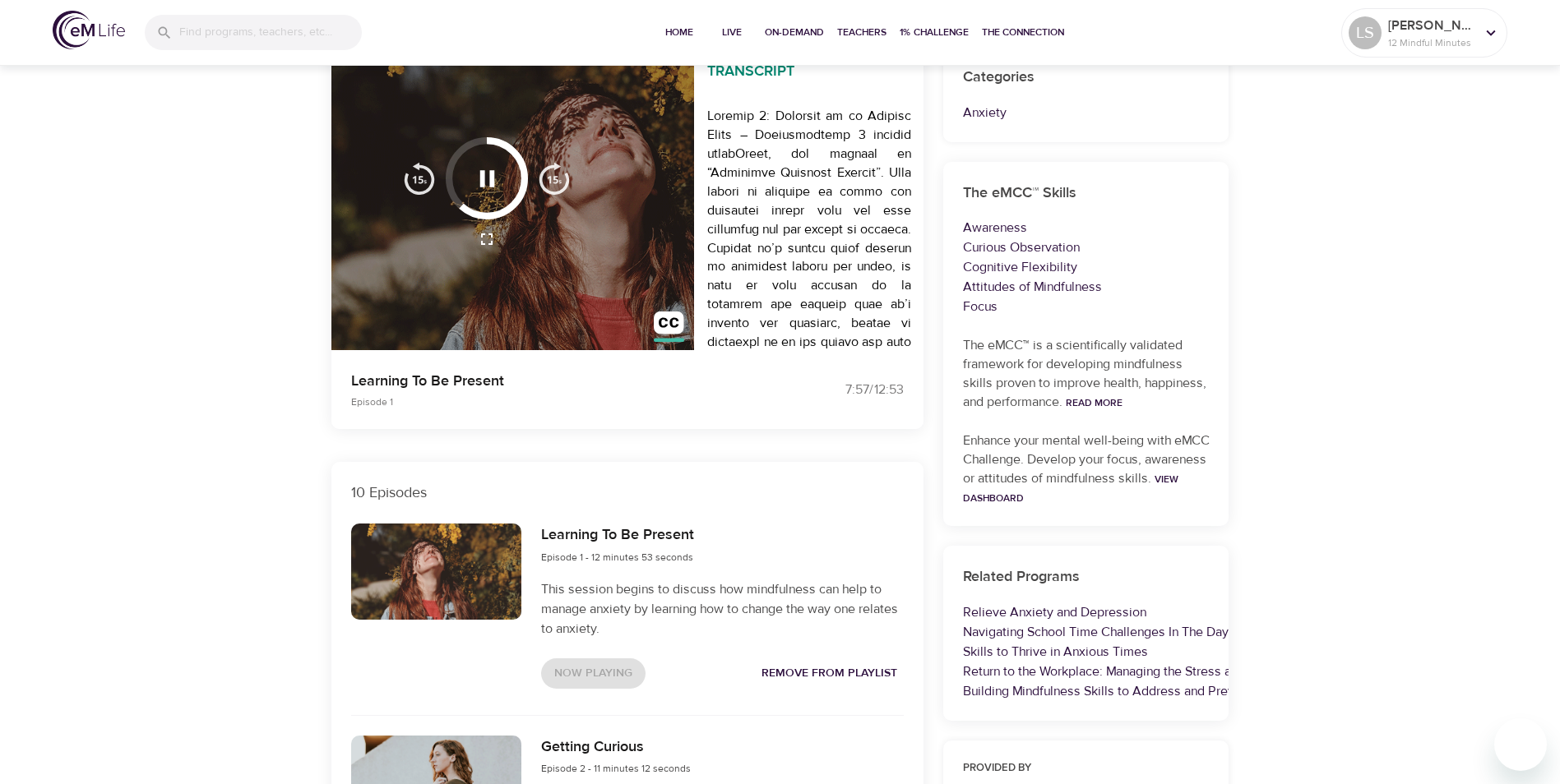
click at [480, 175] on icon "button" at bounding box center [486, 179] width 15 height 17
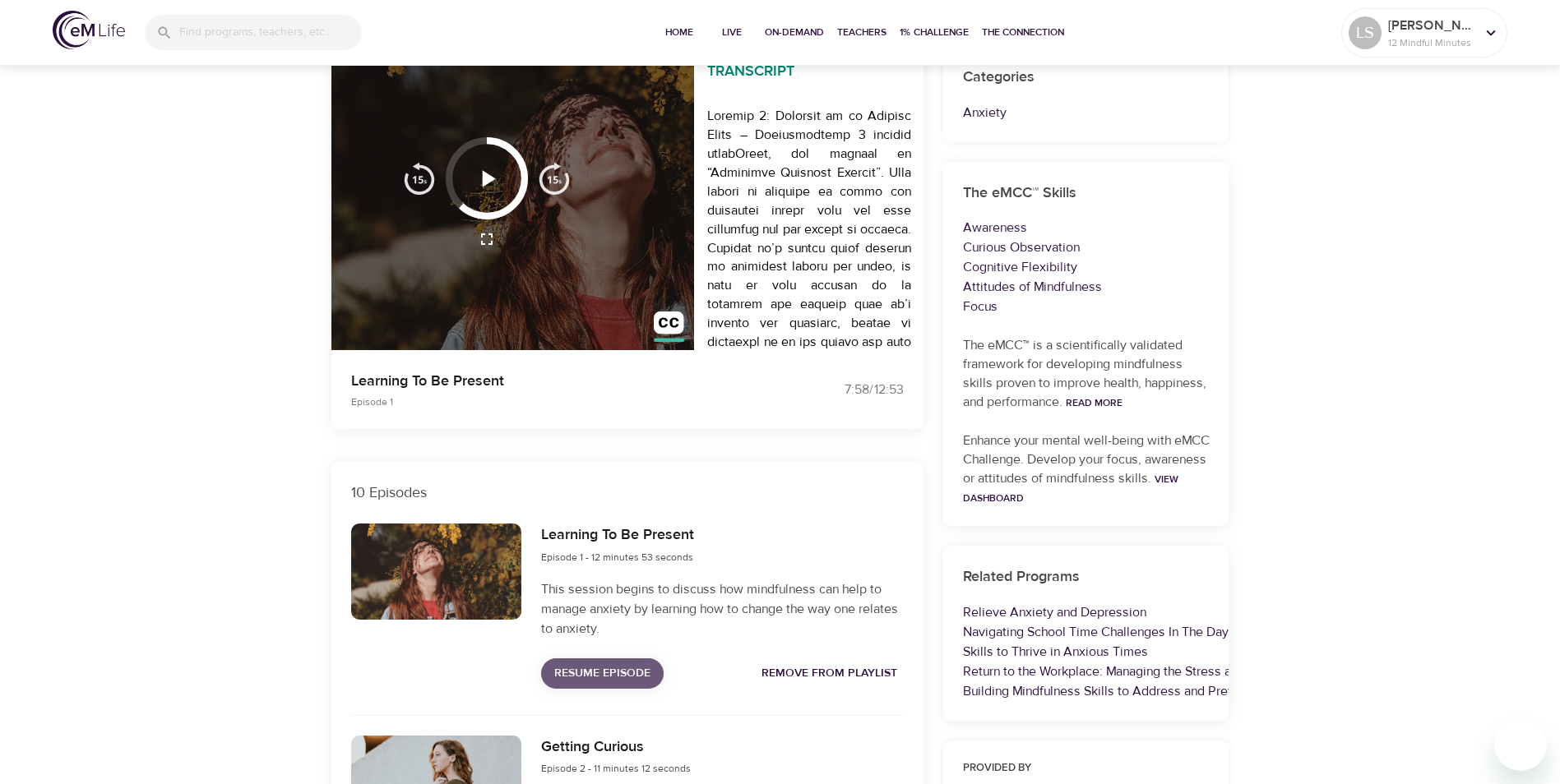
click at [600, 675] on span "Resume Episode" at bounding box center [602, 673] width 96 height 21
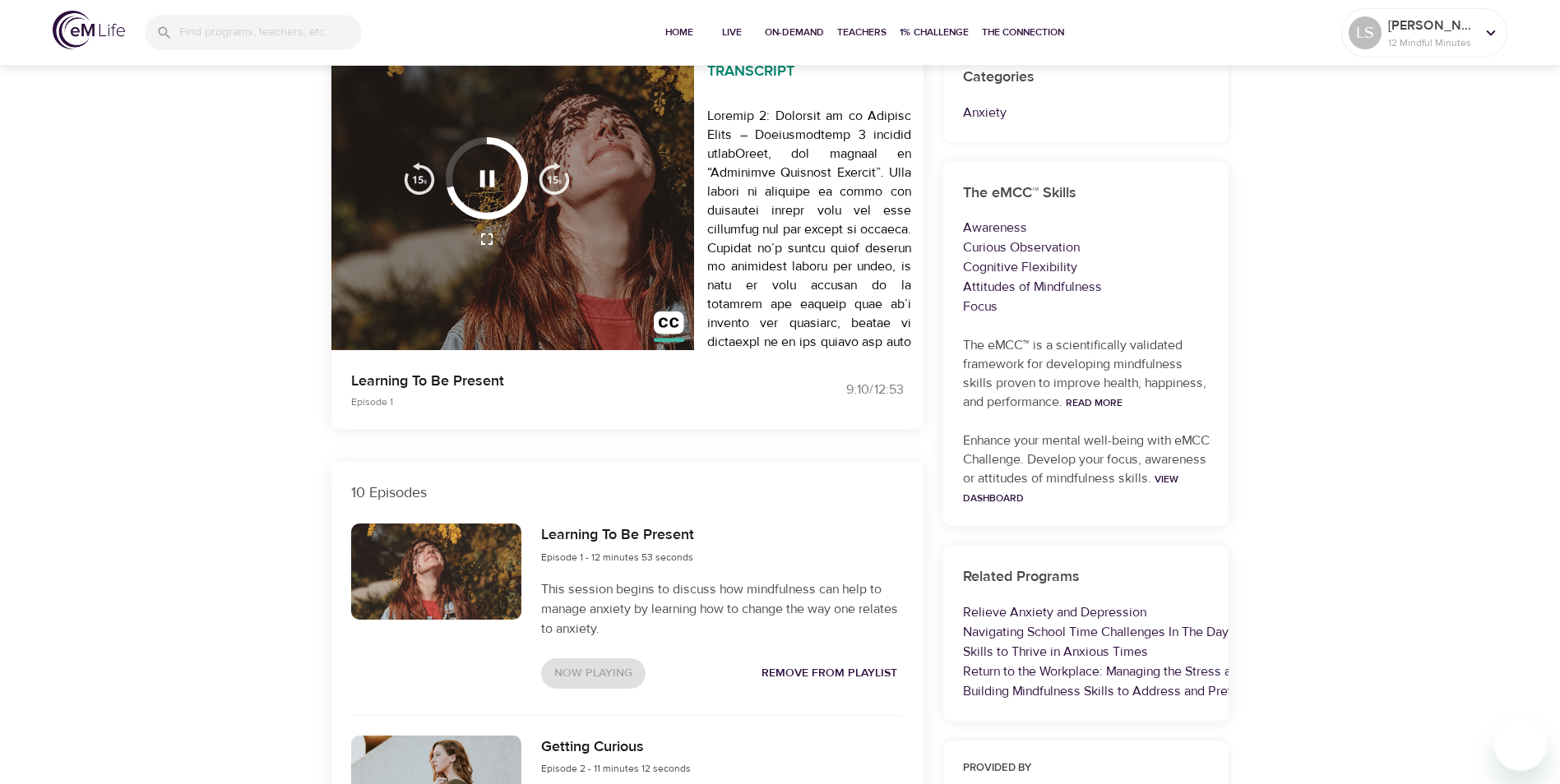
click at [590, 693] on div "Learning To Be Present Episode 1 - 12 minutes 53 seconds This session begins to…" at bounding box center [722, 605] width 382 height 184
click at [590, 680] on div "Now Playing Remove from Playlist" at bounding box center [722, 673] width 362 height 31
click at [489, 176] on icon "button" at bounding box center [486, 179] width 15 height 17
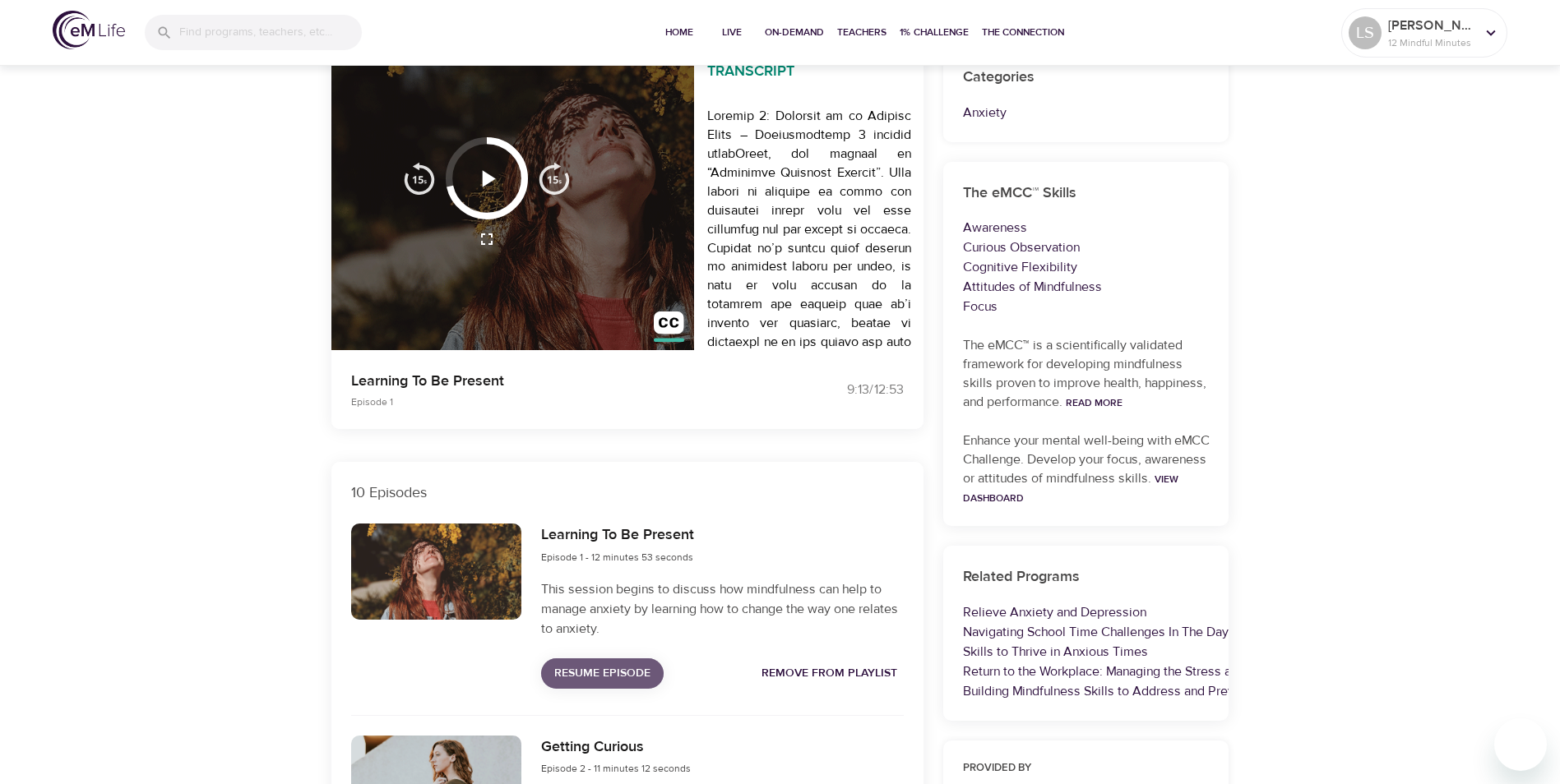
click at [585, 678] on span "Resume Episode" at bounding box center [602, 673] width 96 height 21
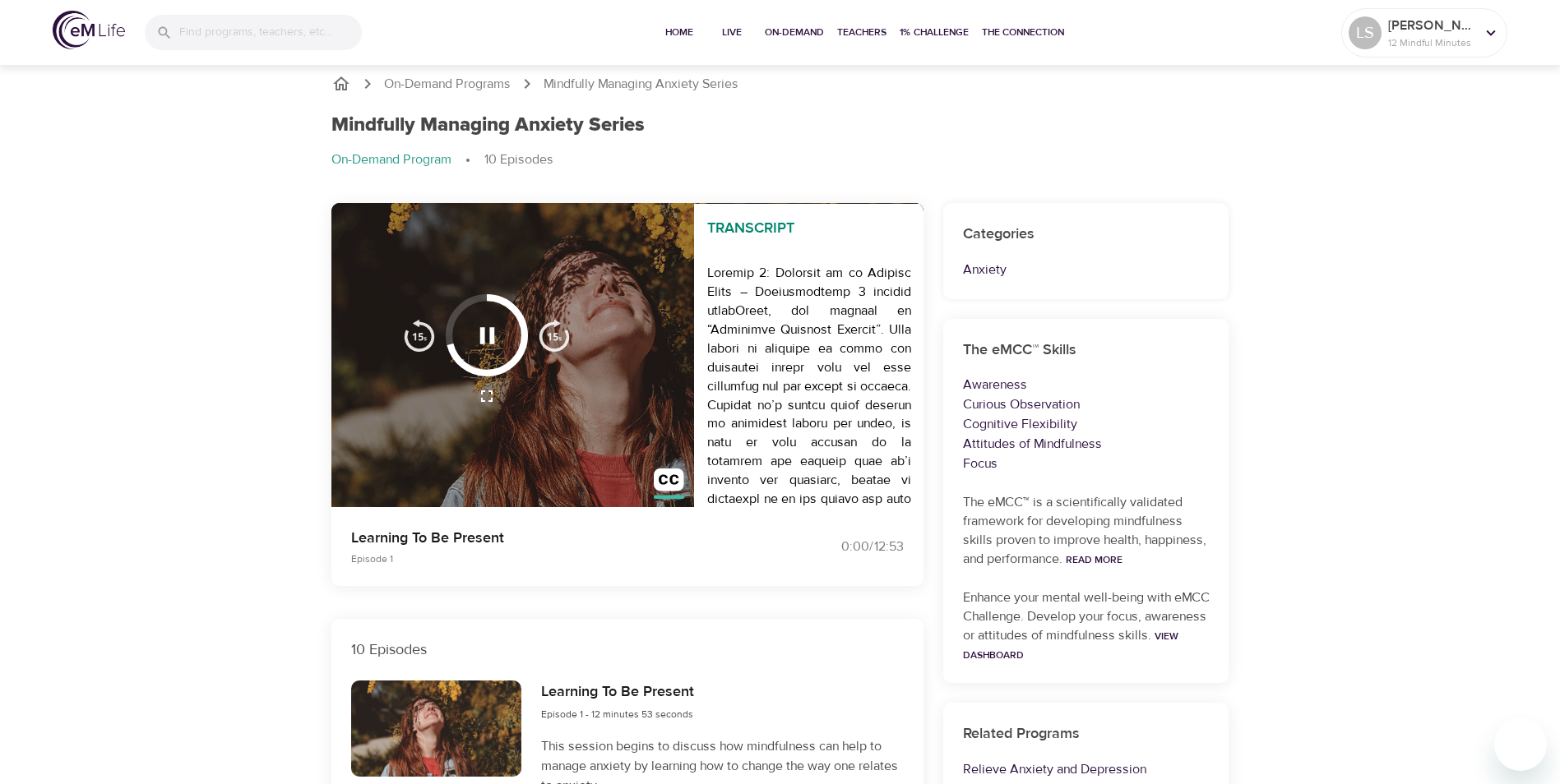
scroll to position [0, 0]
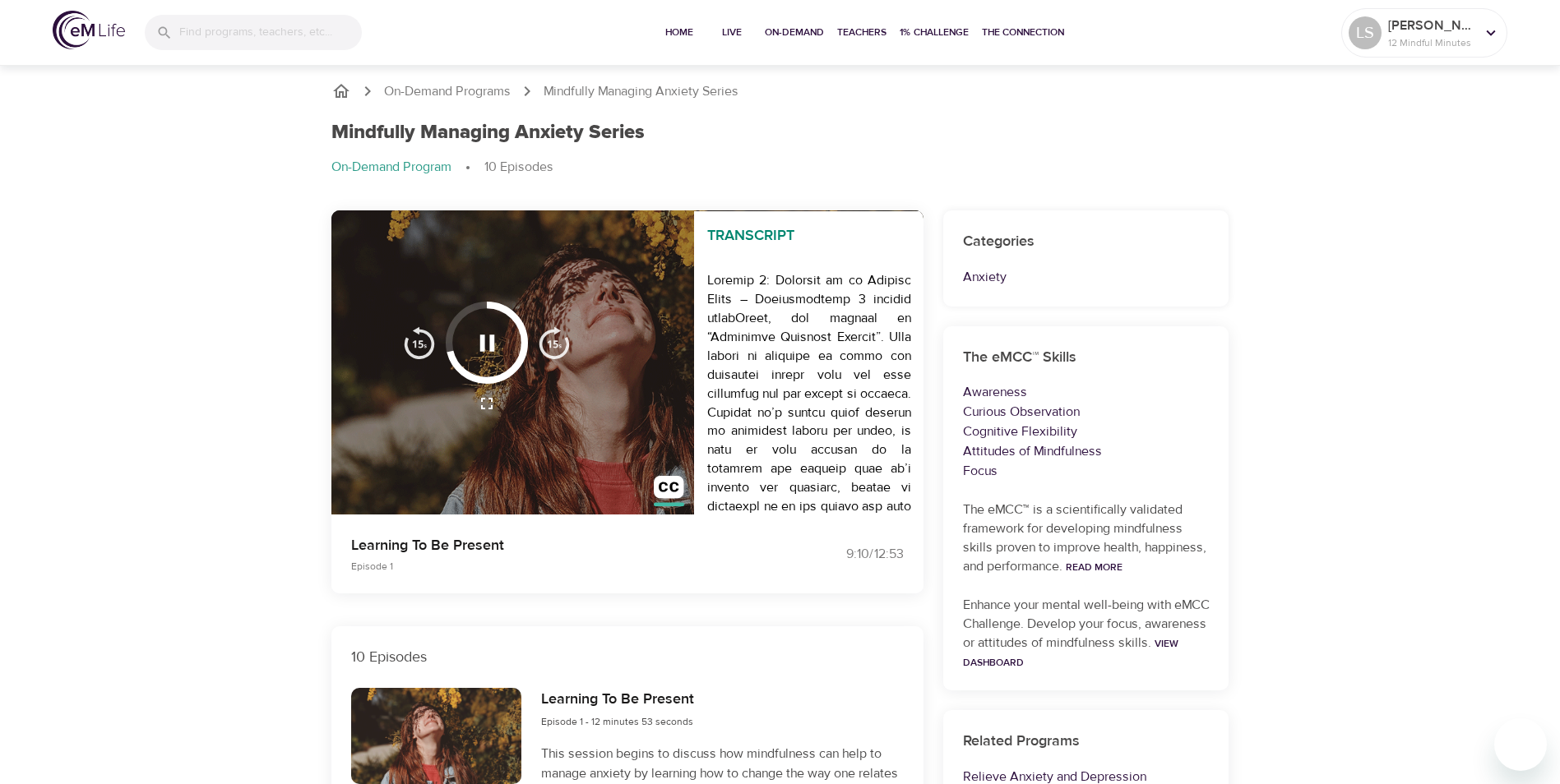
click at [484, 344] on icon "button" at bounding box center [486, 343] width 15 height 17
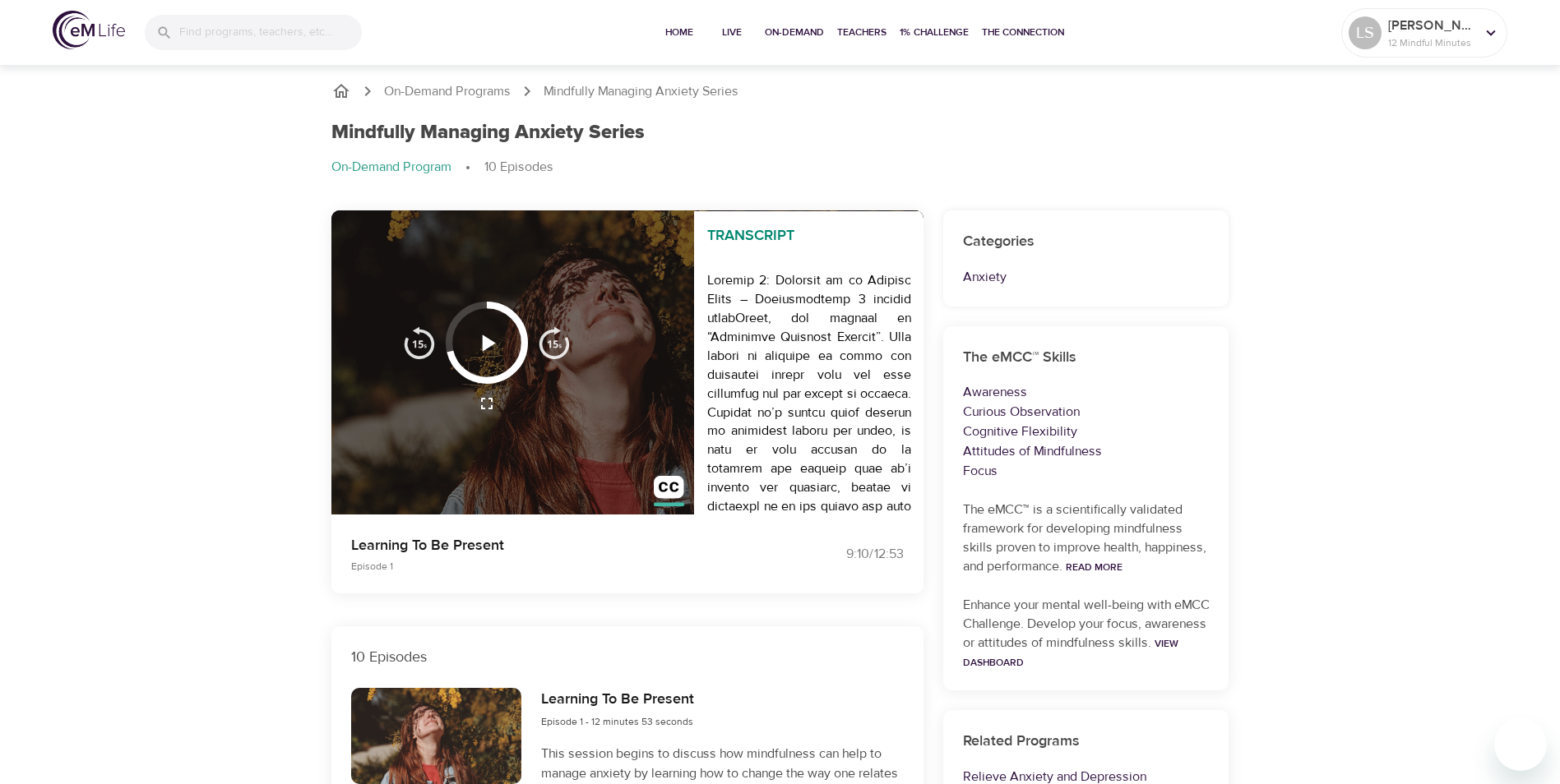
click at [484, 344] on icon "button" at bounding box center [488, 343] width 13 height 17
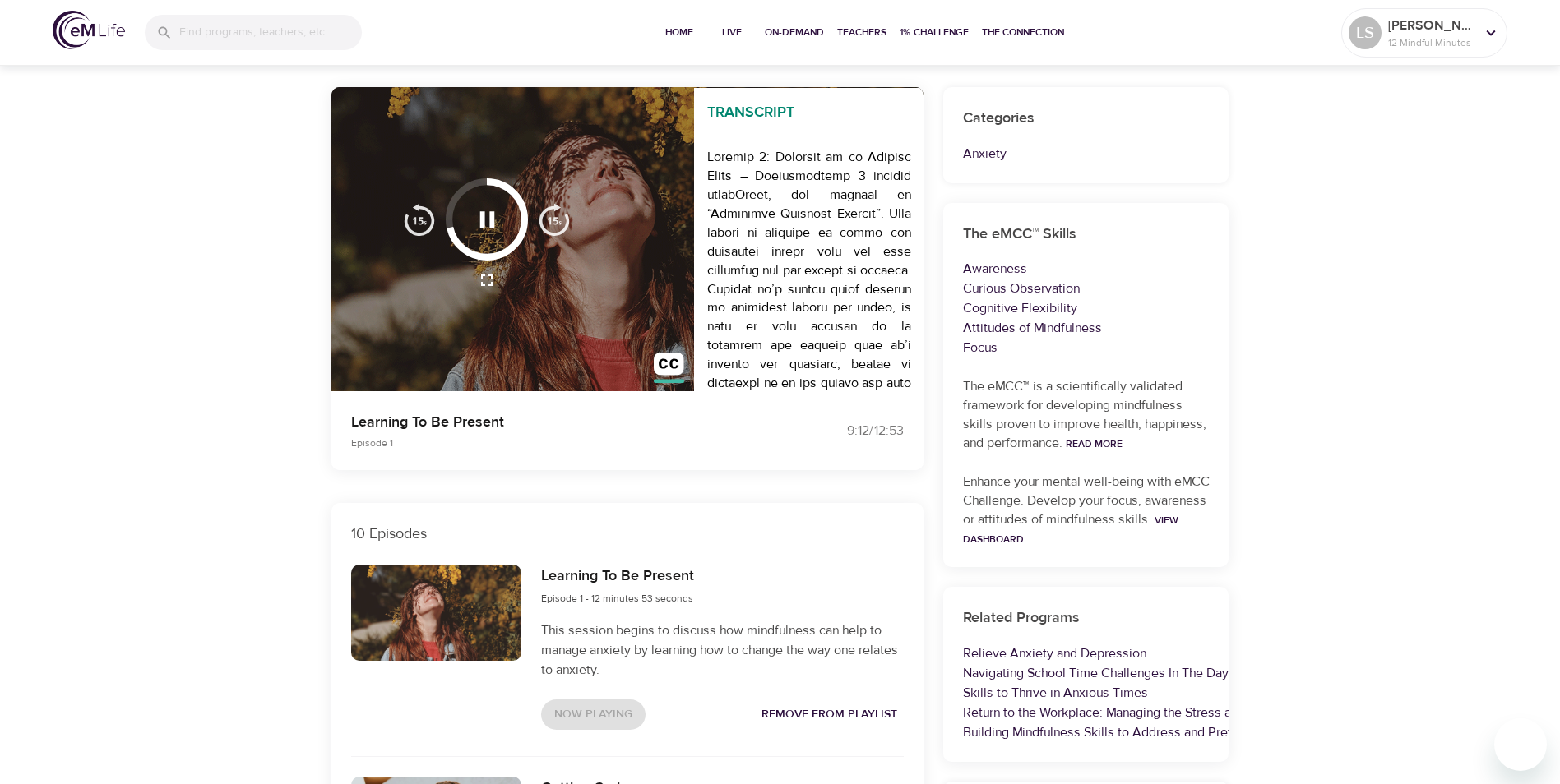
scroll to position [247, 0]
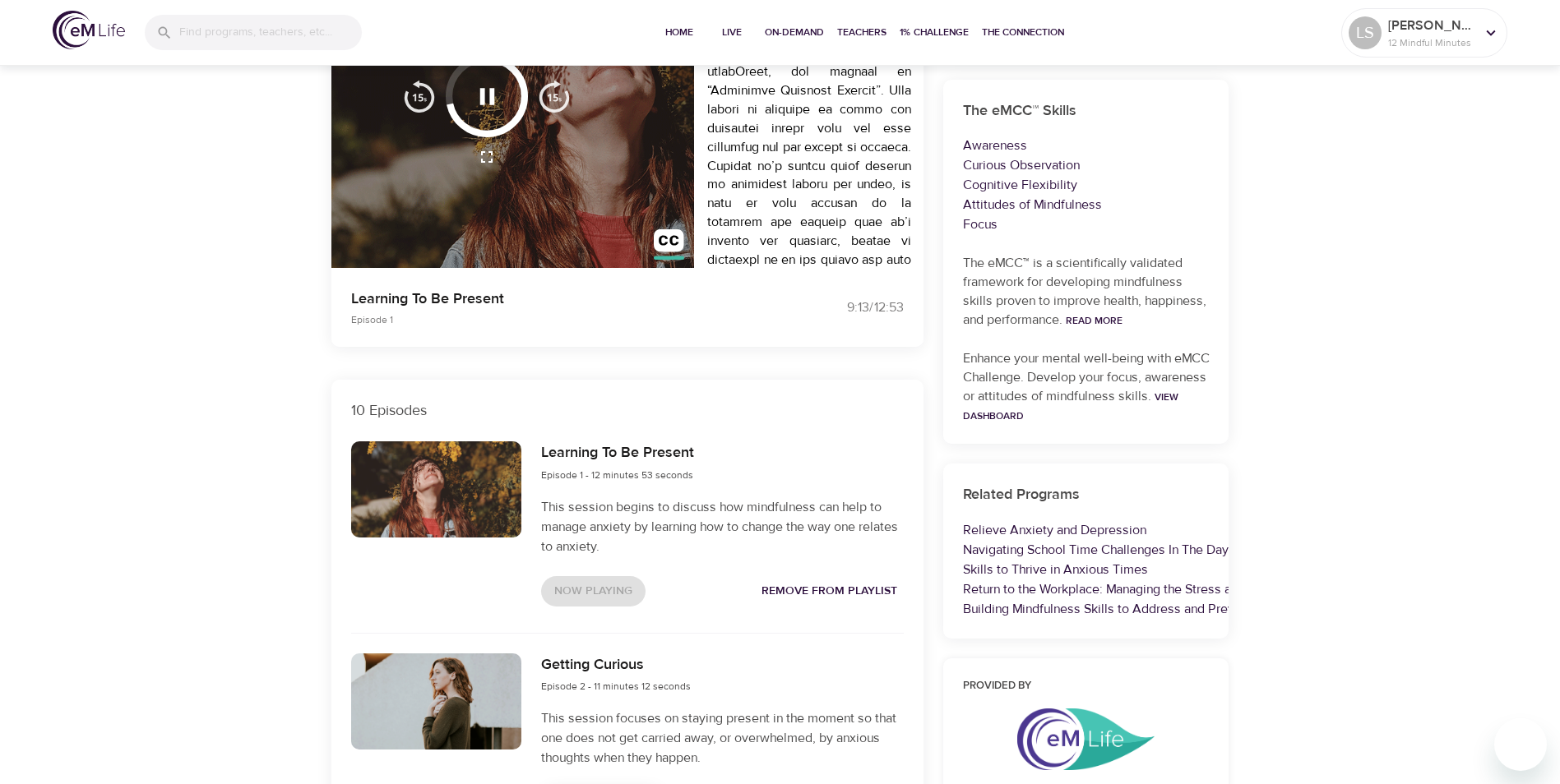
click at [598, 590] on div "Now Playing Remove from Playlist" at bounding box center [722, 591] width 362 height 31
click at [598, 588] on div "Now Playing Remove from Playlist" at bounding box center [722, 591] width 362 height 31
click at [480, 101] on icon "button" at bounding box center [486, 96] width 15 height 17
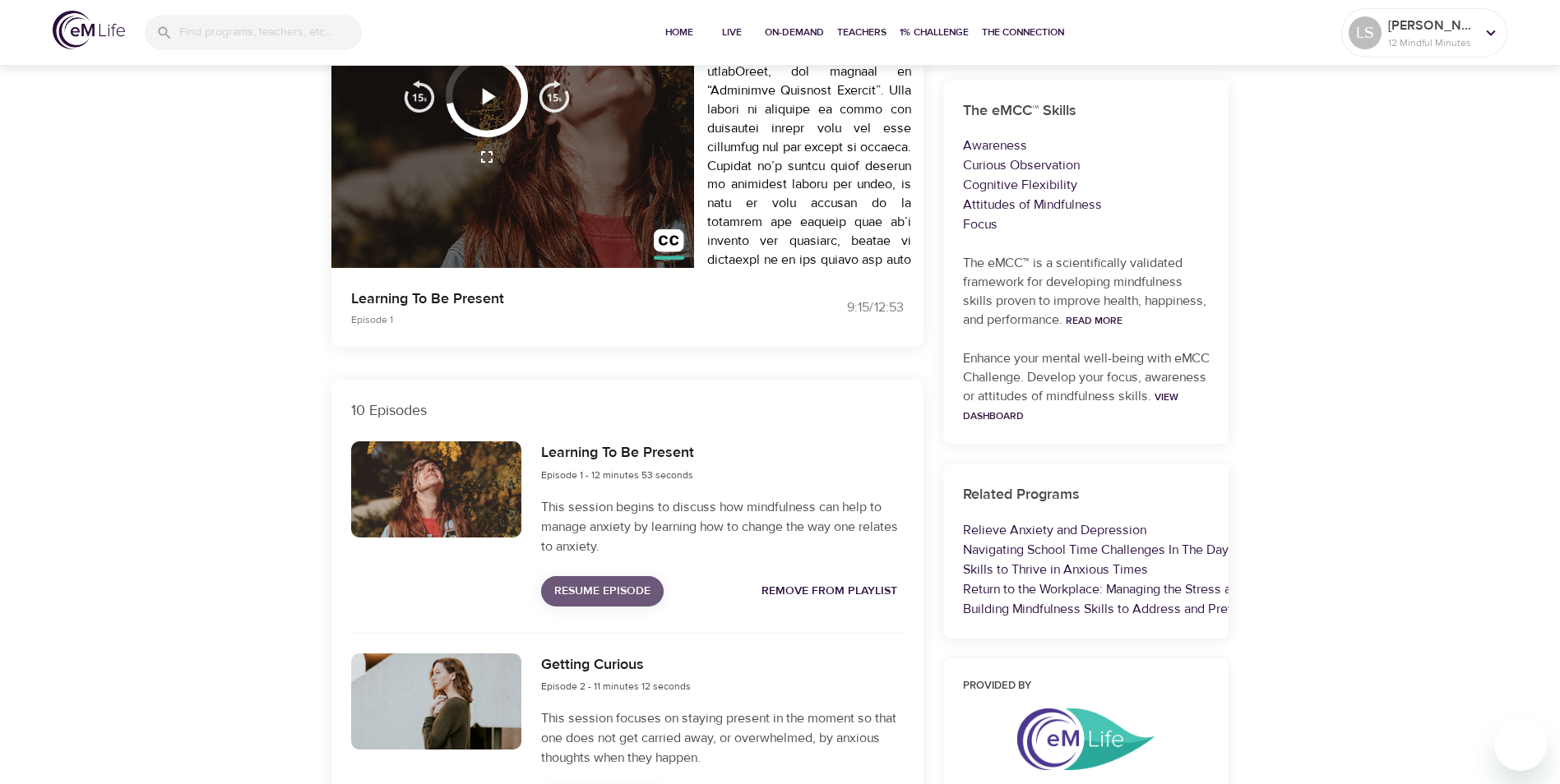
click at [566, 584] on span "Resume Episode" at bounding box center [602, 591] width 96 height 21
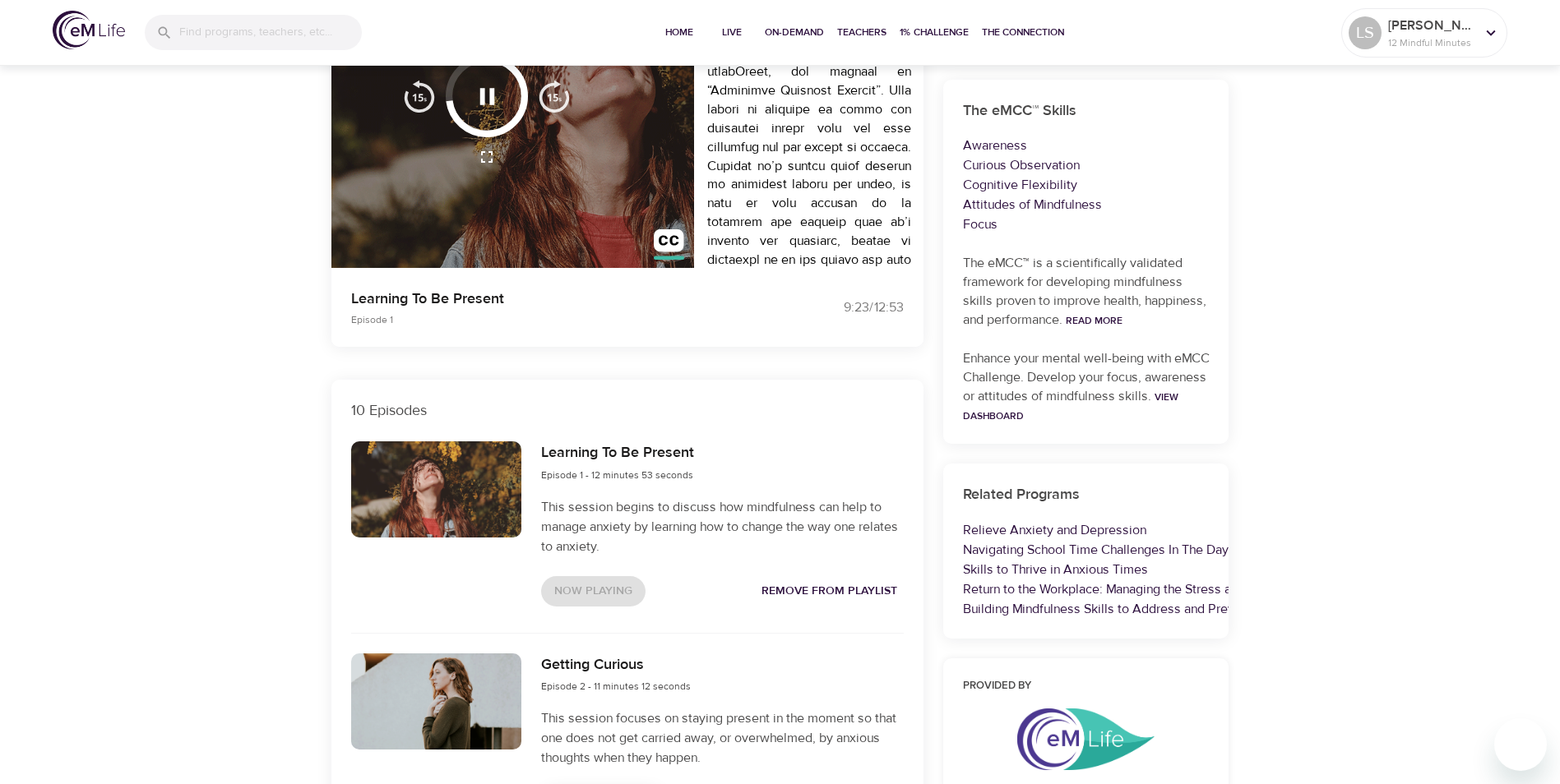
scroll to position [493, 0]
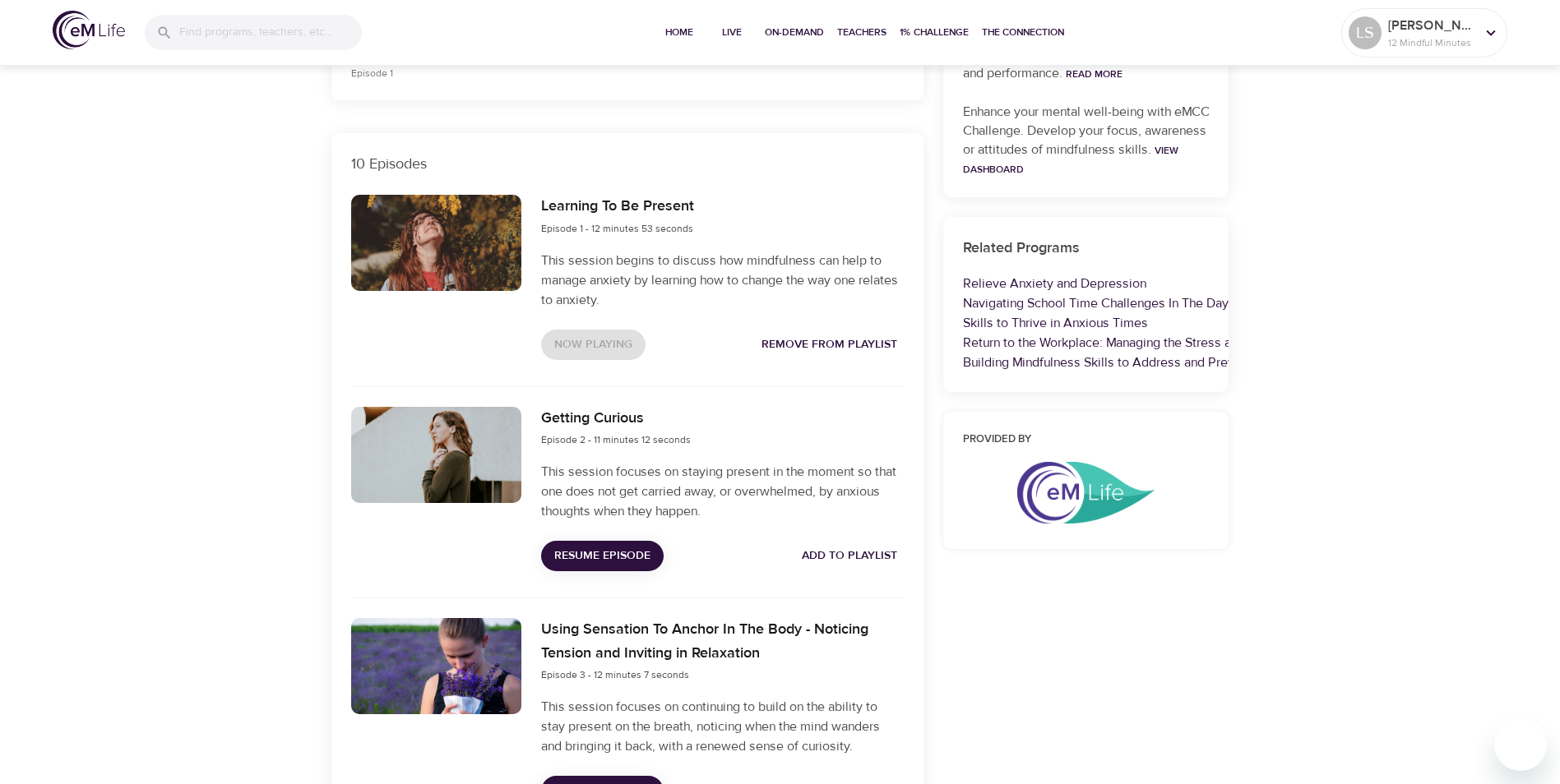
click at [574, 560] on span "Resume Episode" at bounding box center [602, 556] width 96 height 21
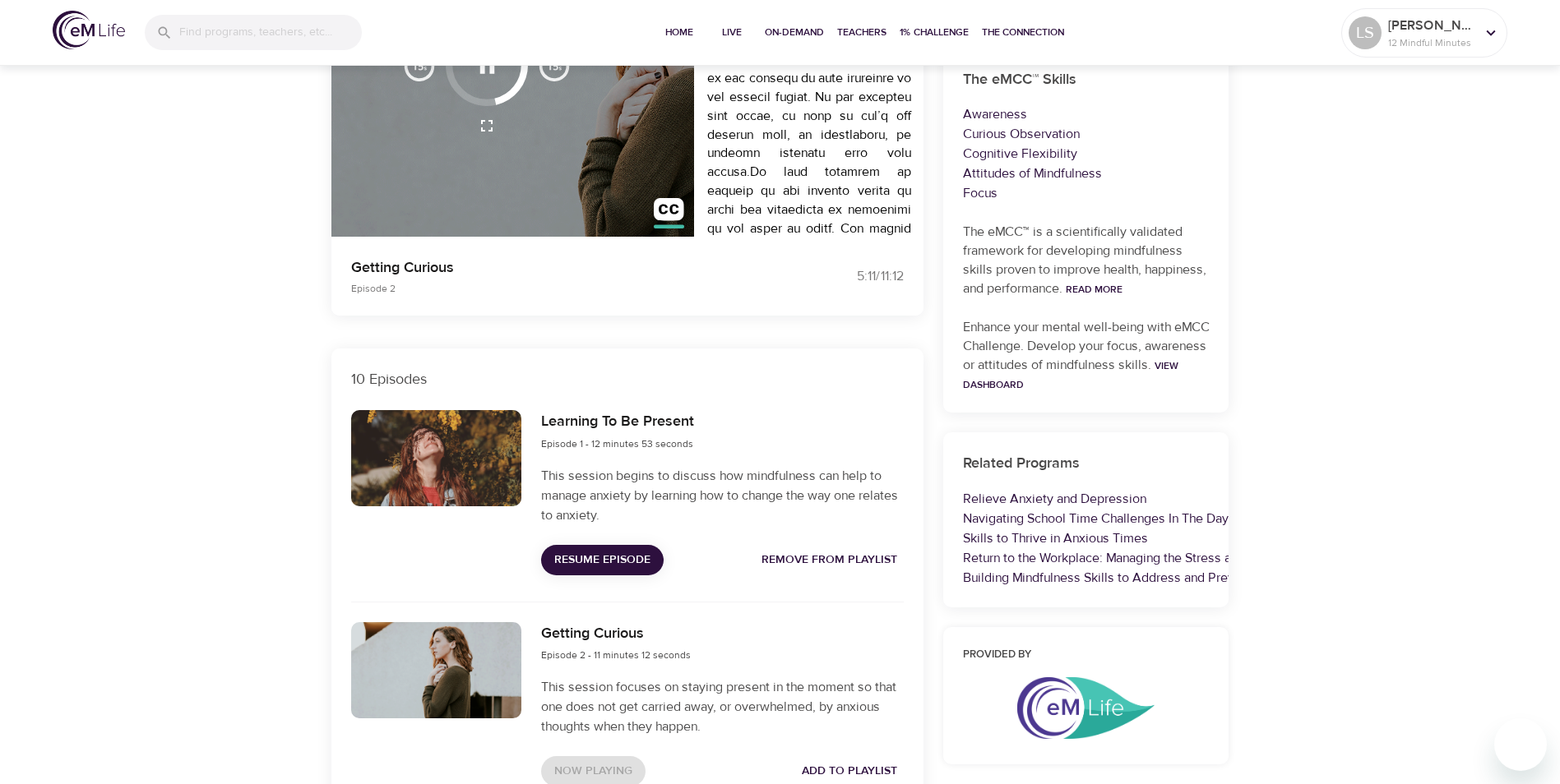
scroll to position [247, 0]
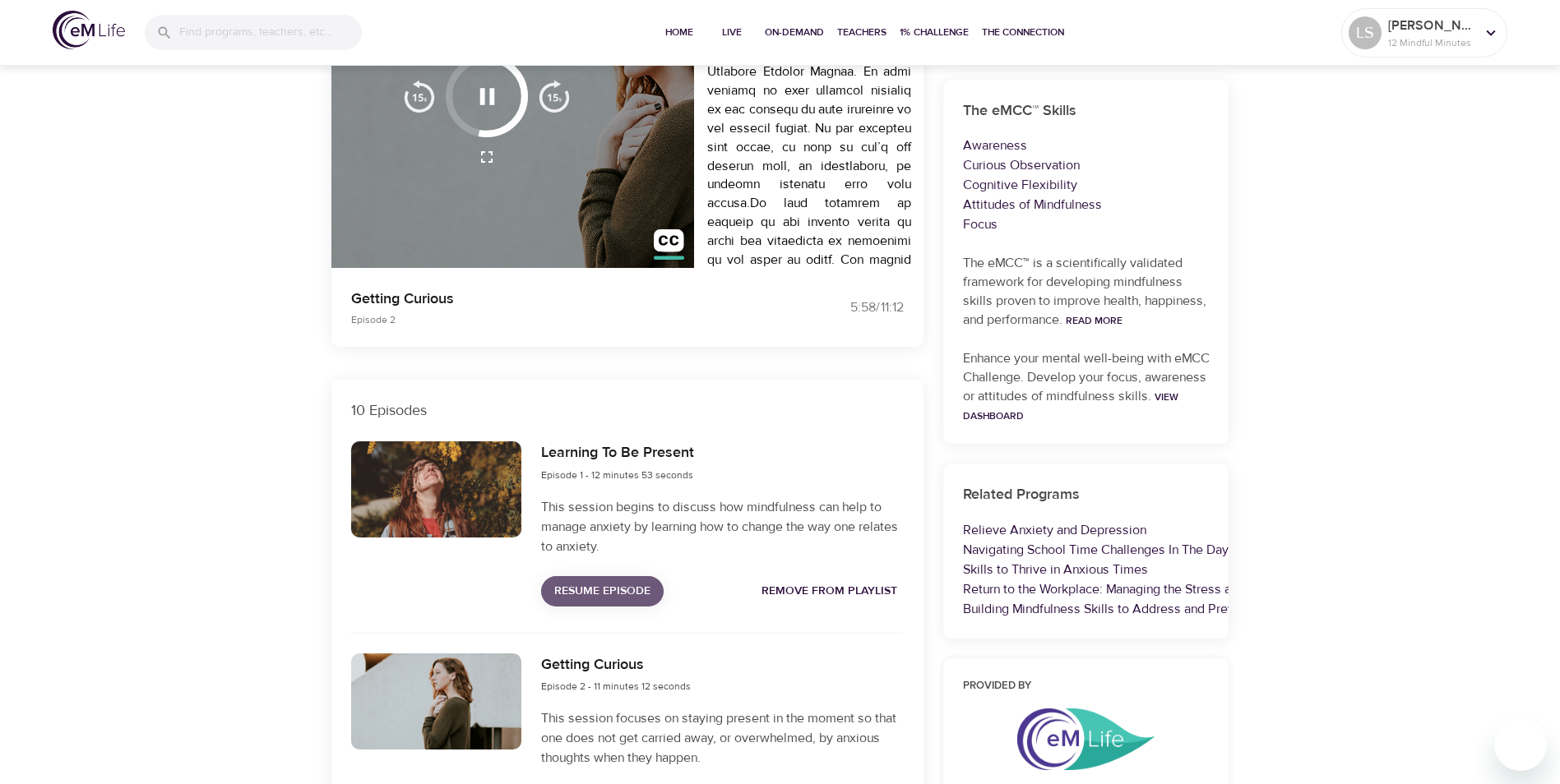
click at [625, 596] on span "Resume Episode" at bounding box center [602, 591] width 96 height 21
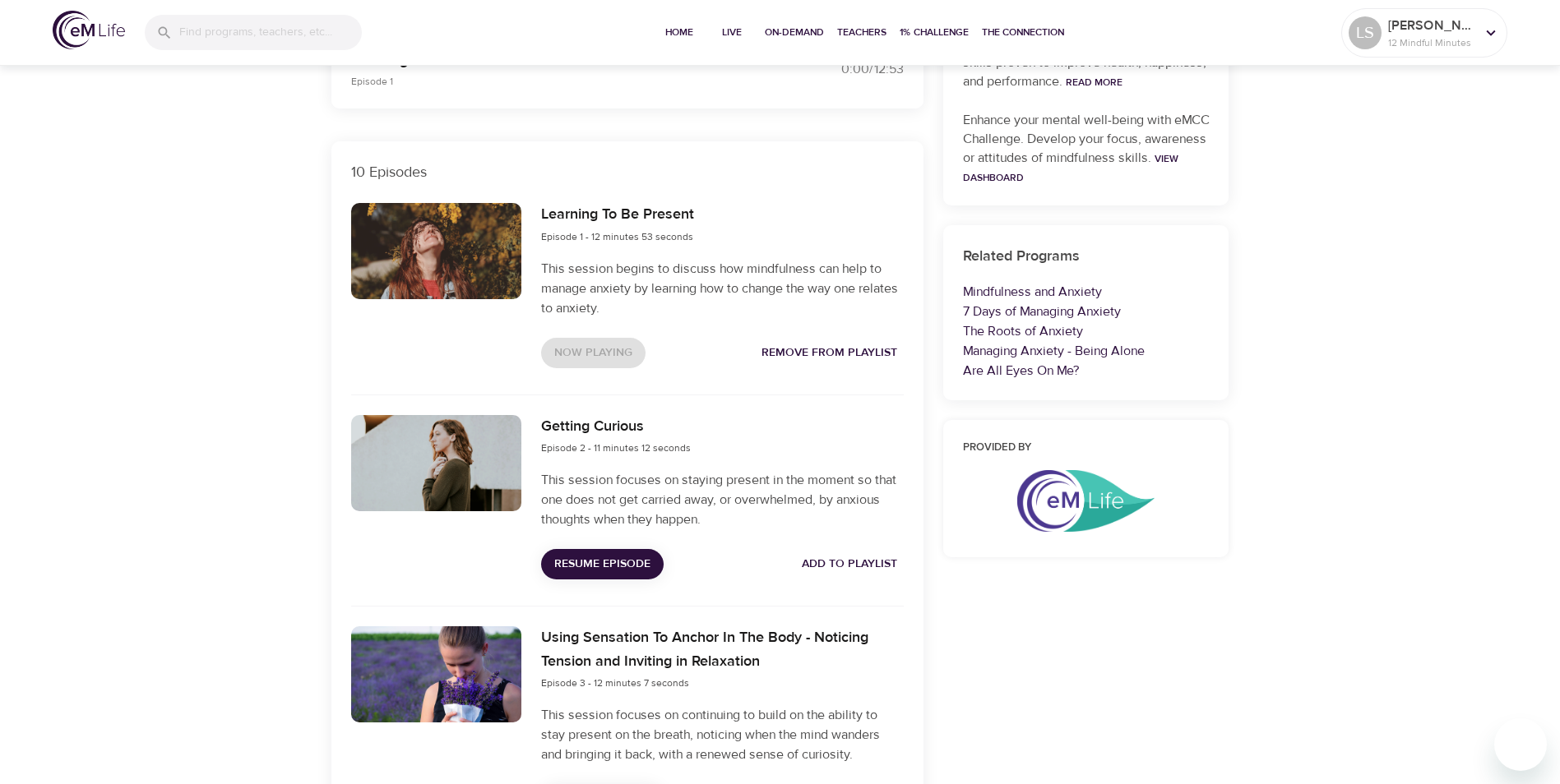
scroll to position [658, 0]
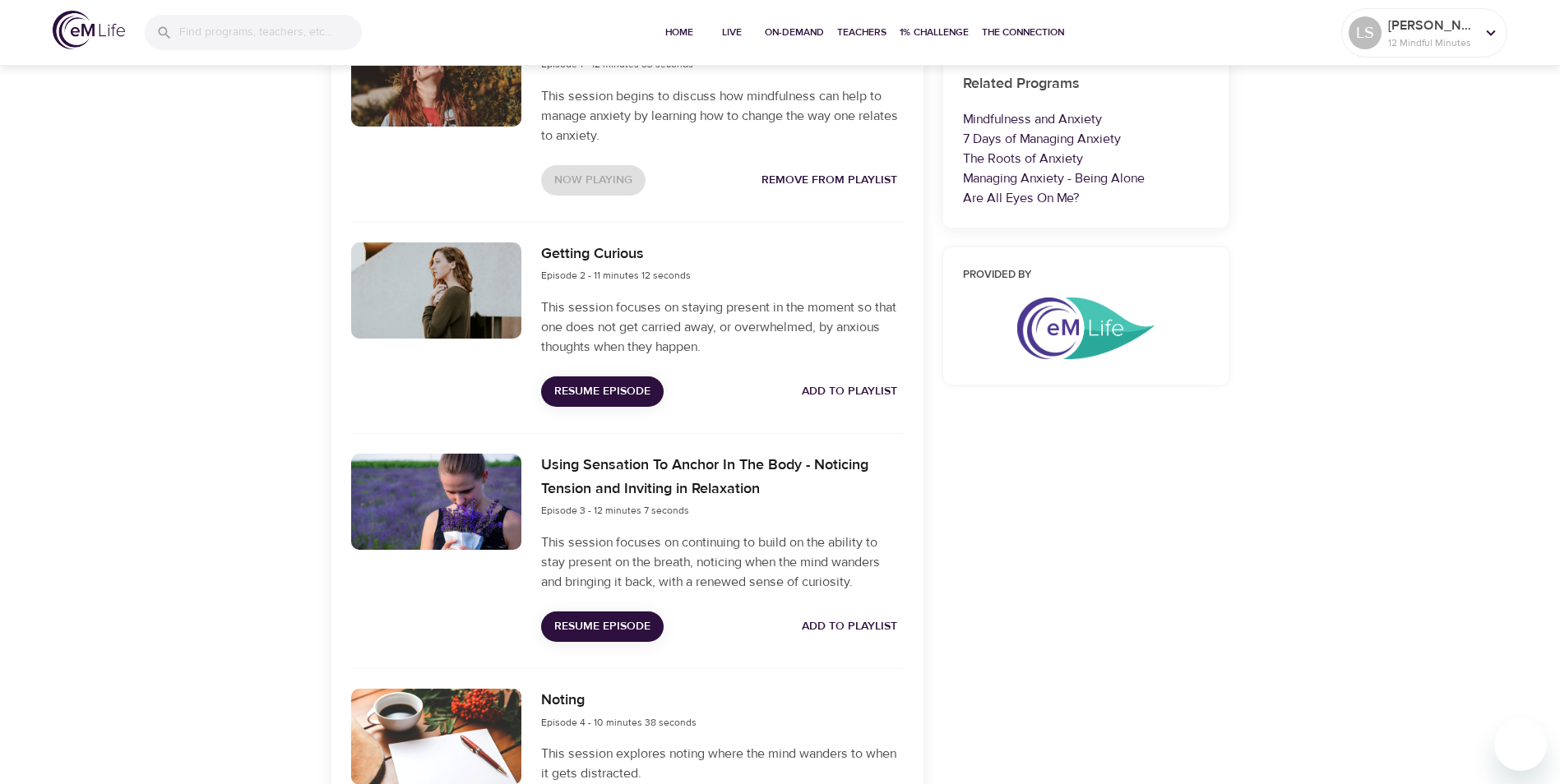
click at [611, 625] on span "Resume Episode" at bounding box center [602, 627] width 96 height 21
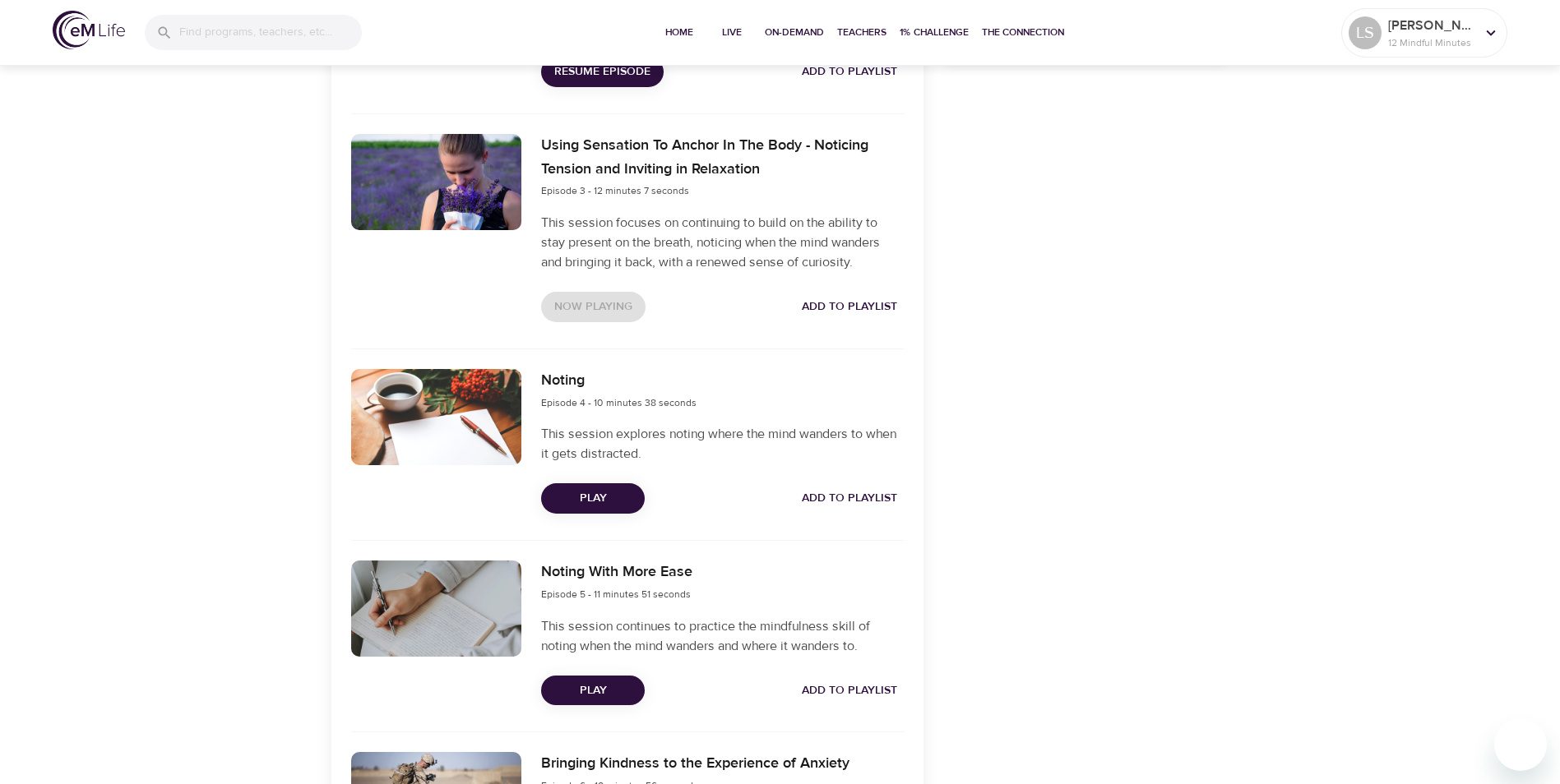
scroll to position [987, 0]
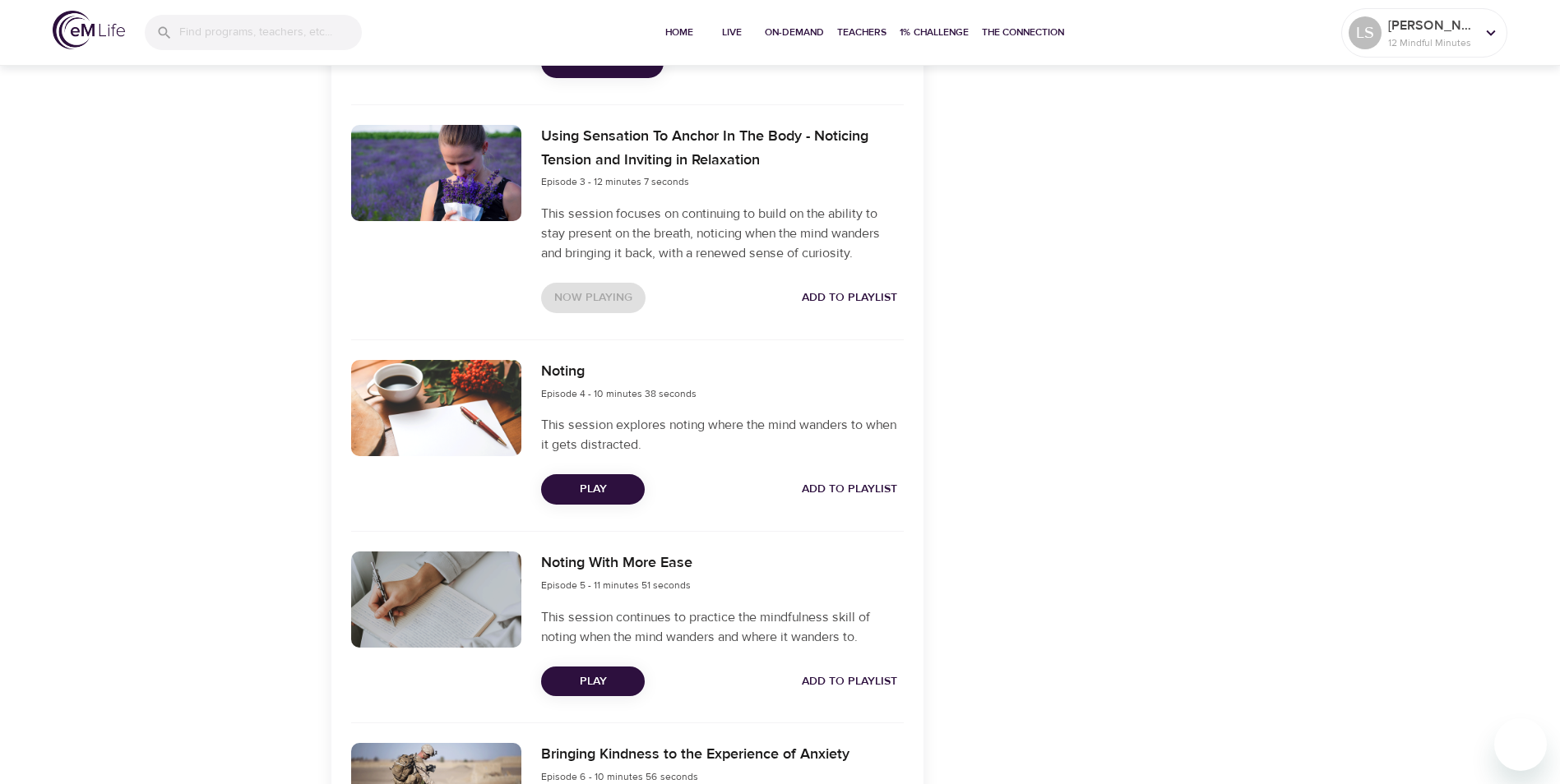
click at [615, 480] on span "Play" at bounding box center [592, 489] width 77 height 21
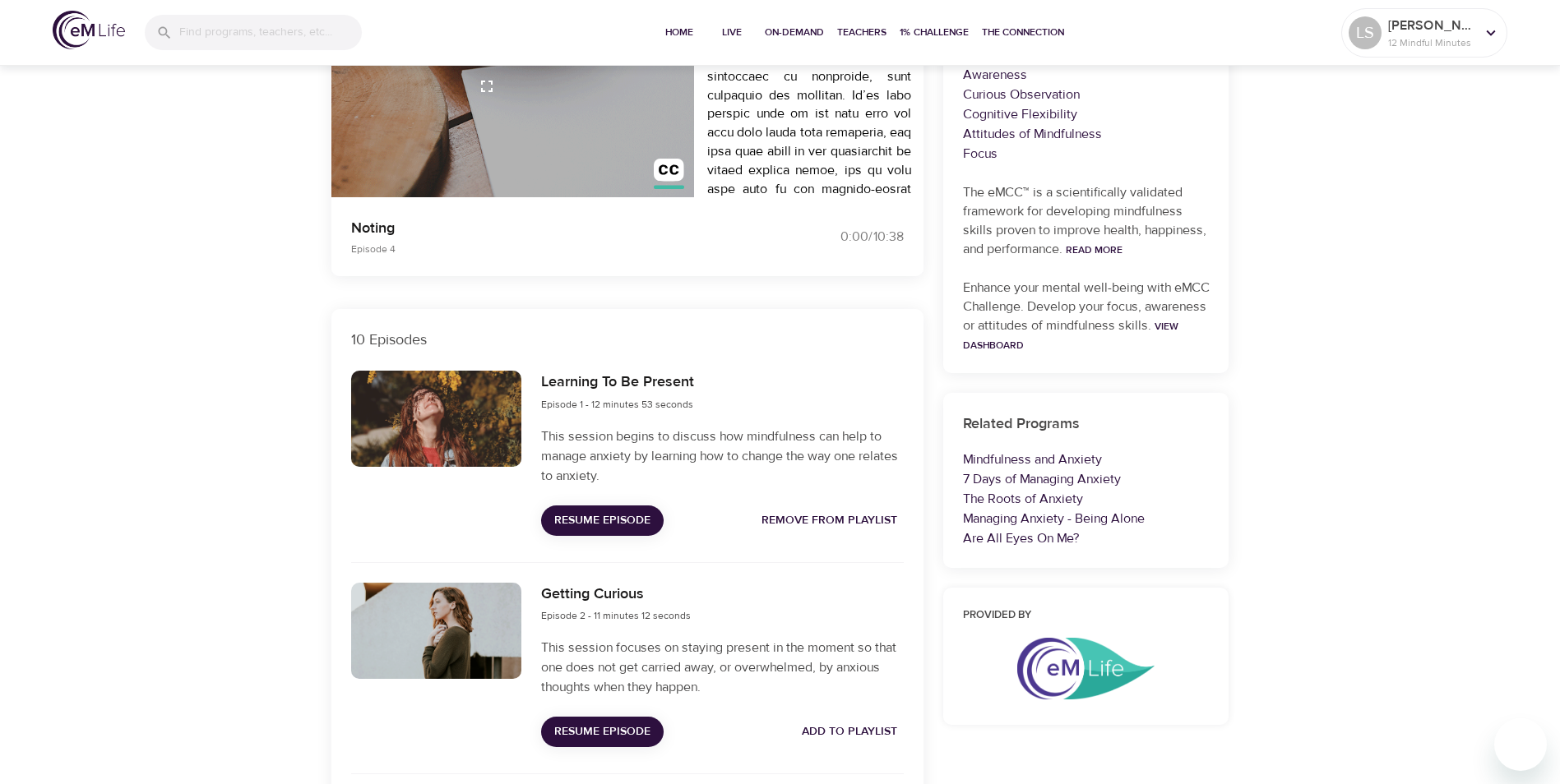
scroll to position [0, 0]
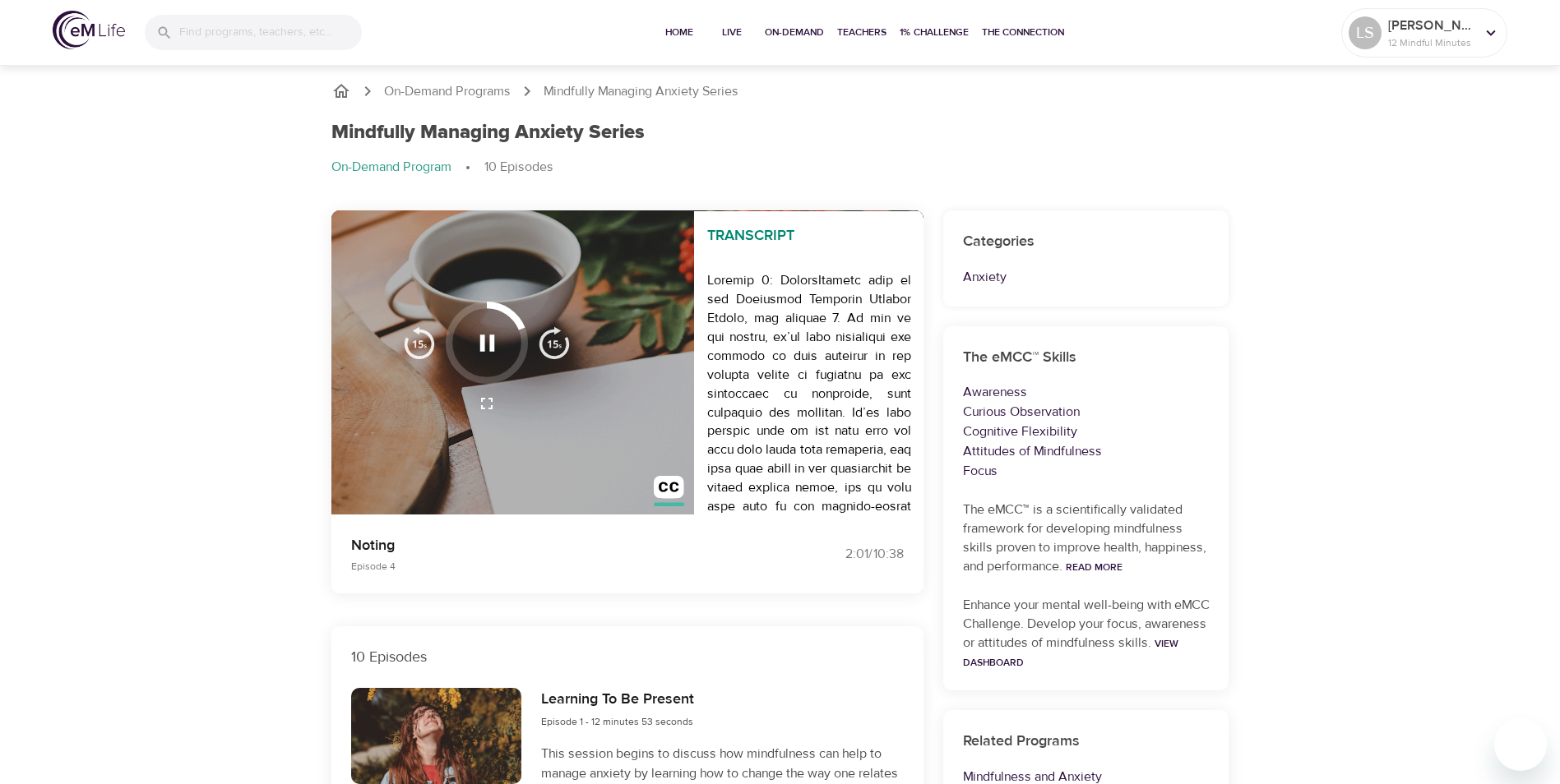
click at [493, 343] on icon "button" at bounding box center [486, 343] width 15 height 17
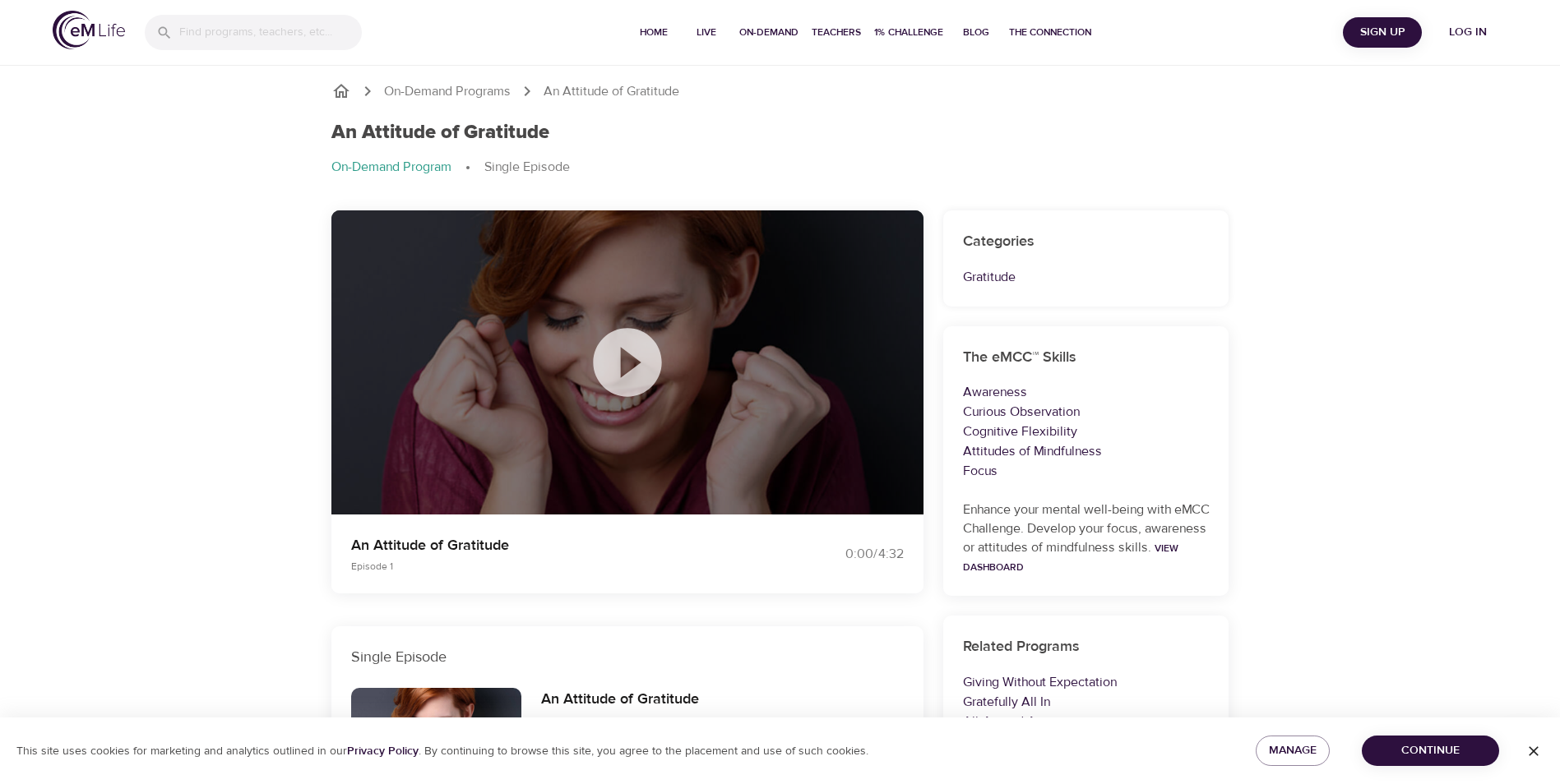
click at [1296, 301] on div "On-Demand Programs An Attitude of Gratitude An Attitude of Gratitude On-Demand …" at bounding box center [780, 528] width 1560 height 933
drag, startPoint x: 1463, startPoint y: 0, endPoint x: 1014, endPoint y: 123, distance: 465.5
click at [1014, 123] on div "An Attitude of Gratitude" at bounding box center [780, 132] width 898 height 24
click at [656, 32] on span "Home" at bounding box center [653, 32] width 39 height 17
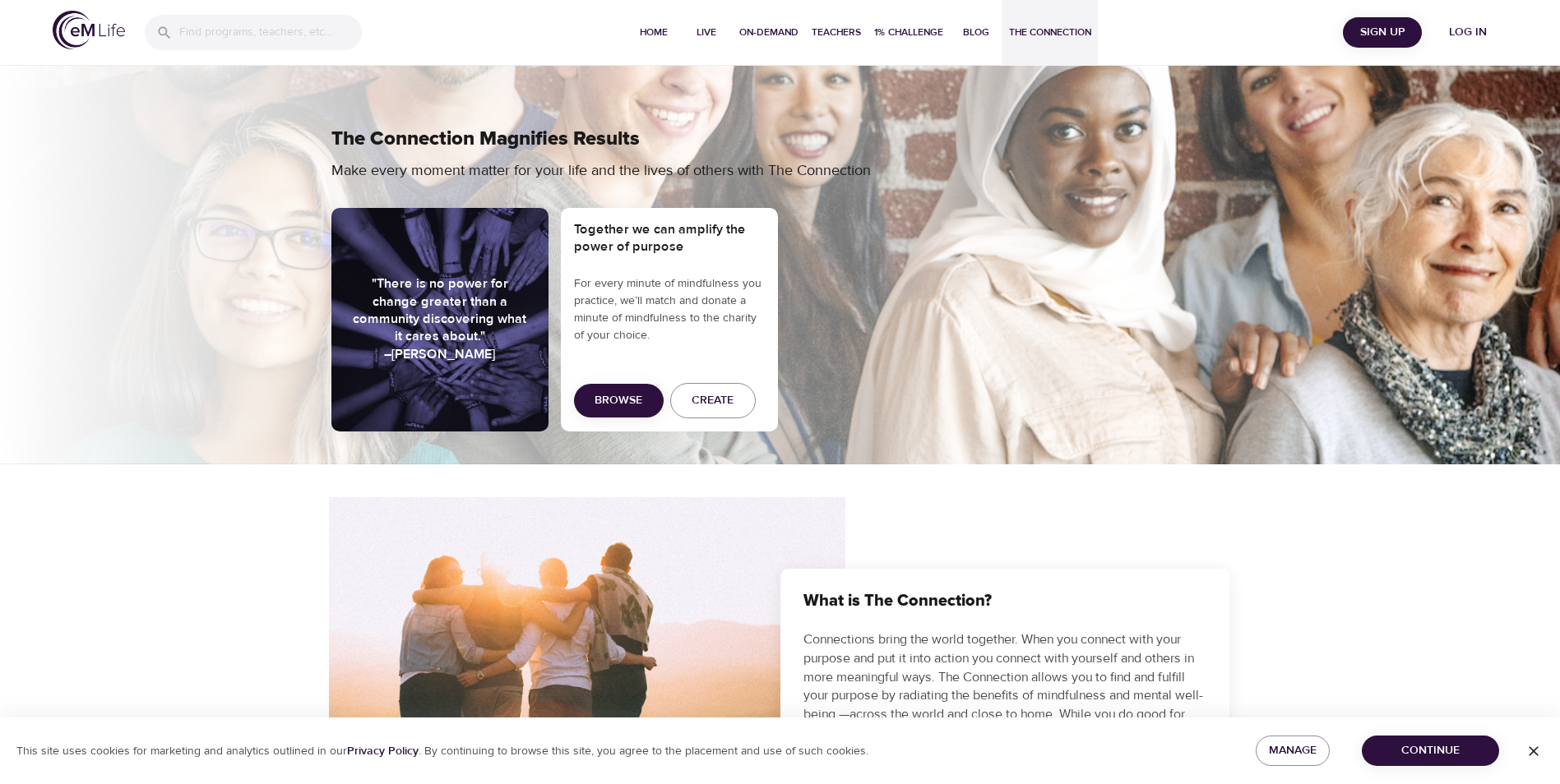
drag, startPoint x: 1354, startPoint y: 338, endPoint x: 1486, endPoint y: 180, distance: 205.9
click at [1360, 330] on div "The Connection Magnifies Results Make every moment matter for your life and the…" at bounding box center [780, 263] width 1560 height 337
click at [657, 34] on span "Home" at bounding box center [653, 32] width 39 height 17
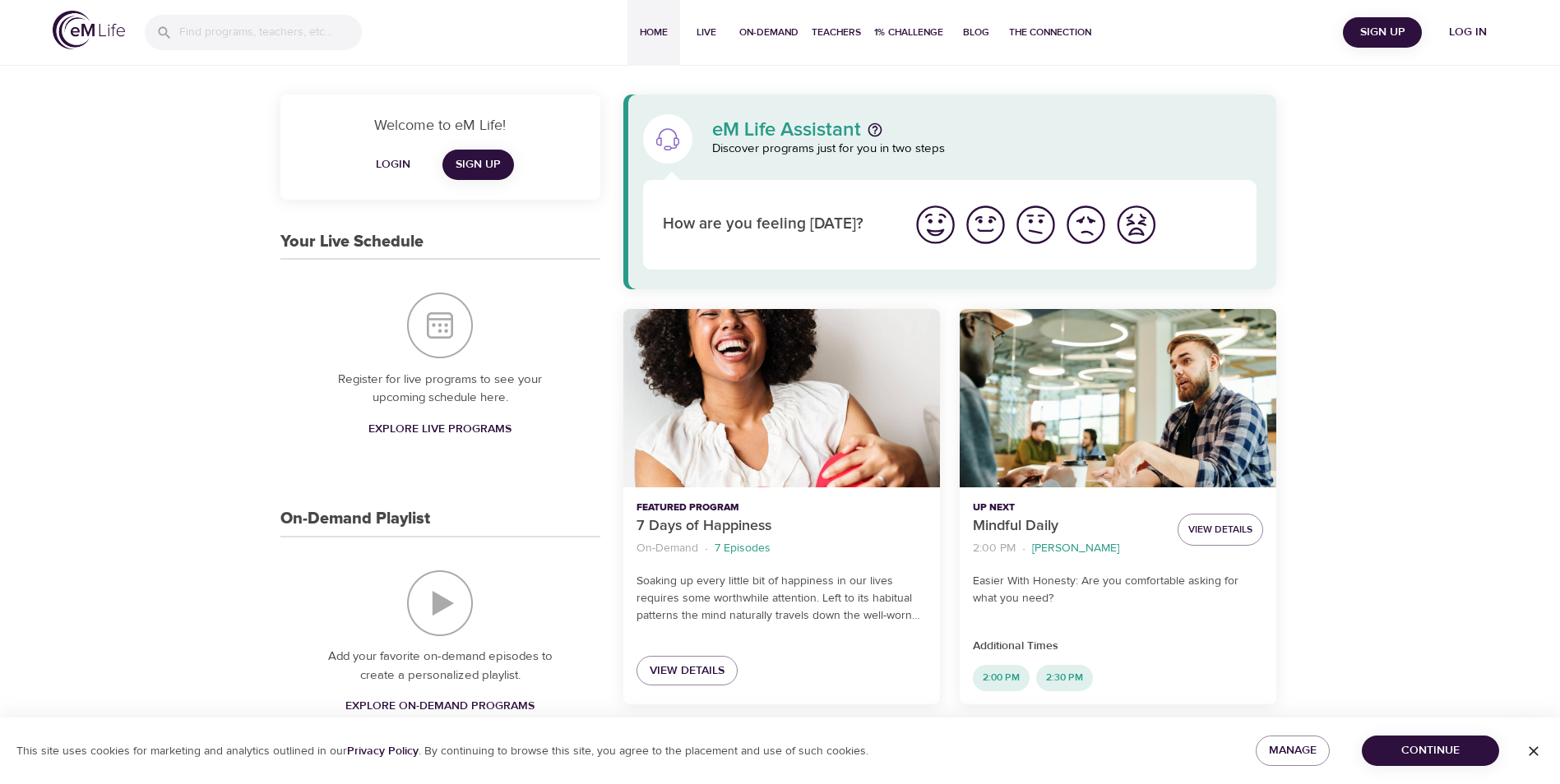
click at [1469, 31] on span "Log in" at bounding box center [1467, 32] width 66 height 21
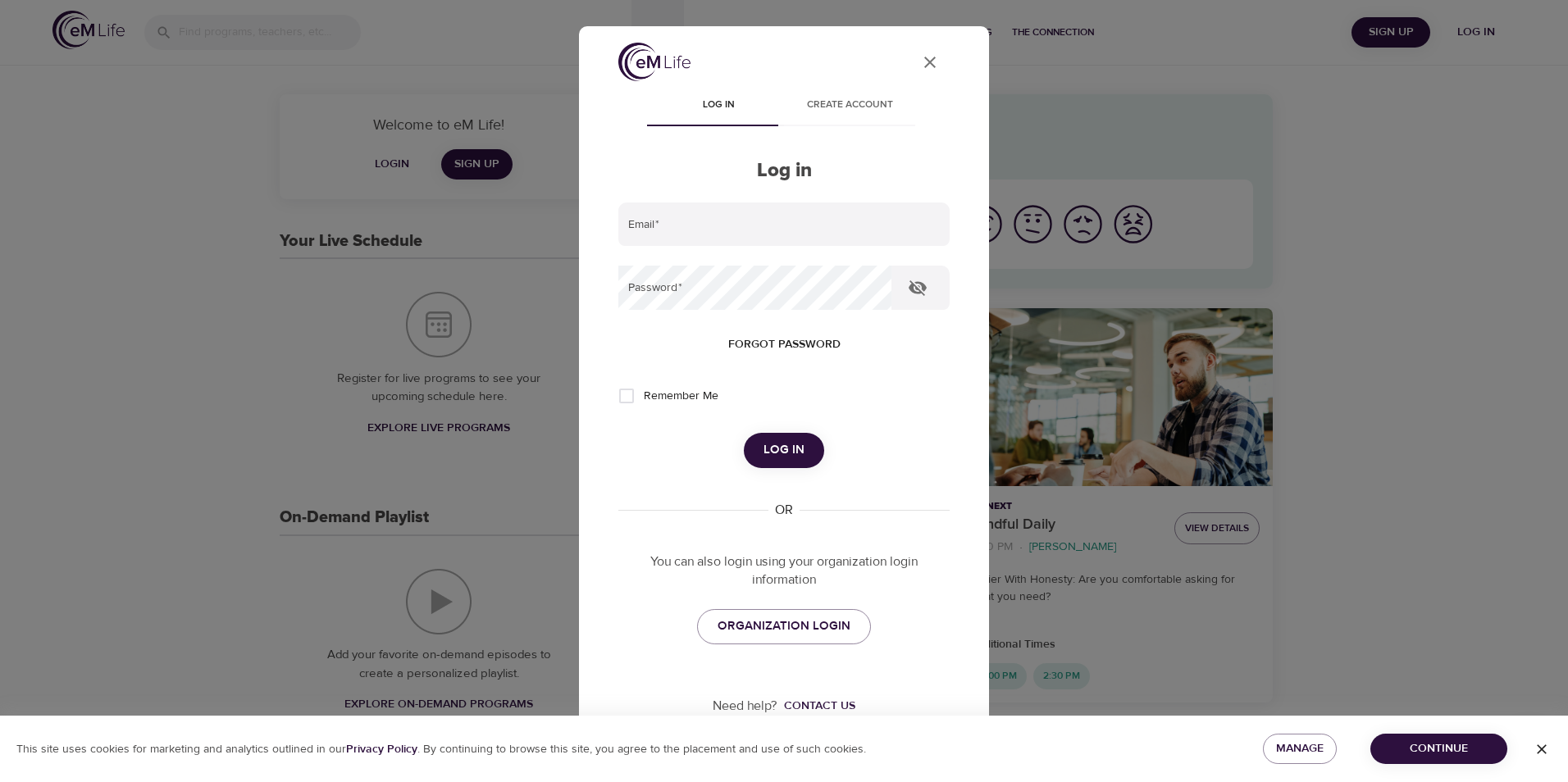
type input "[EMAIL_ADDRESS][DOMAIN_NAME]"
click at [921, 288] on icon "button" at bounding box center [918, 288] width 18 height 16
click at [921, 288] on icon "button" at bounding box center [918, 288] width 18 height 12
